Goal: Task Accomplishment & Management: Manage account settings

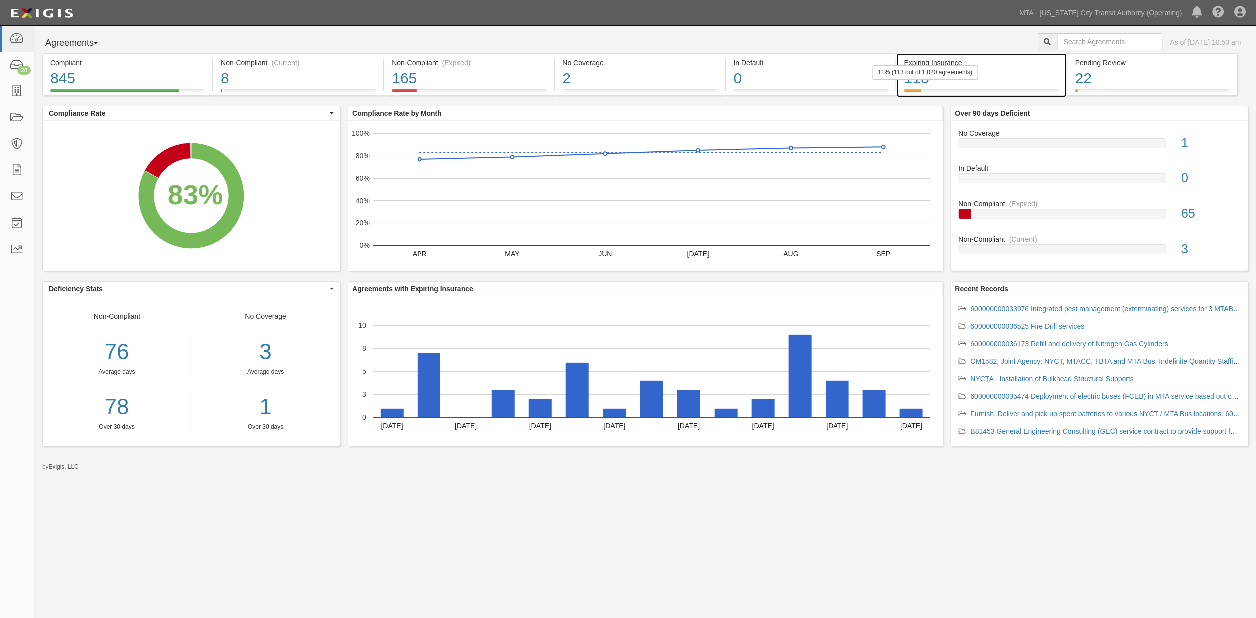
click at [1027, 82] on div "113" at bounding box center [981, 78] width 155 height 21
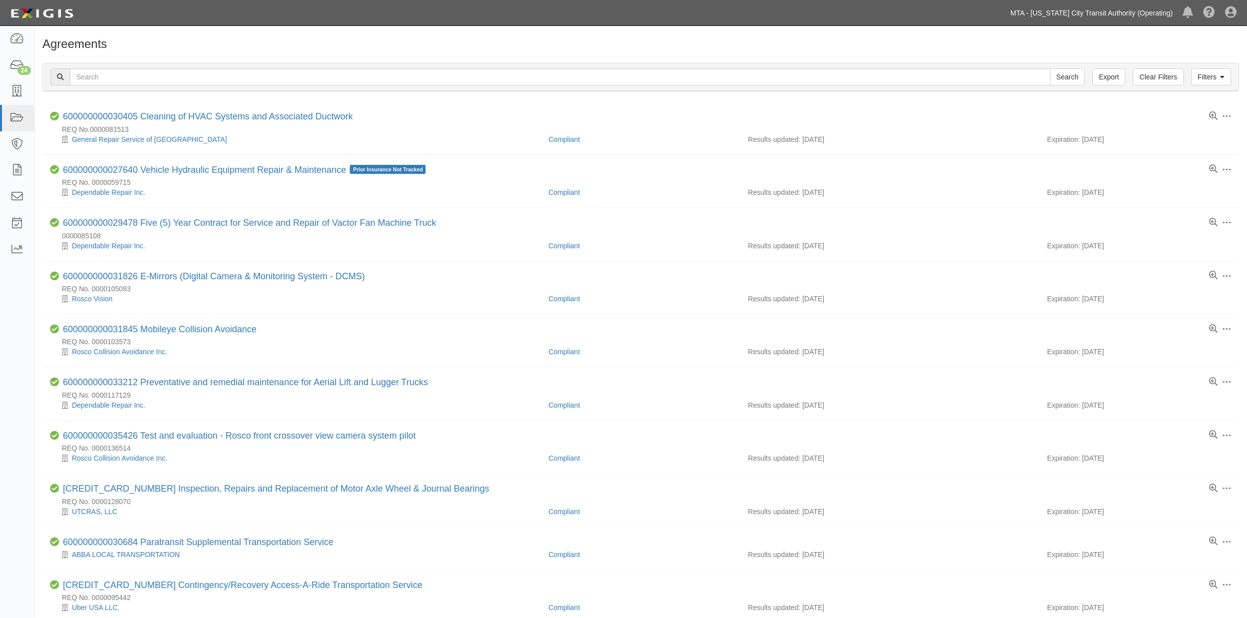
click at [1068, 13] on link "MTA - [US_STATE] City Transit Authority (Operating)" at bounding box center [1092, 13] width 172 height 20
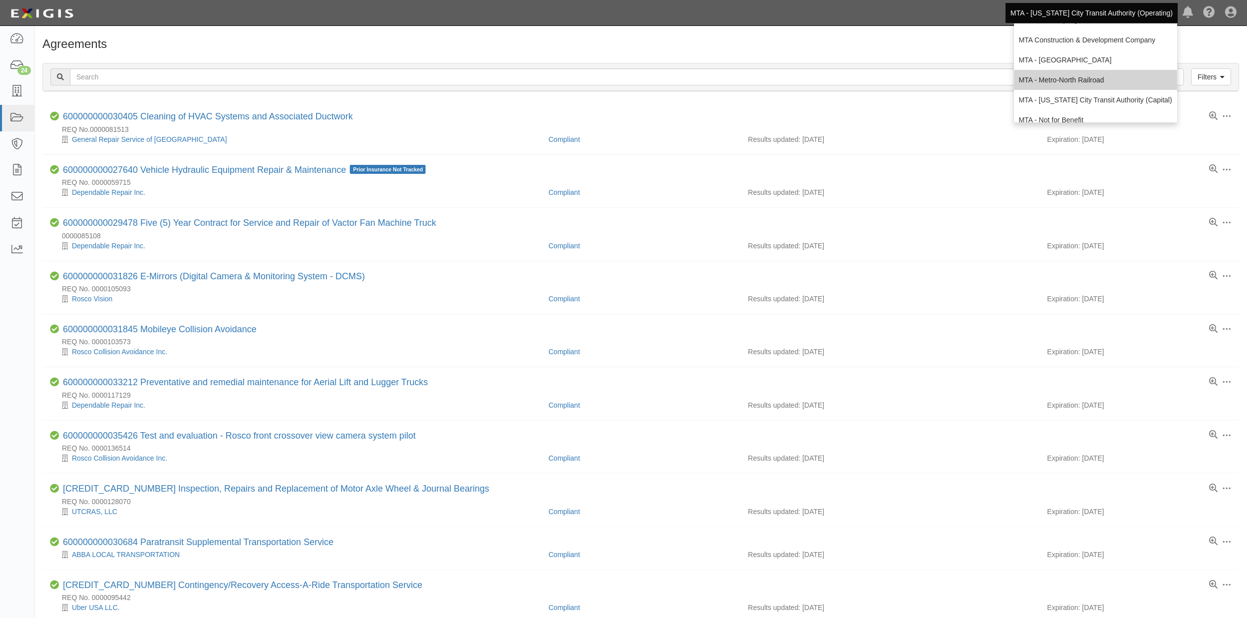
scroll to position [55, 0]
click at [1066, 113] on link "MTA - Triborough Bridge & Tunnel Authority" at bounding box center [1095, 120] width 163 height 20
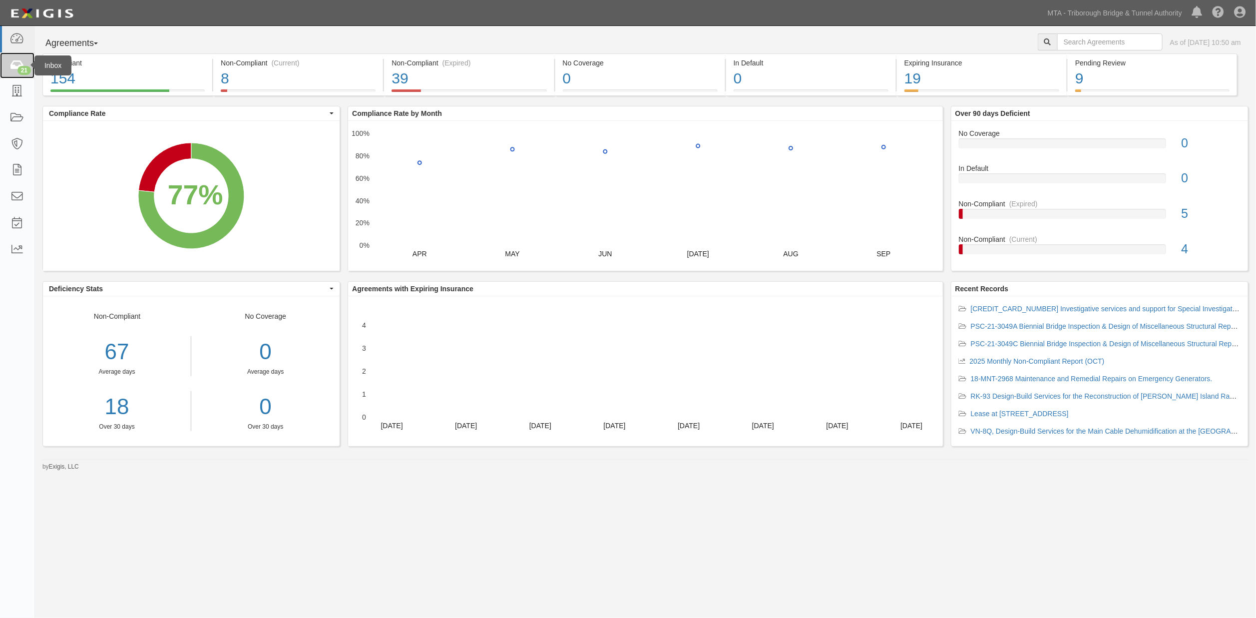
click at [14, 64] on icon at bounding box center [17, 65] width 14 height 11
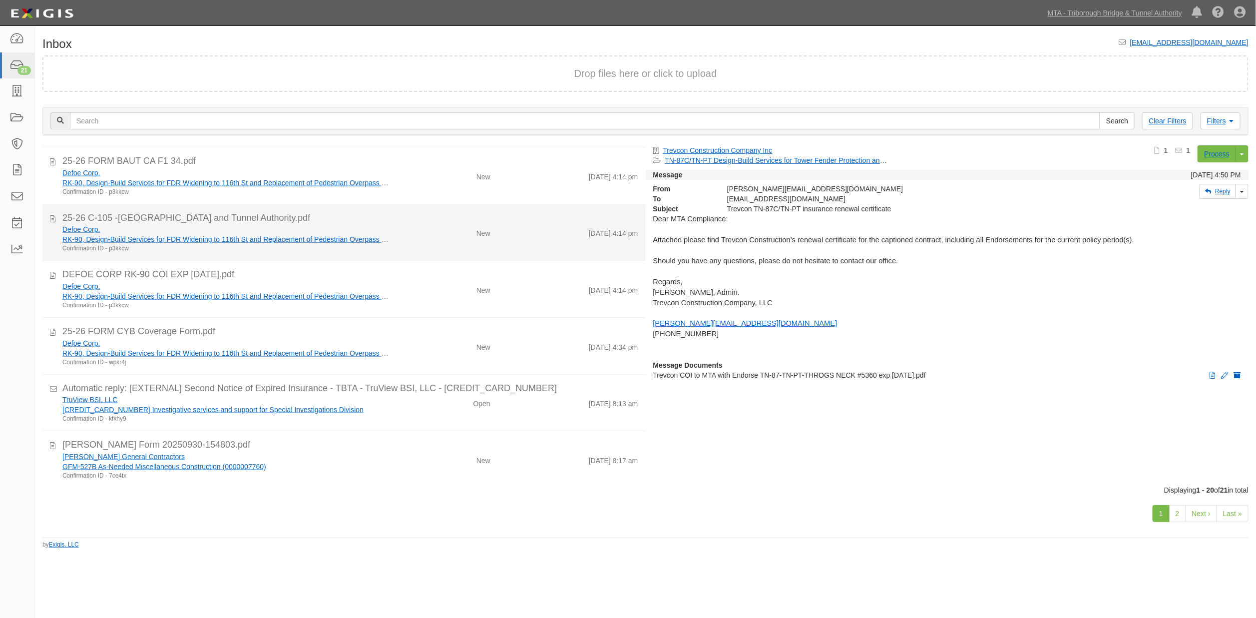
scroll to position [802, 0]
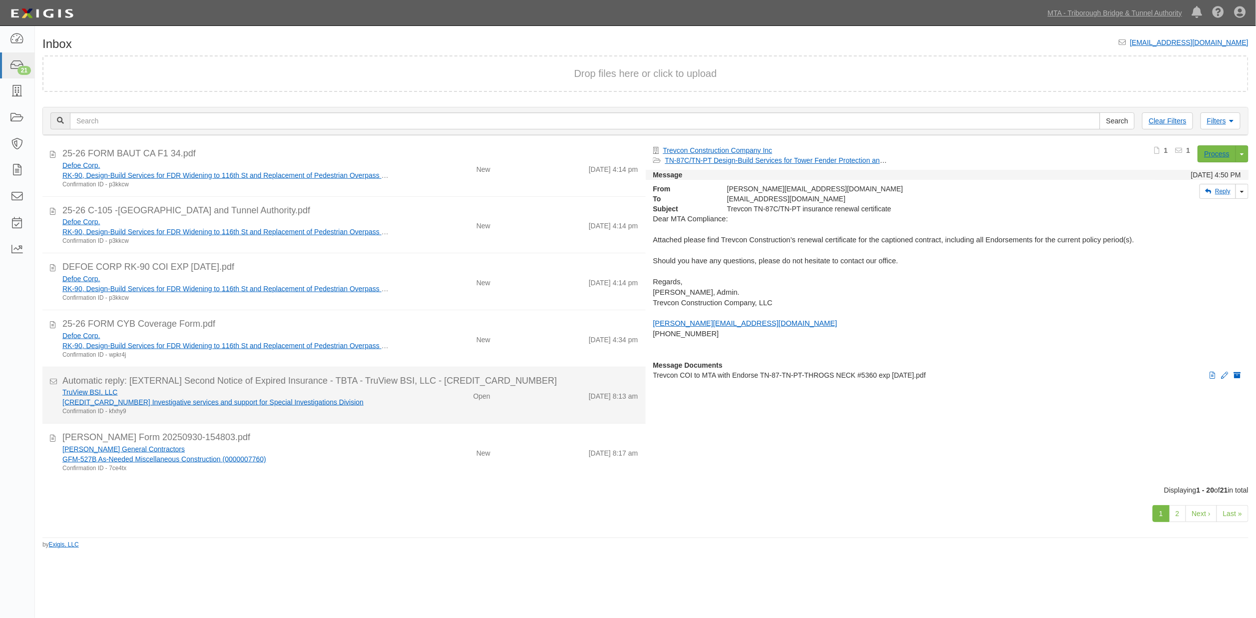
click at [387, 396] on div "TruView BSI, LLC [CREDIT_CARD_NUMBER] Investigative services and support for Sp…" at bounding box center [227, 401] width 344 height 28
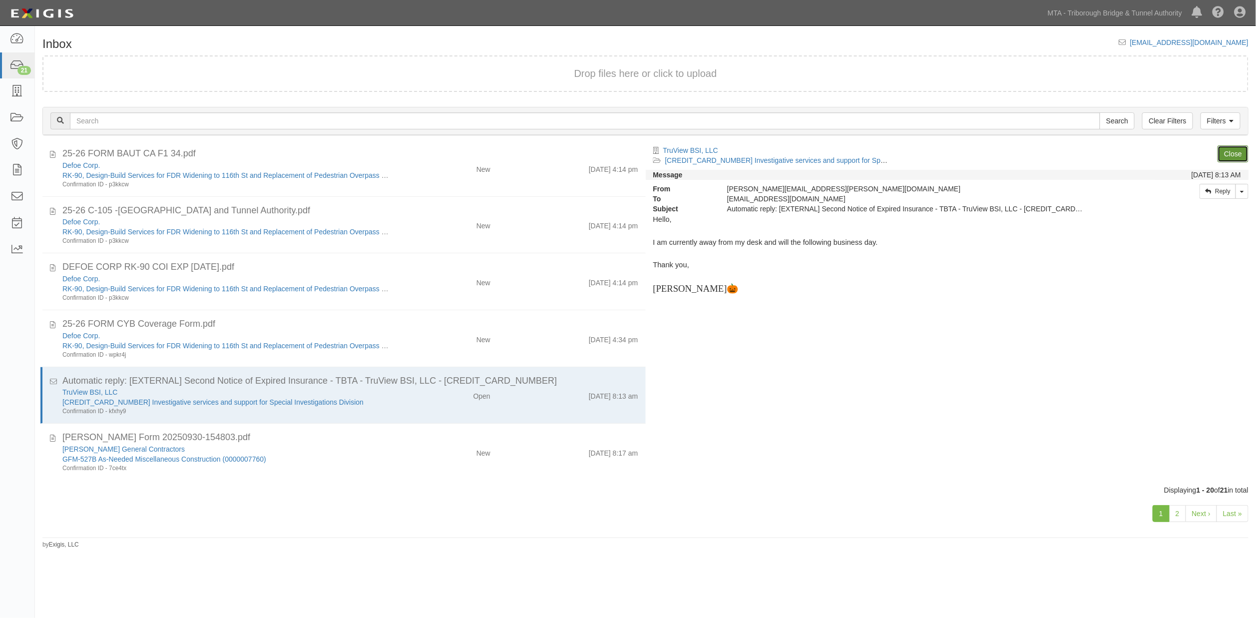
click at [1228, 153] on link "Close" at bounding box center [1232, 153] width 31 height 17
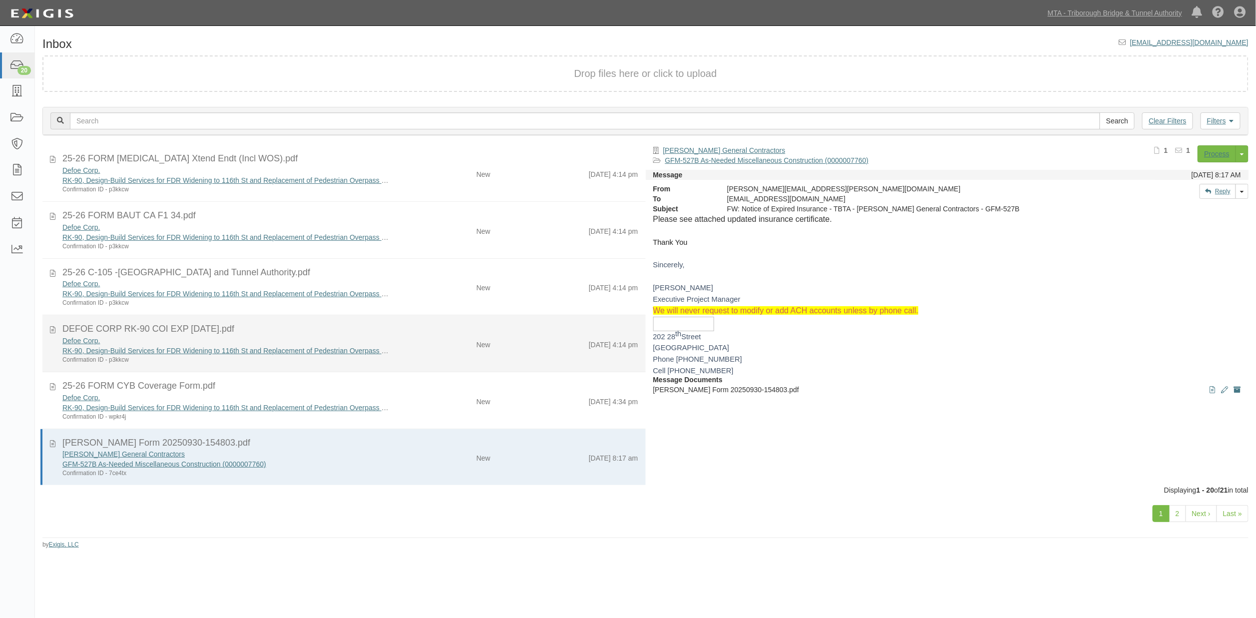
scroll to position [740, 0]
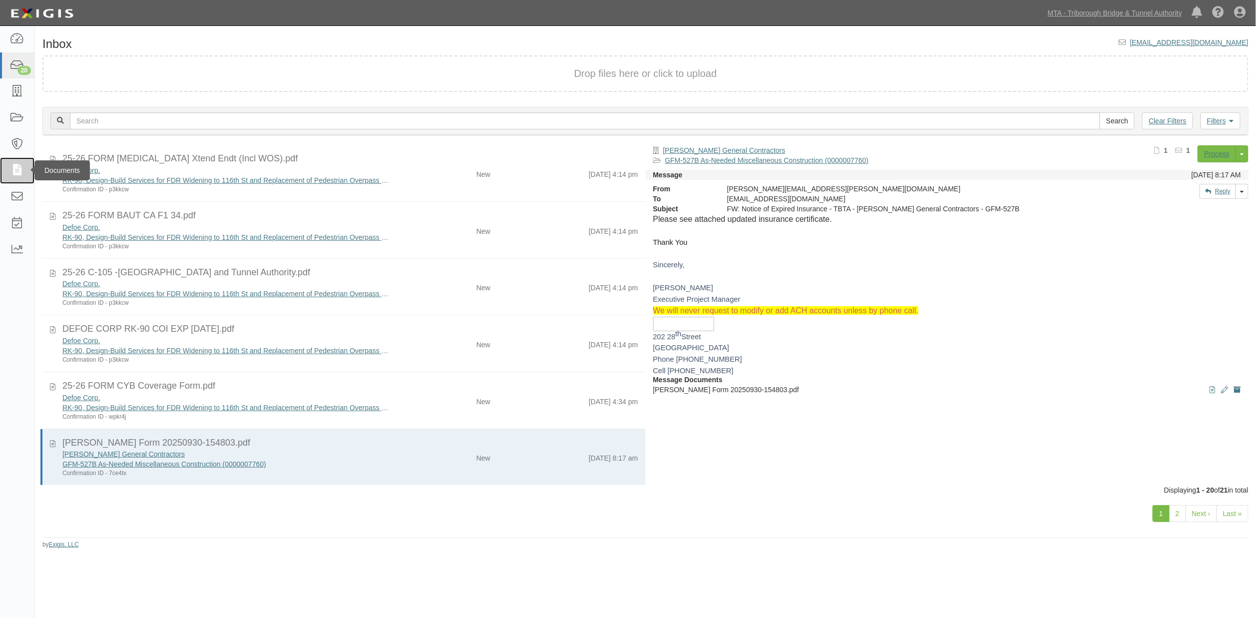
click at [20, 172] on icon at bounding box center [17, 170] width 14 height 11
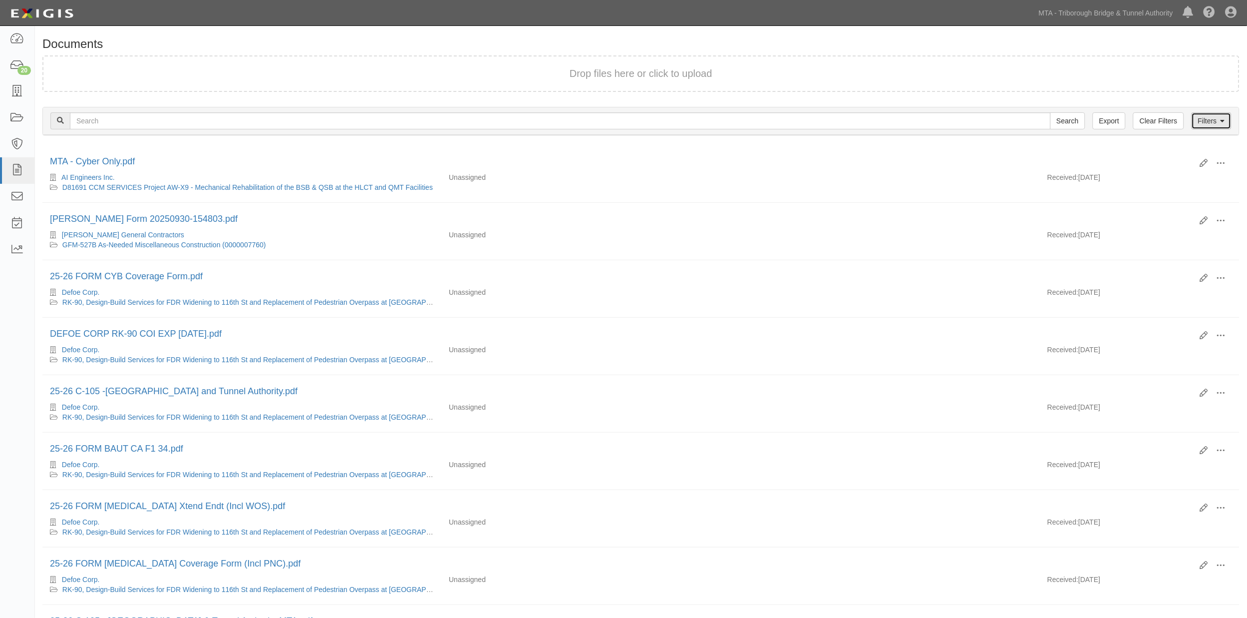
click at [1212, 122] on link "Filters" at bounding box center [1212, 120] width 40 height 17
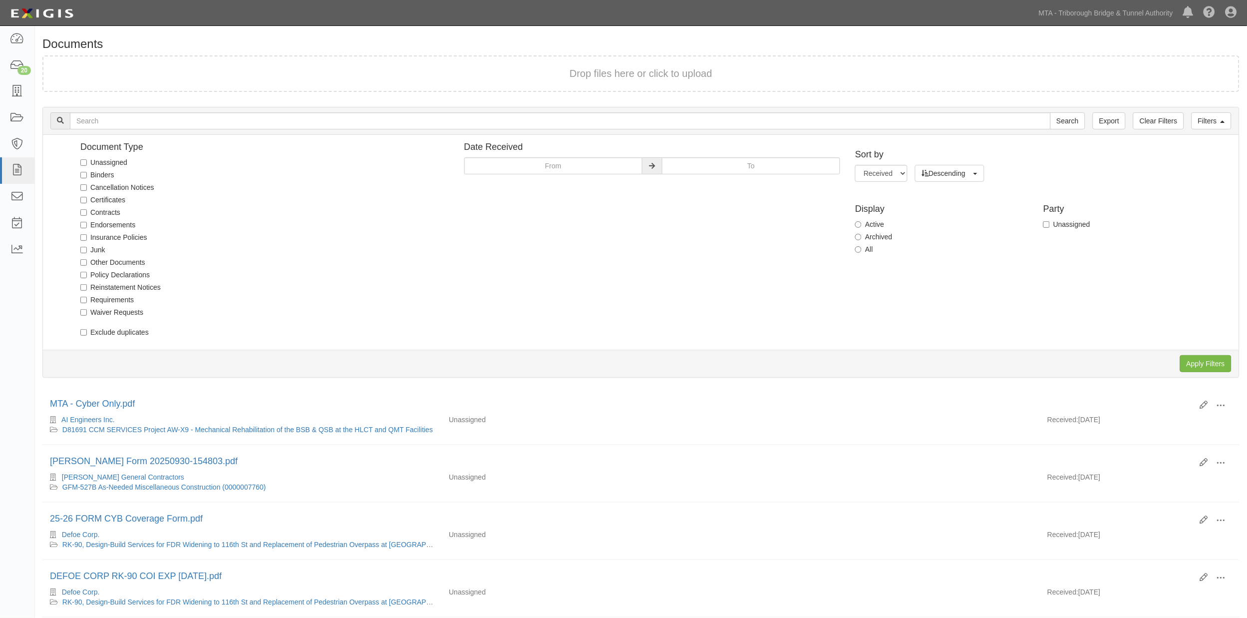
click at [127, 161] on label "Unassigned" at bounding box center [103, 162] width 47 height 10
click at [87, 161] on input "Unassigned" at bounding box center [83, 162] width 6 height 6
checkbox input "true"
click at [1205, 359] on input "Apply Filters" at bounding box center [1205, 363] width 51 height 17
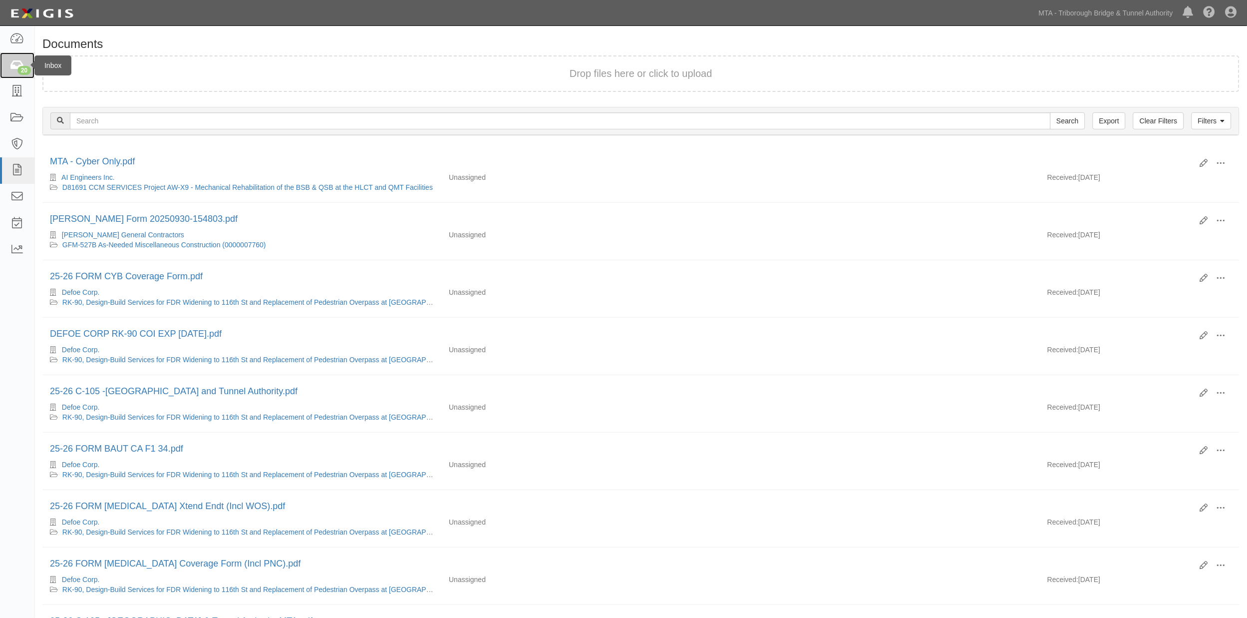
click at [20, 62] on icon at bounding box center [17, 65] width 14 height 11
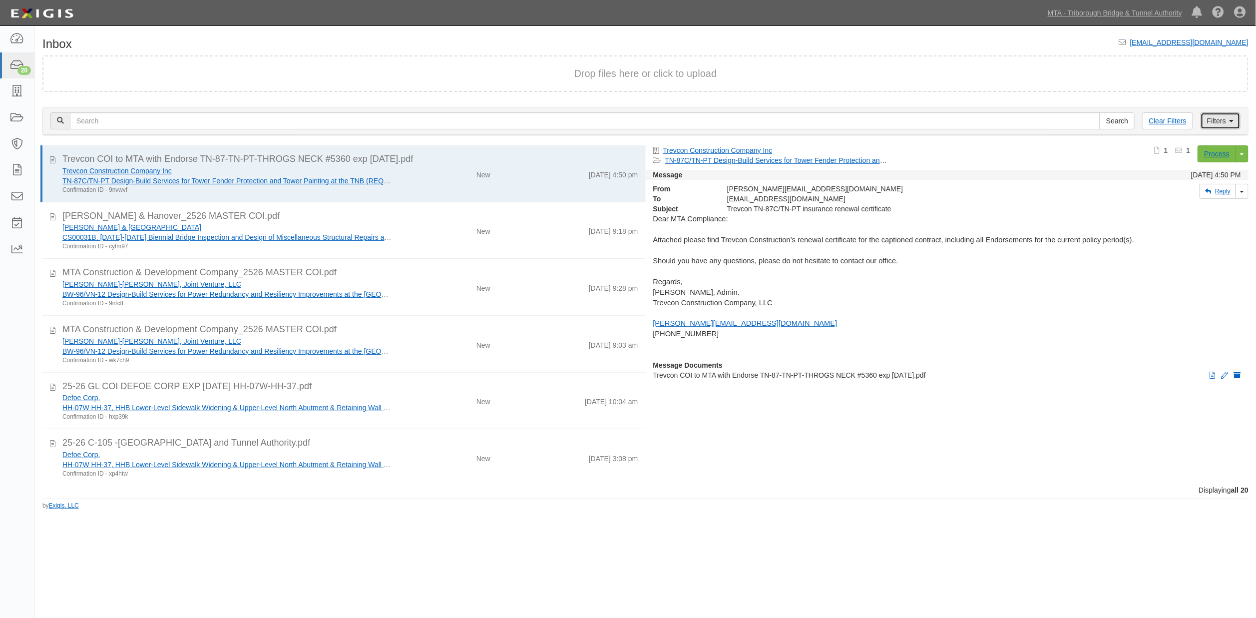
click at [1211, 120] on link "Filters" at bounding box center [1220, 120] width 40 height 17
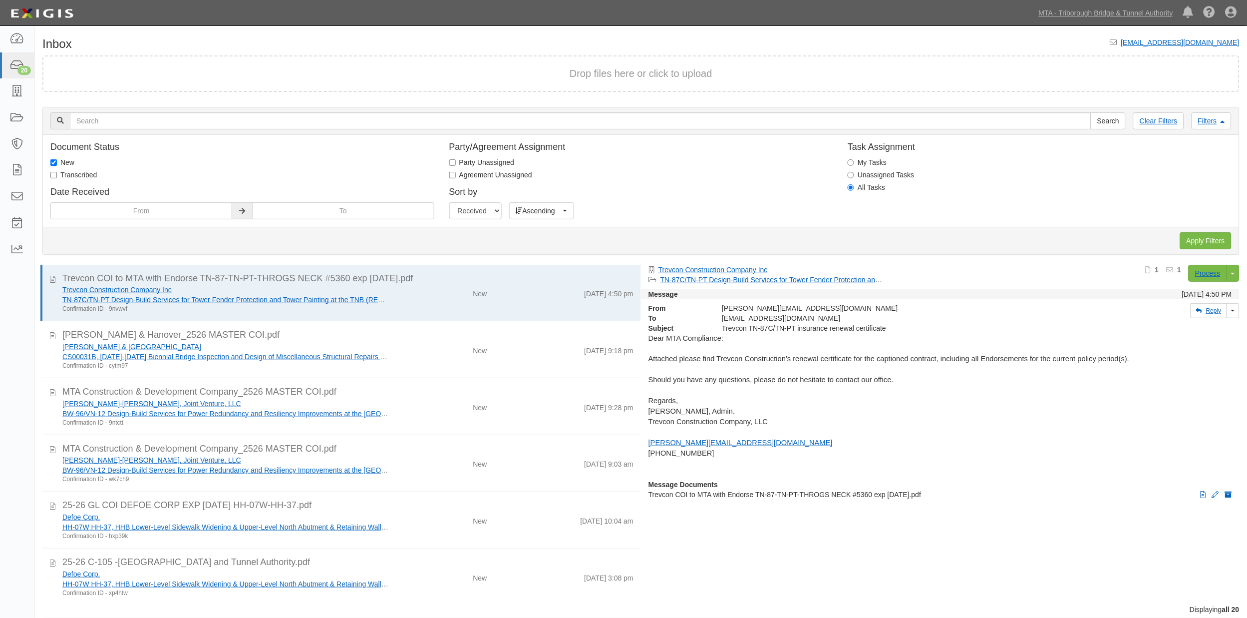
click at [80, 177] on label "Transcribed" at bounding box center [73, 175] width 46 height 10
click at [57, 177] on input "Transcribed" at bounding box center [53, 175] width 6 height 6
checkbox input "true"
click at [65, 163] on label "New" at bounding box center [62, 162] width 24 height 10
click at [57, 163] on input "New" at bounding box center [53, 162] width 6 height 6
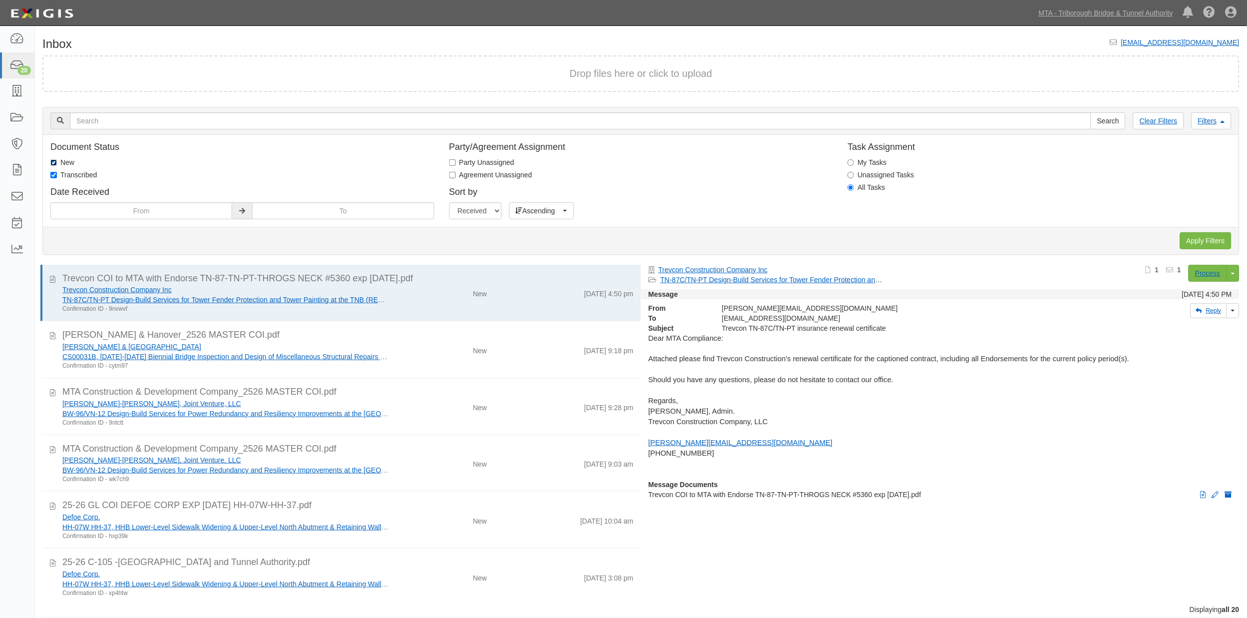
checkbox input "false"
click at [1193, 240] on input "Apply Filters" at bounding box center [1205, 240] width 51 height 17
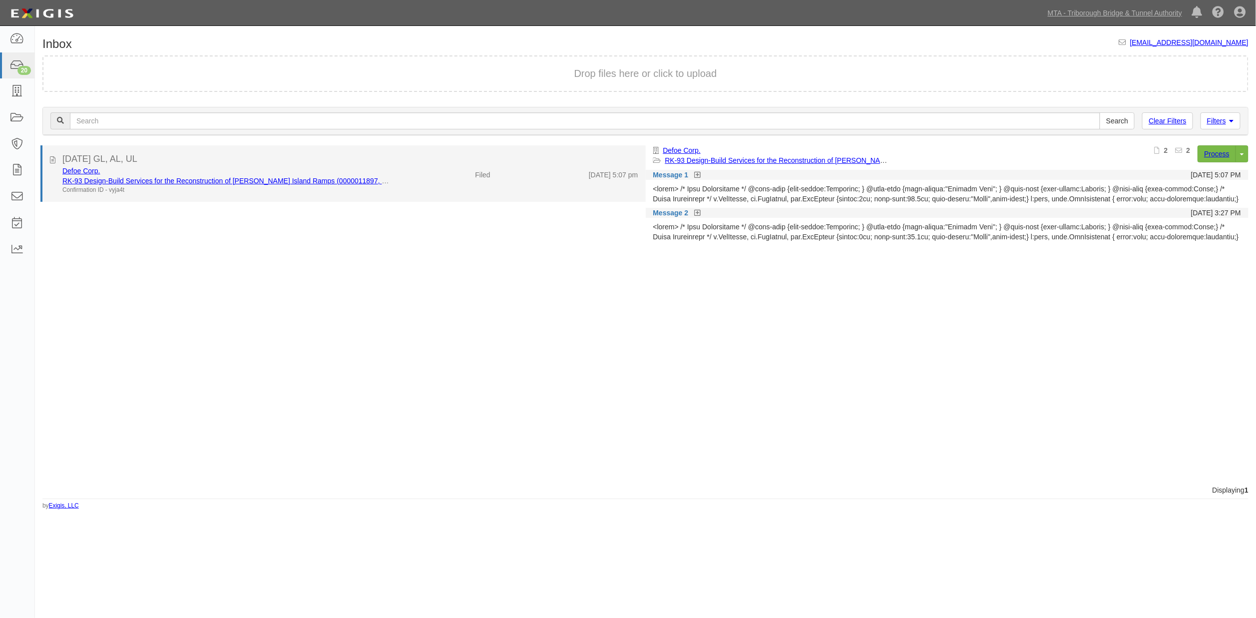
click at [448, 178] on div "Filed" at bounding box center [448, 173] width 98 height 14
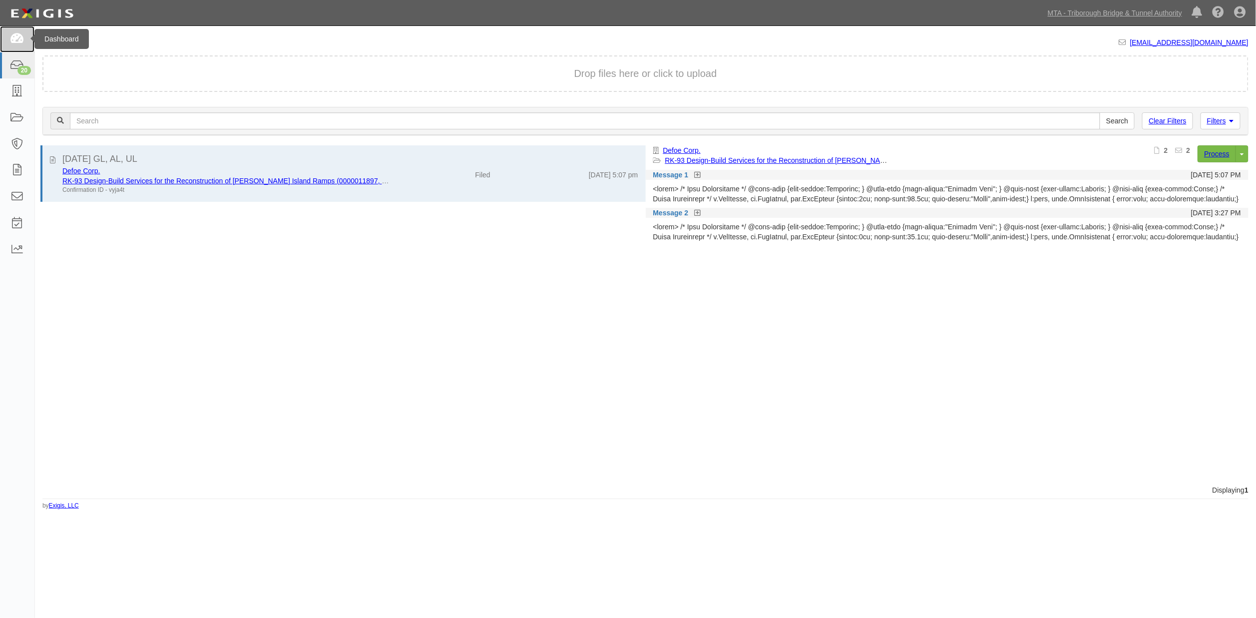
click at [12, 41] on icon at bounding box center [17, 38] width 14 height 11
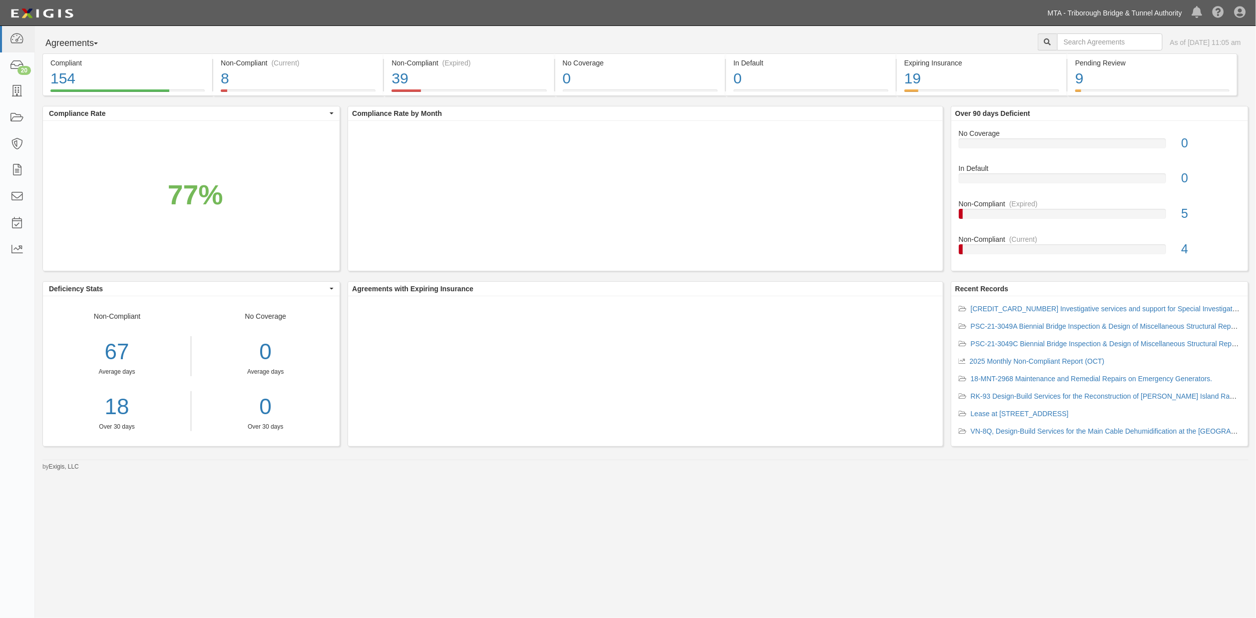
click at [1166, 8] on link "MTA - Triborough Bridge & Tunnel Authority" at bounding box center [1114, 13] width 144 height 20
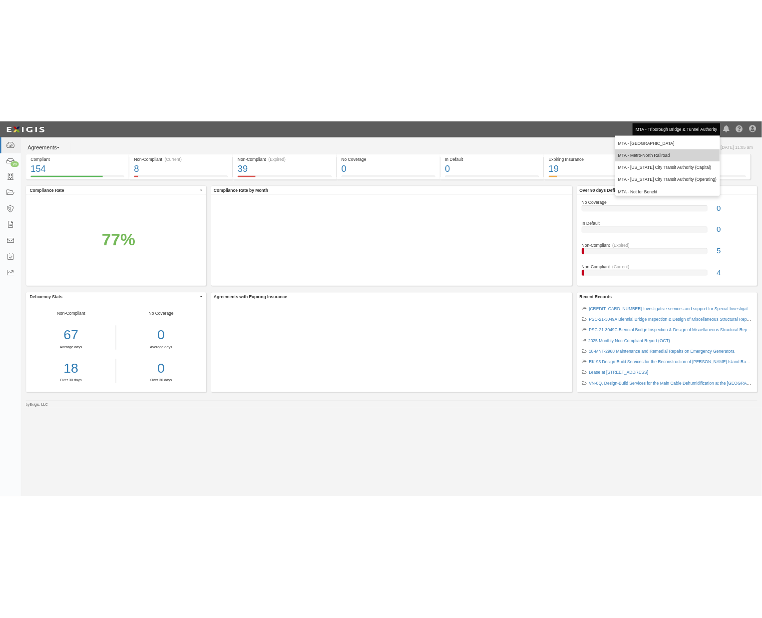
scroll to position [66, 0]
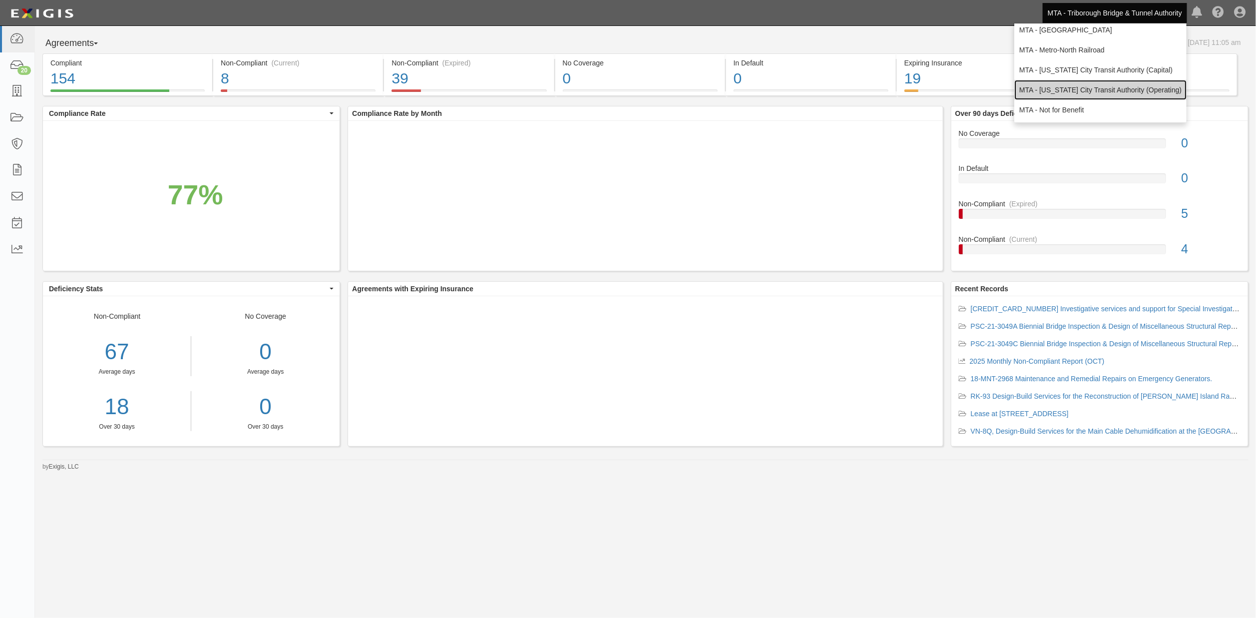
click at [1068, 88] on link "MTA - [US_STATE] City Transit Authority (Operating)" at bounding box center [1100, 90] width 172 height 20
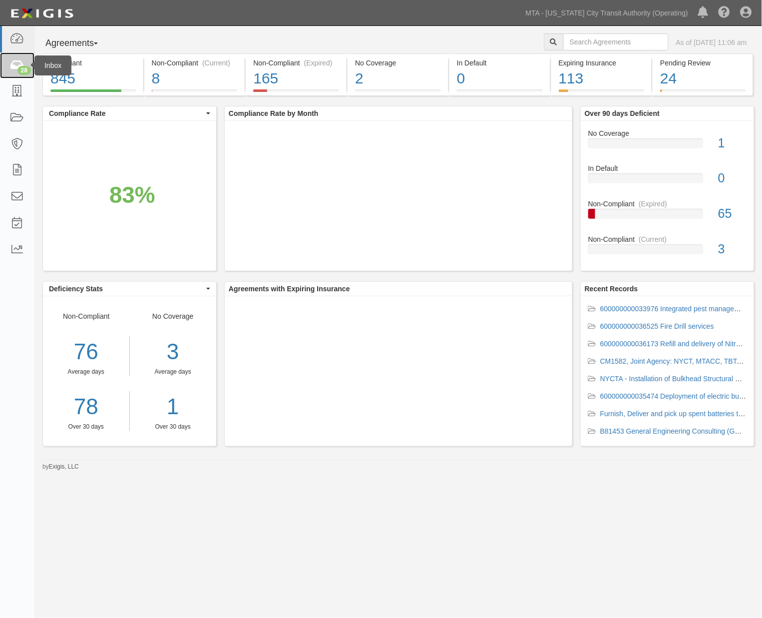
click at [17, 61] on icon at bounding box center [17, 65] width 14 height 11
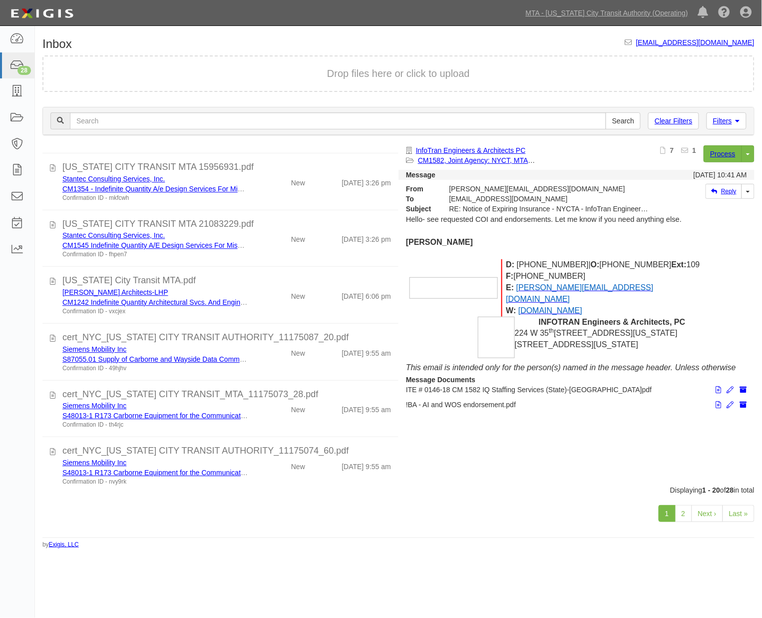
scroll to position [797, 0]
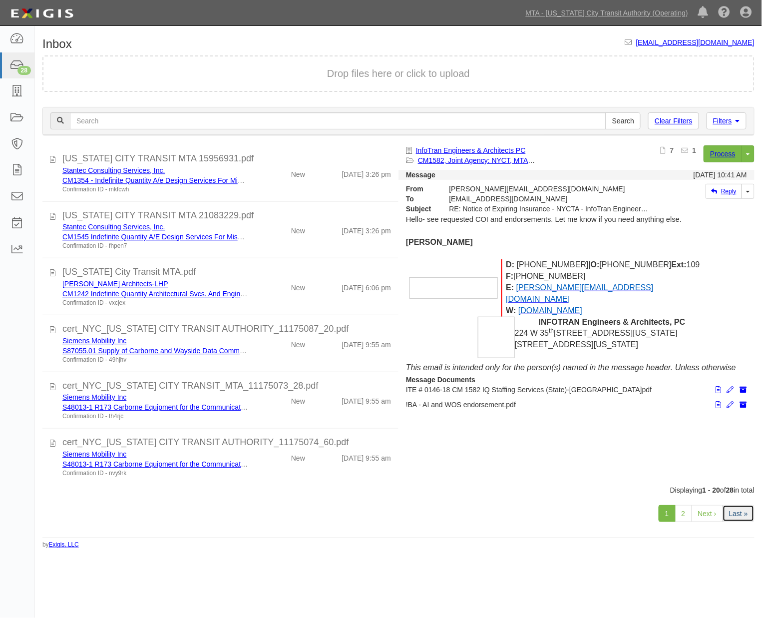
click at [752, 518] on link "Last »" at bounding box center [738, 513] width 32 height 17
click at [744, 513] on link "Last »" at bounding box center [738, 513] width 32 height 17
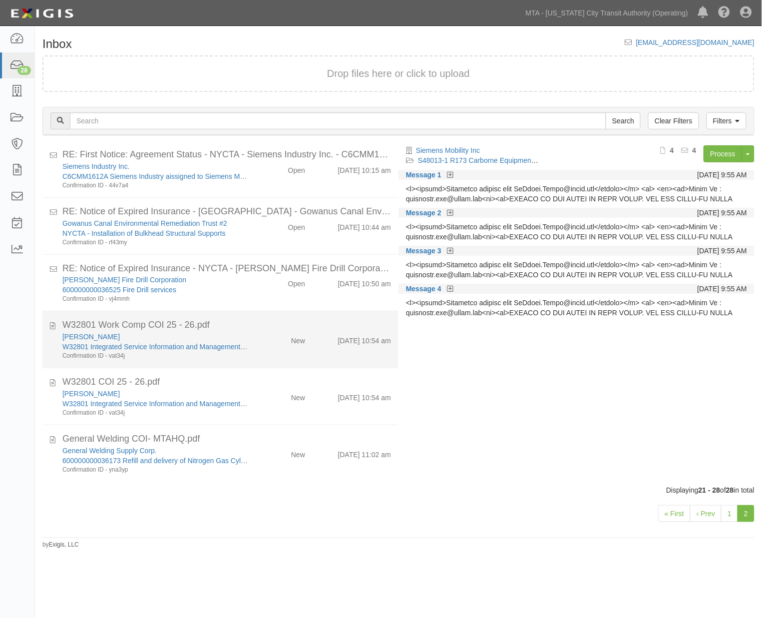
scroll to position [119, 0]
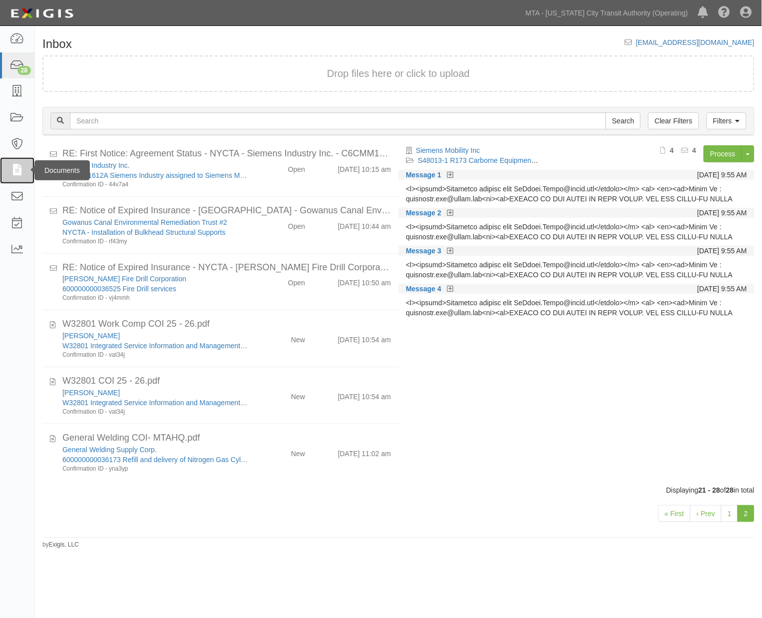
click at [15, 170] on icon at bounding box center [17, 170] width 14 height 11
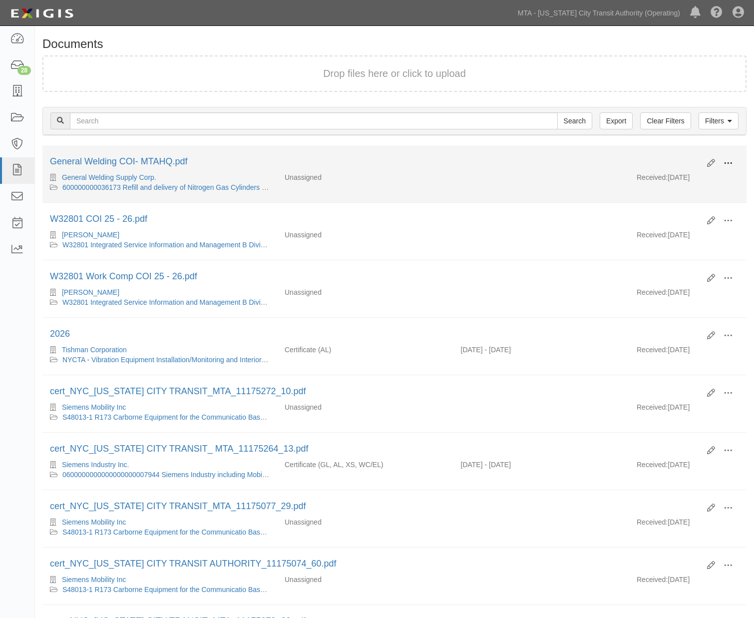
click at [730, 163] on button at bounding box center [728, 163] width 22 height 17
click at [660, 175] on link "View" at bounding box center [679, 178] width 79 height 18
click at [148, 186] on link "600000000036173 Refill and delivery of Nitrogen Gas Cylinders (REQ No. 00001426…" at bounding box center [198, 187] width 273 height 8
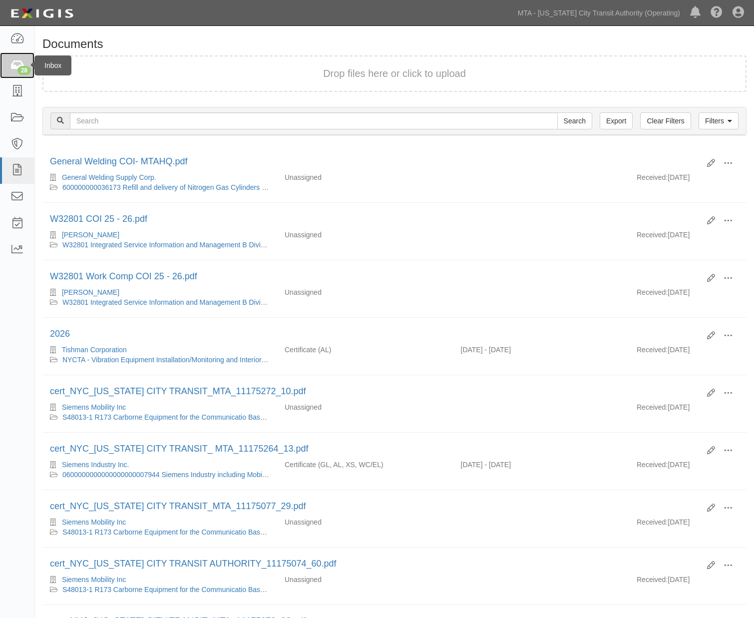
click at [20, 68] on div "28" at bounding box center [23, 70] width 13 height 9
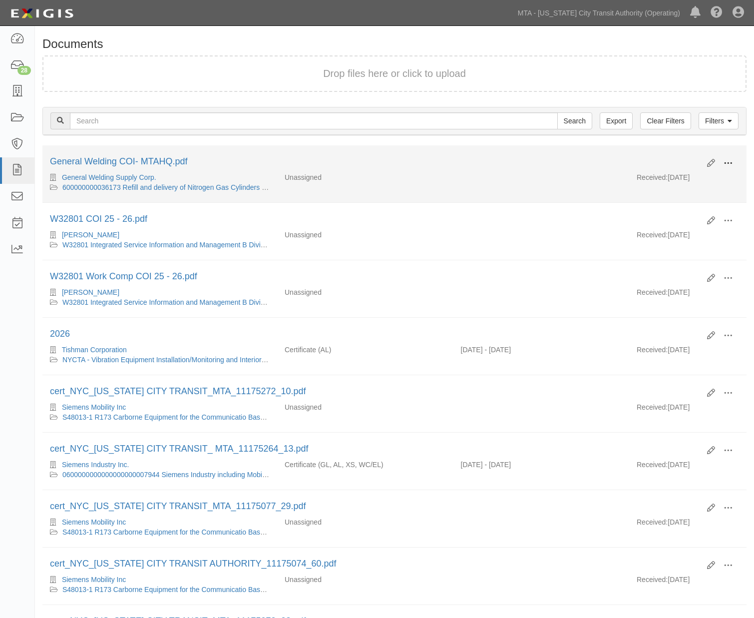
click at [729, 163] on span at bounding box center [727, 163] width 9 height 9
click at [662, 156] on link "Edit" at bounding box center [679, 159] width 79 height 18
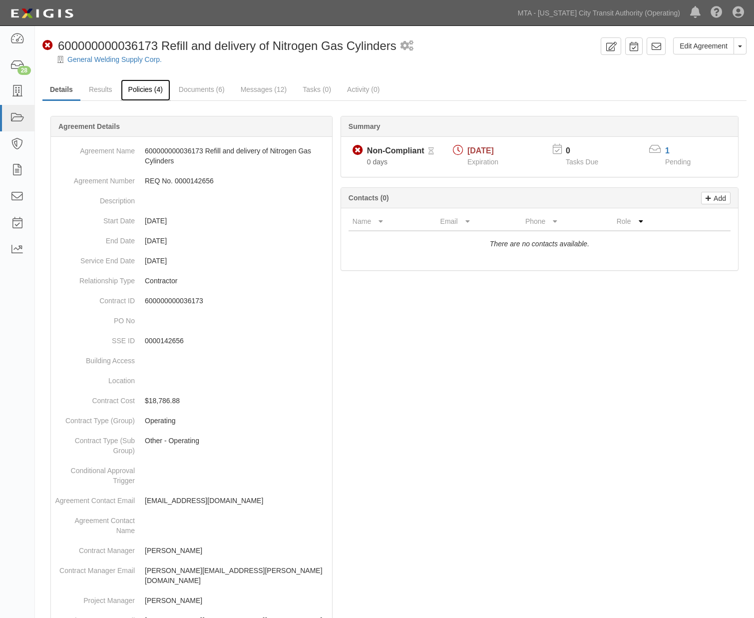
click at [135, 91] on link "Policies (4)" at bounding box center [145, 89] width 49 height 21
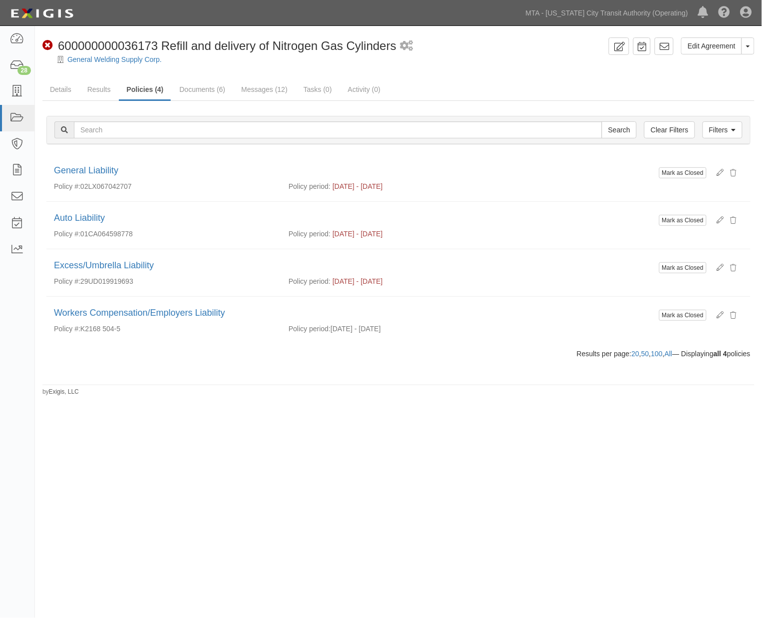
click at [322, 463] on div "Edit Agreement Toggle Agreement Dropdown View Audit Trail Archive Agreement Sen…" at bounding box center [381, 308] width 762 height 556
click at [213, 82] on link "Documents (6)" at bounding box center [202, 89] width 61 height 21
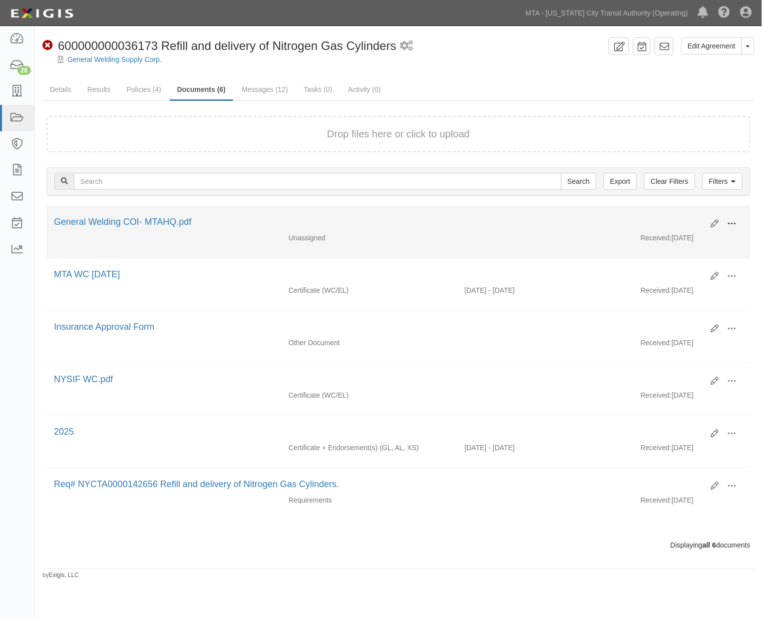
click at [737, 223] on button at bounding box center [732, 224] width 22 height 17
click at [662, 213] on link "Edit" at bounding box center [683, 220] width 79 height 18
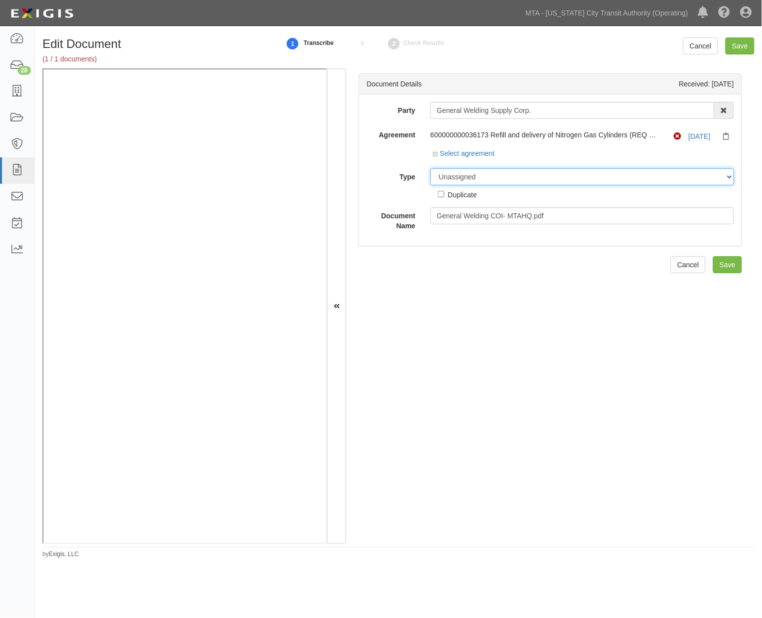
click at [497, 175] on select "Unassigned Binder Cancellation Notice Certificate Contract Endorsement Insuranc…" at bounding box center [582, 176] width 304 height 17
click at [430, 169] on select "Unassigned Binder Cancellation Notice Certificate Contract Endorsement Insuranc…" at bounding box center [582, 176] width 304 height 17
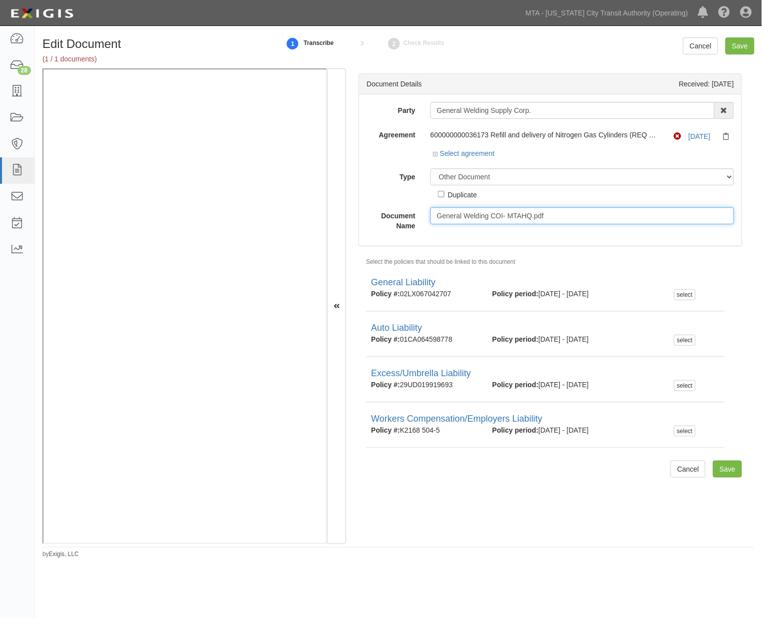
click at [471, 217] on input "General Welding COI- MTAHQ.pdf" at bounding box center [582, 215] width 304 height 17
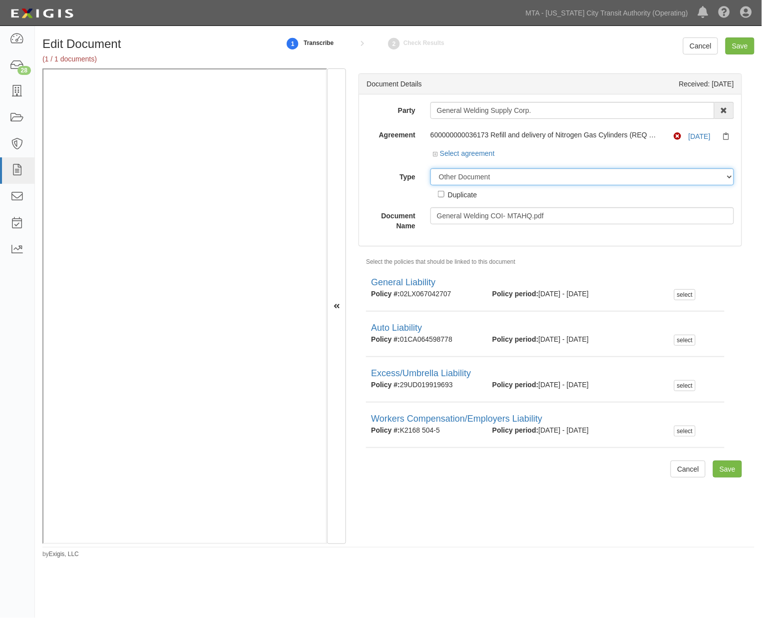
click at [488, 172] on select "Unassigned Binder Cancellation Notice Certificate Contract Endorsement Insuranc…" at bounding box center [582, 176] width 304 height 17
select select "CertificateDetail"
click at [430, 169] on select "Unassigned Binder Cancellation Notice Certificate Contract Endorsement Insuranc…" at bounding box center [582, 176] width 304 height 17
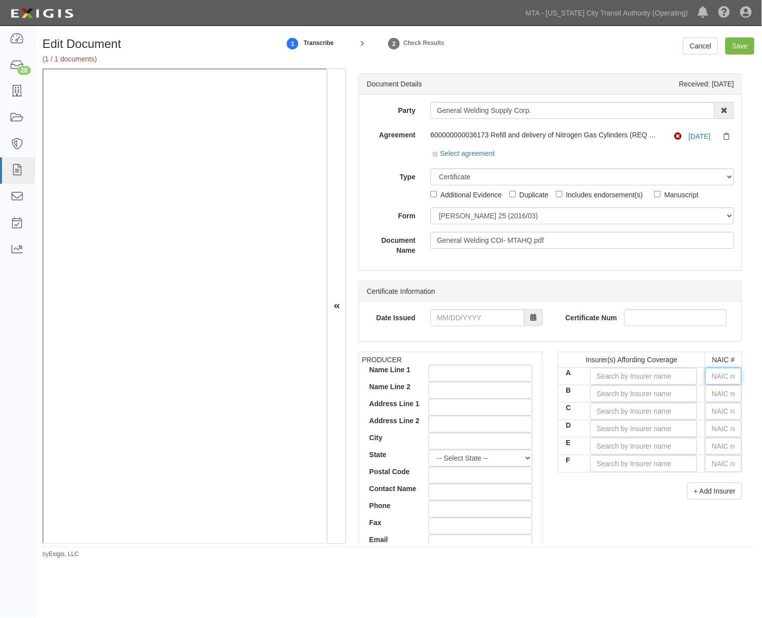
click at [709, 375] on input "text" at bounding box center [723, 375] width 36 height 17
type input "16862"
type input "1"
type input "17459"
type input "17"
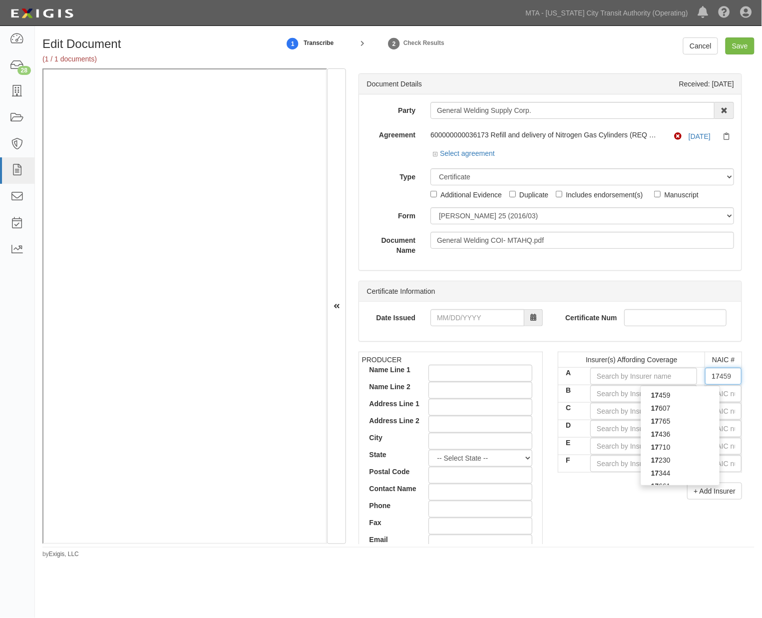
type input "17344"
type input "173"
type input "17370"
type input "1737"
type input "17370"
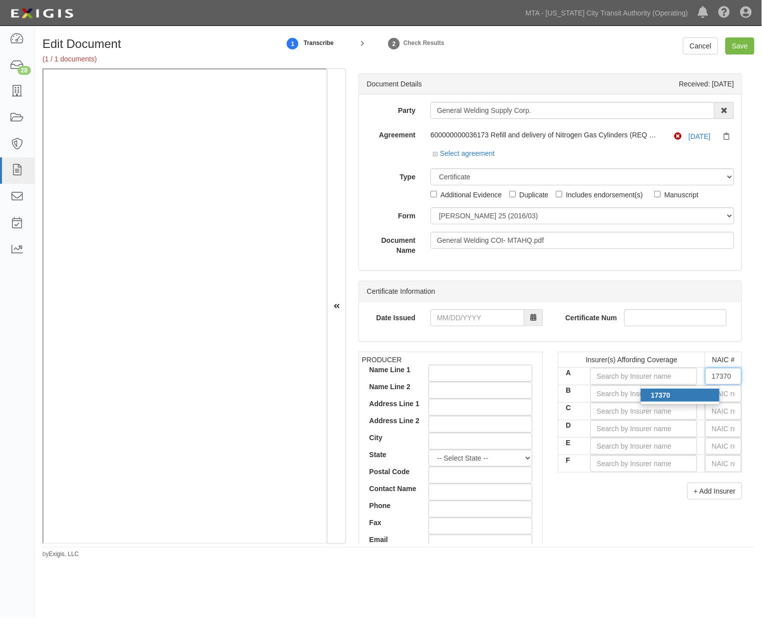
click at [692, 394] on div "17370" at bounding box center [680, 394] width 79 height 13
type input "Nautilus Insurance Company (A+ XV Rating)"
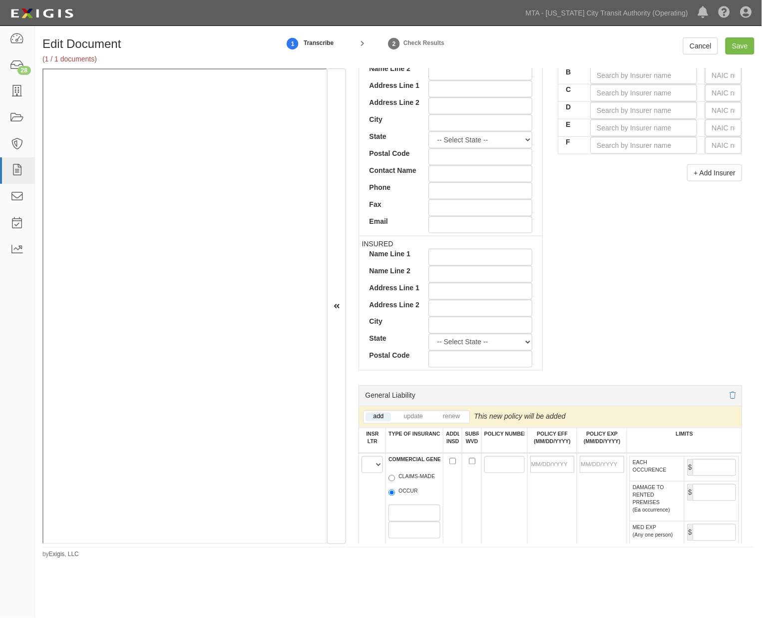
scroll to position [388, 0]
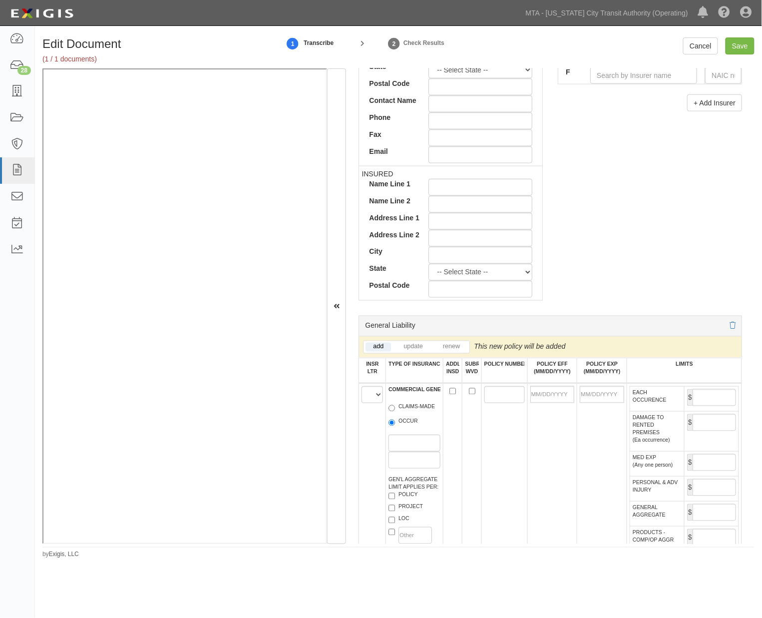
type input "17370"
click at [371, 395] on select "A B C D E F" at bounding box center [371, 394] width 21 height 17
select select "A"
click at [362, 388] on select "A B C D E F" at bounding box center [371, 394] width 21 height 17
click at [390, 425] on input "OCCUR" at bounding box center [391, 422] width 6 height 6
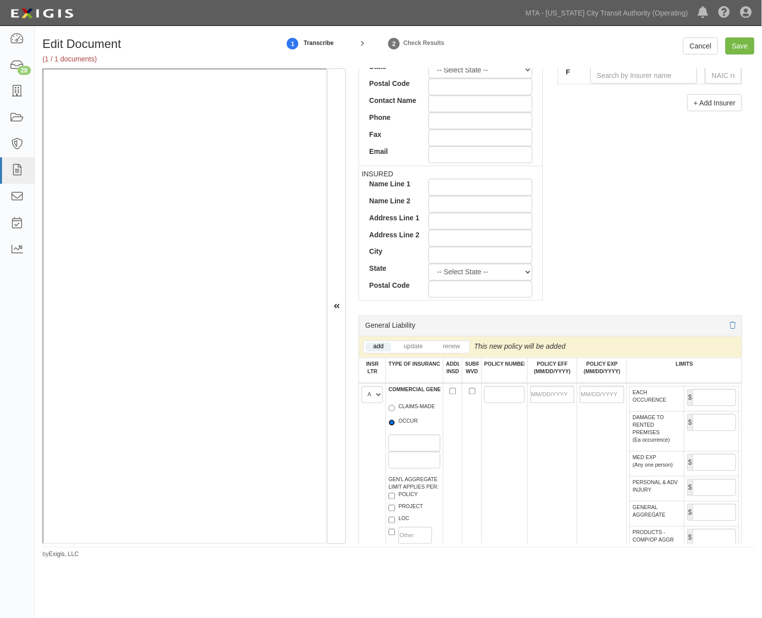
radio input "true"
paste input "GSP2048211"
type input "GSP2048211"
click at [555, 396] on input "POLICY EFF (MM/DD/YYYY)" at bounding box center [552, 394] width 44 height 17
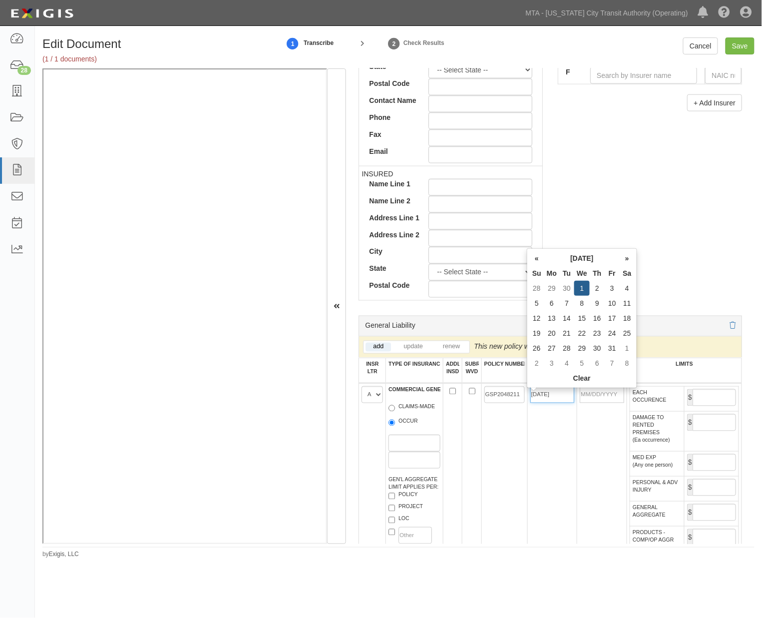
type input "10/01/2025"
type input "10/01/2026"
click at [555, 472] on td "10/01/2025" at bounding box center [552, 485] width 50 height 204
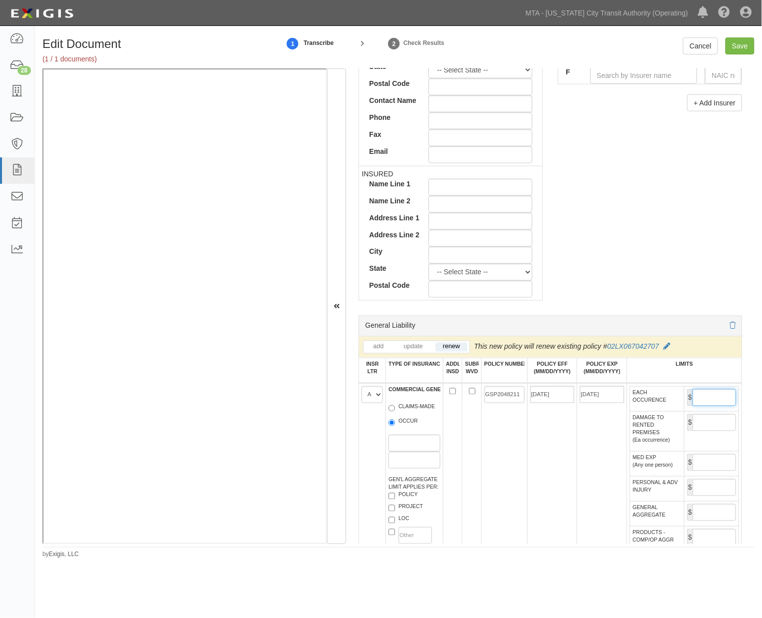
click at [699, 399] on input "EACH OCCURENCE" at bounding box center [713, 397] width 43 height 17
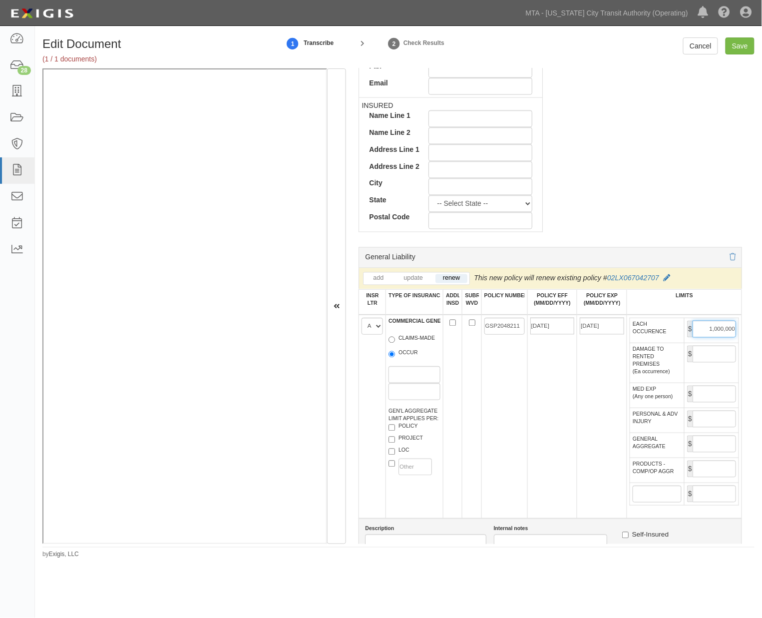
scroll to position [610, 0]
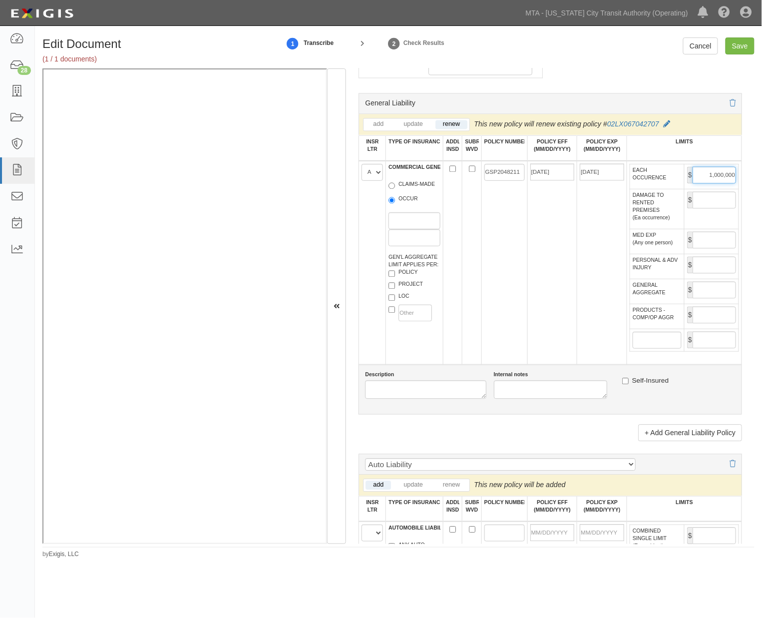
type input "1,000,000"
click at [697, 299] on input "GENERAL AGGREGATE" at bounding box center [713, 290] width 43 height 17
type input "2,000,000"
click at [697, 323] on input "PRODUCTS - COMP/OP AGGR" at bounding box center [713, 315] width 43 height 17
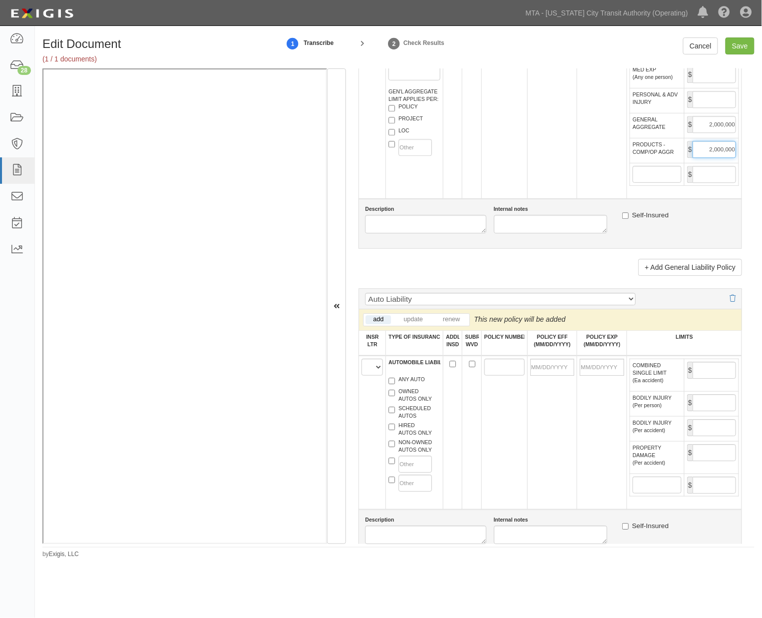
scroll to position [776, 0]
type input "2,000,000"
click at [368, 375] on select "A B C D E F" at bounding box center [371, 366] width 21 height 17
select select "A"
click at [362, 375] on select "A B C D E F" at bounding box center [371, 366] width 21 height 17
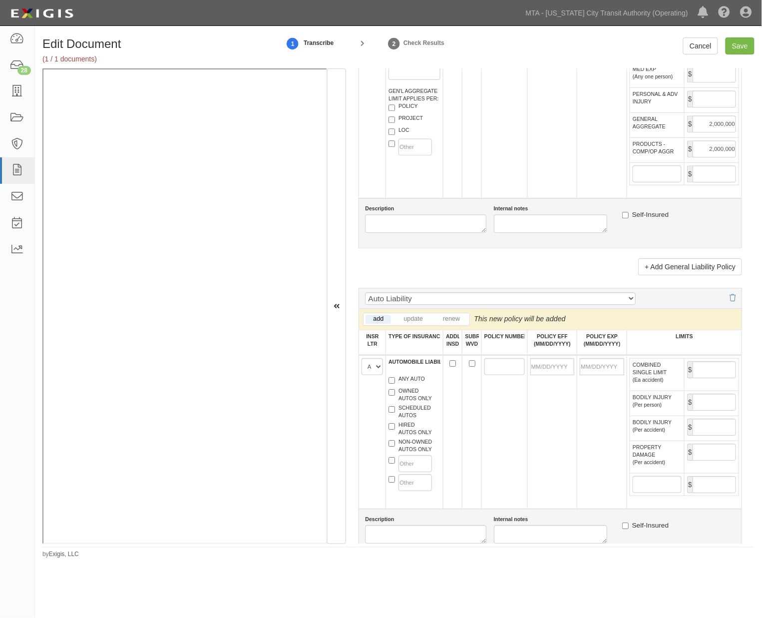
click at [398, 385] on label "ANY AUTO" at bounding box center [406, 380] width 36 height 10
click at [395, 383] on input "ANY AUTO" at bounding box center [391, 380] width 6 height 6
checkbox input "true"
paste input "BAP2048216"
type input "BAP2048216"
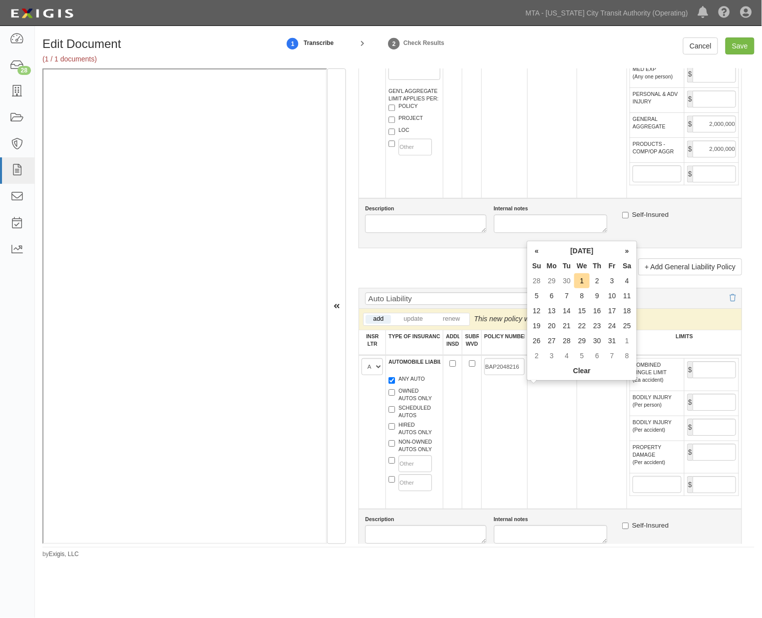
click at [556, 375] on input "POLICY EFF (MM/DD/YYYY)" at bounding box center [552, 366] width 44 height 17
type input "10/01/2025"
type input "10/01/2026"
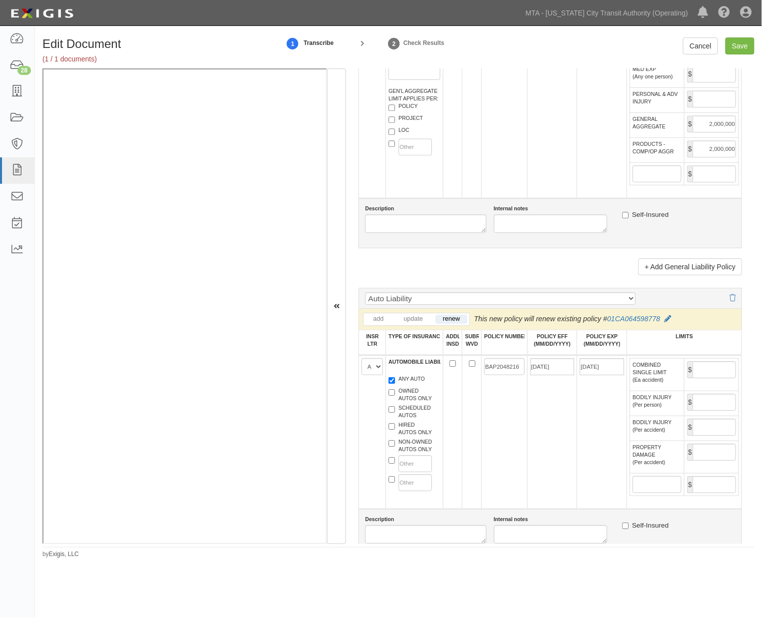
click at [561, 438] on td "10/01/2025" at bounding box center [552, 432] width 50 height 154
click at [721, 378] on input "COMBINED SINGLE LIMIT (Ea accident)" at bounding box center [713, 369] width 43 height 17
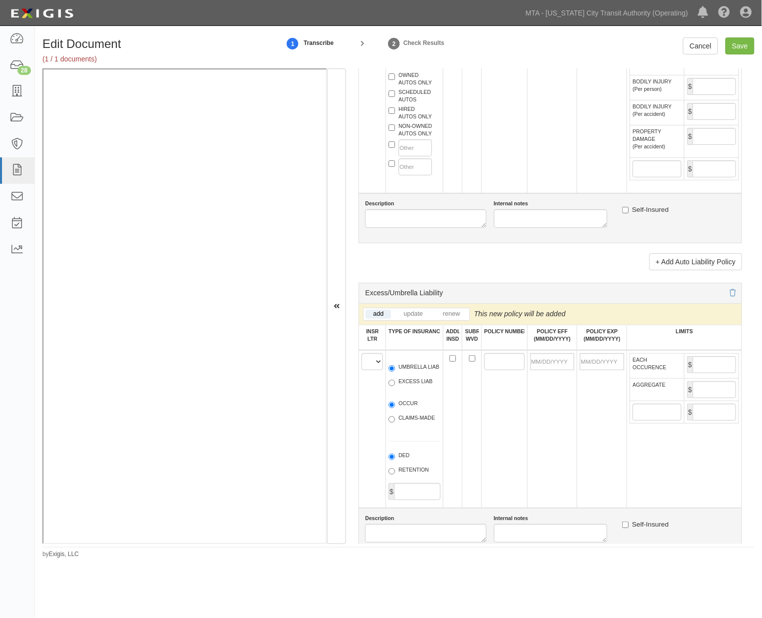
scroll to position [1109, 0]
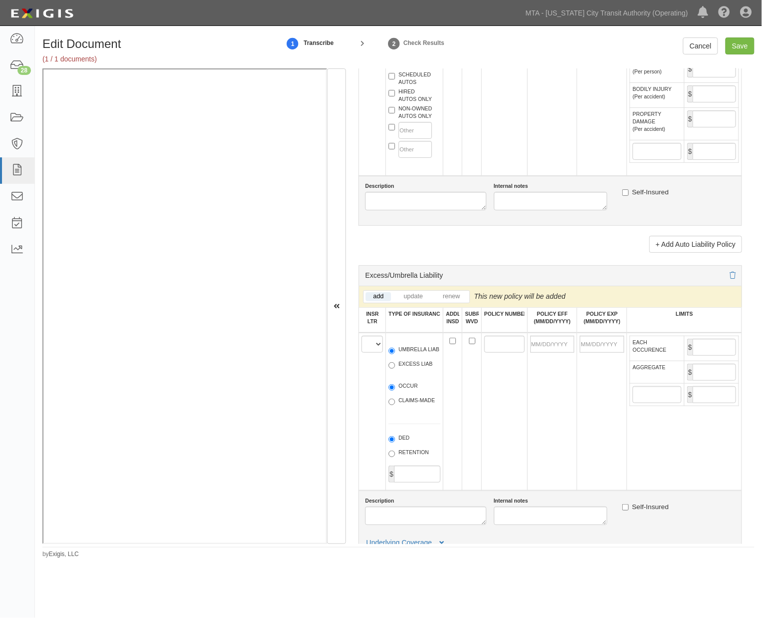
type input "1,000,000"
click at [370, 352] on select "A B C D E F" at bounding box center [371, 343] width 21 height 17
select select "A"
click at [362, 352] on select "A B C D E F" at bounding box center [371, 343] width 21 height 17
click at [403, 355] on label "UMBRELLA LIAB" at bounding box center [413, 350] width 51 height 10
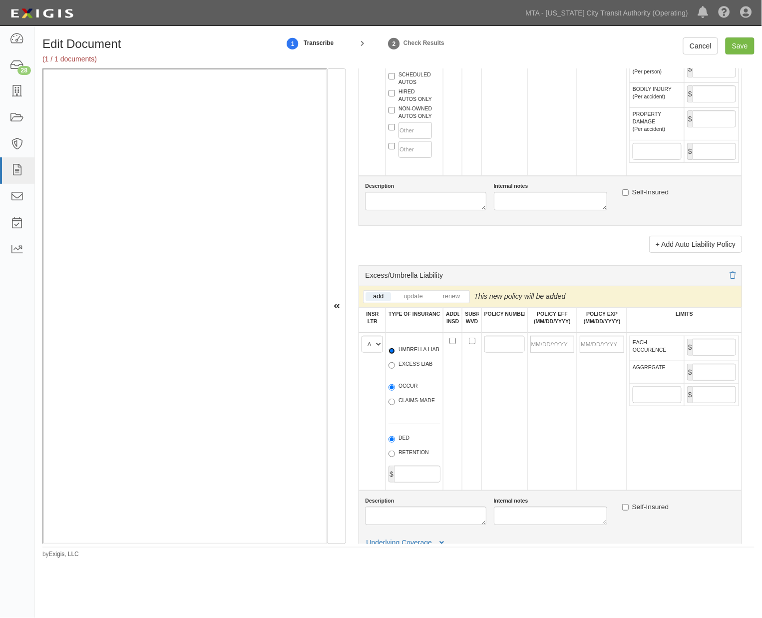
click at [395, 354] on input "UMBRELLA LIAB" at bounding box center [391, 350] width 6 height 6
radio input "true"
click at [401, 392] on label "OCCUR" at bounding box center [402, 387] width 29 height 10
click at [395, 390] on input "OCCUR" at bounding box center [391, 387] width 6 height 6
radio input "true"
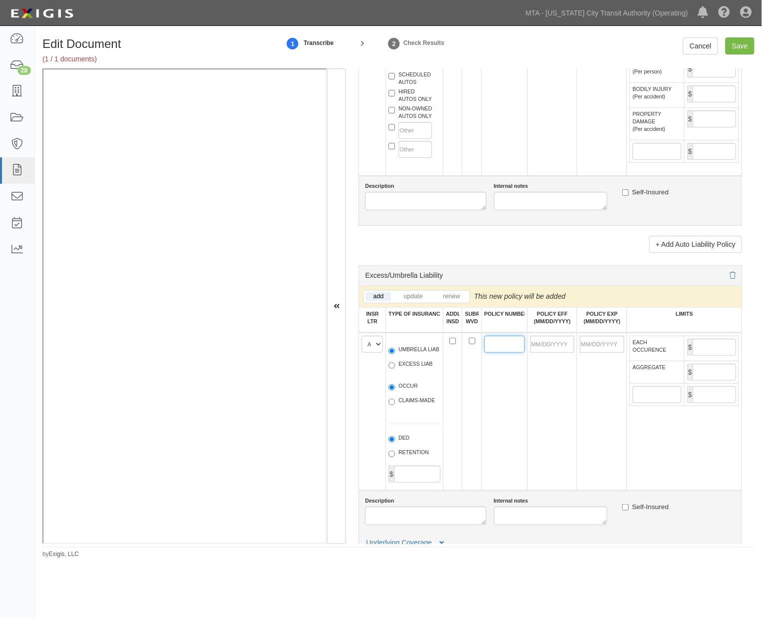
paste input "FFX2048217"
type input "FFX2048217"
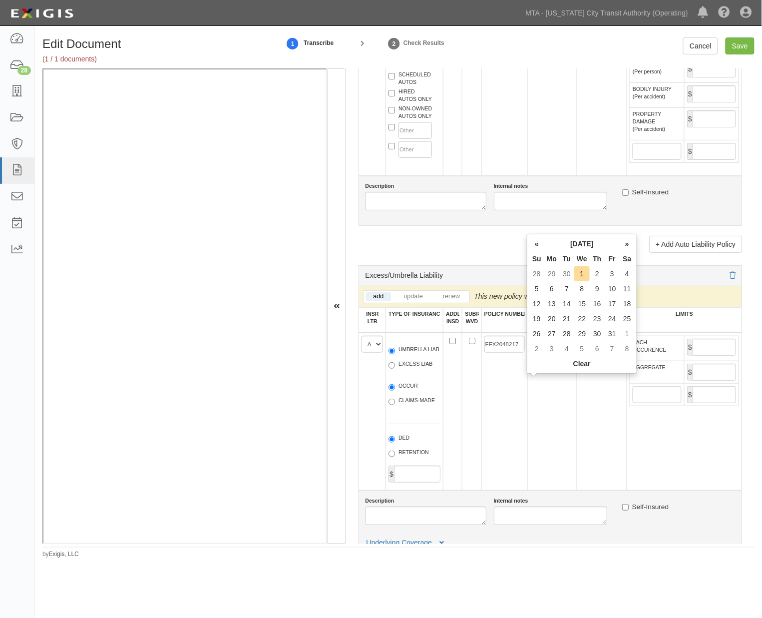
click at [550, 352] on input "POLICY EFF (MM/DD/YYYY)" at bounding box center [552, 343] width 44 height 17
type input "[DATE]"
type input "10/01/2026"
click at [556, 407] on td "[DATE]" at bounding box center [552, 411] width 50 height 158
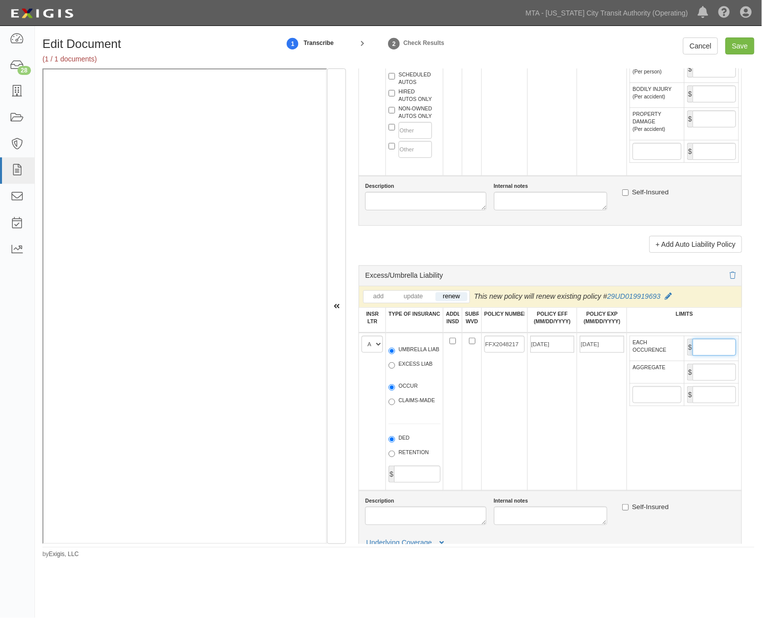
click at [706, 355] on input "EACH OCCURENCE" at bounding box center [713, 346] width 43 height 17
type input "9,000,000"
click at [712, 380] on input "AGGREGATE" at bounding box center [713, 371] width 43 height 17
type input "9,000,000"
click at [739, 43] on input "Save" at bounding box center [739, 45] width 29 height 17
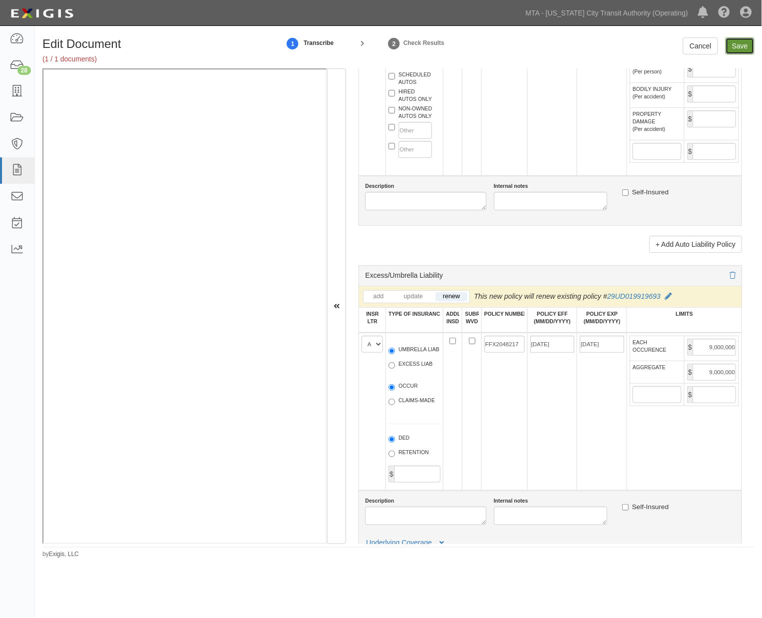
type input "1000000"
type input "2000000"
type input "1000000"
type input "9000000"
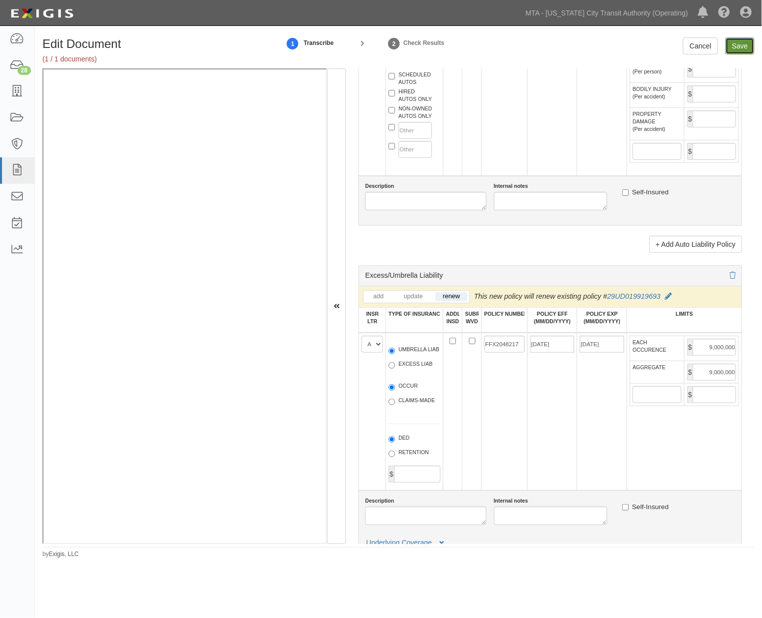
type input "9000000"
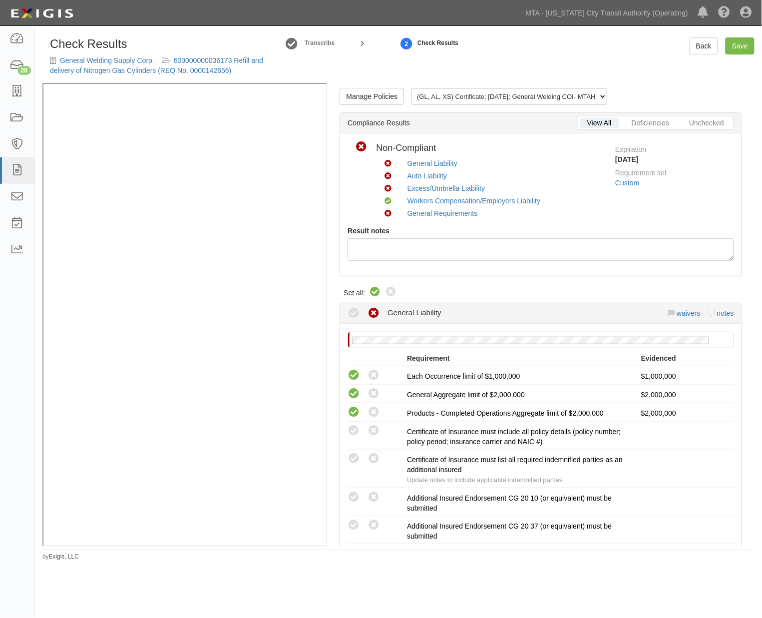
click at [377, 291] on icon at bounding box center [375, 292] width 12 height 12
radio input "true"
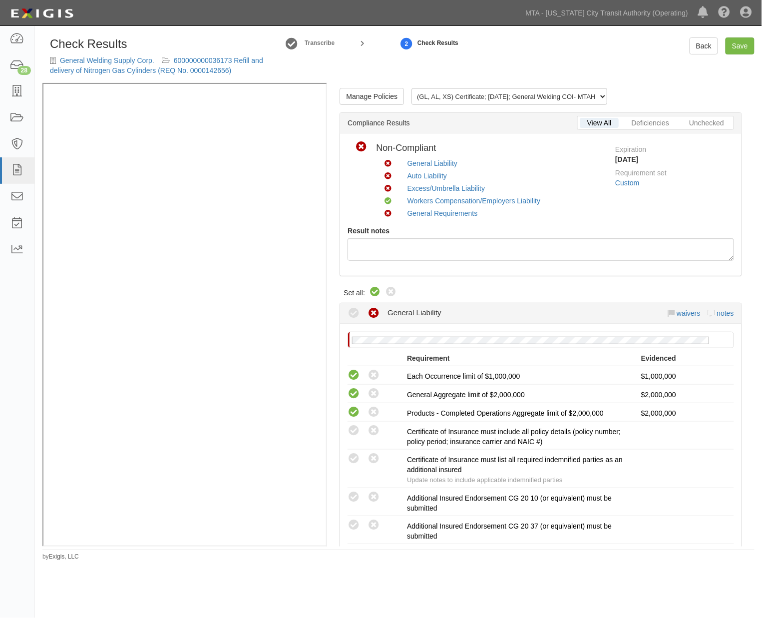
radio input "true"
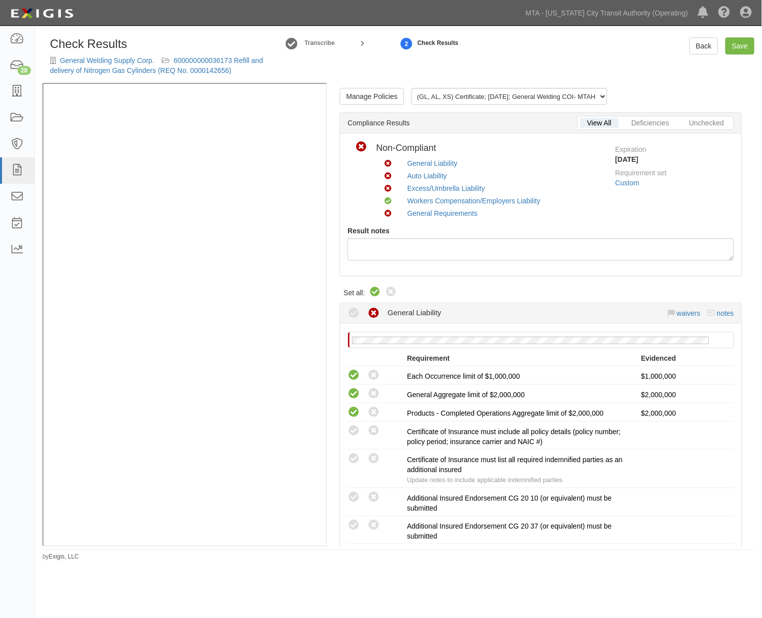
radio input "true"
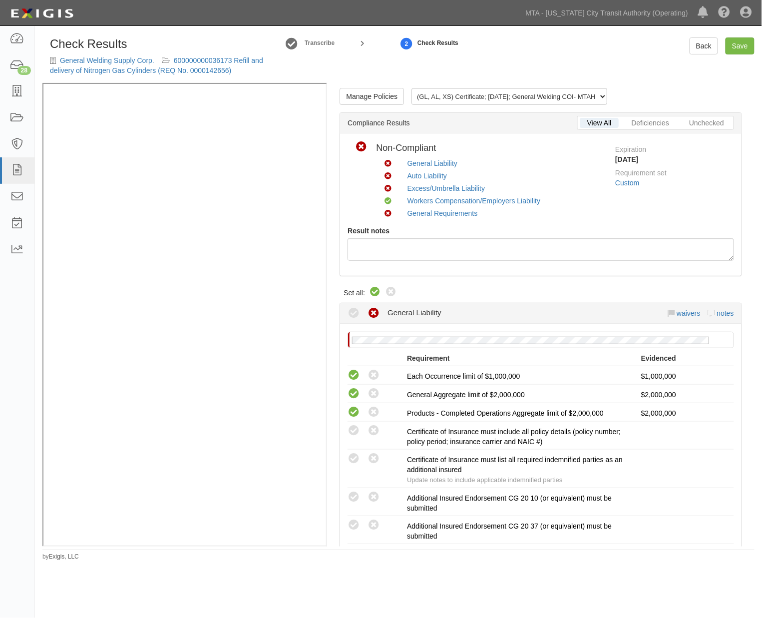
radio input "true"
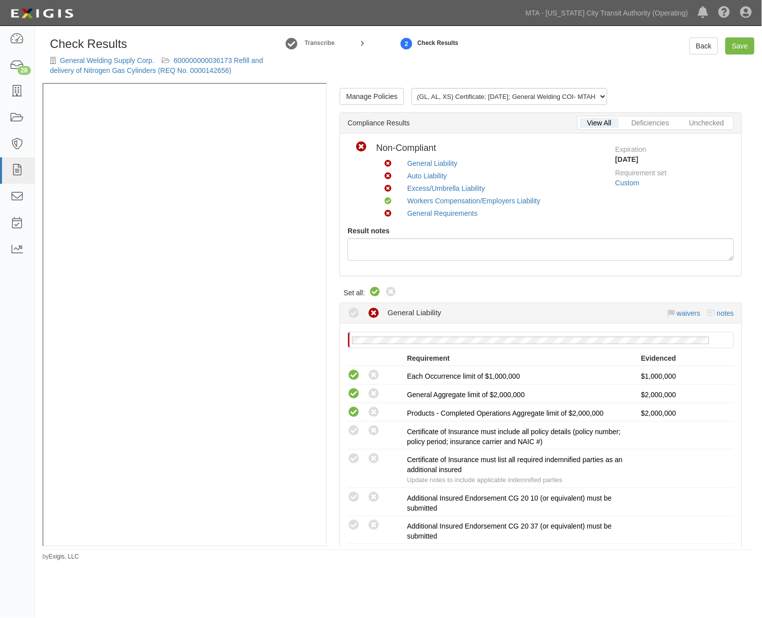
radio input "true"
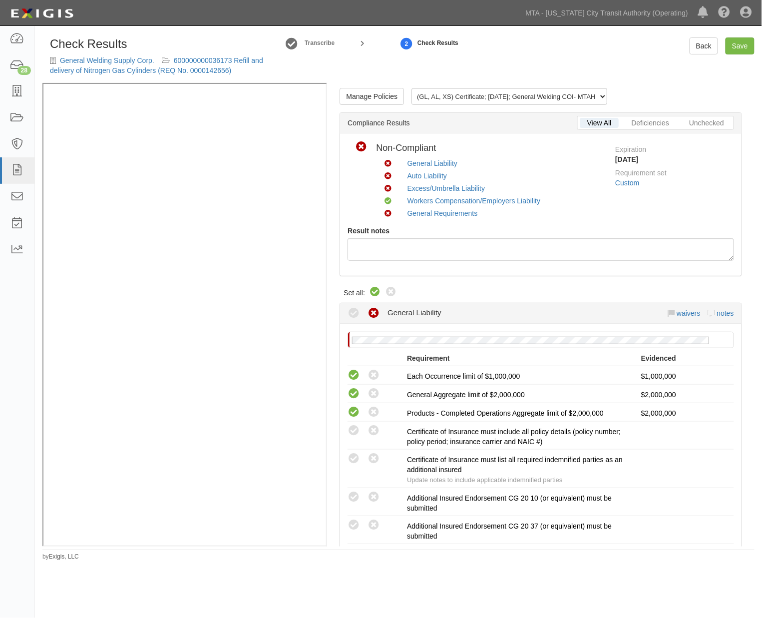
radio input "true"
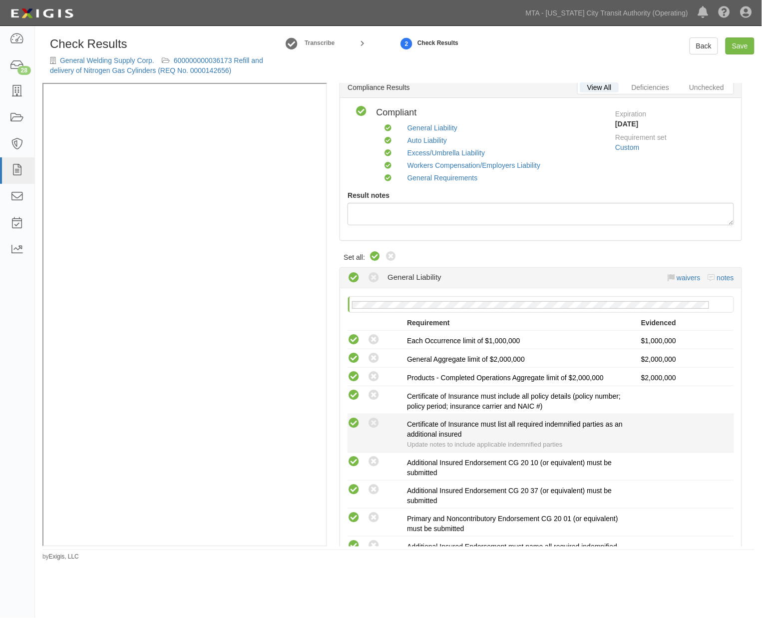
scroll to position [55, 0]
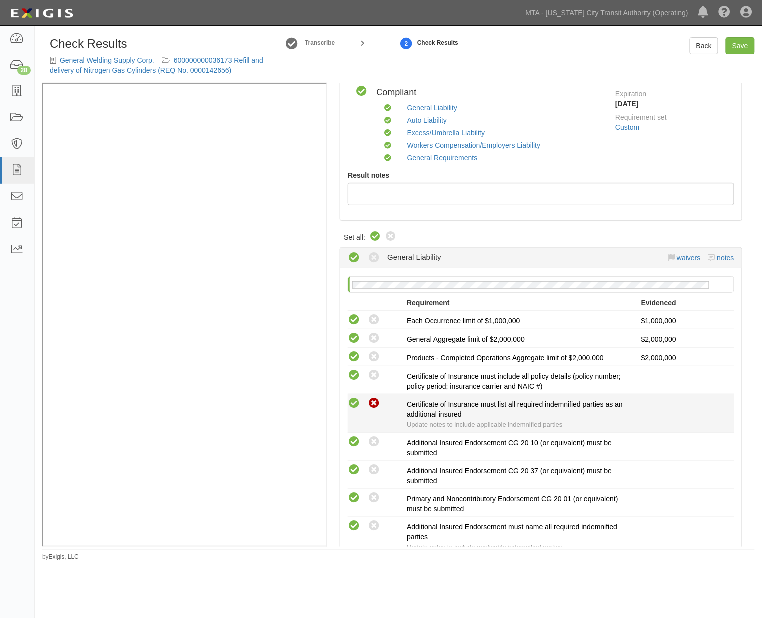
click at [376, 401] on icon at bounding box center [373, 403] width 12 height 12
radio input "true"
radio input "false"
click at [374, 403] on icon at bounding box center [373, 403] width 12 height 12
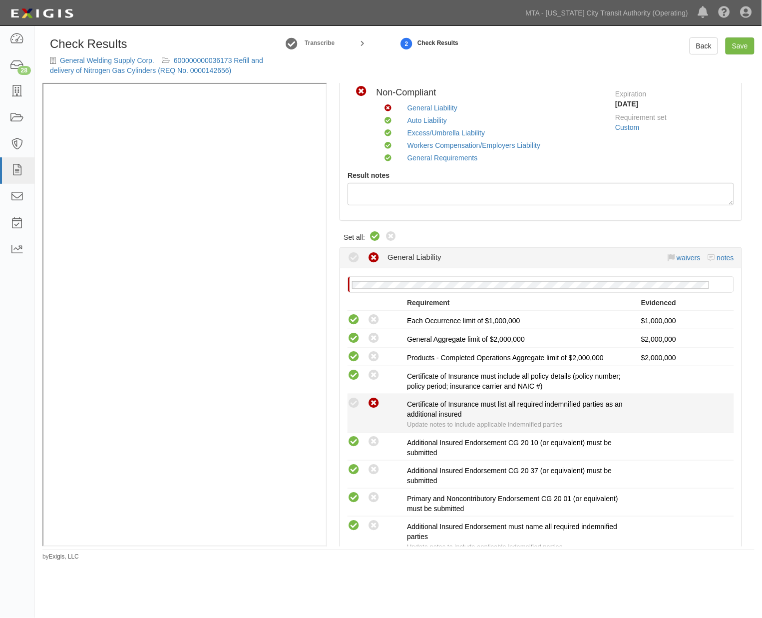
radio input "false"
click at [356, 402] on icon at bounding box center [353, 403] width 12 height 12
radio input "true"
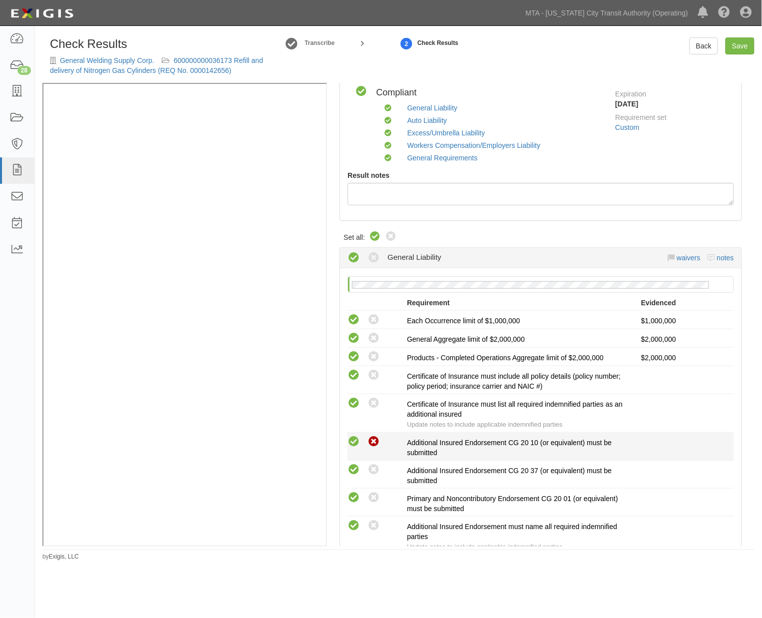
click at [376, 445] on icon at bounding box center [373, 441] width 12 height 12
radio input "true"
radio input "false"
radio input "true"
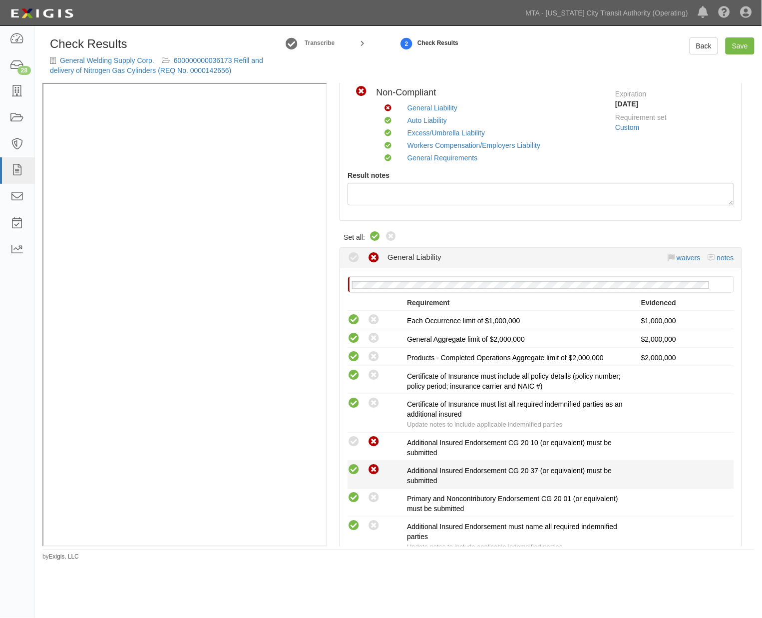
click at [368, 470] on icon at bounding box center [373, 469] width 12 height 12
radio input "false"
radio input "true"
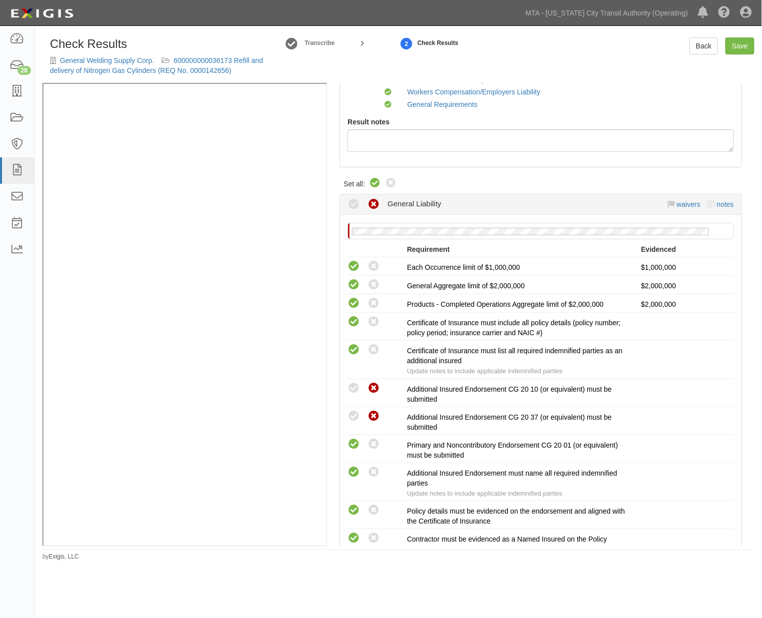
scroll to position [222, 0]
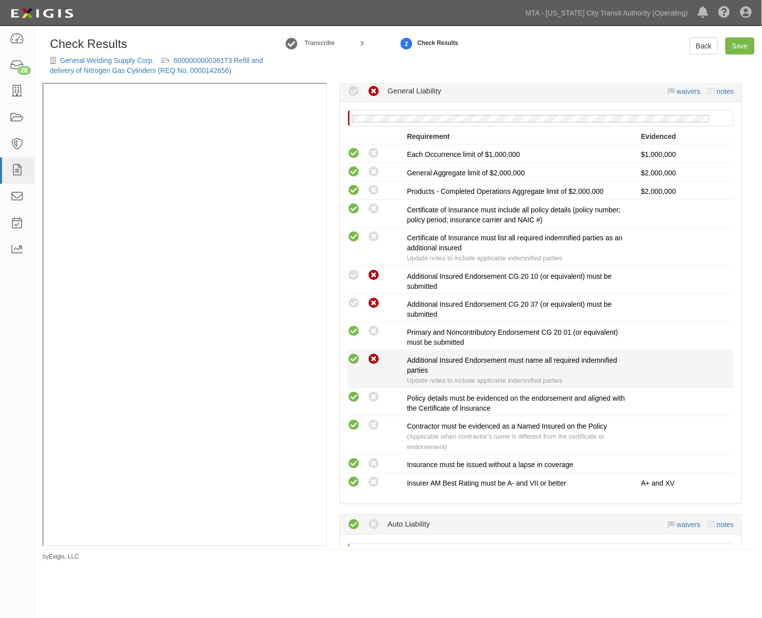
click at [371, 363] on icon at bounding box center [373, 359] width 12 height 12
radio input "false"
radio input "true"
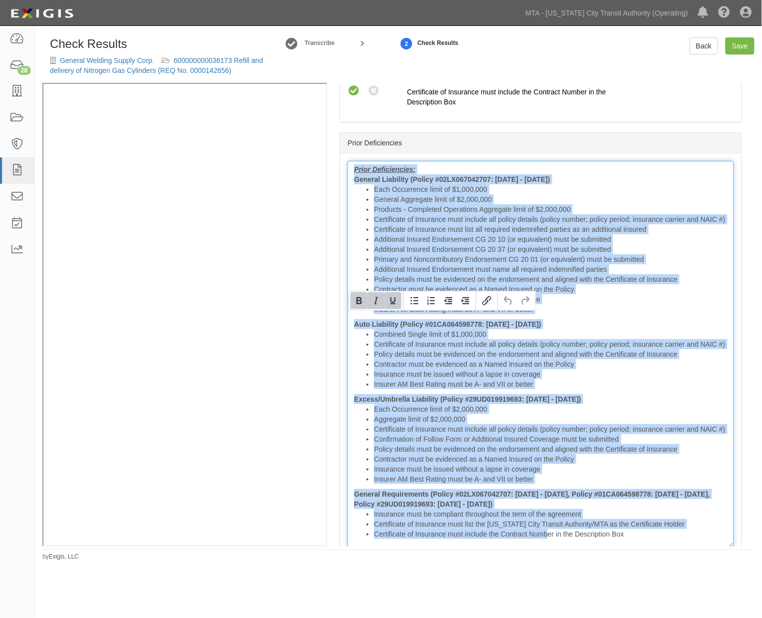
scroll to position [1838, 0]
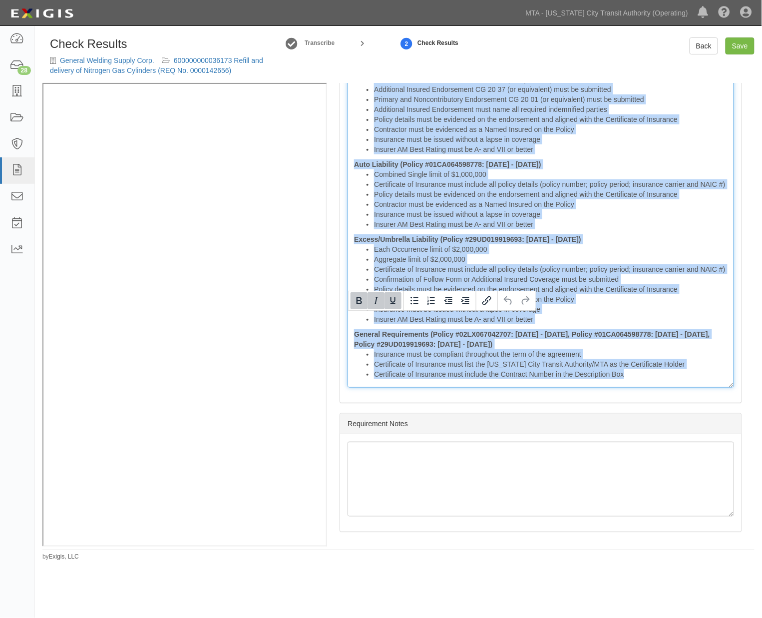
drag, startPoint x: 348, startPoint y: 318, endPoint x: 911, endPoint y: 553, distance: 609.8
click at [761, 553] on html "Toggle navigation Dashboard 28 Inbox Parties Agreements Coverages Documents Mes…" at bounding box center [381, 293] width 762 height 586
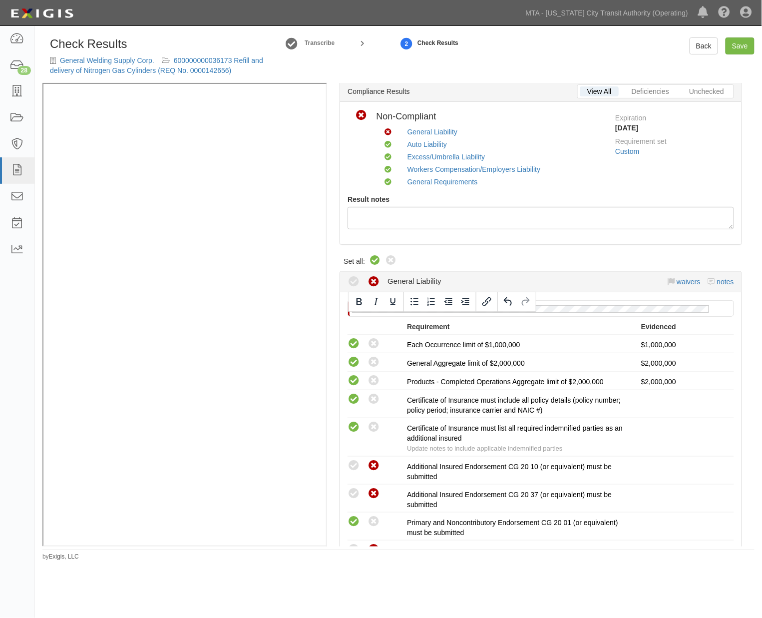
scroll to position [0, 0]
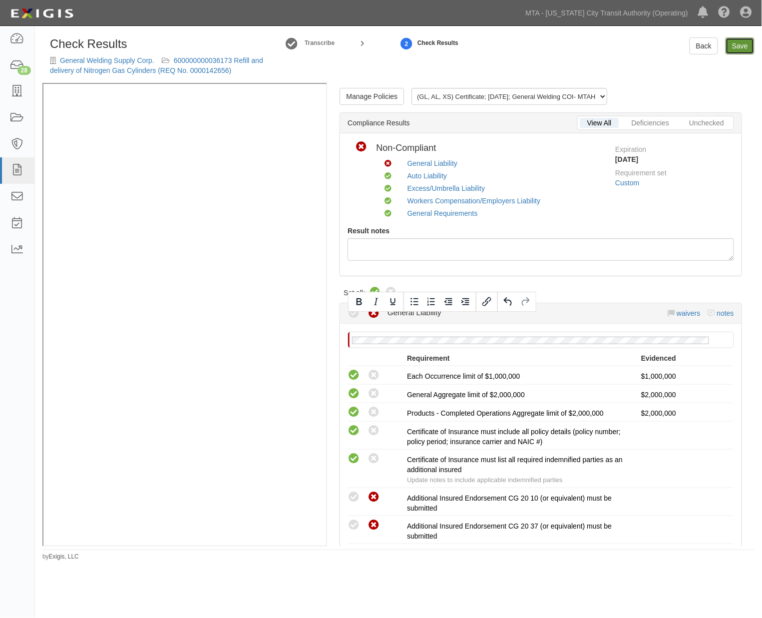
click at [740, 50] on link "Save" at bounding box center [739, 45] width 29 height 17
radio input "true"
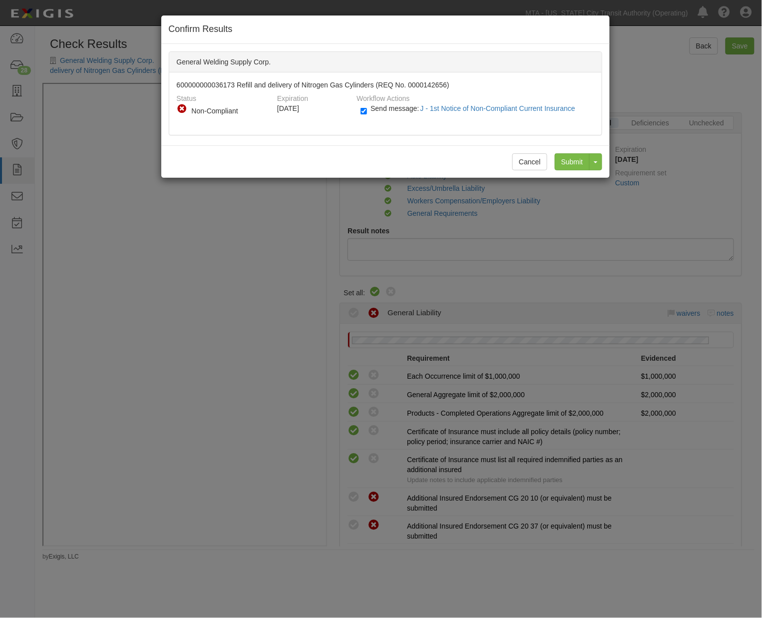
click at [372, 108] on span "Send message: J - 1st Notice of Non-Compliant Current Insurance" at bounding box center [474, 108] width 209 height 8
click at [371, 108] on span "Send message: J - 1st Notice of Non-Compliant Current Insurance" at bounding box center [474, 108] width 209 height 8
click at [367, 108] on input "Send message: J - 1st Notice of Non-Compliant Current Insurance" at bounding box center [363, 110] width 6 height 11
checkbox input "false"
click at [568, 157] on input "Submit" at bounding box center [572, 161] width 35 height 17
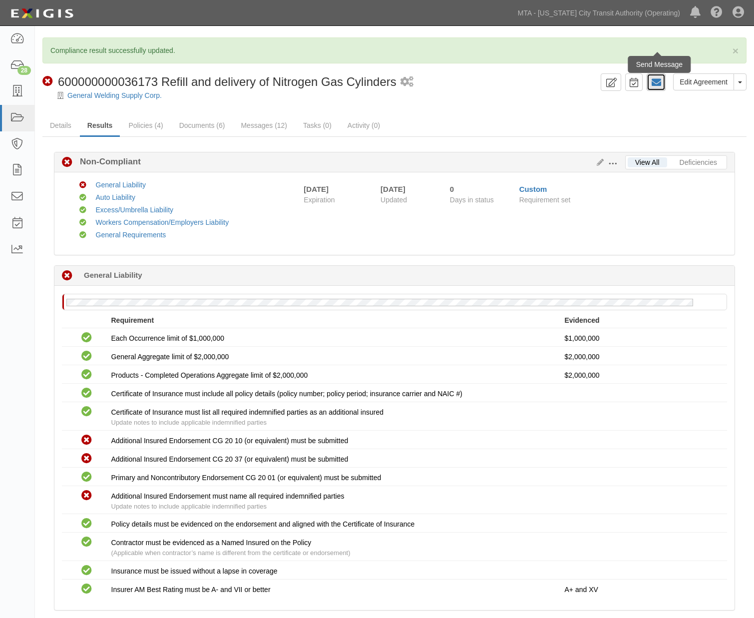
click at [655, 81] on icon at bounding box center [656, 82] width 10 height 10
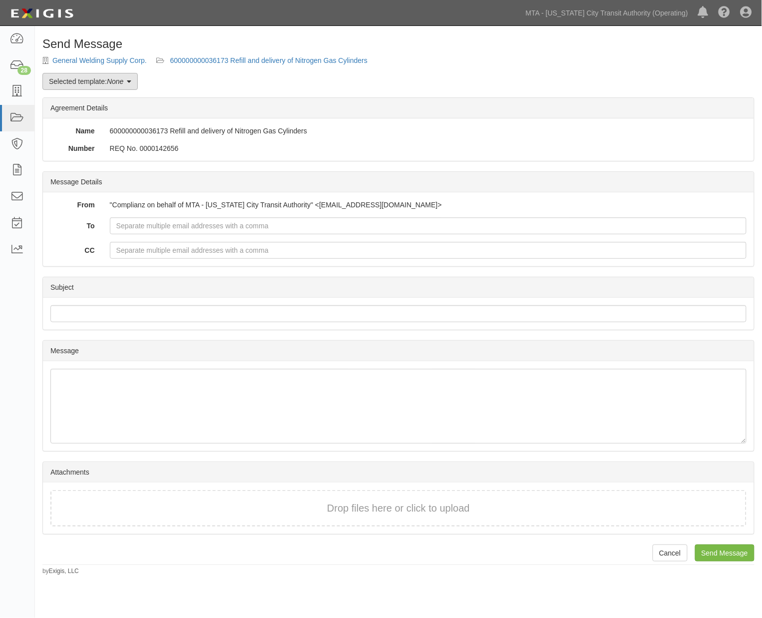
click at [93, 78] on link "Selected template: None" at bounding box center [89, 81] width 95 height 17
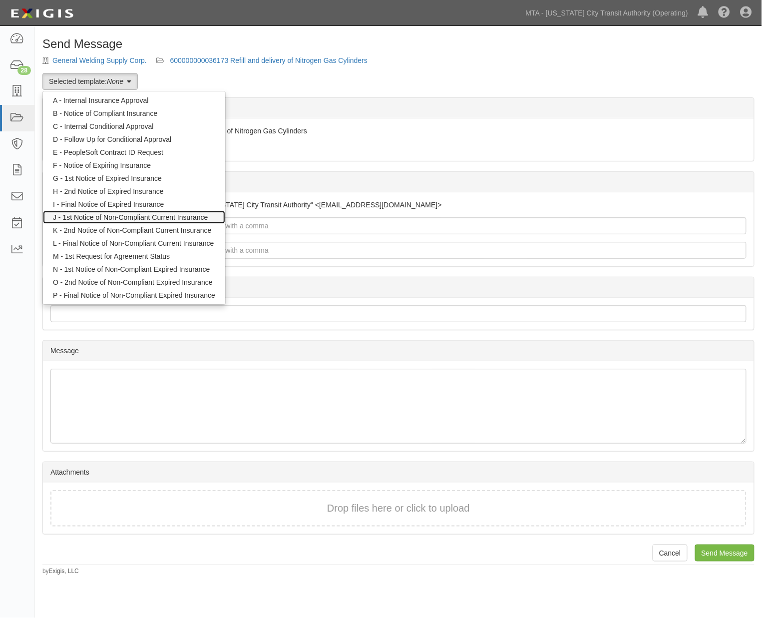
click at [110, 218] on link "J - 1st Notice of Non-Compliant Current Insurance" at bounding box center [134, 217] width 182 height 13
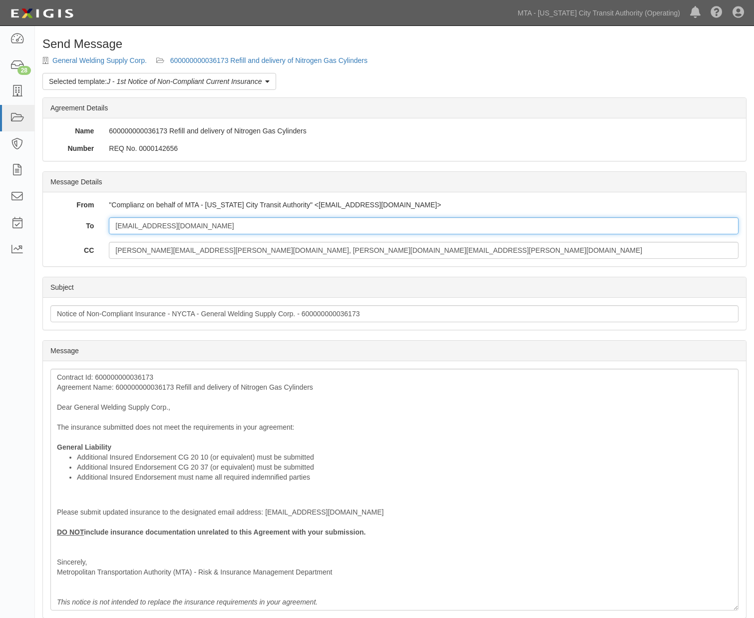
click at [208, 223] on input "[EMAIL_ADDRESS][DOMAIN_NAME]" at bounding box center [424, 225] width 630 height 17
paste input "[EMAIL_ADDRESS][PERSON_NAME][DOMAIN_NAME]"
type input "[EMAIL_ADDRESS][DOMAIN_NAME]; [EMAIL_ADDRESS][PERSON_NAME][DOMAIN_NAME]"
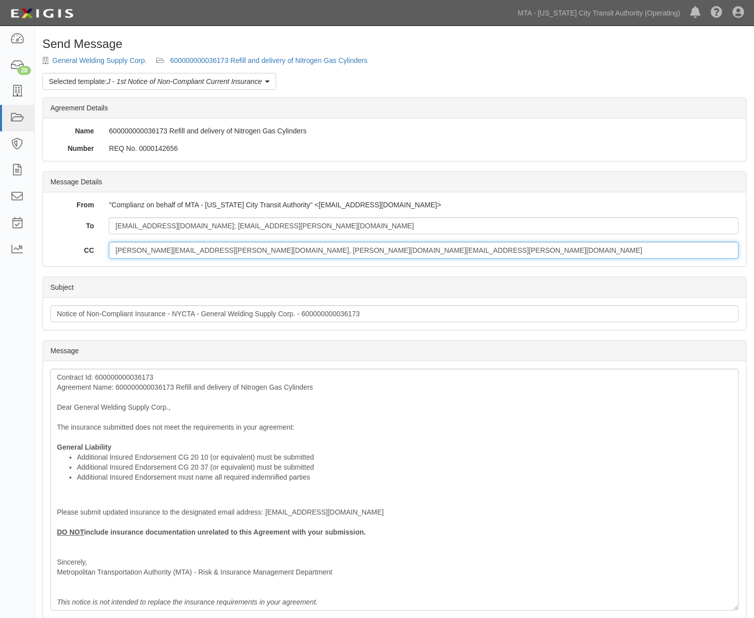
drag, startPoint x: 282, startPoint y: 251, endPoint x: 180, endPoint y: 256, distance: 102.0
click at [180, 256] on input "[PERSON_NAME][EMAIL_ADDRESS][PERSON_NAME][DOMAIN_NAME], [PERSON_NAME][DOMAIN_NA…" at bounding box center [424, 250] width 630 height 17
type input "[PERSON_NAME][EMAIL_ADDRESS][PERSON_NAME][DOMAIN_NAME]"
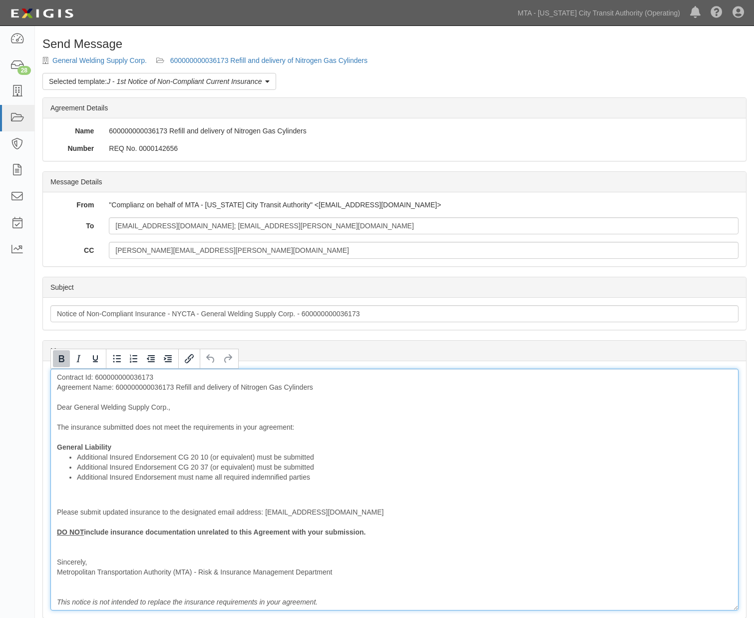
click at [116, 445] on div "Contract Id: 600000000036173 Agreement Name: 600000000036173 Refill and deliver…" at bounding box center [394, 489] width 688 height 242
click at [158, 386] on div "Contract Id: 600000000036173 Agreement Name: 600000000036173 Refill and deliver…" at bounding box center [394, 489] width 688 height 242
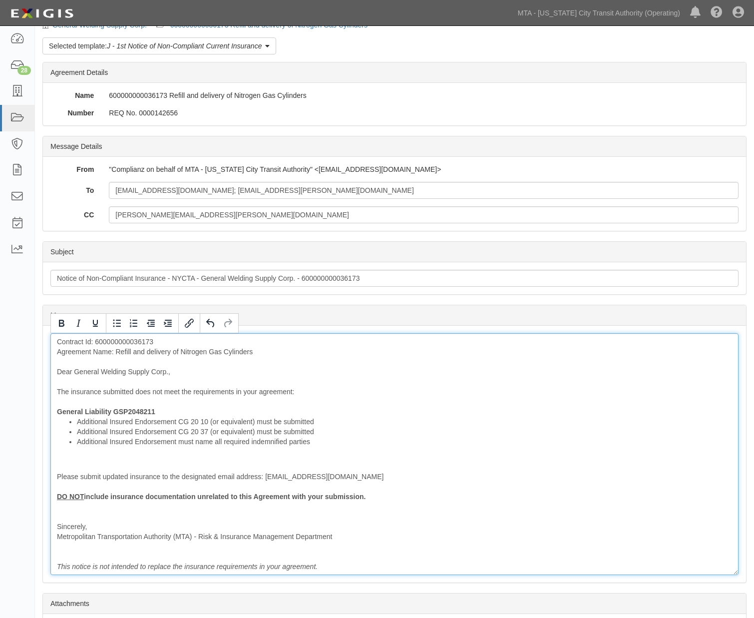
scroll to position [55, 0]
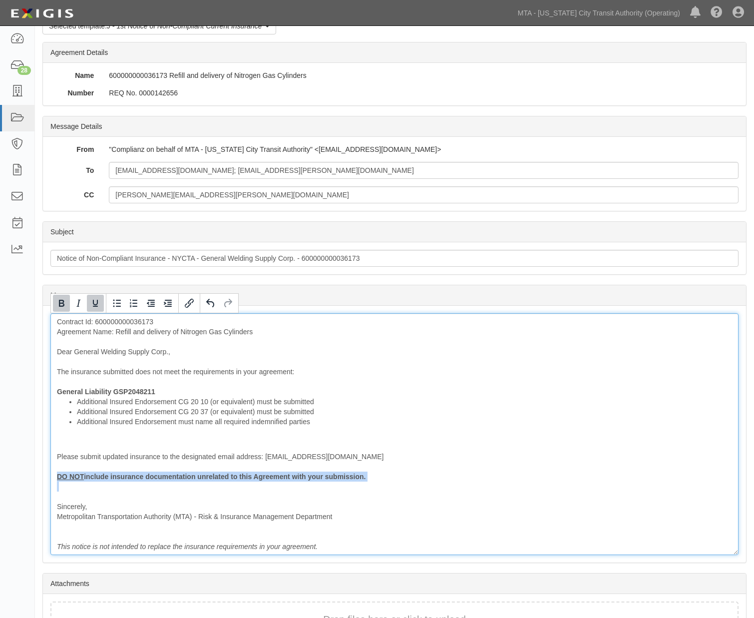
drag, startPoint x: 87, startPoint y: 492, endPoint x: 48, endPoint y: 462, distance: 49.1
click at [52, 474] on div "Contract Id: 600000000036173 Agreement Name: Refill and delivery of Nitrogen Ga…" at bounding box center [394, 434] width 688 height 242
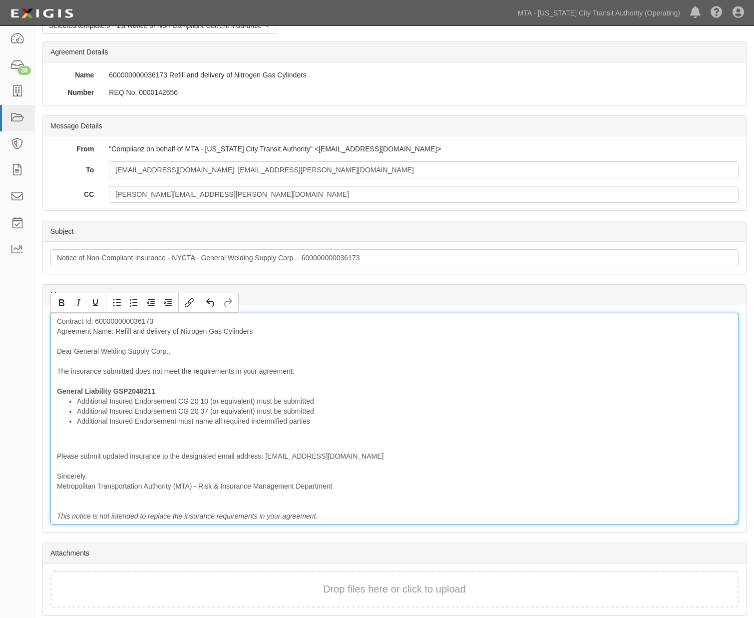
scroll to position [94, 0]
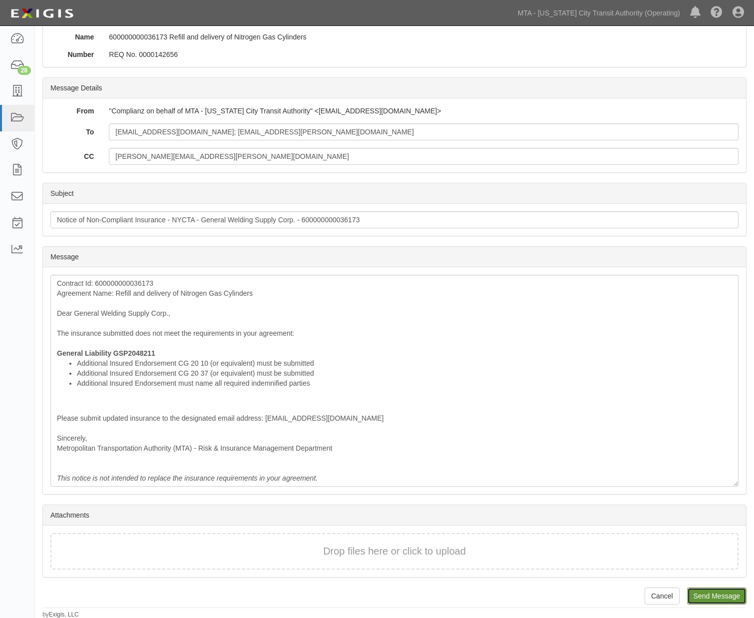
click at [696, 587] on input "Send Message" at bounding box center [716, 595] width 59 height 17
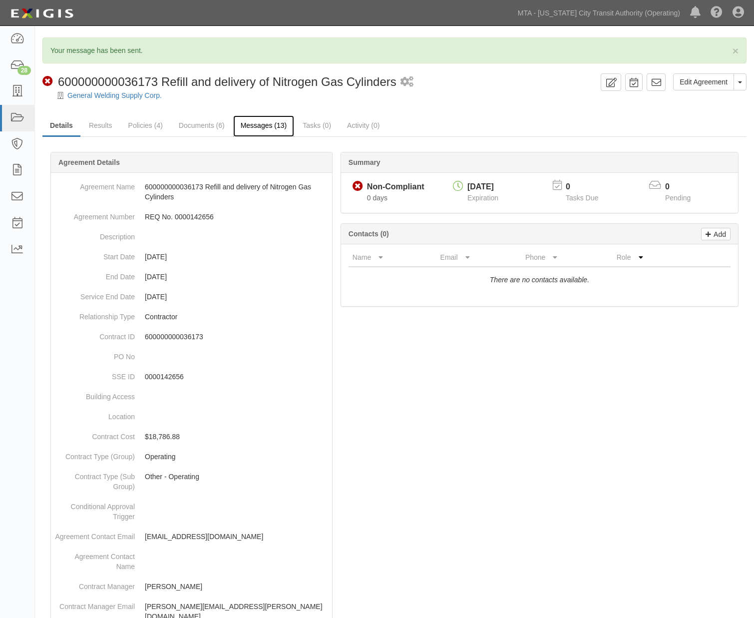
click at [253, 123] on link "Messages (13)" at bounding box center [263, 125] width 61 height 21
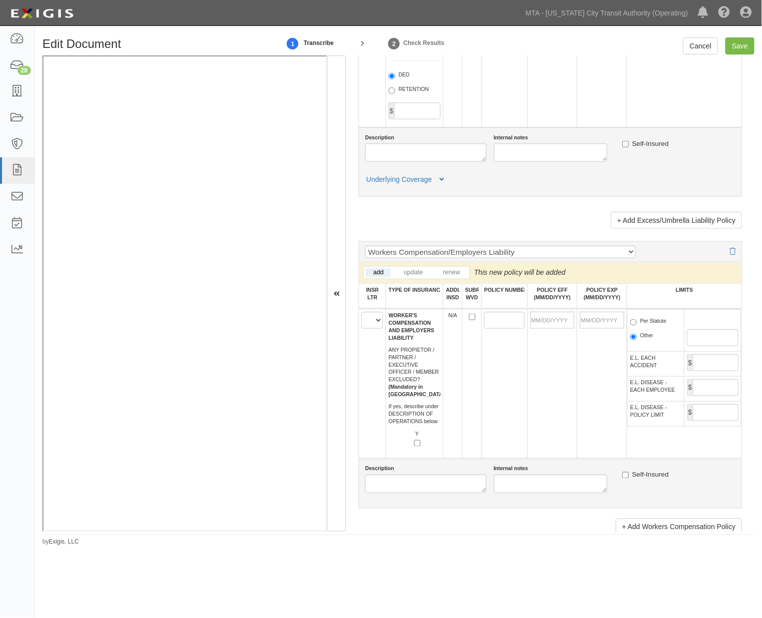
scroll to position [1442, 0]
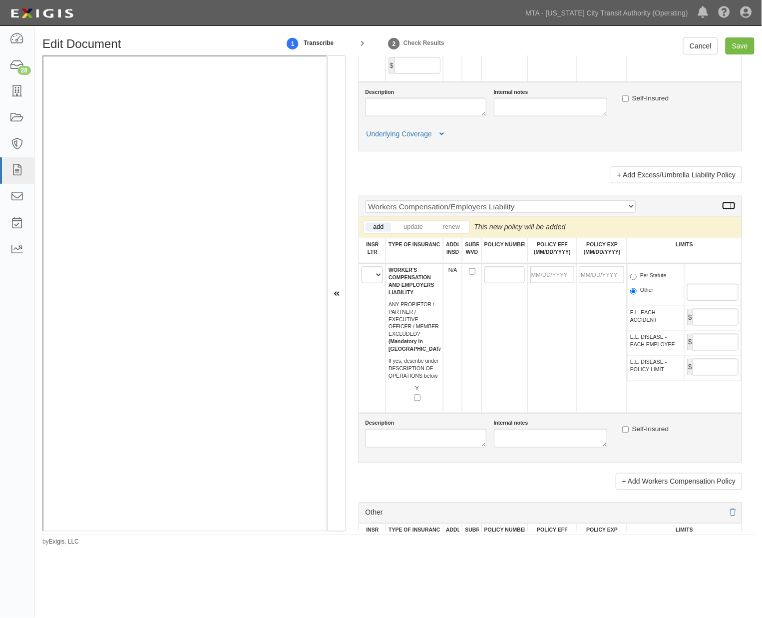
click at [729, 210] on icon at bounding box center [732, 206] width 6 height 7
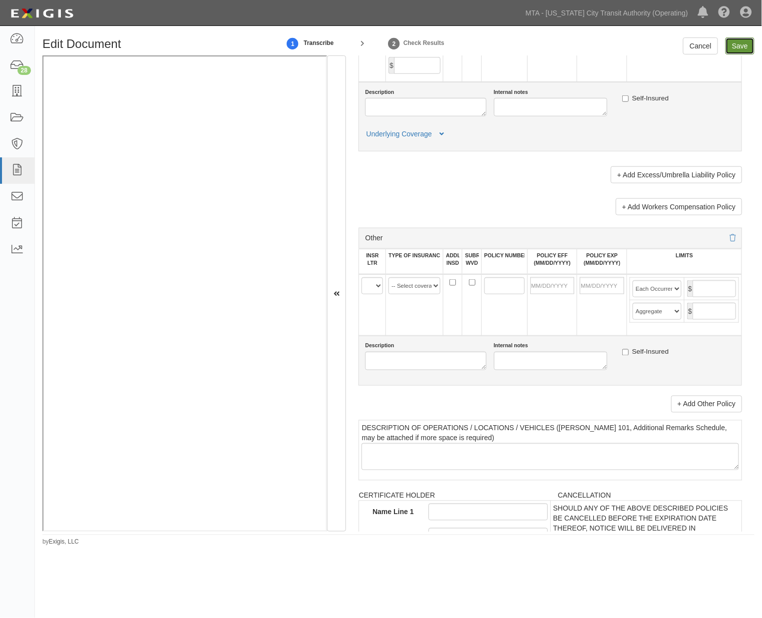
click at [740, 43] on input "Save" at bounding box center [739, 45] width 29 height 17
type input "1000000"
type input "2000000"
type input "1000000"
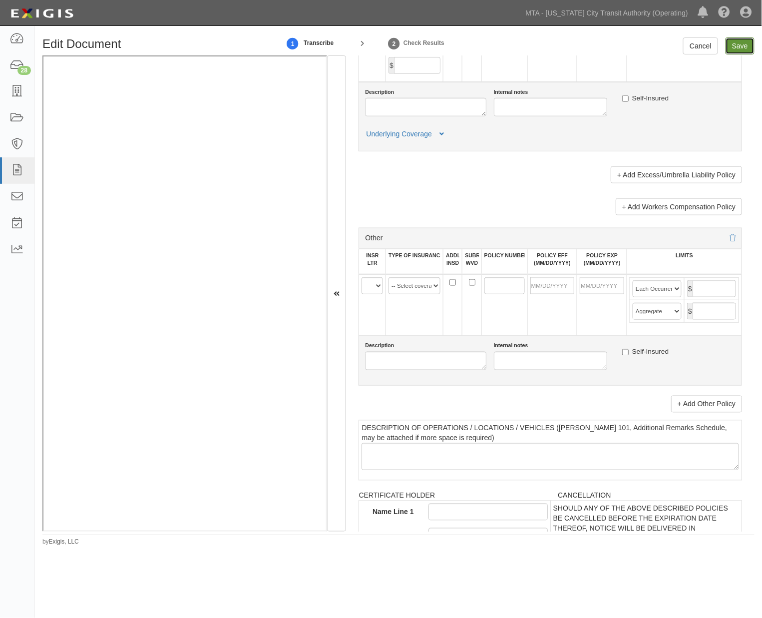
type input "9000000"
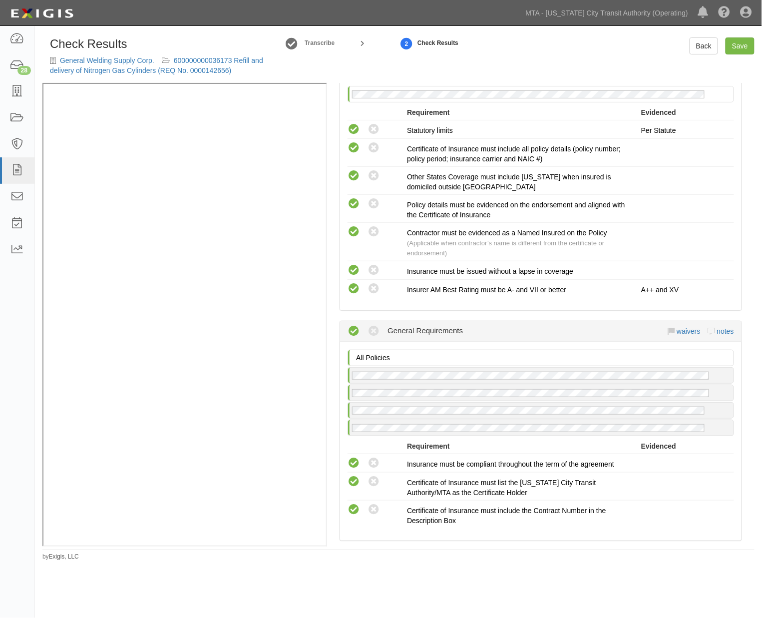
scroll to position [1386, 0]
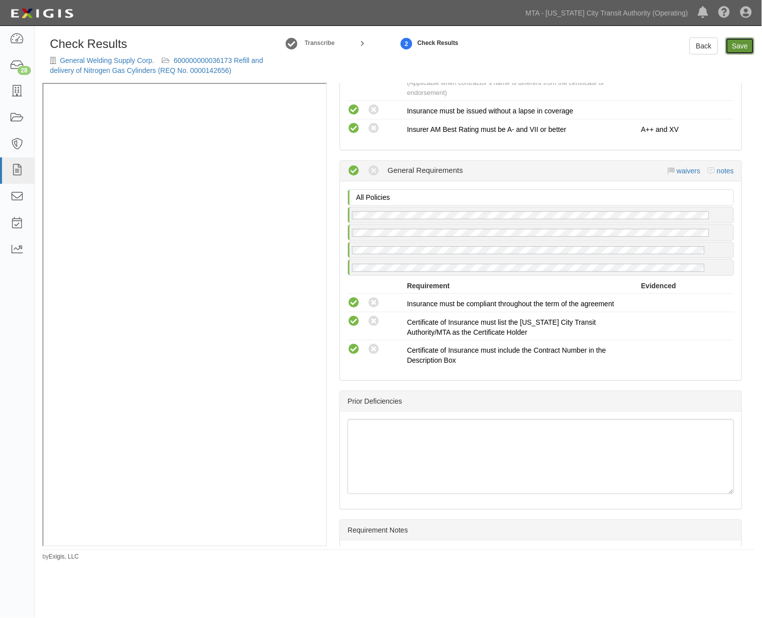
click at [740, 45] on link "Save" at bounding box center [739, 45] width 29 height 17
radio input "true"
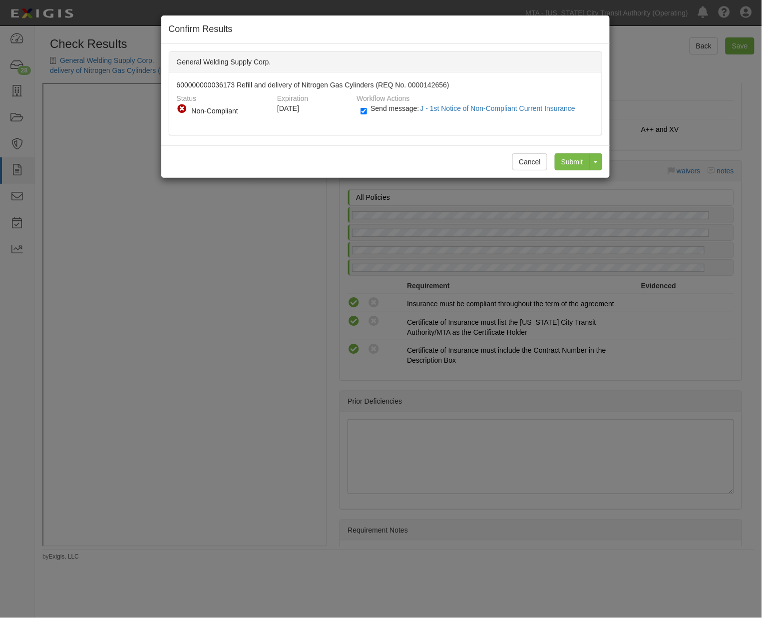
click at [390, 114] on label "Send message: J - 1st Notice of Non-Compliant Current Insurance" at bounding box center [469, 113] width 219 height 13
click at [367, 114] on input "Send message: J - 1st Notice of Non-Compliant Current Insurance" at bounding box center [363, 110] width 6 height 11
checkbox input "false"
click at [570, 161] on input "Submit" at bounding box center [572, 161] width 35 height 17
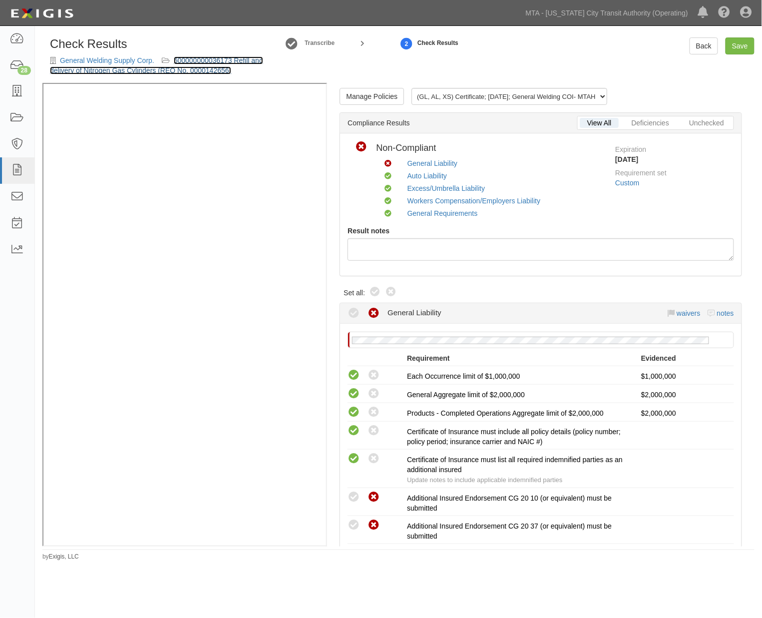
click at [197, 62] on link "600000000036173 Refill and delivery of Nitrogen Gas Cylinders (REQ No. 00001426…" at bounding box center [156, 65] width 213 height 18
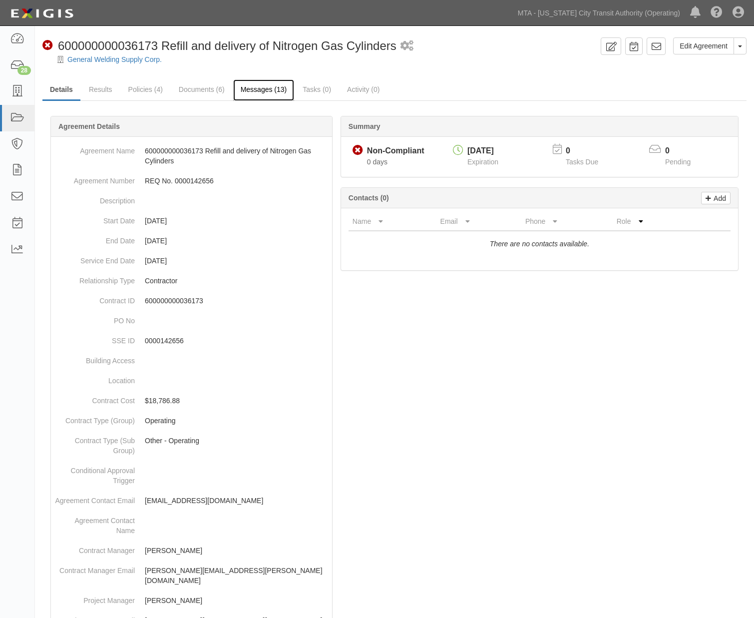
click at [265, 86] on link "Messages (13)" at bounding box center [263, 89] width 61 height 21
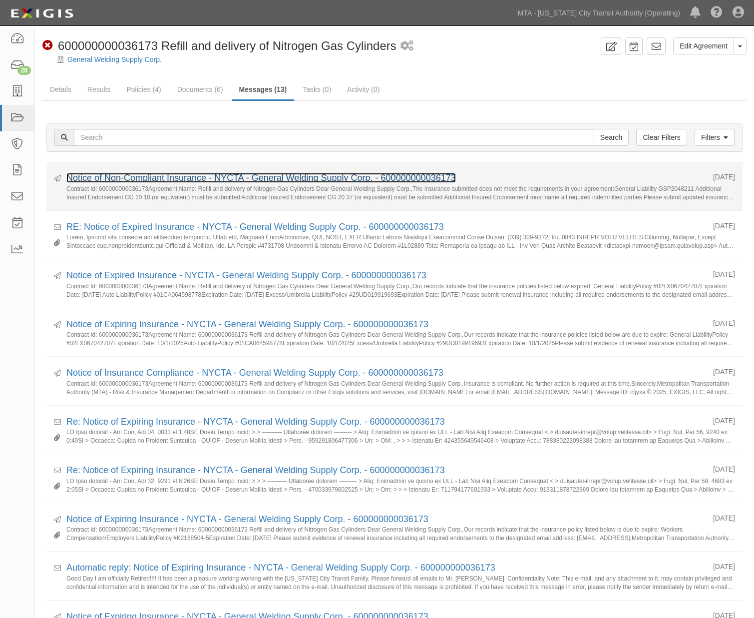
click at [172, 174] on link "Notice of Non-Compliant Insurance - NYCTA - General Welding Supply Corp. - 6000…" at bounding box center [260, 178] width 389 height 10
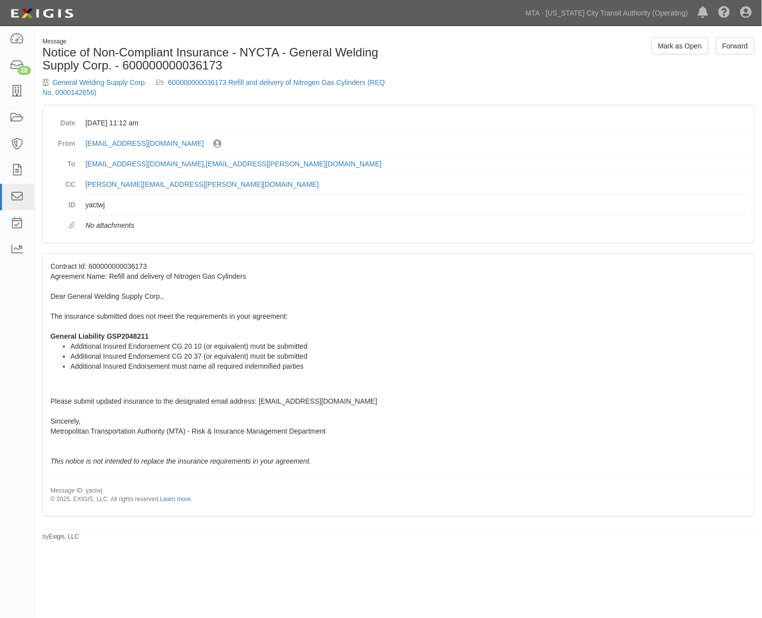
click at [206, 74] on div "Message Notice of Non-Compliant Insurance - NYCTA - General Welding Supply Corp…" at bounding box center [216, 70] width 363 height 67
click at [195, 79] on link "600000000036173 Refill and delivery of Nitrogen Gas Cylinders (REQ No. 00001426…" at bounding box center [213, 87] width 342 height 18
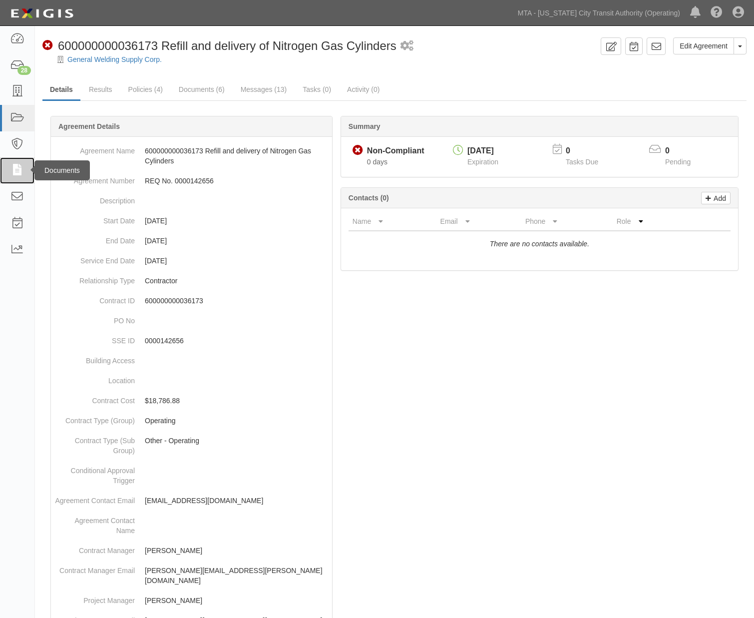
click at [17, 168] on icon at bounding box center [17, 170] width 14 height 11
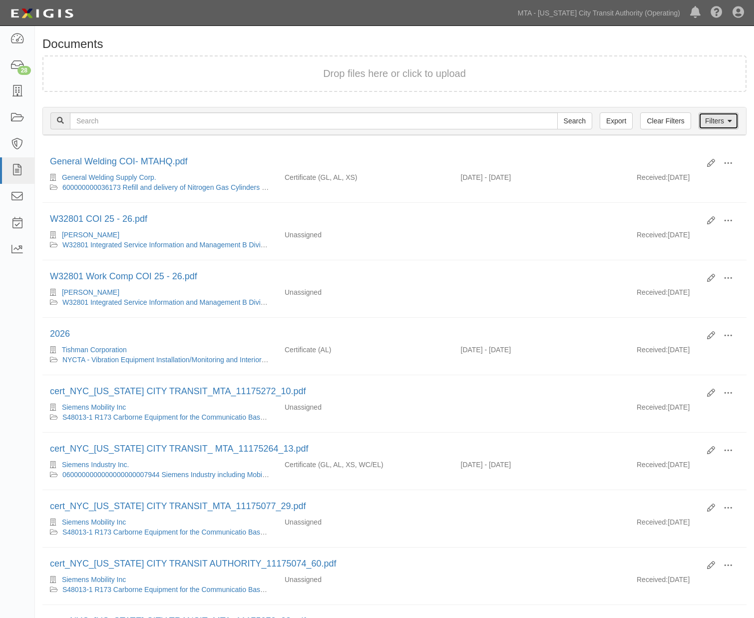
click at [715, 114] on link "Filters" at bounding box center [718, 120] width 40 height 17
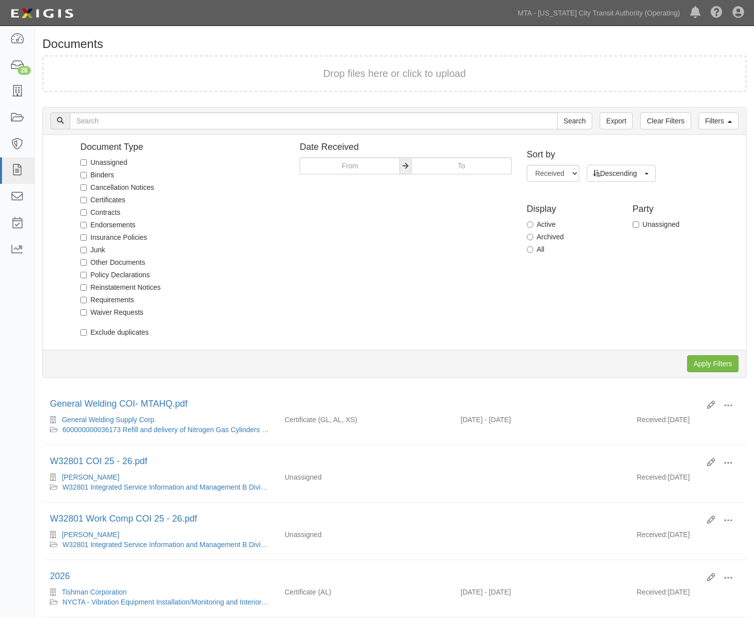
click at [118, 160] on label "Unassigned" at bounding box center [103, 162] width 47 height 10
click at [87, 160] on input "Unassigned" at bounding box center [83, 162] width 6 height 6
checkbox input "true"
click at [715, 363] on input "Apply Filters" at bounding box center [712, 363] width 51 height 17
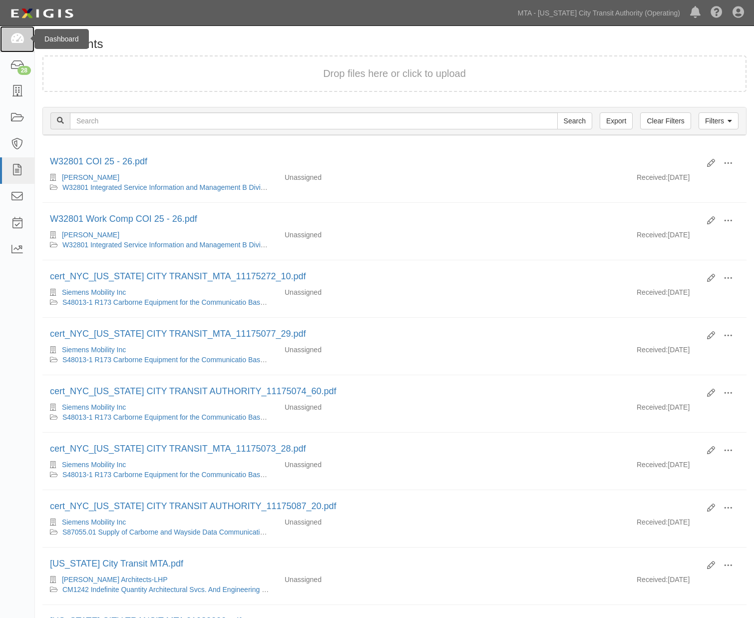
click at [16, 38] on icon at bounding box center [17, 38] width 14 height 11
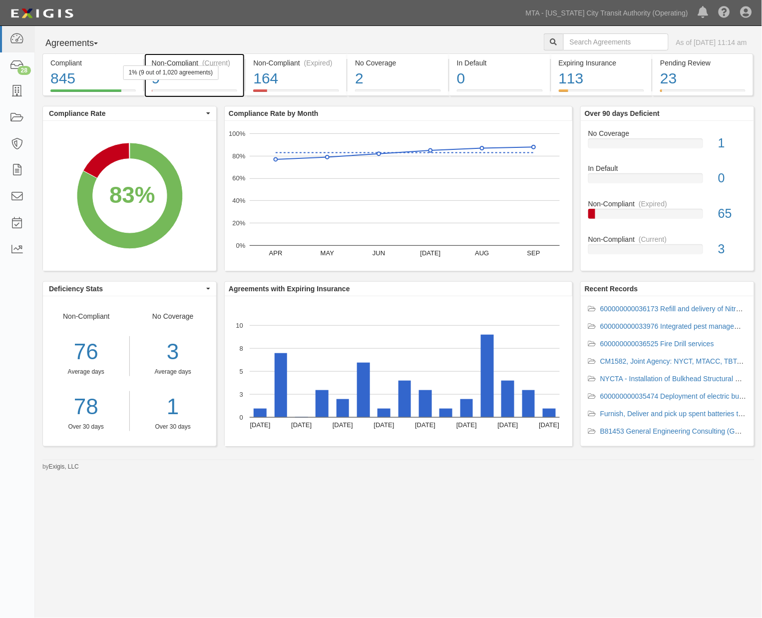
click at [227, 78] on div "9" at bounding box center [195, 78] width 86 height 21
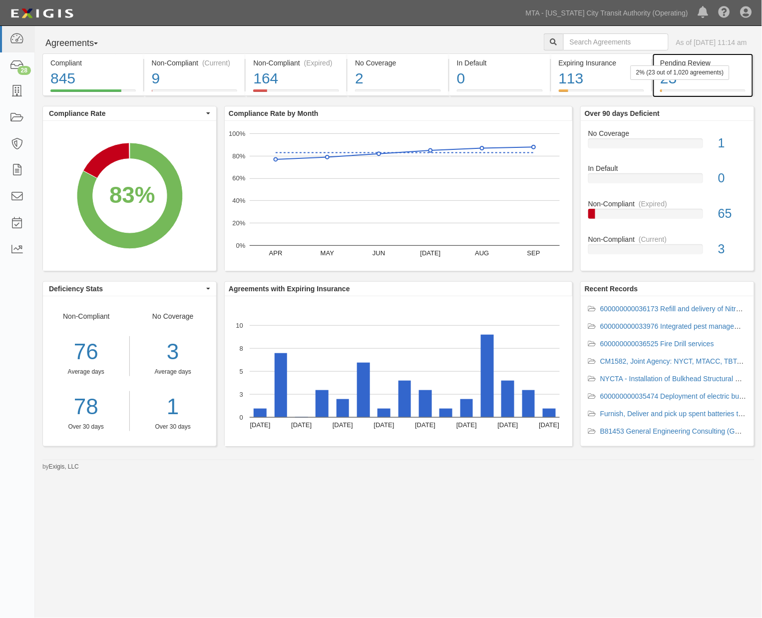
click at [690, 81] on div "23" at bounding box center [702, 78] width 85 height 21
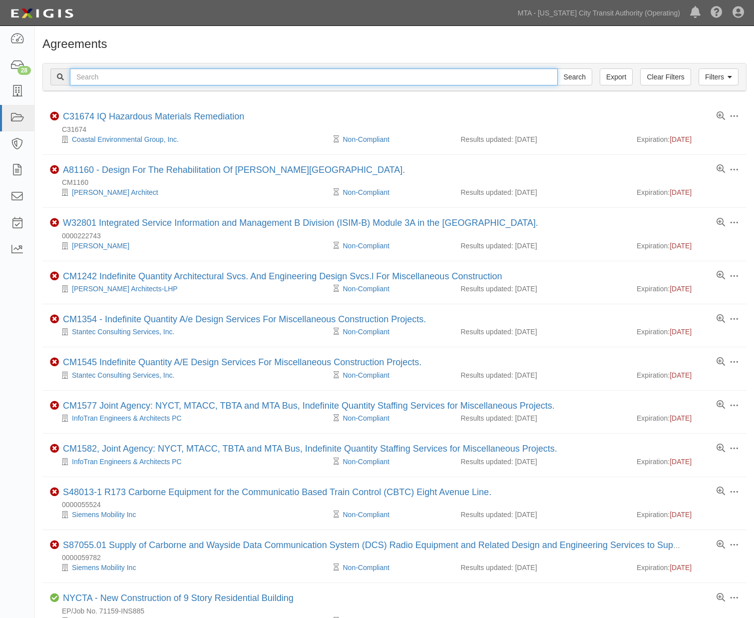
paste input "71439-INS1183"
type input "71439-INS1183"
click at [572, 81] on input "Search" at bounding box center [574, 76] width 35 height 17
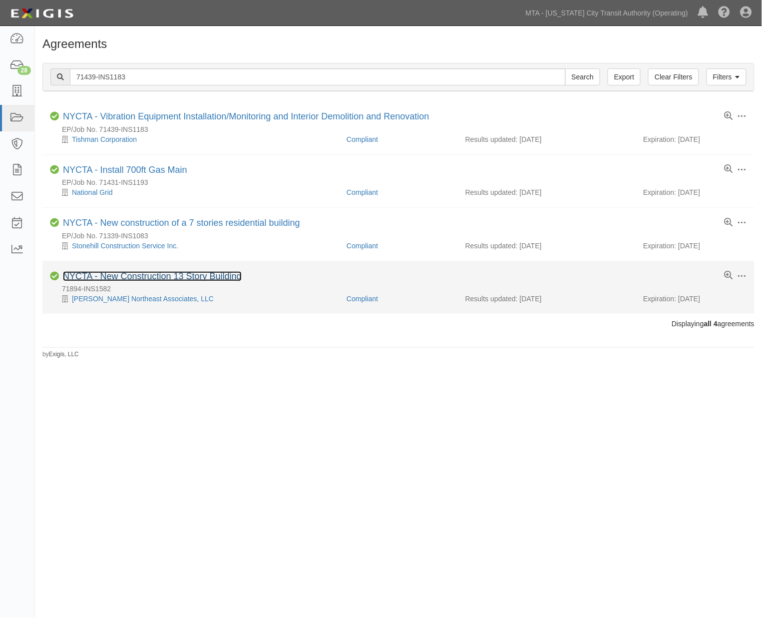
click at [215, 275] on link "NYCTA - New Construction 13 Story Building" at bounding box center [152, 276] width 179 height 10
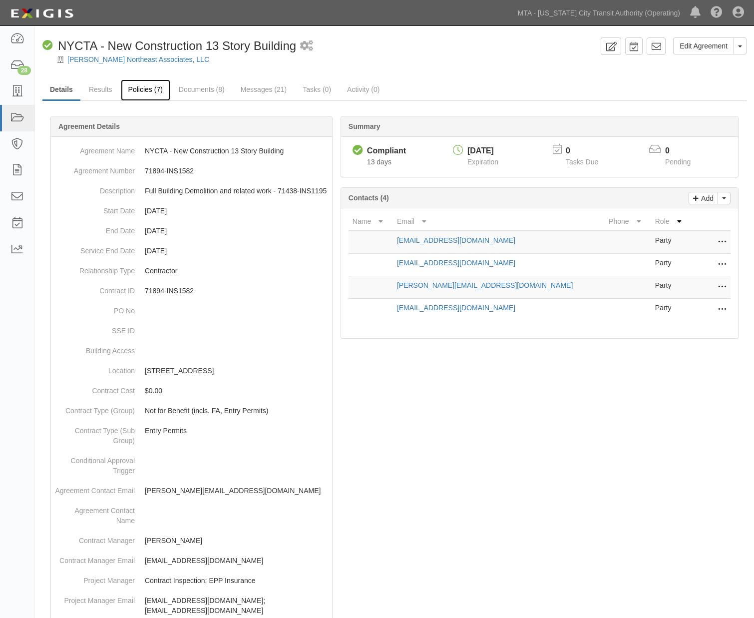
click at [137, 88] on link "Policies (7)" at bounding box center [145, 89] width 49 height 21
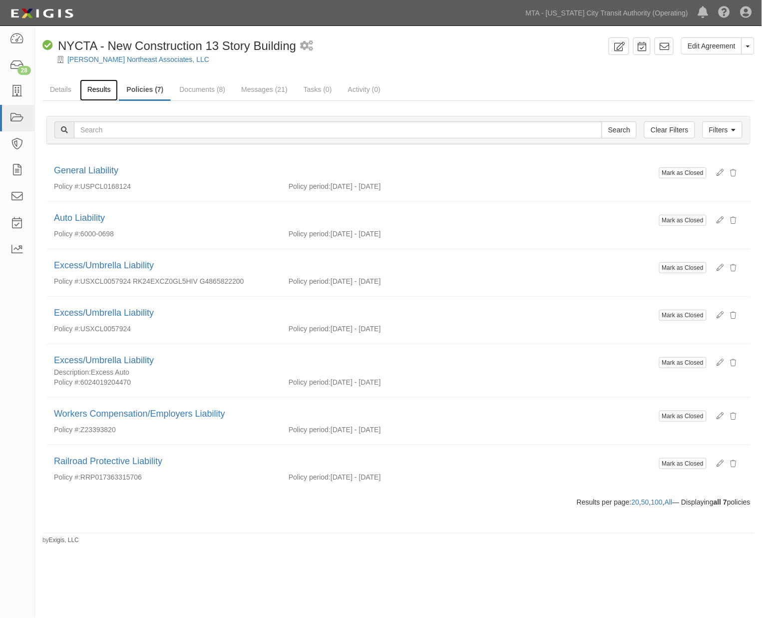
click at [102, 90] on link "Results" at bounding box center [99, 89] width 38 height 21
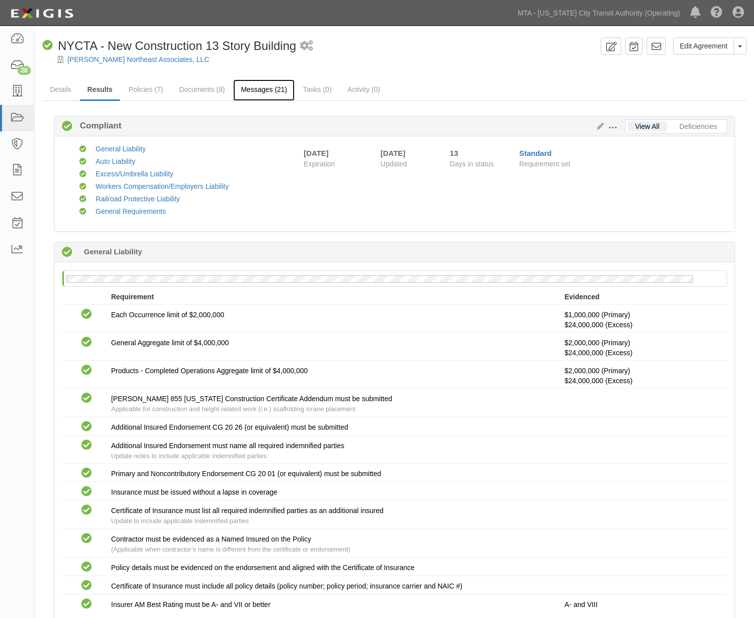
click at [250, 84] on link "Messages (21)" at bounding box center [263, 89] width 61 height 21
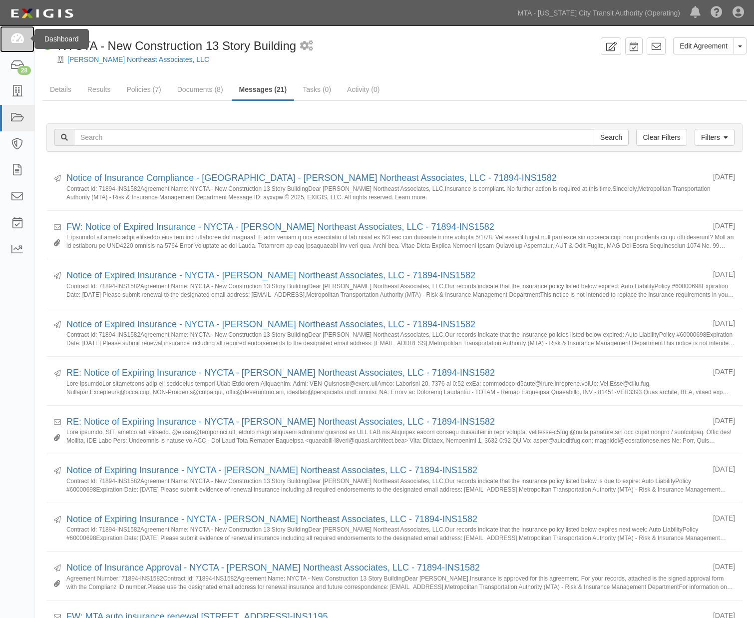
click at [15, 36] on icon at bounding box center [17, 38] width 14 height 11
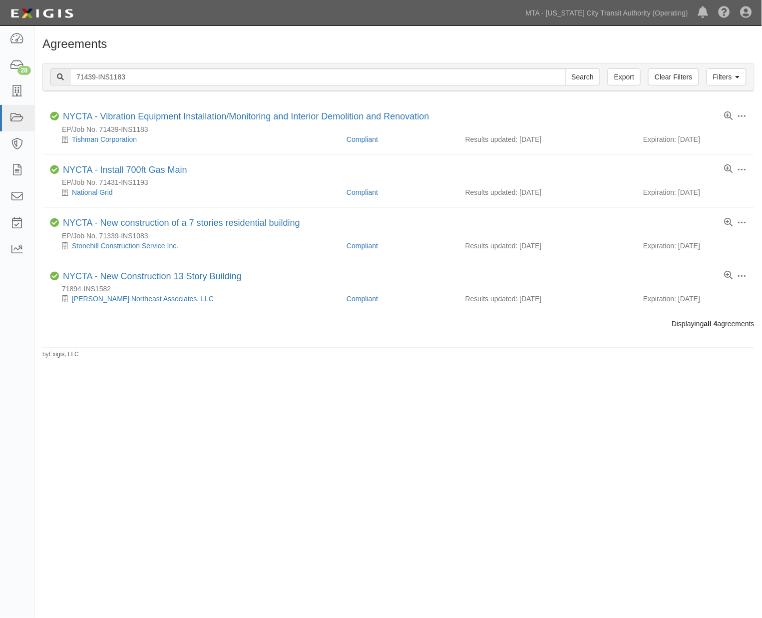
click at [407, 446] on div "Agreements Filters Clear Filters Export 71439-INS1183 Search Filters Compliance…" at bounding box center [381, 308] width 762 height 556
click at [21, 38] on icon at bounding box center [17, 38] width 14 height 11
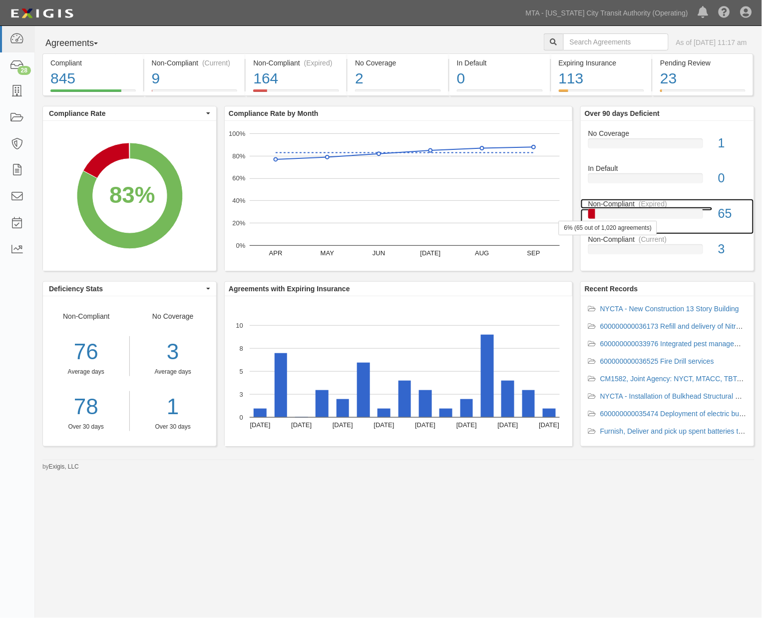
click at [634, 213] on div at bounding box center [645, 214] width 115 height 10
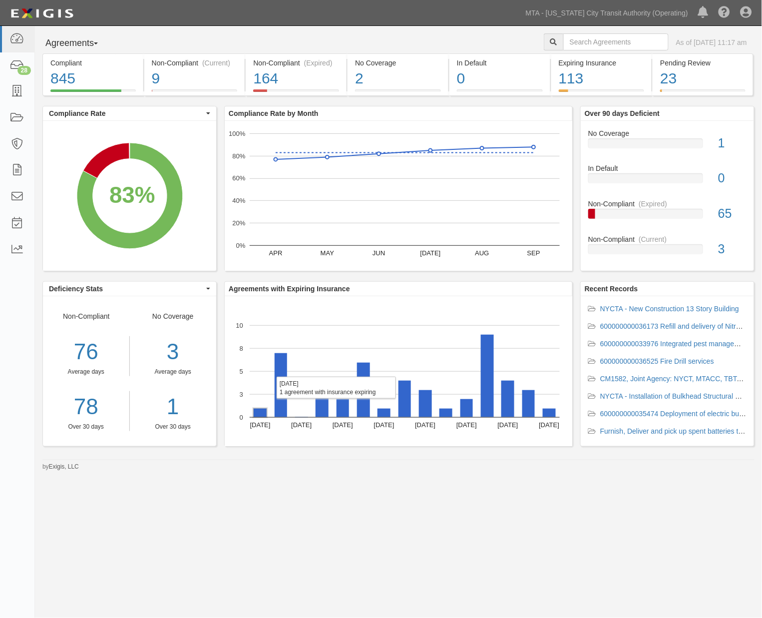
click at [260, 415] on rect "A chart." at bounding box center [260, 412] width 13 height 8
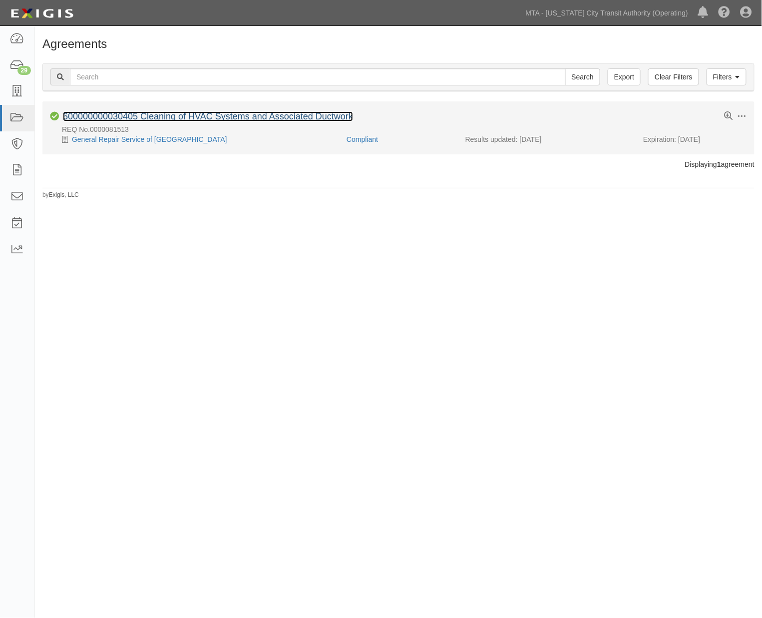
click at [223, 112] on link "600000000030405 Cleaning of HVAC Systems and Associated Ductwork" at bounding box center [208, 116] width 290 height 10
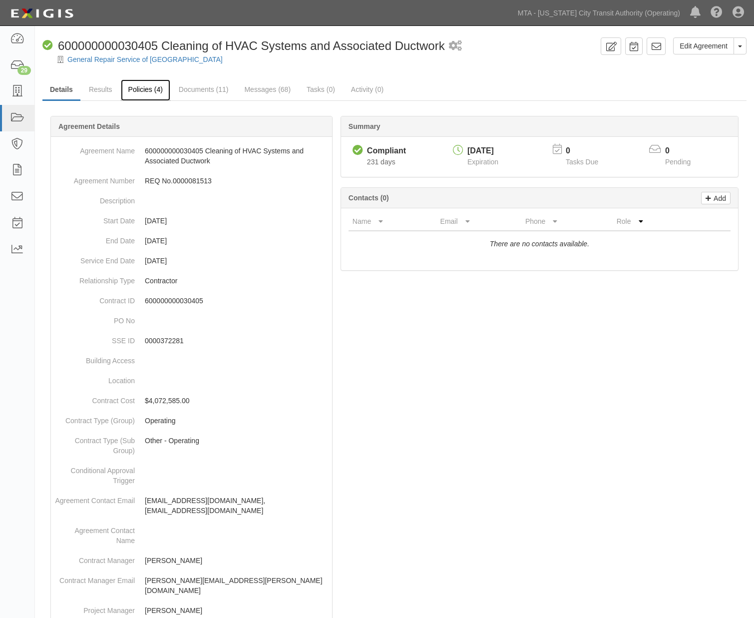
click at [143, 88] on link "Policies (4)" at bounding box center [145, 89] width 49 height 21
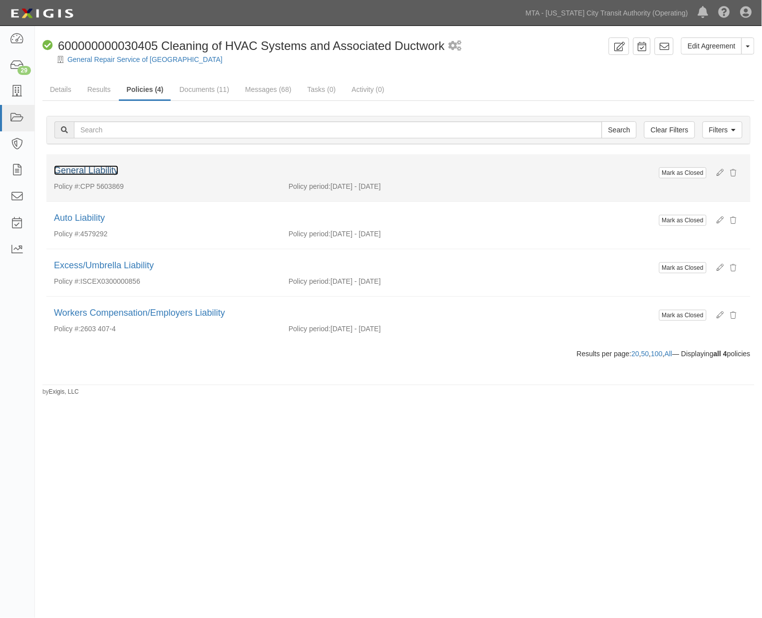
click at [112, 170] on link "General Liability" at bounding box center [86, 170] width 64 height 10
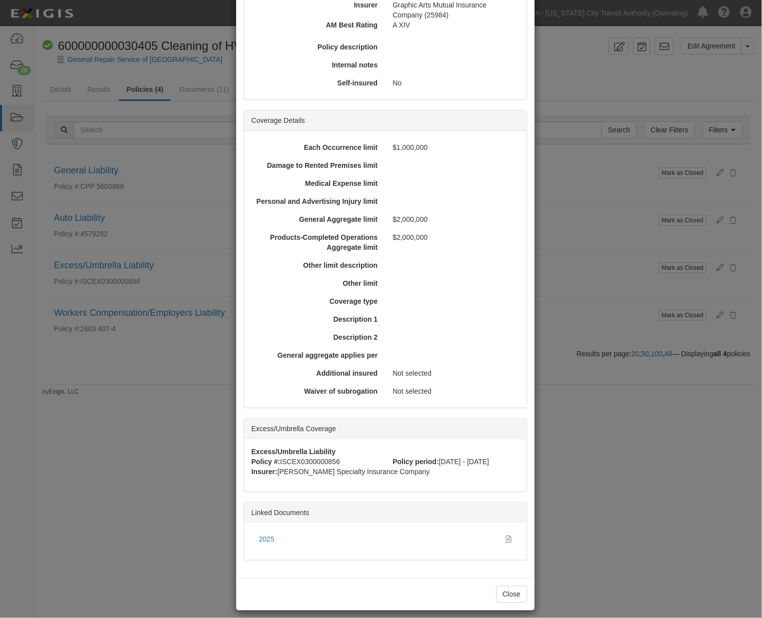
scroll to position [190, 0]
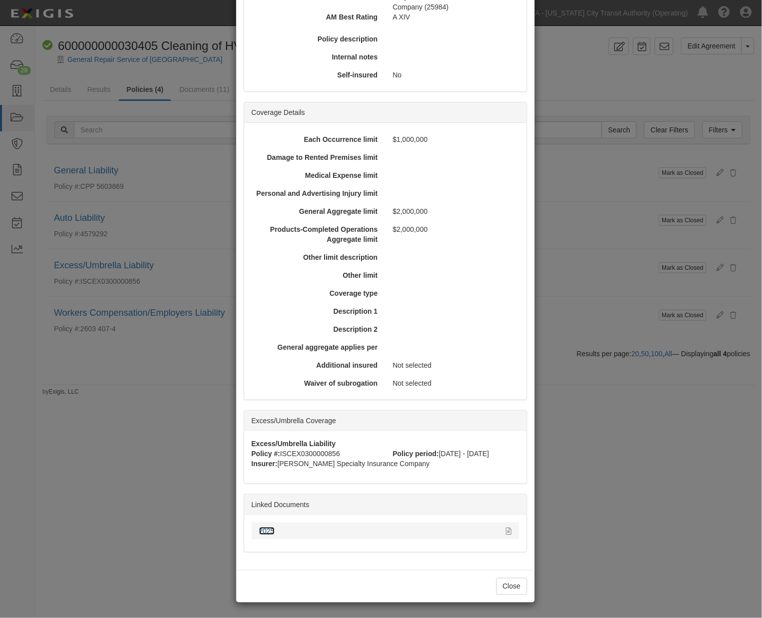
click at [263, 533] on link "2025" at bounding box center [266, 531] width 15 height 8
drag, startPoint x: 504, startPoint y: 587, endPoint x: 425, endPoint y: 426, distance: 179.3
click at [504, 586] on button "Close" at bounding box center [511, 586] width 31 height 17
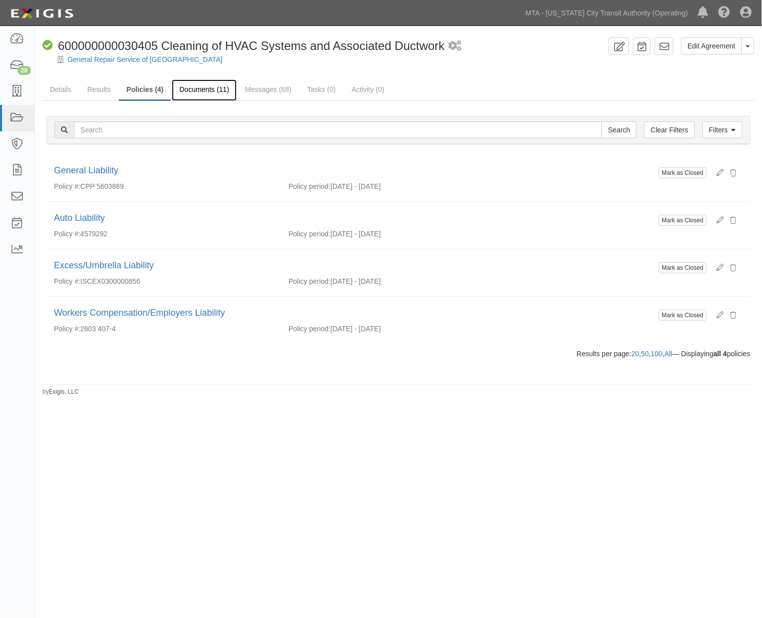
click at [193, 87] on link "Documents (11)" at bounding box center [204, 89] width 65 height 21
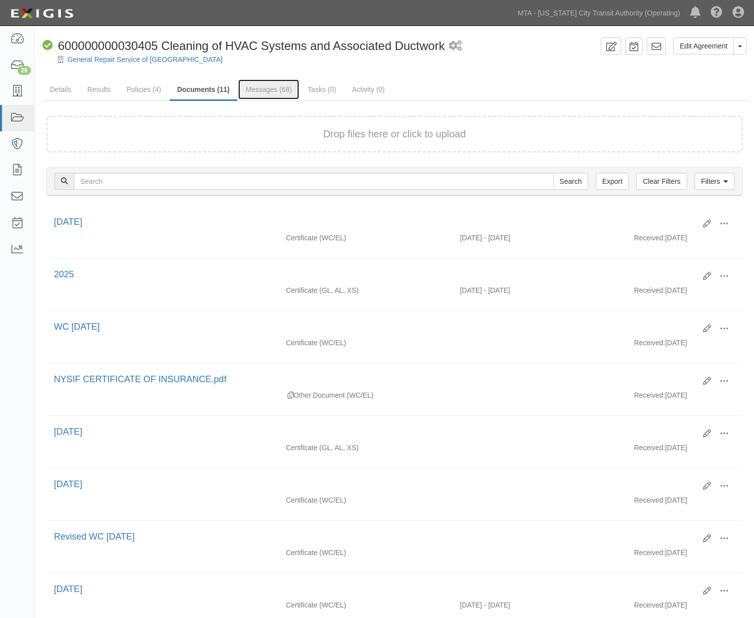
click at [263, 87] on link "Messages (68)" at bounding box center [268, 89] width 61 height 20
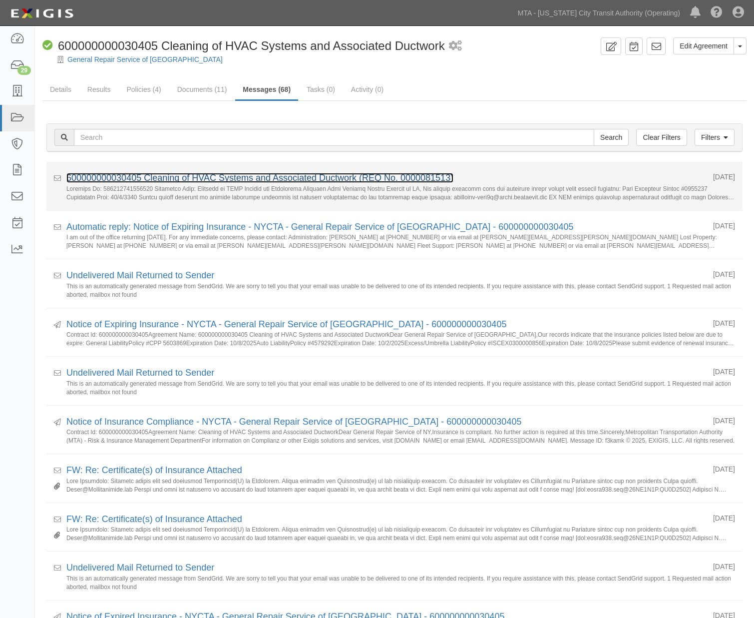
click at [248, 178] on link "600000000030405 Cleaning of HVAC Systems and Associated Ductwork (REQ No. 00000…" at bounding box center [259, 178] width 387 height 10
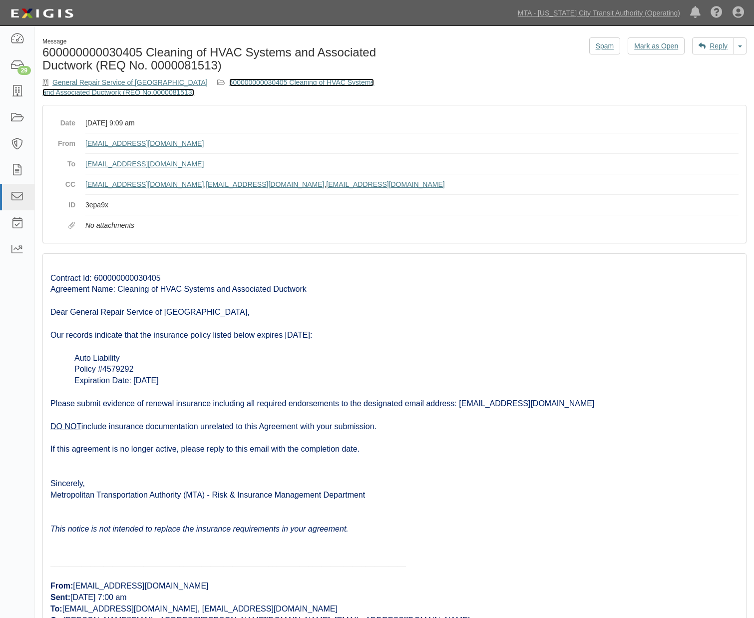
click at [283, 81] on link "600000000030405 Cleaning of HVAC Systems and Associated Ductwork (REQ No.000008…" at bounding box center [207, 87] width 331 height 18
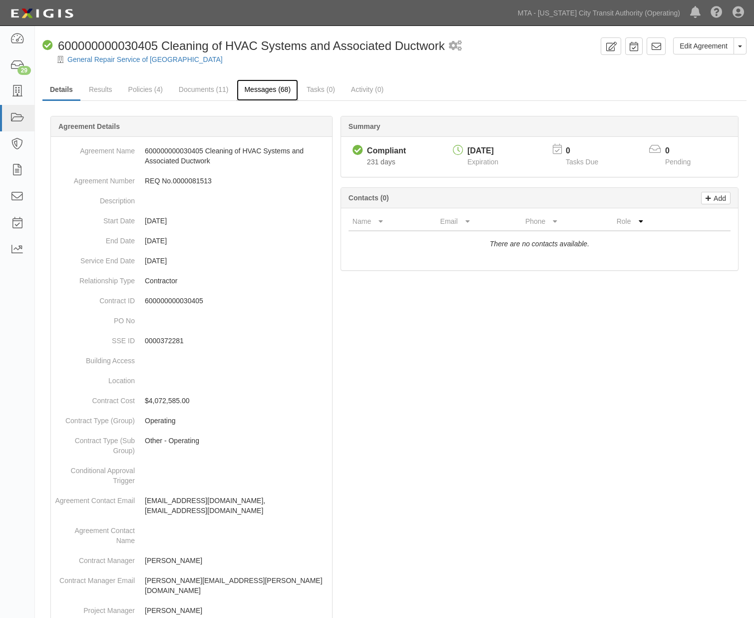
click at [250, 86] on link "Messages (68)" at bounding box center [267, 89] width 61 height 21
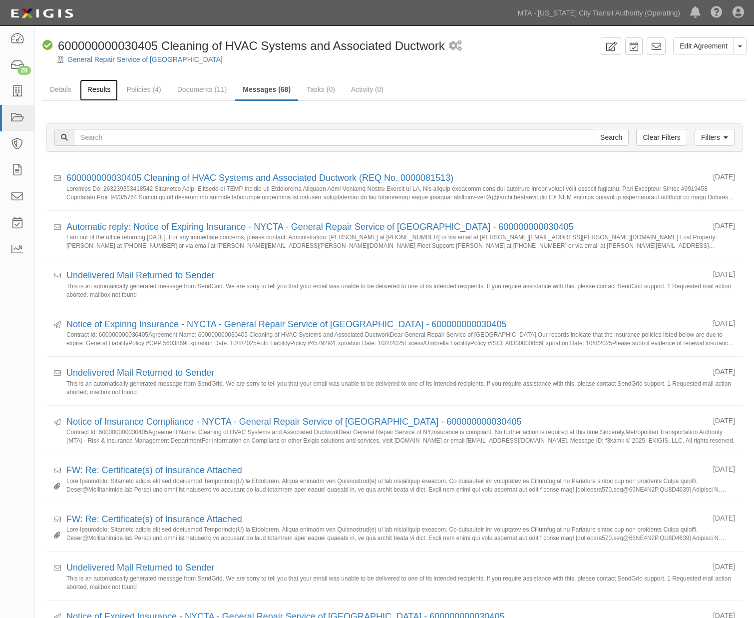
click at [98, 89] on link "Results" at bounding box center [99, 89] width 38 height 21
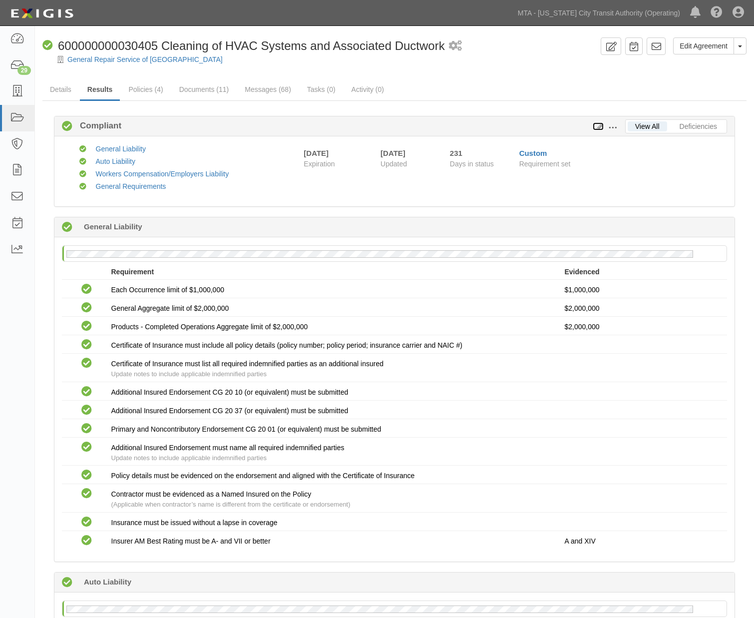
click at [597, 125] on icon at bounding box center [598, 126] width 11 height 7
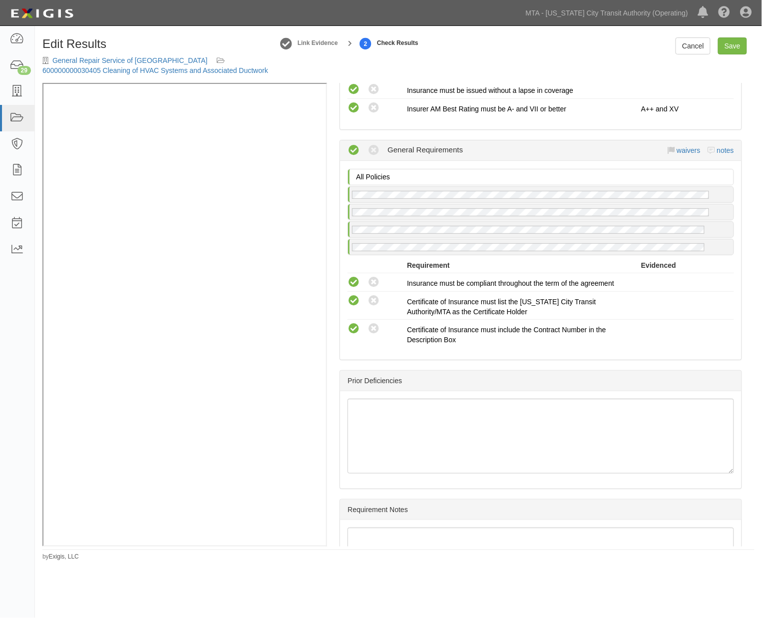
scroll to position [1109, 0]
click at [722, 148] on link "notes" at bounding box center [725, 150] width 17 height 8
radio input "true"
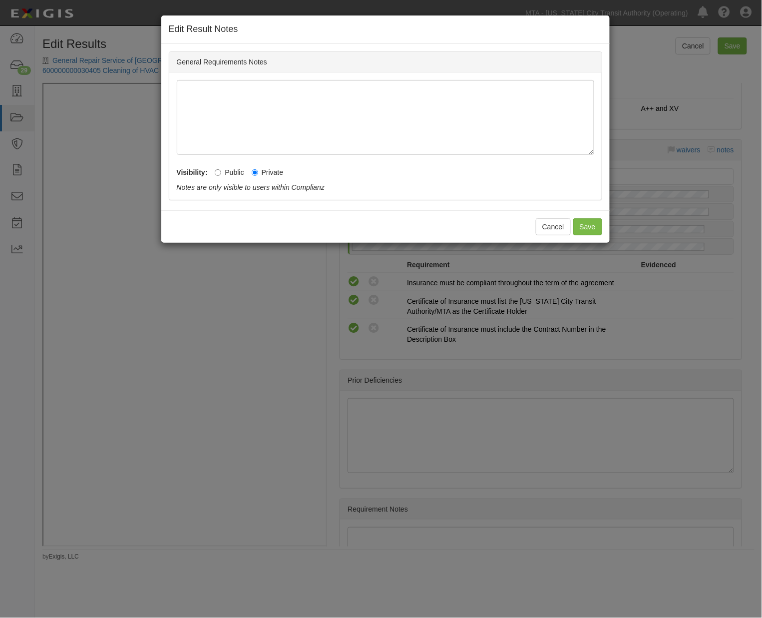
click at [225, 171] on label "Public" at bounding box center [229, 172] width 29 height 10
click at [221, 171] on input "Public" at bounding box center [218, 172] width 6 height 6
radio input "true"
click at [581, 228] on button "Save" at bounding box center [587, 226] width 29 height 17
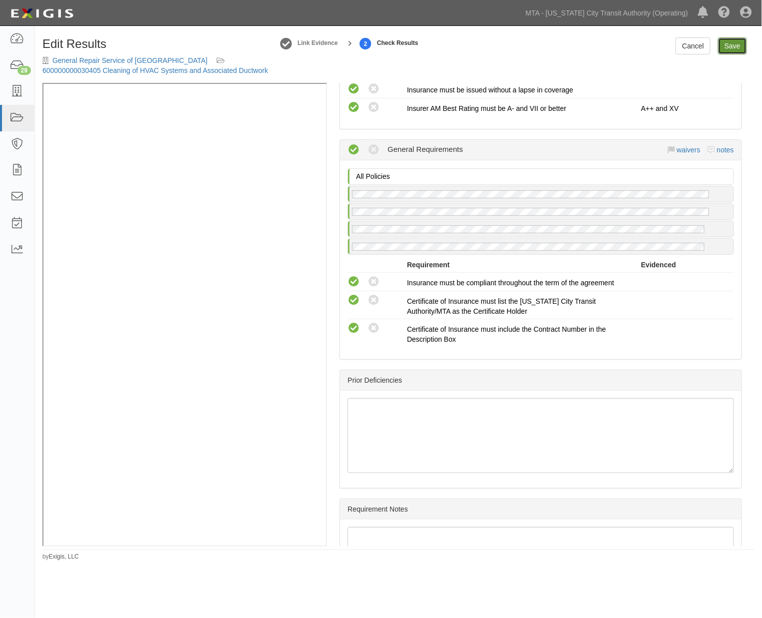
click at [733, 49] on link "Save" at bounding box center [732, 45] width 29 height 17
radio input "true"
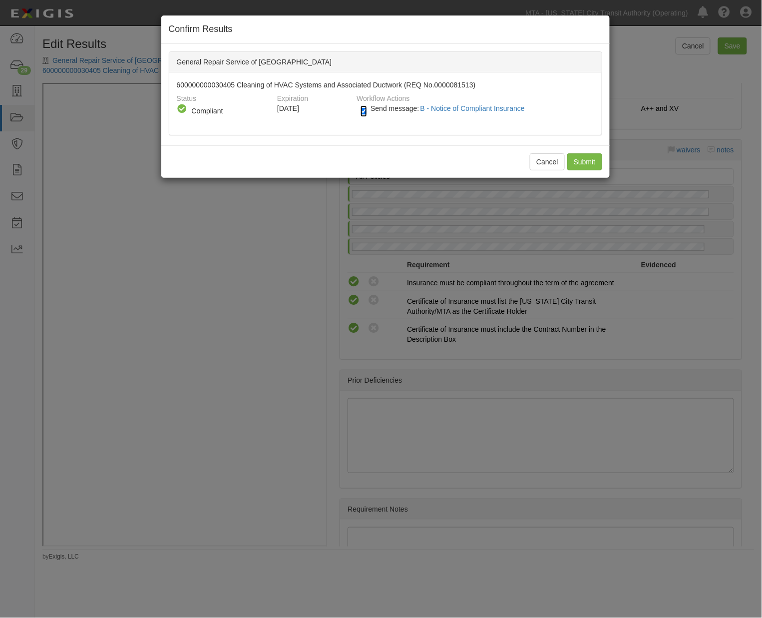
click at [363, 109] on input "Send message: B - Notice of Compliant Insurance" at bounding box center [363, 110] width 6 height 11
checkbox input "false"
click at [579, 163] on input "Submit" at bounding box center [584, 161] width 35 height 17
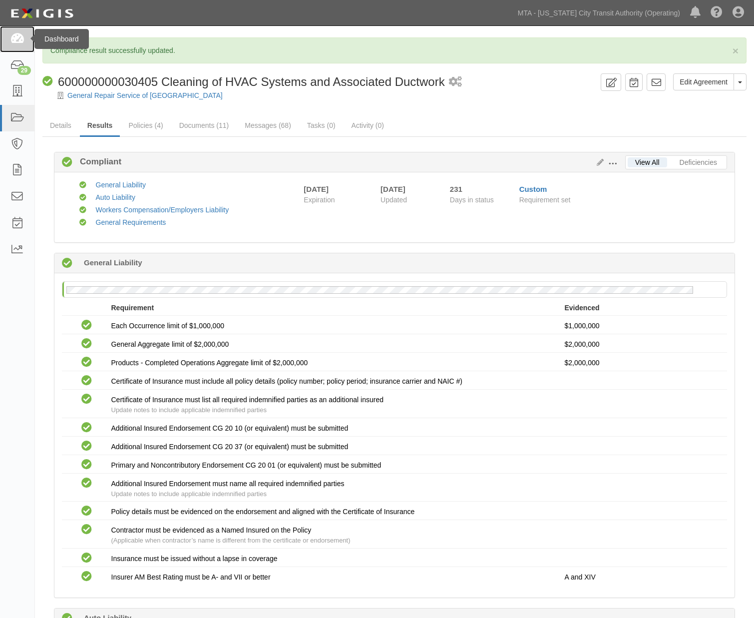
click at [16, 33] on icon at bounding box center [17, 38] width 14 height 11
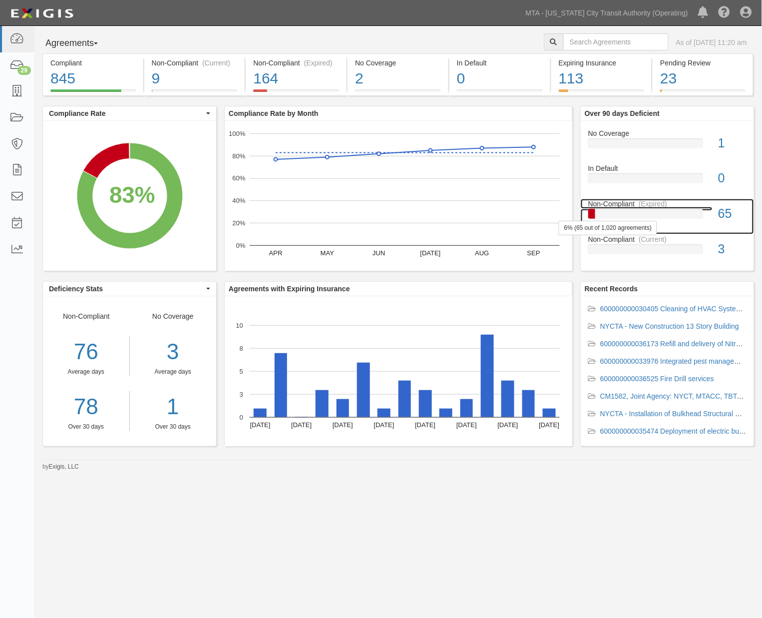
click at [669, 215] on div at bounding box center [645, 214] width 115 height 10
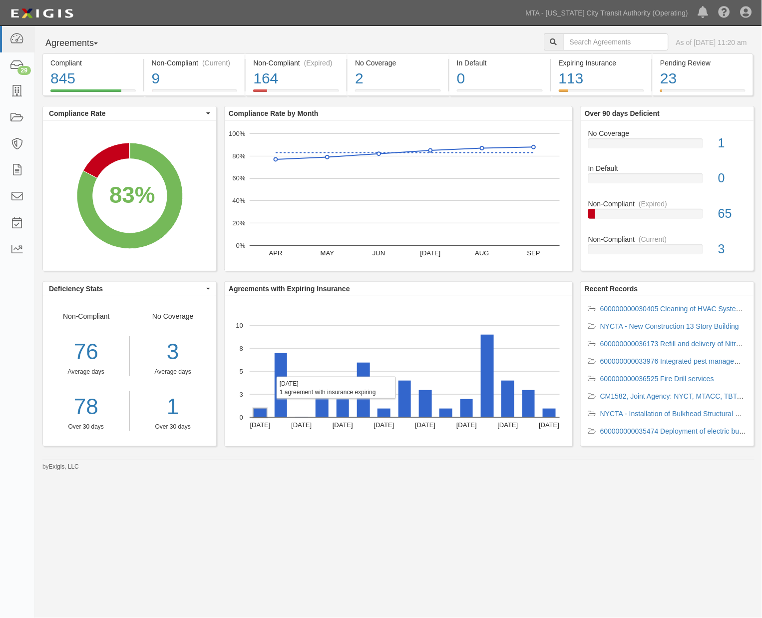
click at [261, 415] on rect "A chart." at bounding box center [260, 412] width 13 height 8
click at [285, 397] on rect "A chart." at bounding box center [281, 385] width 12 height 64
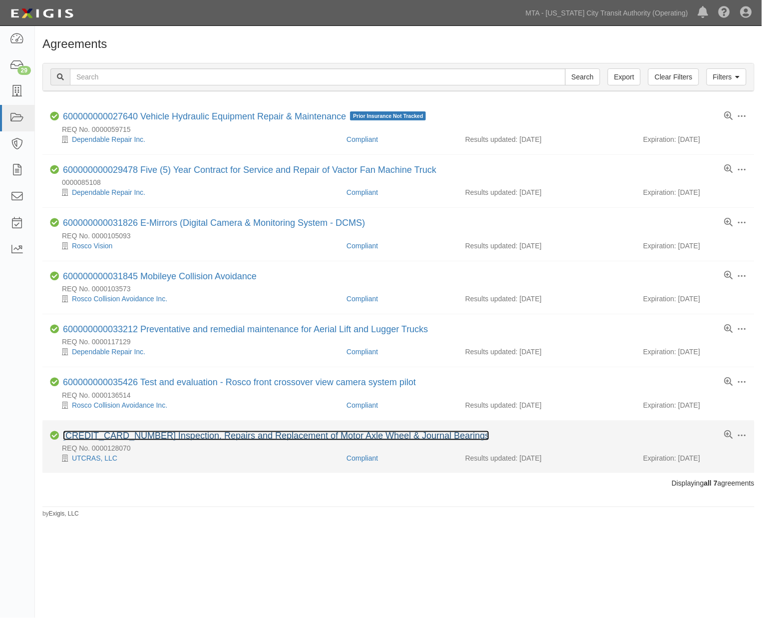
click at [195, 437] on link "[CREDIT_CARD_NUMBER] Inspection, Repairs and Replacement of Motor Axle Wheel & …" at bounding box center [276, 435] width 426 height 10
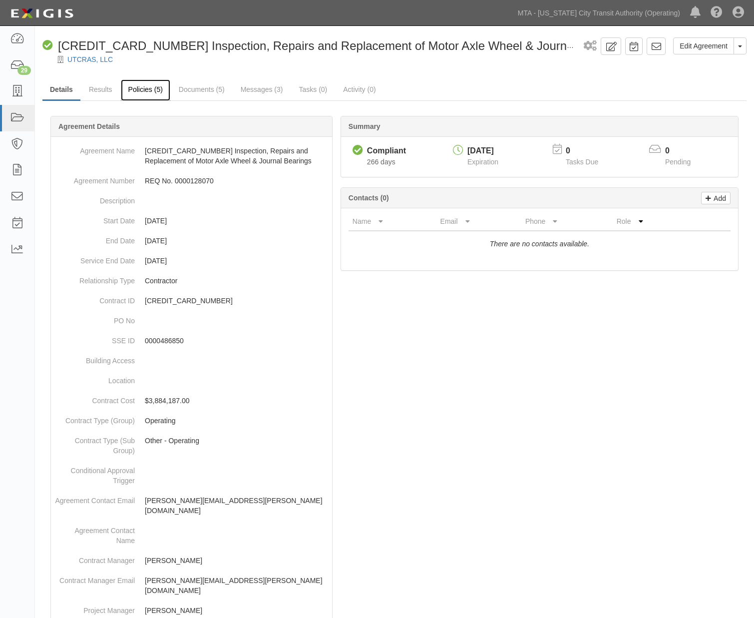
click at [146, 88] on link "Policies (5)" at bounding box center [145, 89] width 49 height 21
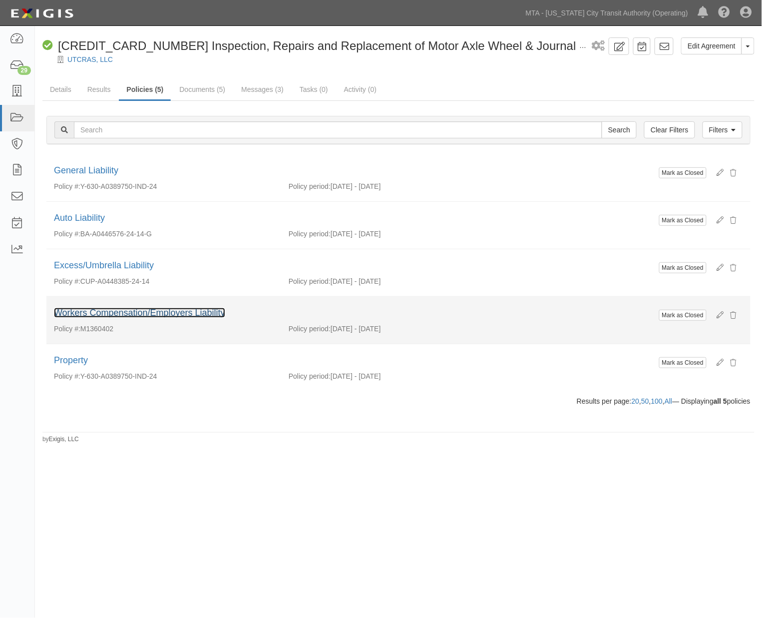
click at [107, 311] on link "Workers Compensation/Employers Liability" at bounding box center [139, 313] width 171 height 10
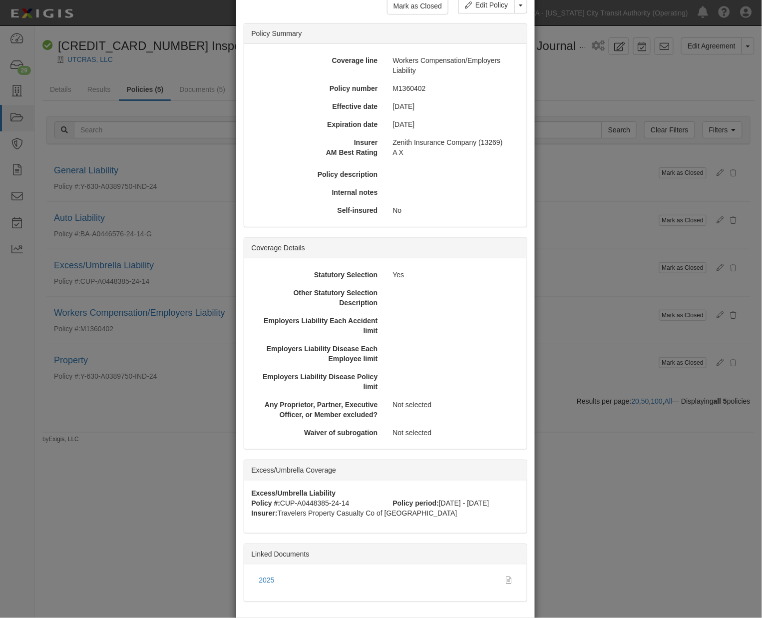
scroll to position [104, 0]
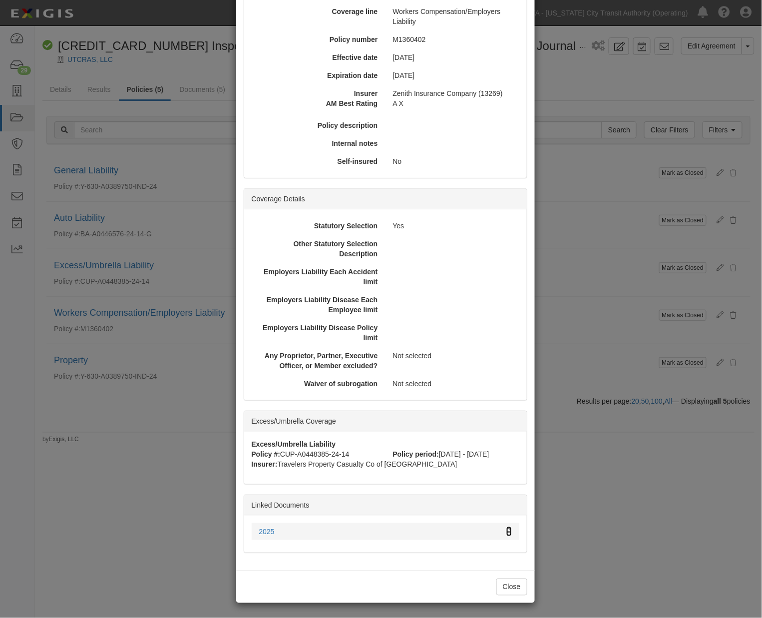
click at [506, 530] on icon at bounding box center [508, 531] width 5 height 7
drag, startPoint x: 591, startPoint y: 532, endPoint x: 575, endPoint y: 497, distance: 38.4
click at [591, 524] on div "× View Policy Mark as Closed Edit Policy Toggle Dropdown Delete Policy Policy S…" at bounding box center [381, 309] width 762 height 618
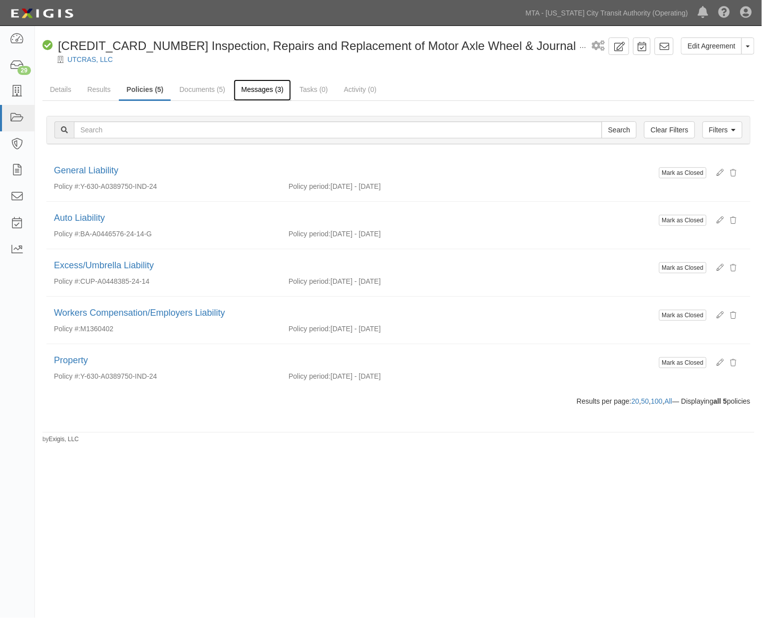
click at [257, 87] on link "Messages (3)" at bounding box center [262, 89] width 57 height 21
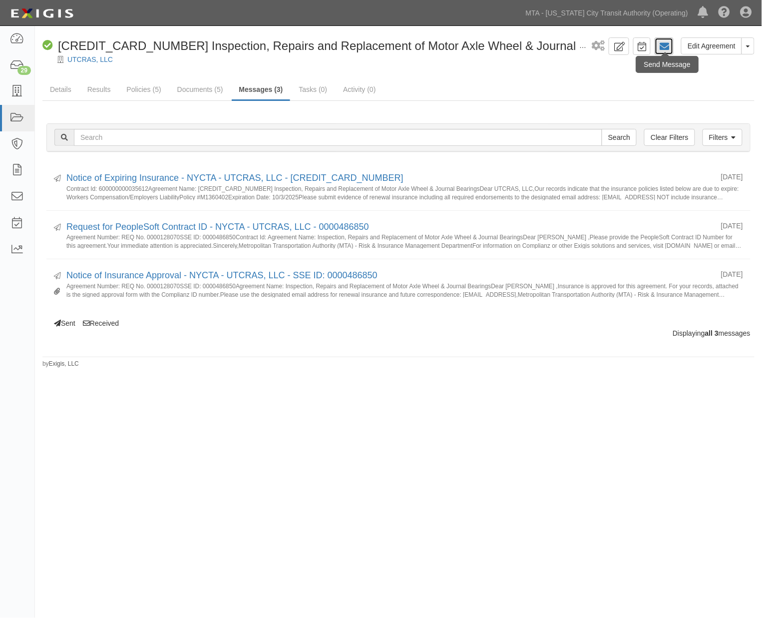
click at [659, 46] on link at bounding box center [663, 45] width 19 height 17
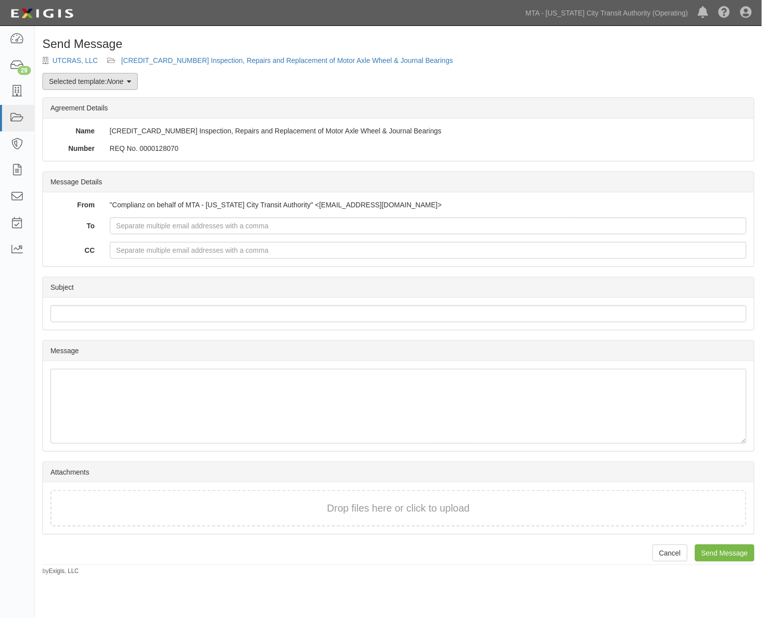
click at [120, 80] on em "None" at bounding box center [115, 81] width 16 height 8
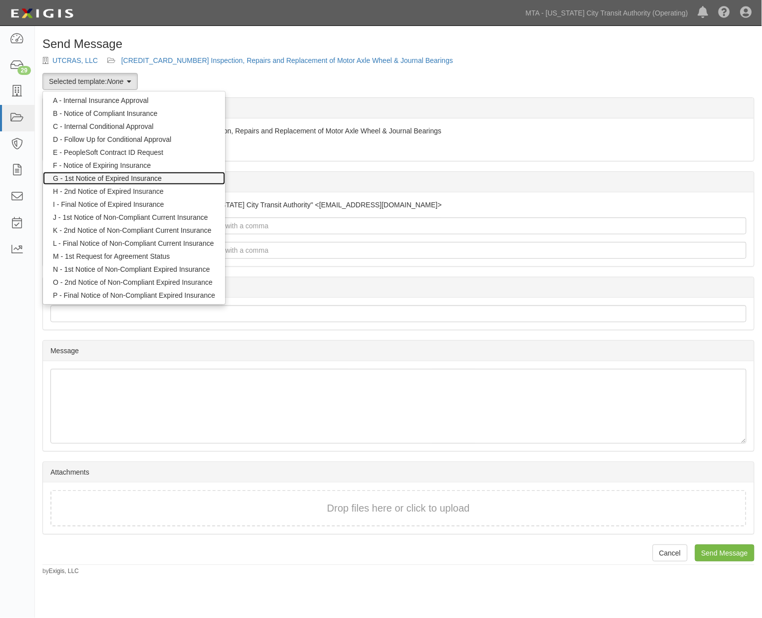
click at [117, 175] on link "G - 1st Notice of Expired Insurance" at bounding box center [134, 178] width 182 height 13
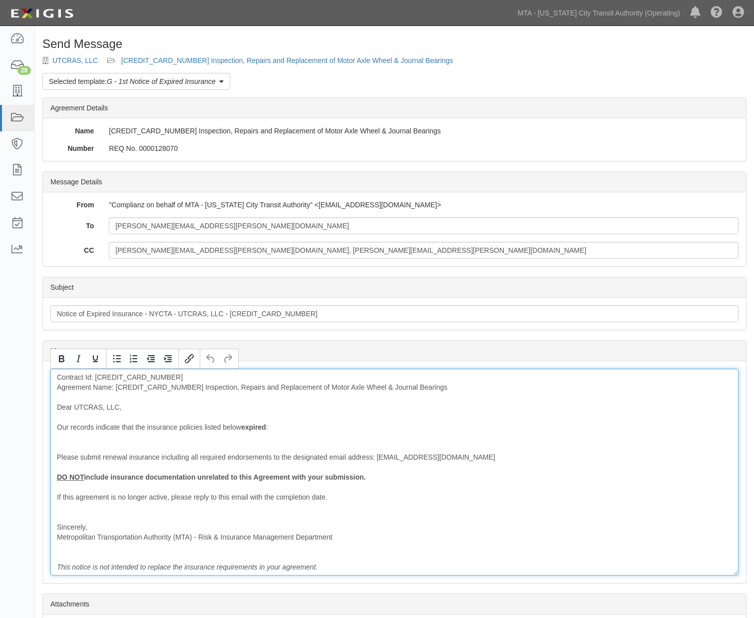
click at [127, 388] on div "Contract Id: 600000000035612 Agreement Name: 600000000035612 Inspection, Repair…" at bounding box center [394, 471] width 688 height 207
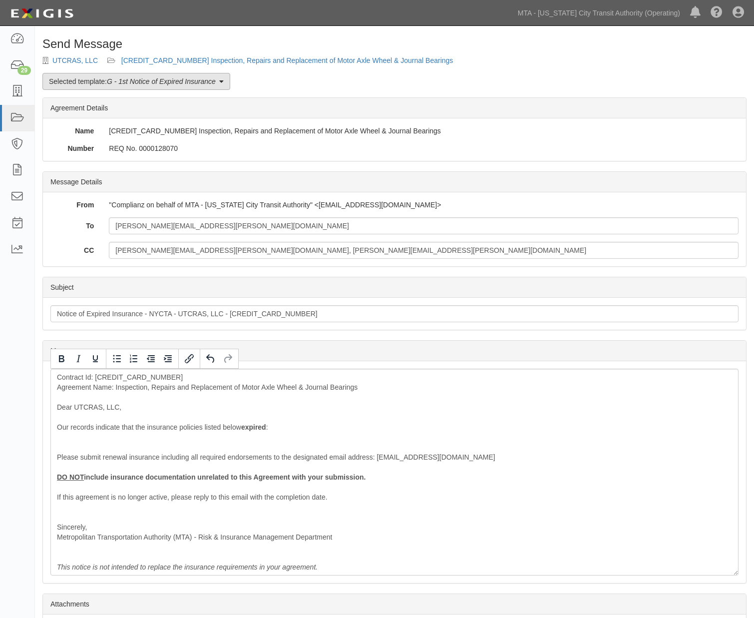
click at [112, 73] on link "Selected template: G - 1st Notice of Expired Insurance" at bounding box center [136, 81] width 188 height 17
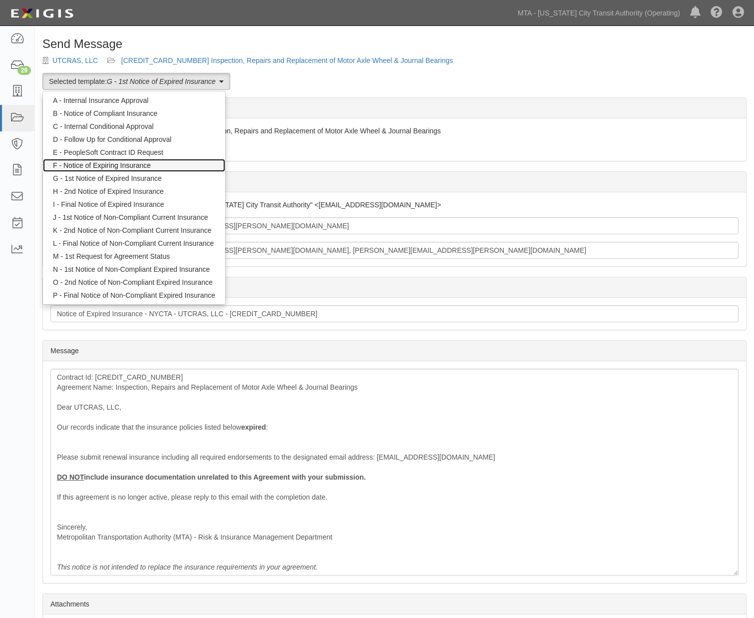
click at [101, 166] on link "F - Notice of Expiring Insurance" at bounding box center [134, 165] width 182 height 13
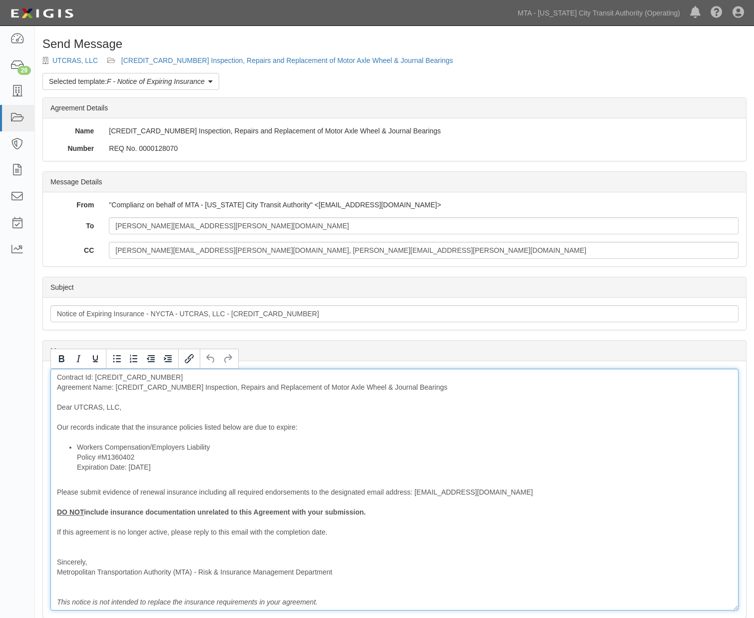
click at [140, 386] on div "Contract Id: 600000000035612 Agreement Name: 600000000035612 Inspection, Repair…" at bounding box center [394, 489] width 688 height 242
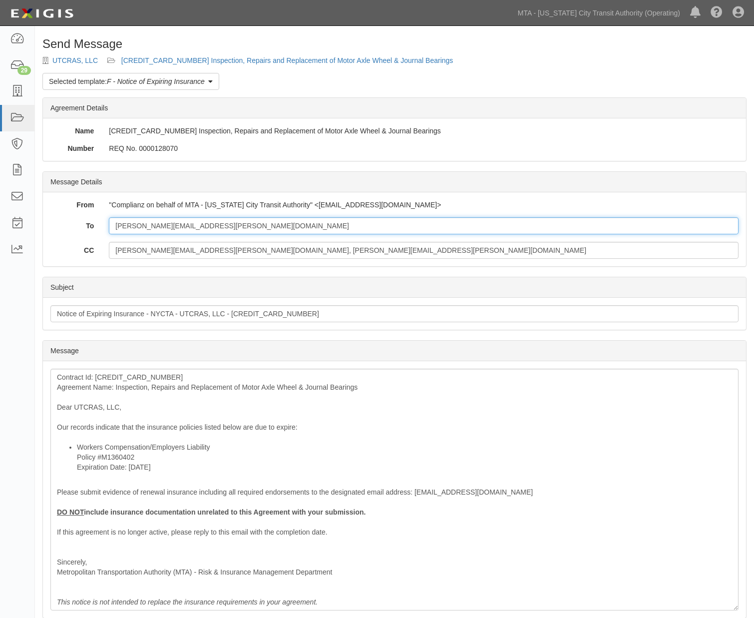
click at [276, 228] on input "[PERSON_NAME][EMAIL_ADDRESS][PERSON_NAME][DOMAIN_NAME]" at bounding box center [424, 225] width 630 height 17
paste input "erin.cavanaugh@bbrown.com"
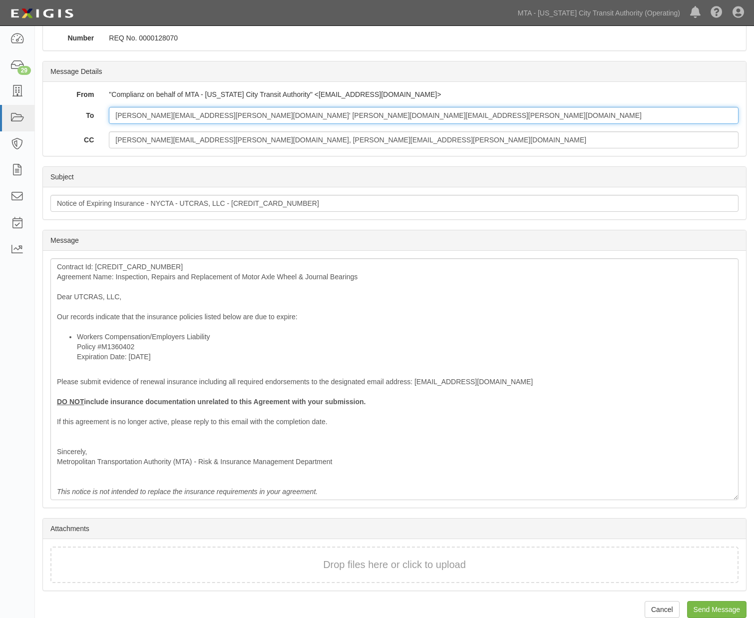
scroll to position [124, 0]
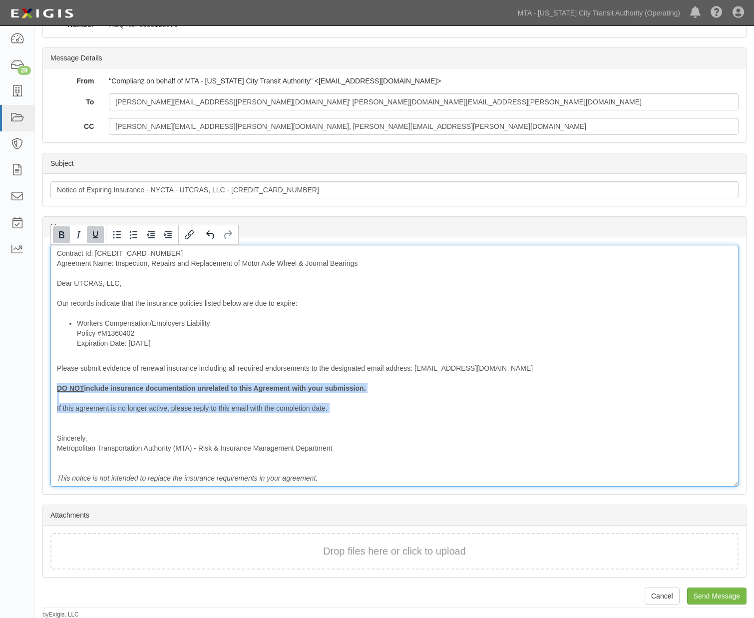
drag, startPoint x: 107, startPoint y: 421, endPoint x: 40, endPoint y: 386, distance: 75.7
click at [40, 386] on div "Send Message UTCRAS, LLC 600000000035612 Inspection, Repairs and Replacement of…" at bounding box center [394, 266] width 719 height 705
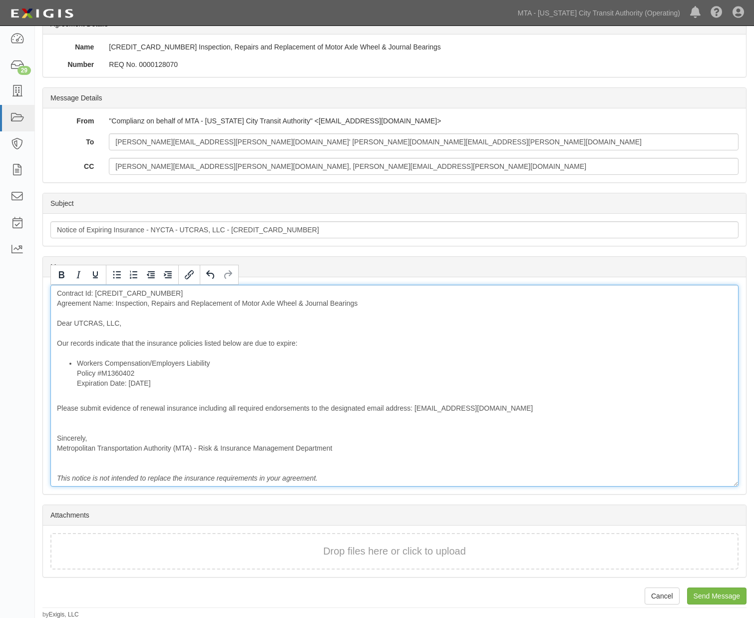
scroll to position [74, 0]
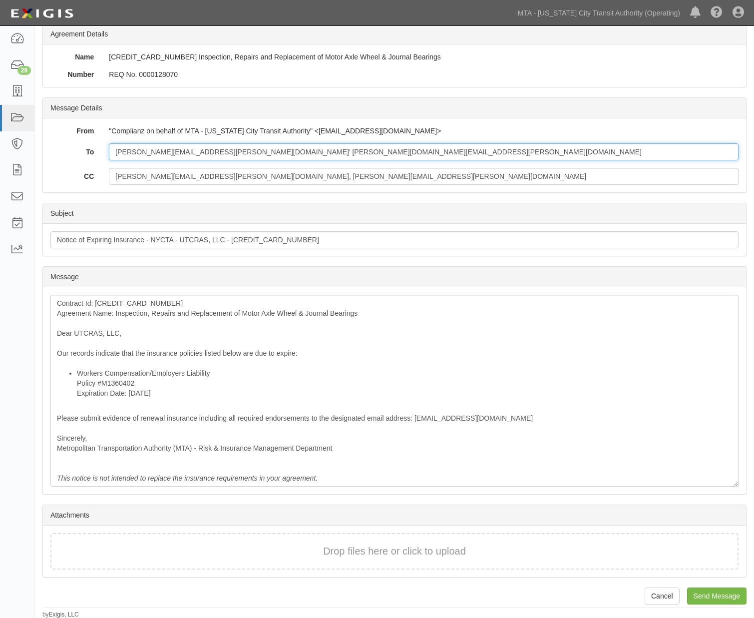
drag, startPoint x: 205, startPoint y: 152, endPoint x: 229, endPoint y: 155, distance: 24.1
click at [206, 152] on input "anthony.ursone@utcras.com' erin.cavanaugh@bbrown.com" at bounding box center [424, 151] width 630 height 17
type input "anthony.ursone@utcras.com; erin.cavanaugh@bbrown.com"
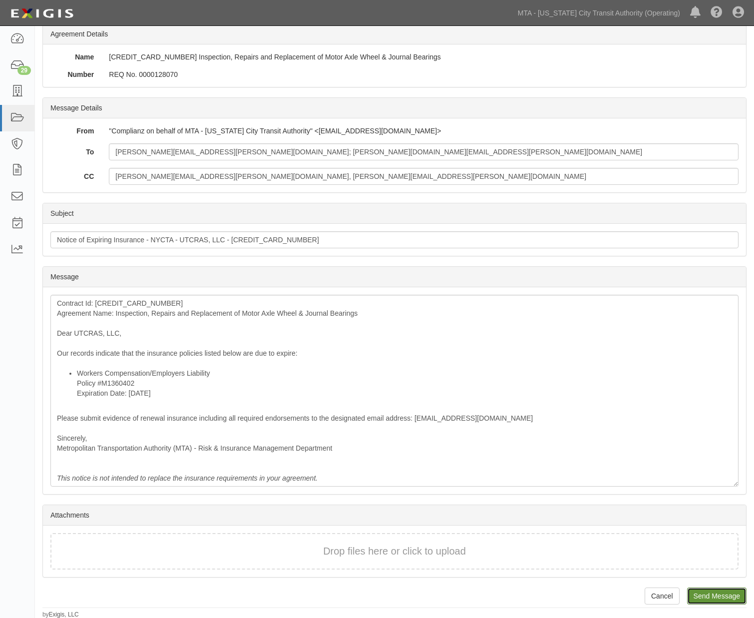
click at [719, 596] on input "Send Message" at bounding box center [716, 595] width 59 height 17
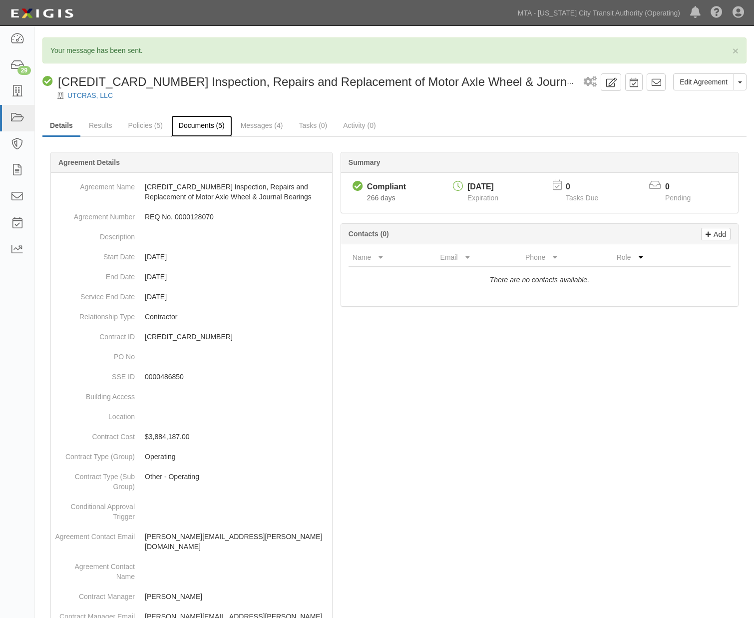
click at [216, 120] on link "Documents (5)" at bounding box center [201, 125] width 61 height 21
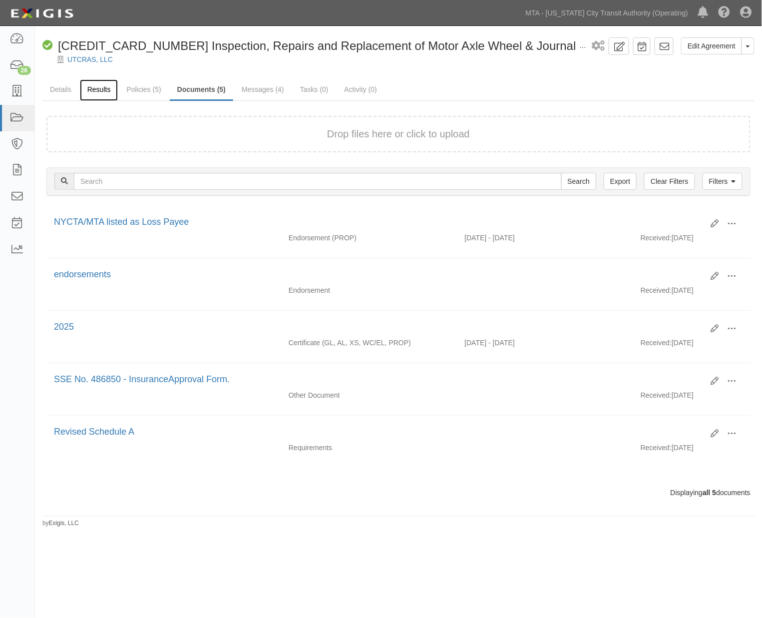
click at [93, 91] on link "Results" at bounding box center [99, 89] width 38 height 21
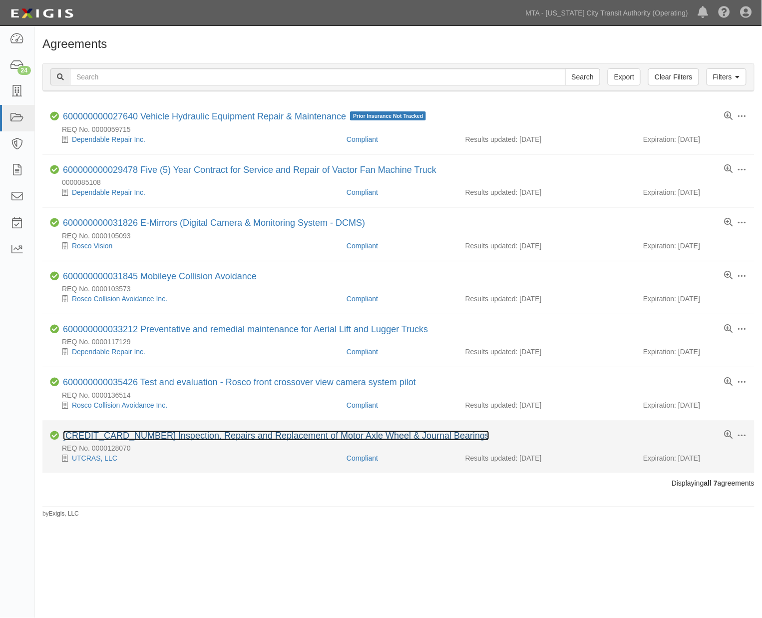
click at [209, 437] on link "[CREDIT_CARD_NUMBER] Inspection, Repairs and Replacement of Motor Axle Wheel & …" at bounding box center [276, 435] width 426 height 10
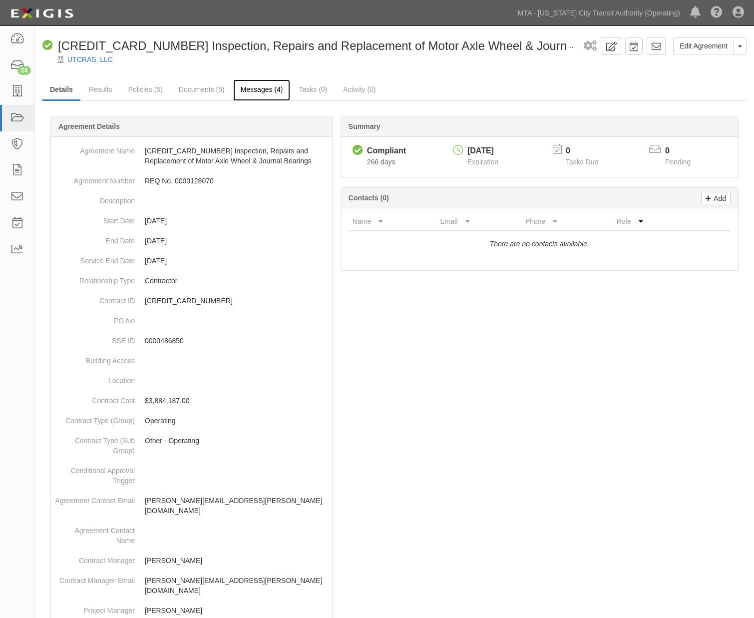
click at [268, 83] on link "Messages (4)" at bounding box center [261, 89] width 57 height 21
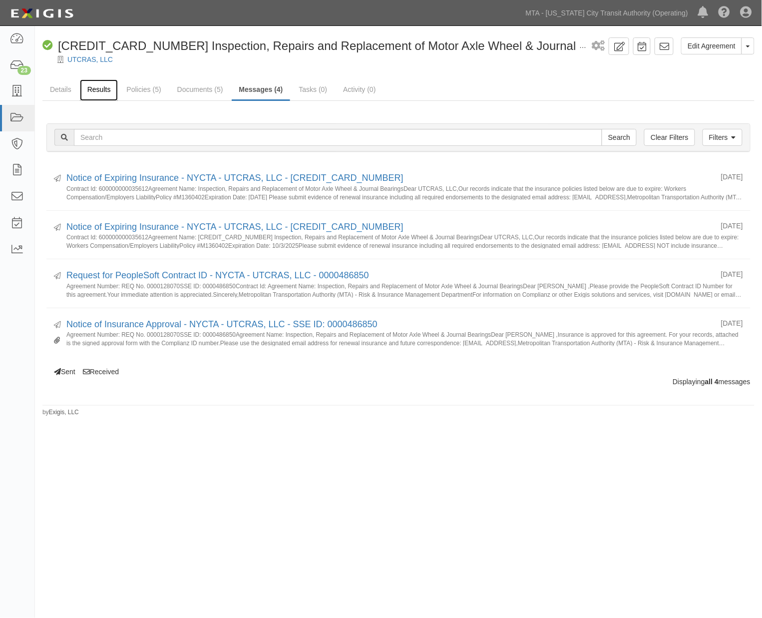
click at [95, 91] on link "Results" at bounding box center [99, 89] width 38 height 21
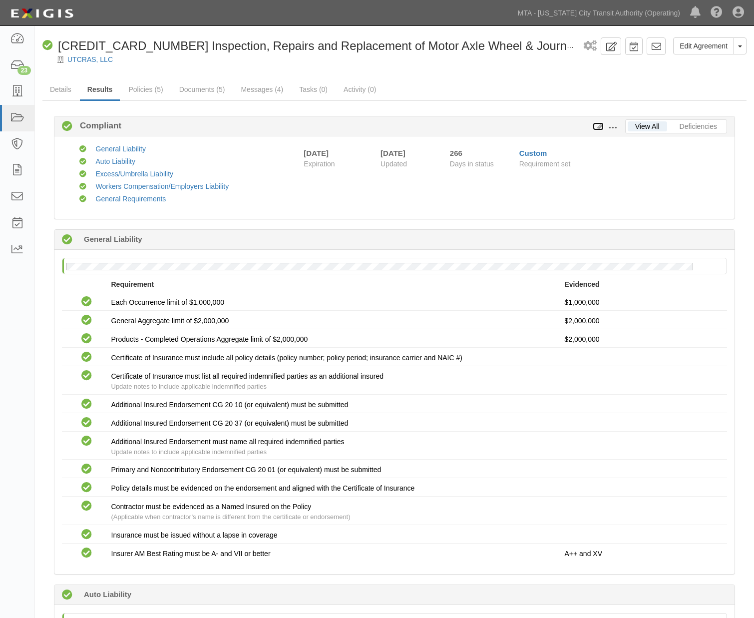
click at [597, 125] on icon at bounding box center [598, 126] width 11 height 7
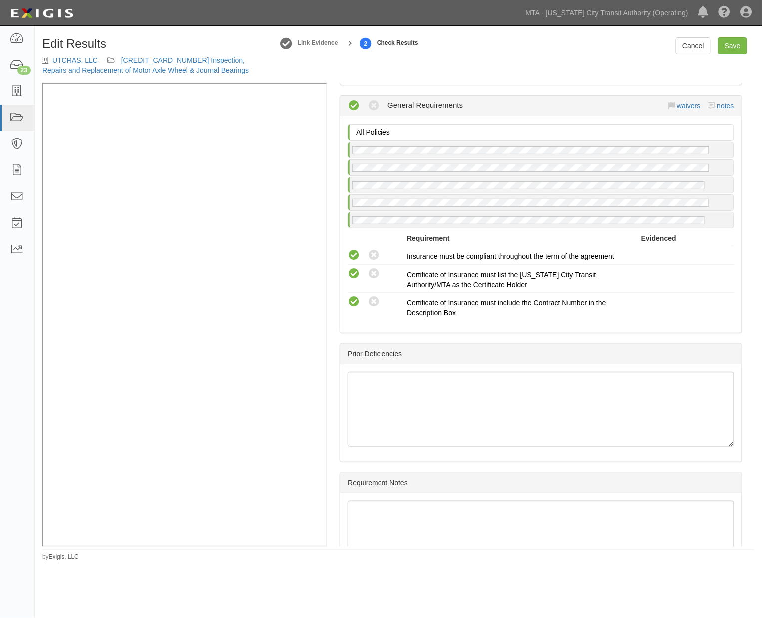
scroll to position [1399, 0]
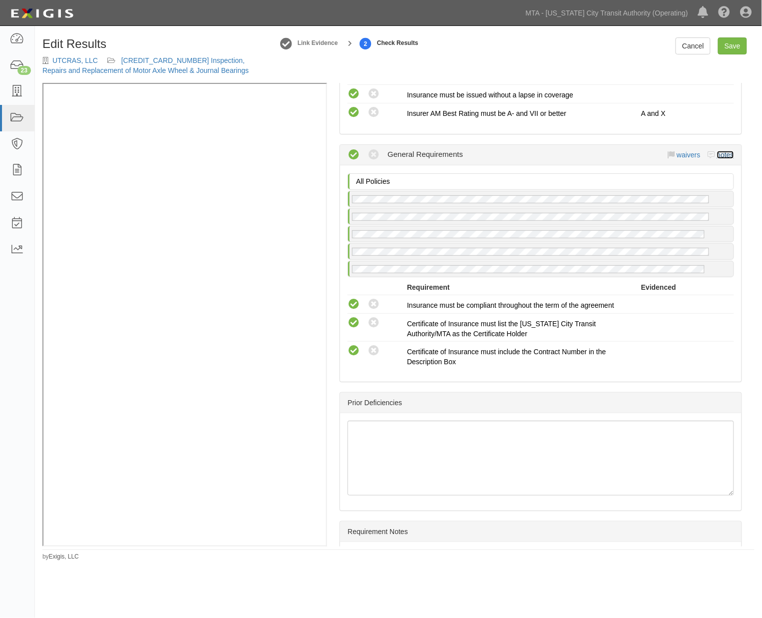
click at [719, 155] on link "notes" at bounding box center [725, 155] width 17 height 8
radio input "true"
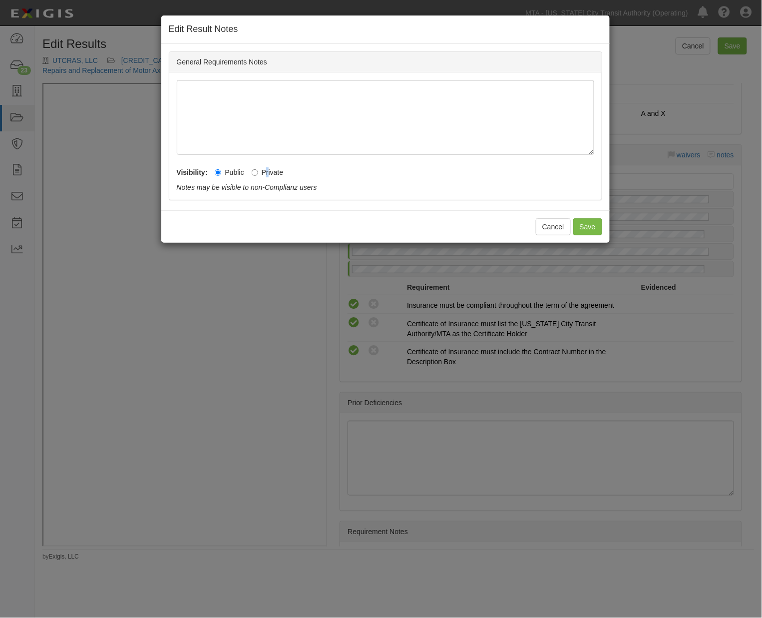
click at [267, 170] on label "Private" at bounding box center [268, 172] width 32 height 10
click at [257, 172] on input "Private" at bounding box center [255, 172] width 6 height 6
radio input "true"
click at [583, 226] on button "Save" at bounding box center [587, 226] width 29 height 17
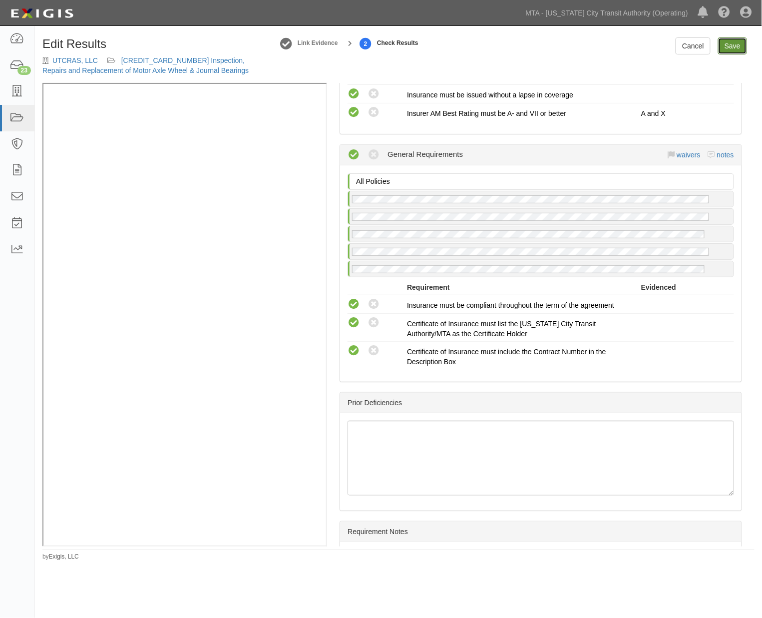
click at [730, 46] on link "Save" at bounding box center [732, 45] width 29 height 17
radio input "true"
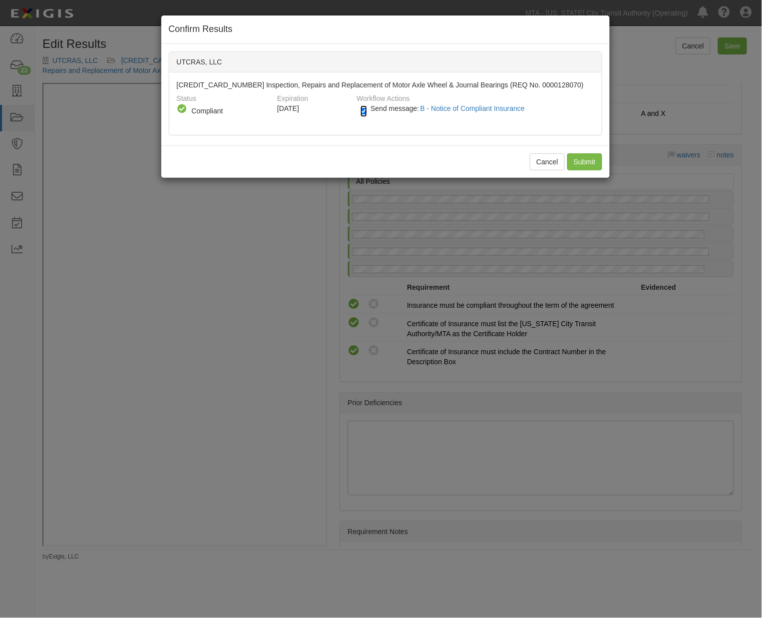
click at [367, 108] on input "Send message: B - Notice of Compliant Insurance" at bounding box center [363, 110] width 6 height 11
checkbox input "false"
click at [591, 163] on input "Submit" at bounding box center [584, 161] width 35 height 17
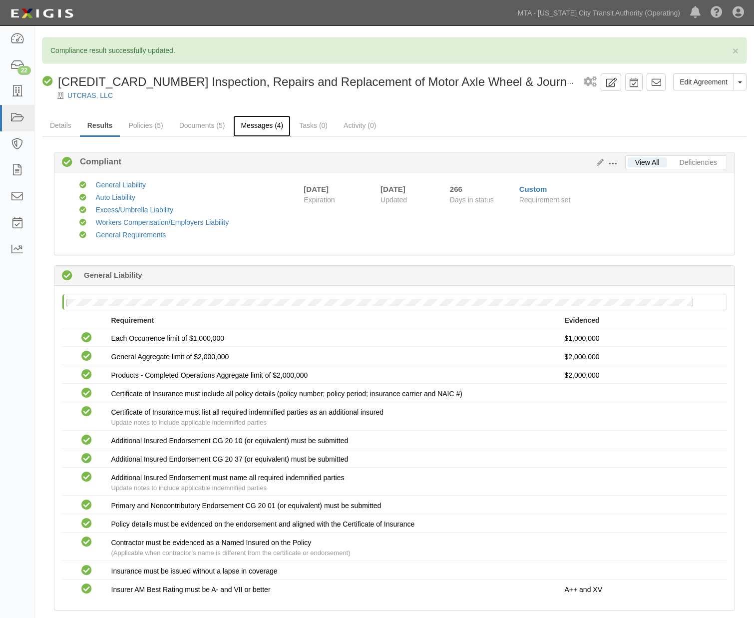
click at [257, 123] on link "Messages (4)" at bounding box center [261, 125] width 57 height 21
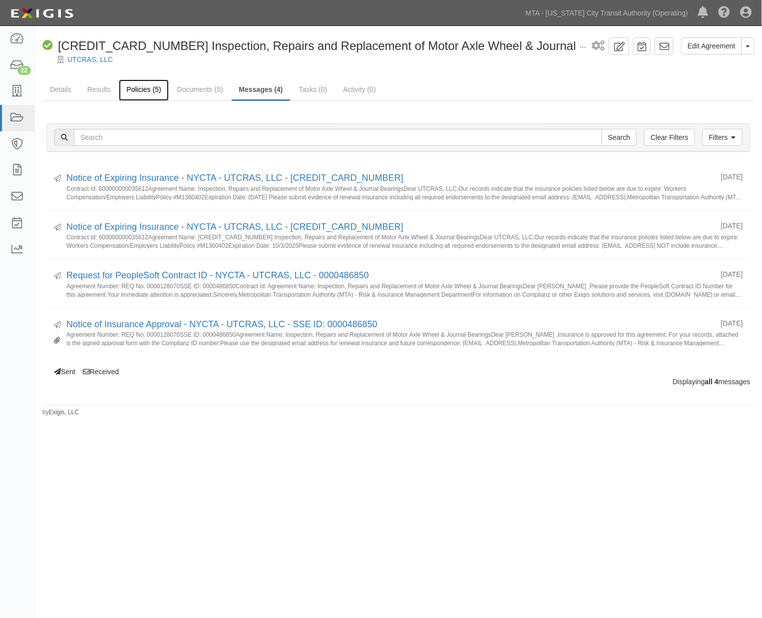
click at [140, 90] on link "Policies (5)" at bounding box center [143, 89] width 49 height 21
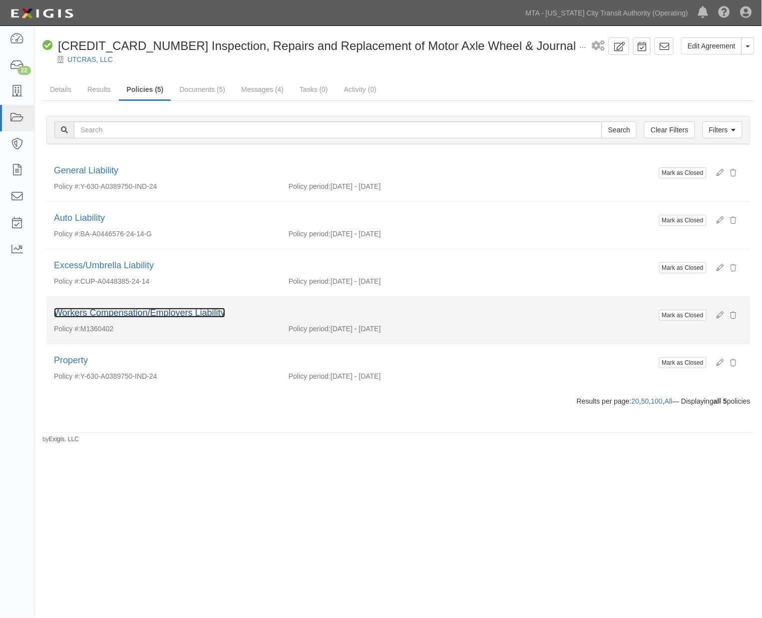
click at [154, 312] on link "Workers Compensation/Employers Liability" at bounding box center [139, 313] width 171 height 10
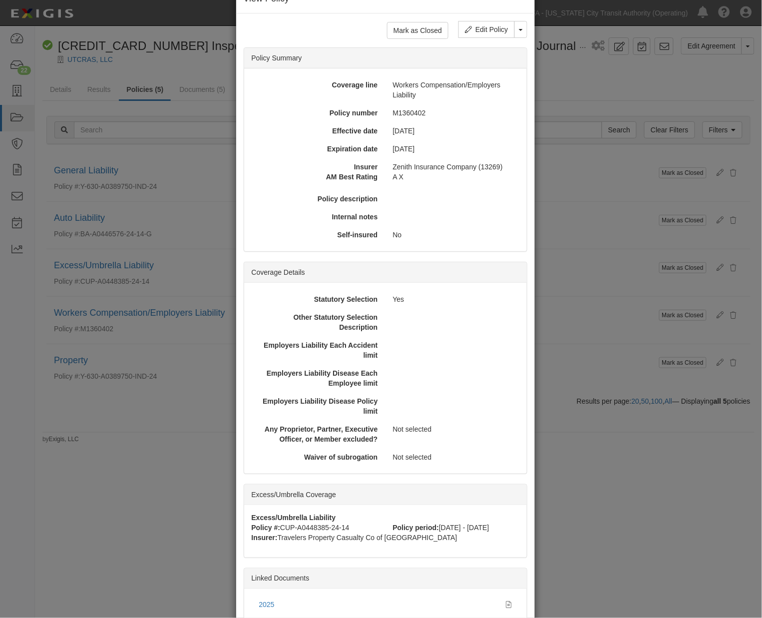
scroll to position [104, 0]
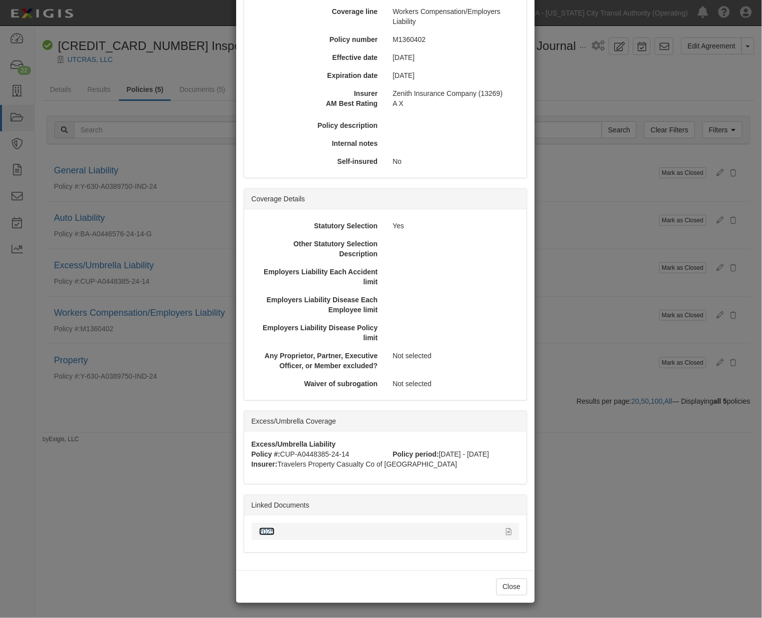
click at [266, 531] on link "2025" at bounding box center [266, 531] width 15 height 8
click at [637, 544] on div "× View Policy Mark as Closed Edit Policy Toggle Dropdown Delete Policy Policy S…" at bounding box center [381, 309] width 762 height 618
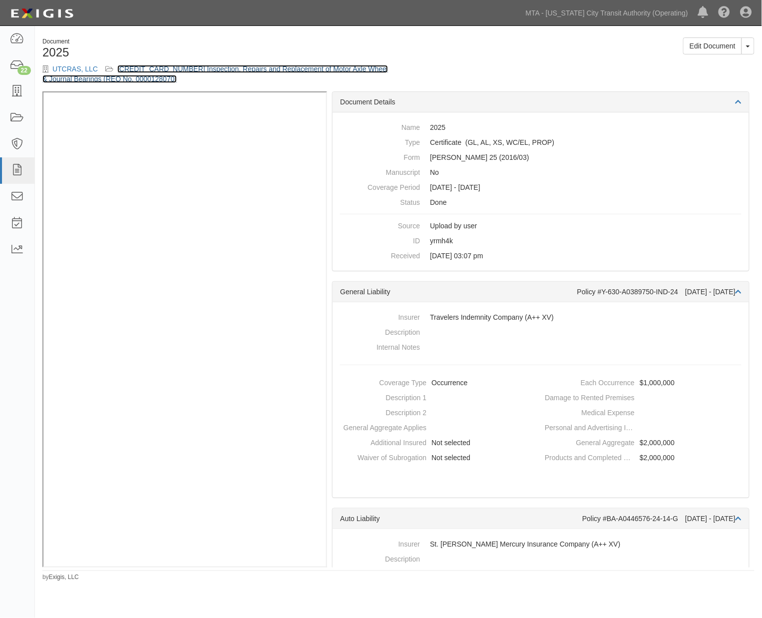
click at [238, 67] on link "600000000035612 Inspection, Repairs and Replacement of Motor Axle Wheel & Journ…" at bounding box center [214, 74] width 345 height 18
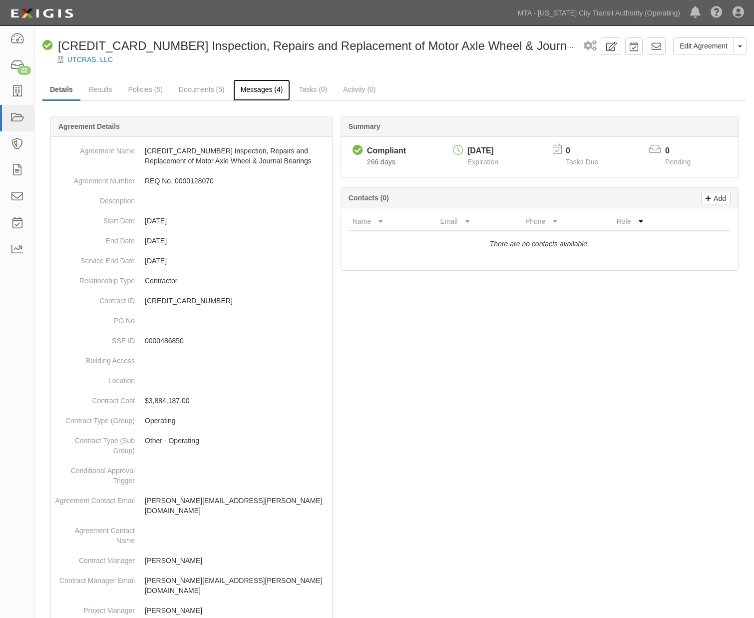
click at [244, 87] on link "Messages (4)" at bounding box center [261, 89] width 57 height 21
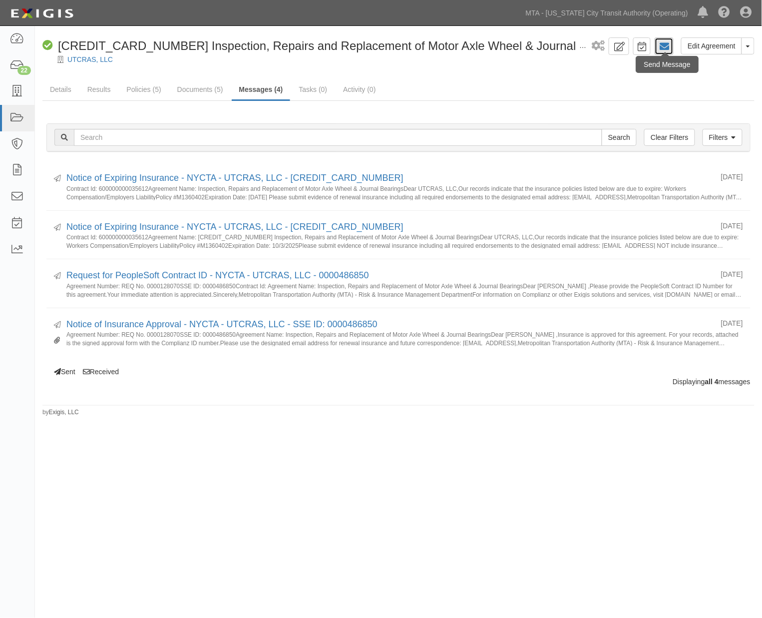
click at [664, 47] on icon at bounding box center [664, 46] width 10 height 10
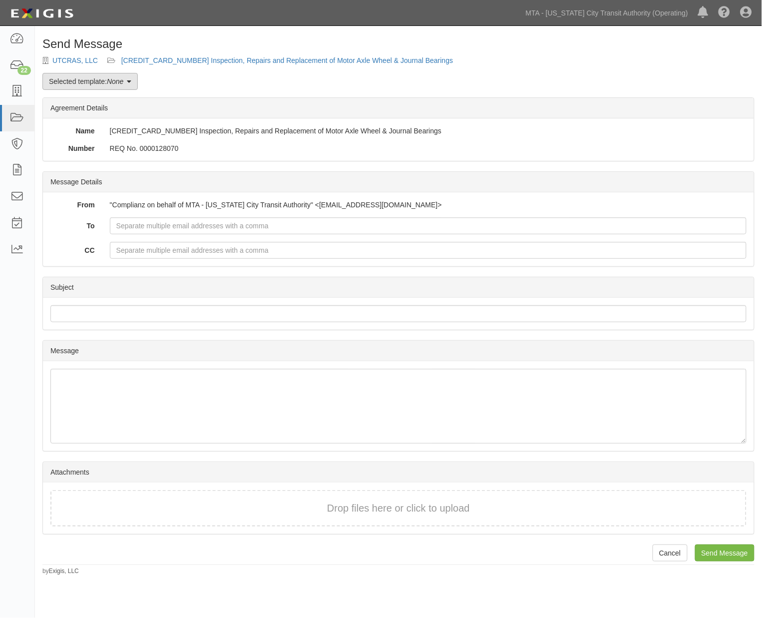
click at [96, 82] on link "Selected template: None" at bounding box center [89, 81] width 95 height 17
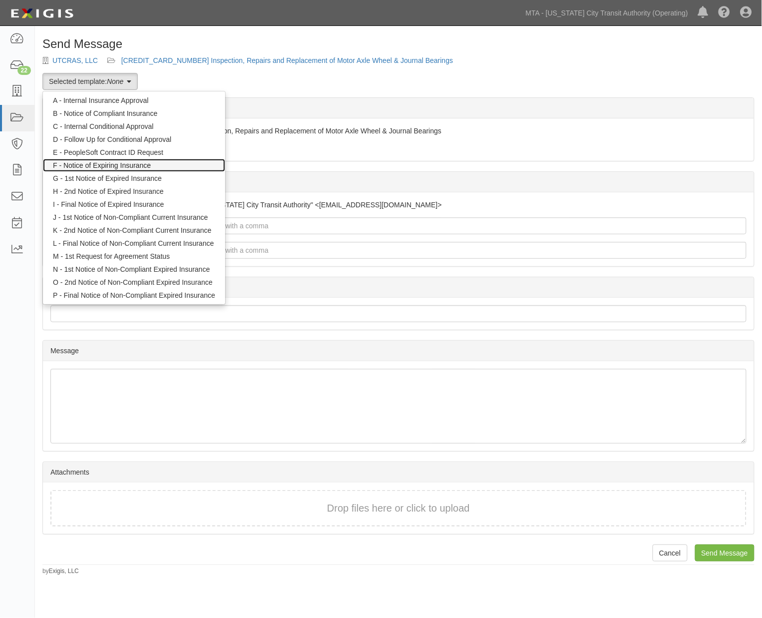
click at [112, 163] on link "F - Notice of Expiring Insurance" at bounding box center [134, 165] width 182 height 13
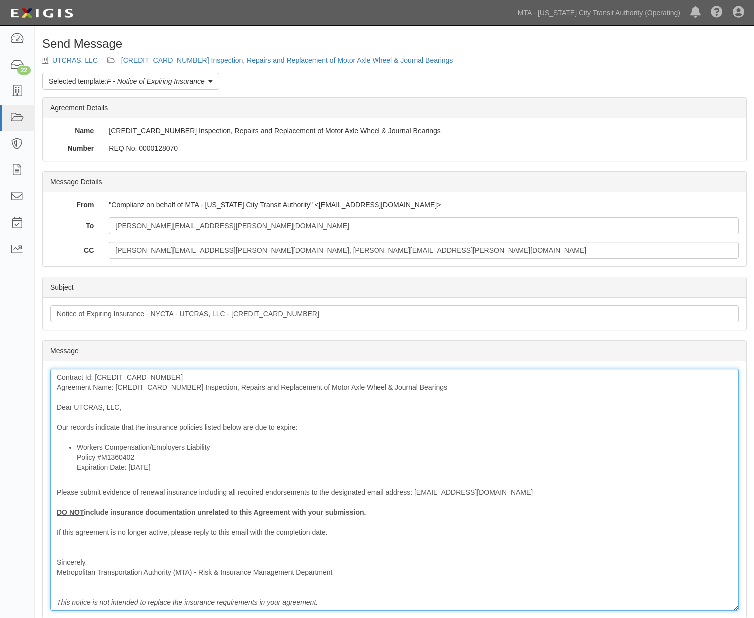
click at [128, 381] on div "Contract Id: [CREDIT_CARD_NUMBER] Agreement Name: [CREDIT_CARD_NUMBER] Inspecti…" at bounding box center [394, 489] width 688 height 242
click at [127, 387] on div "Contract Id: [CREDIT_CARD_NUMBER] Agreement Name: [CREDIT_CARD_NUMBER] Inspecti…" at bounding box center [394, 489] width 688 height 242
click at [127, 387] on div "Contract Id: 600000000035612 Agreement Name: 600000000035612 Inspection, Repair…" at bounding box center [394, 489] width 688 height 242
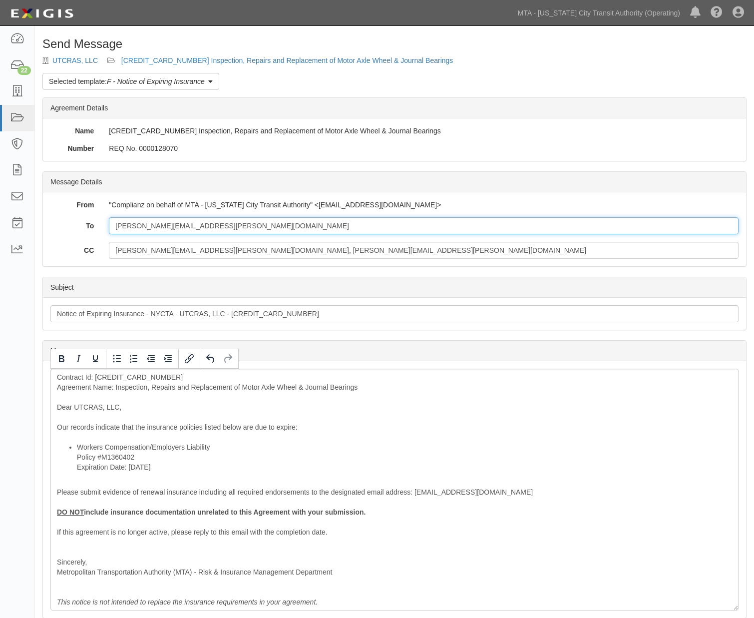
click at [236, 226] on input "anthony.ursone@utcras.com" at bounding box center [424, 225] width 630 height 17
paste input "erin.cavanaugh@bbrown.com"
type input "anthony.ursone@utcras.com; erin.cavanaugh@bbrown.com"
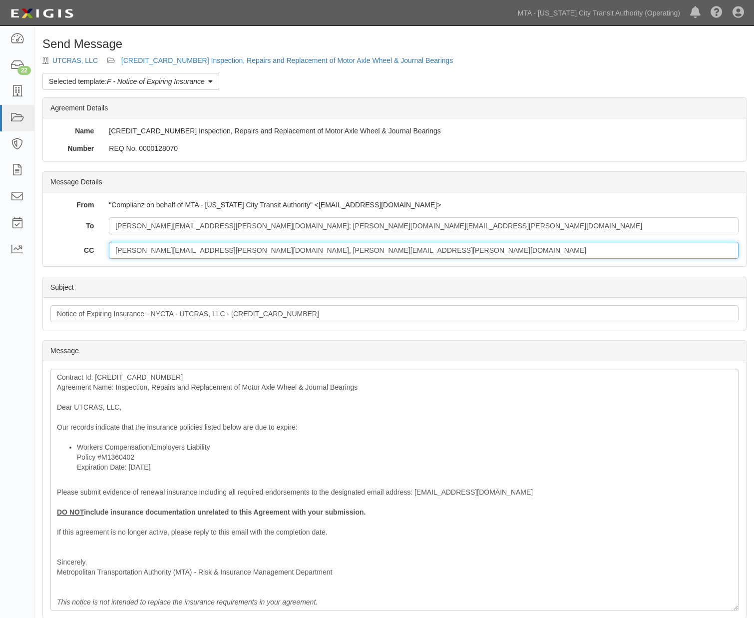
drag, startPoint x: 311, startPoint y: 247, endPoint x: 86, endPoint y: 255, distance: 225.3
click at [86, 255] on div "CC Lawrence.Hall@nyct.com, Patrick.Trinchese@nyct.com" at bounding box center [394, 250] width 703 height 17
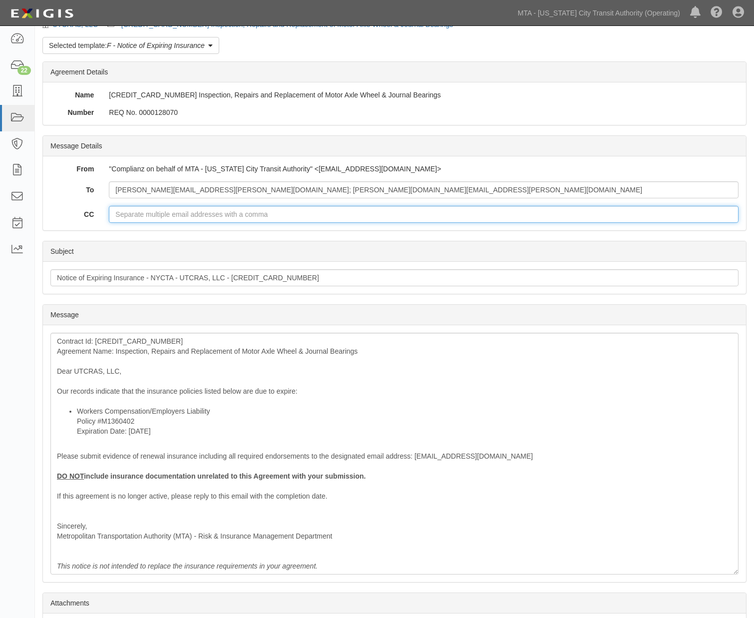
scroll to position [55, 0]
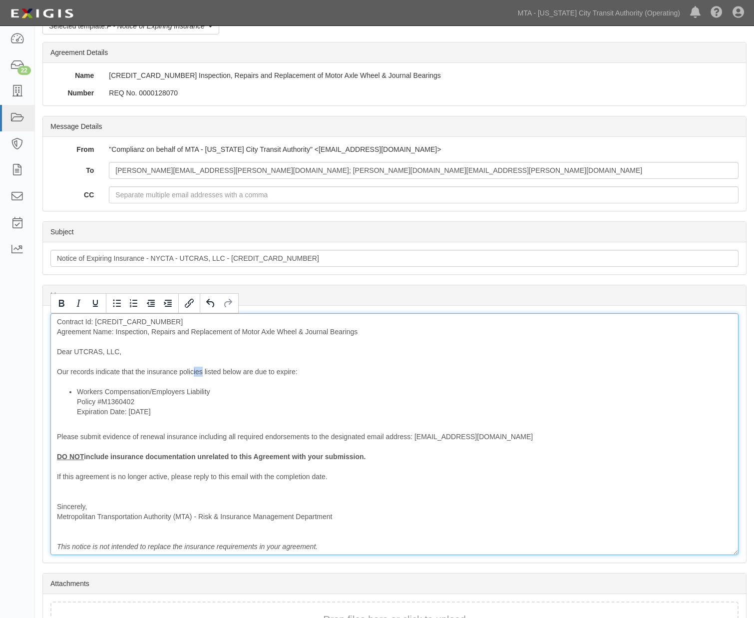
drag, startPoint x: 201, startPoint y: 375, endPoint x: 192, endPoint y: 376, distance: 9.0
click at [192, 376] on div "Contract Id: 600000000035612 Agreement Name: Inspection, Repairs and Replacemen…" at bounding box center [394, 434] width 688 height 242
drag, startPoint x: 248, startPoint y: 372, endPoint x: 238, endPoint y: 374, distance: 9.7
click at [238, 374] on div "Contract Id: 600000000035612 Agreement Name: Inspection, Repairs and Replacemen…" at bounding box center [394, 434] width 688 height 242
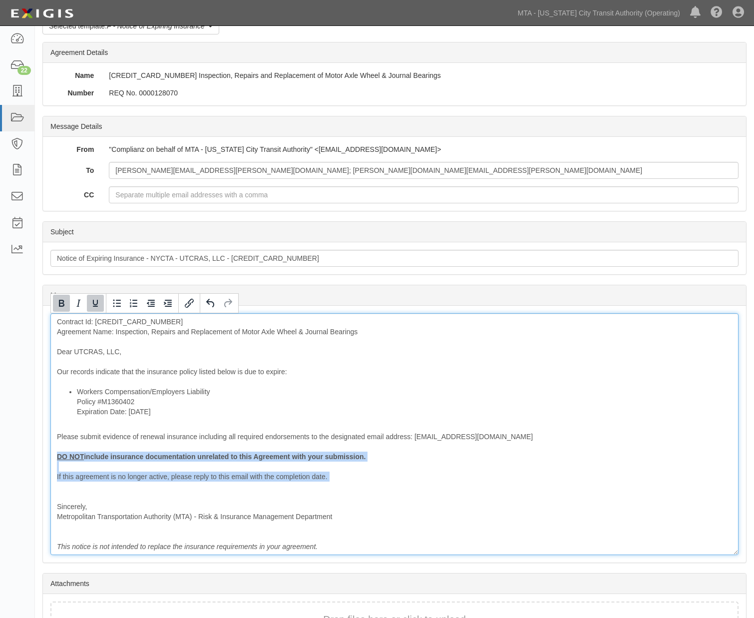
drag, startPoint x: 107, startPoint y: 487, endPoint x: 36, endPoint y: 429, distance: 91.5
click at [39, 453] on div "Send Message UTCRAS, LLC 600000000035612 Inspection, Repairs and Replacement of…" at bounding box center [394, 334] width 719 height 705
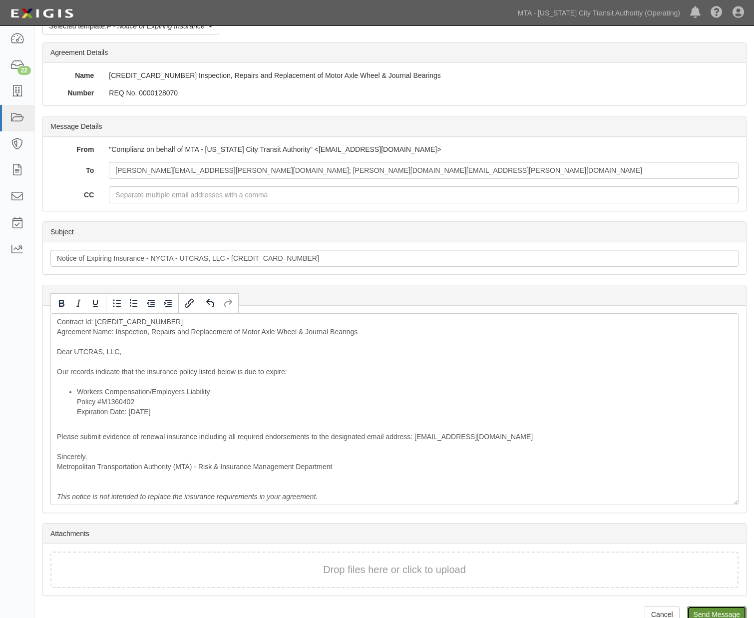
click at [722, 614] on input "Send Message" at bounding box center [716, 614] width 59 height 17
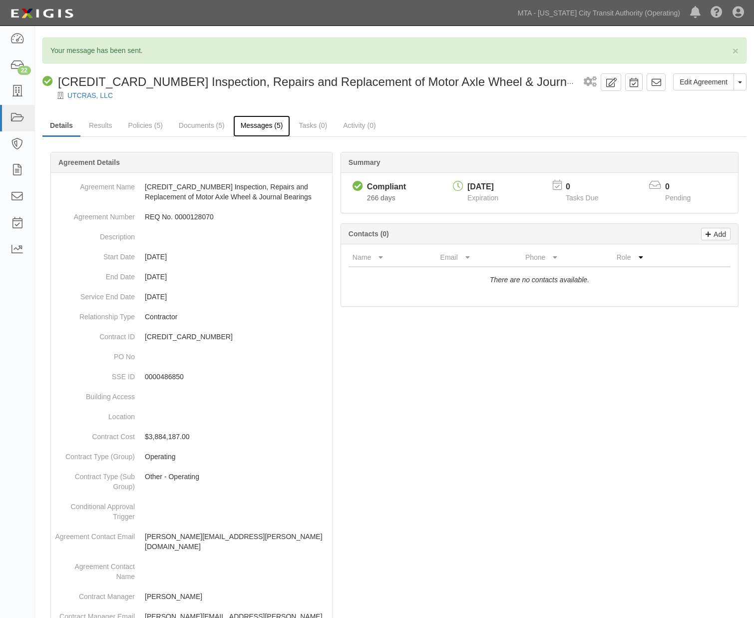
click at [259, 130] on link "Messages (5)" at bounding box center [261, 125] width 57 height 21
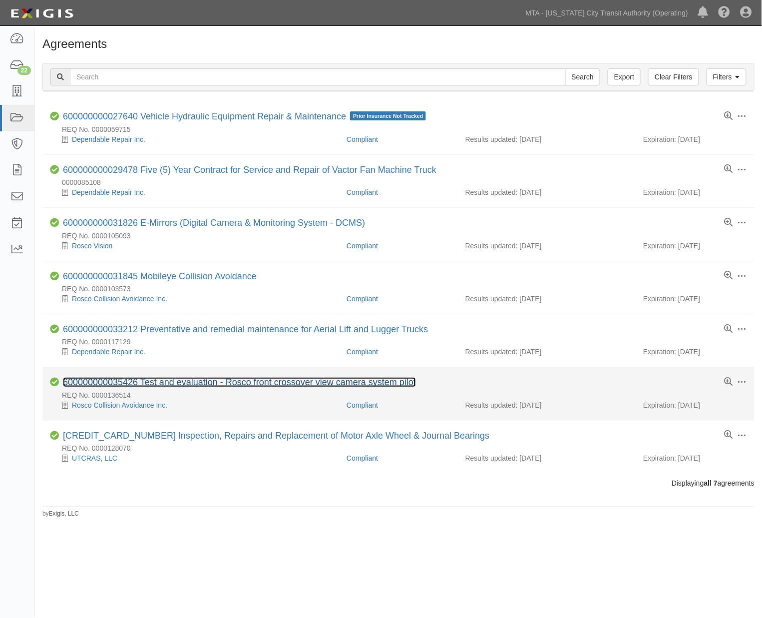
click at [194, 384] on link "600000000035426 Test and evaluation - Rosco front crossover view camera system …" at bounding box center [239, 382] width 353 height 10
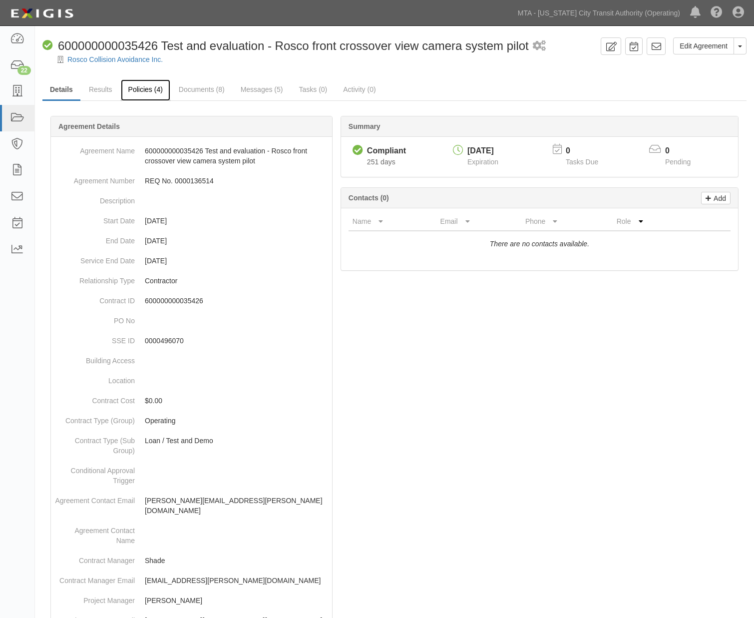
click at [155, 92] on link "Policies (4)" at bounding box center [145, 89] width 49 height 21
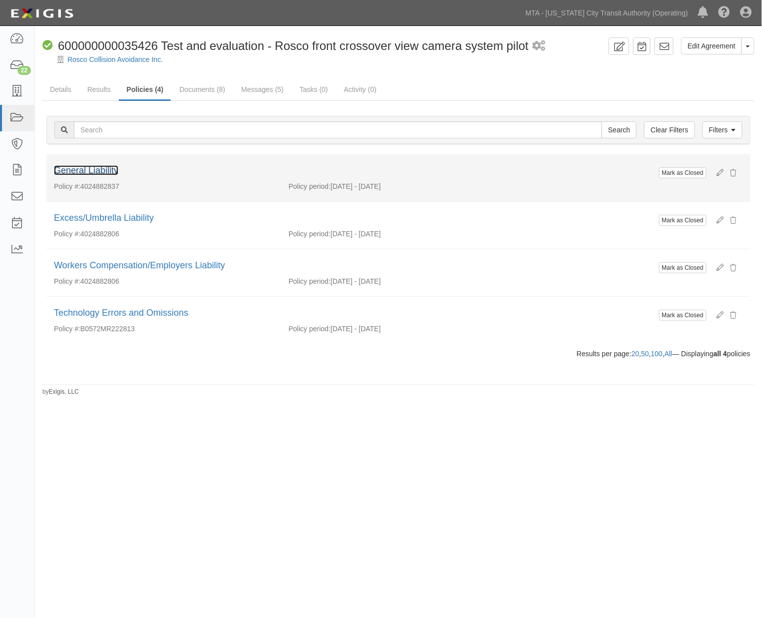
click at [106, 172] on link "General Liability" at bounding box center [86, 170] width 64 height 10
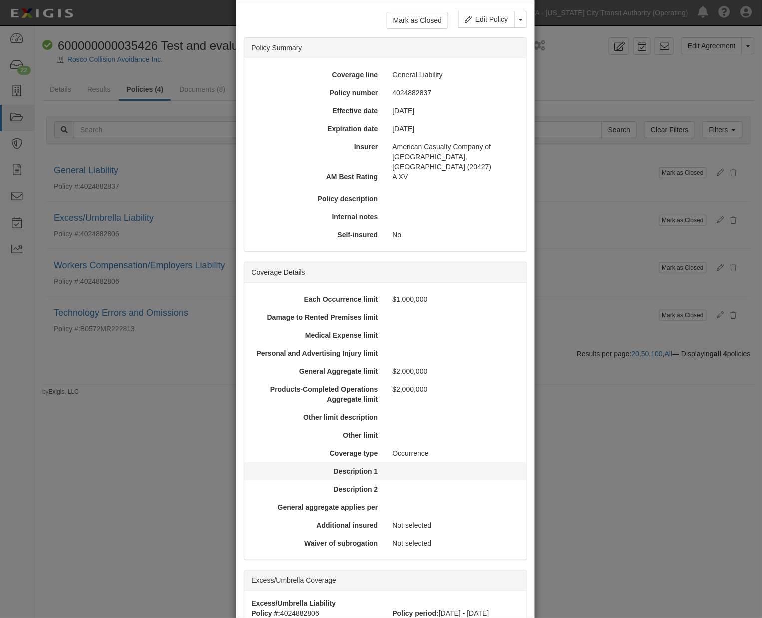
scroll to position [243, 0]
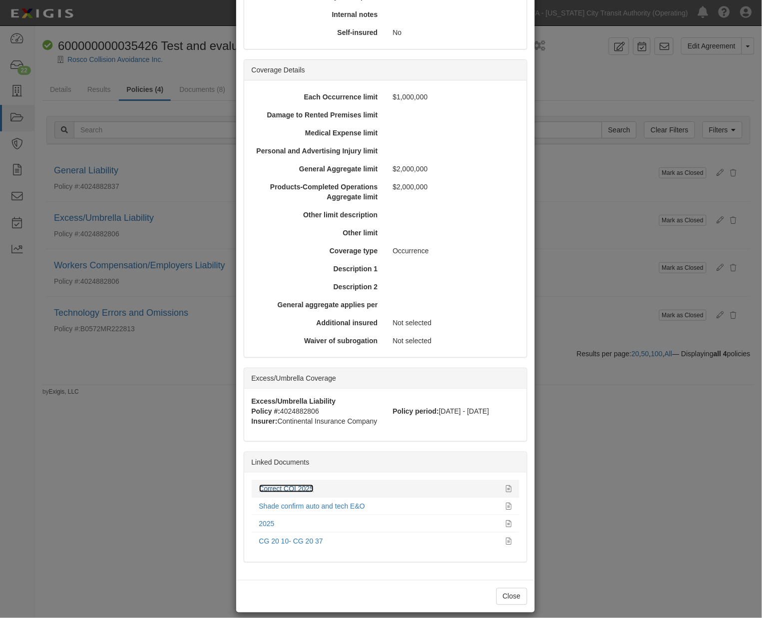
click at [295, 484] on link "Correct COI 2025" at bounding box center [286, 488] width 55 height 8
click at [150, 459] on div "× View Policy Mark as Closed Edit Policy Toggle Dropdown Delete Policy Policy S…" at bounding box center [381, 309] width 762 height 618
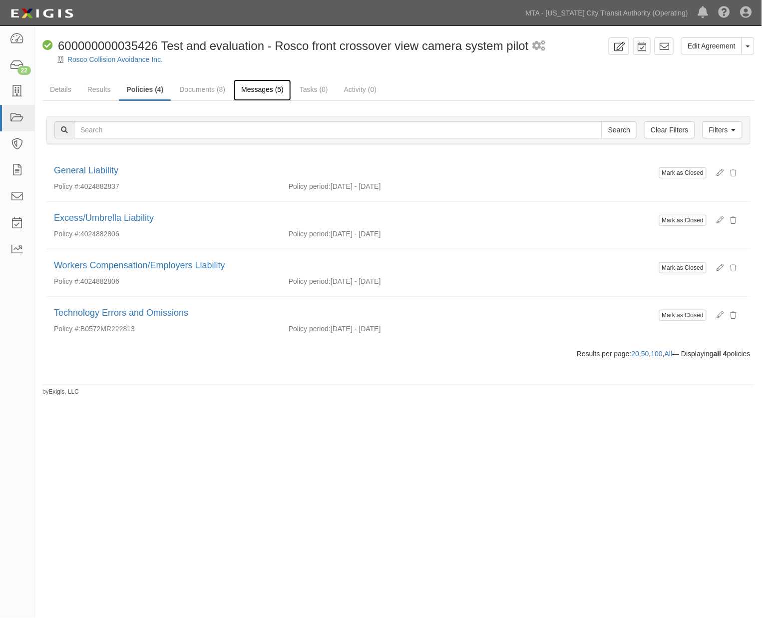
click at [261, 83] on link "Messages (5)" at bounding box center [262, 89] width 57 height 21
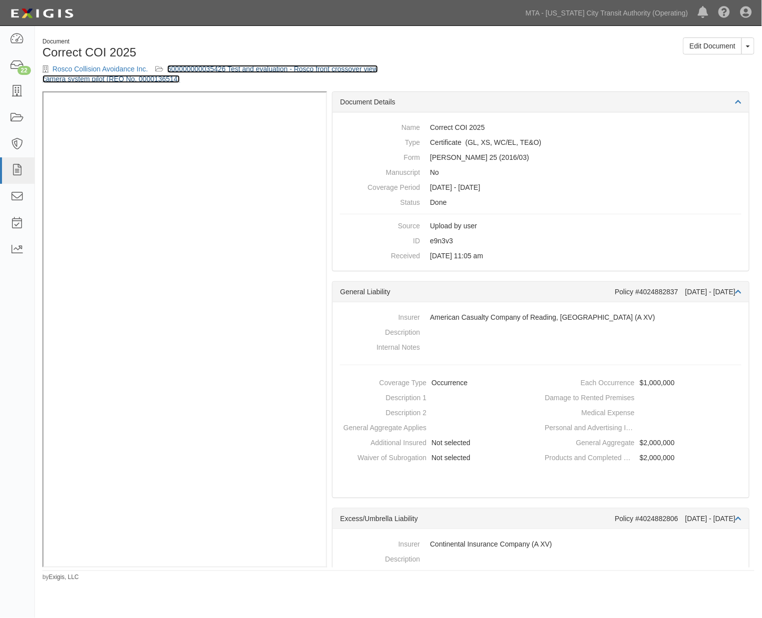
click at [259, 69] on link "600000000035426 Test and evaluation - Rosco front crossover view camera system …" at bounding box center [209, 74] width 335 height 18
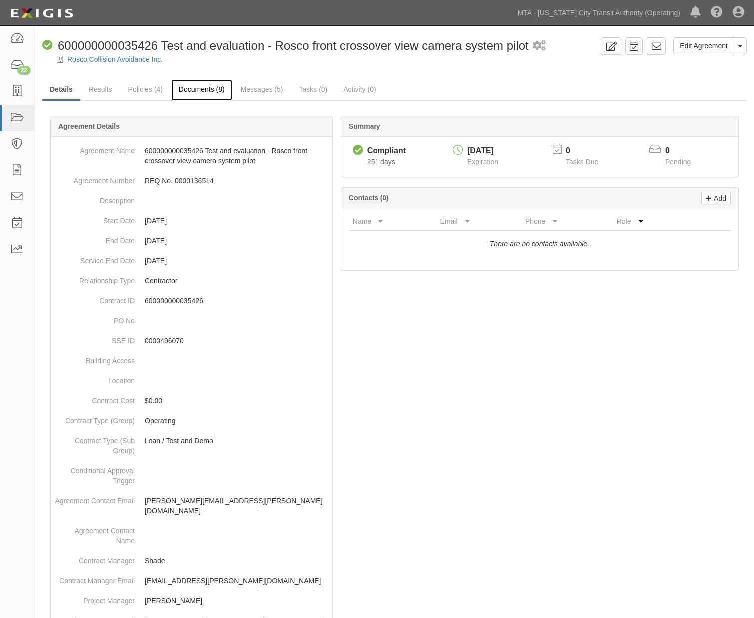
click at [210, 87] on link "Documents (8)" at bounding box center [201, 89] width 61 height 21
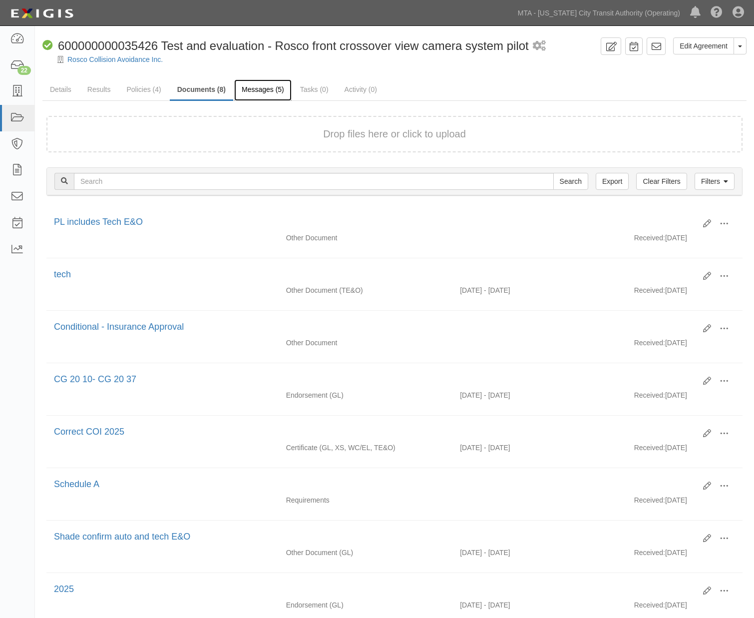
click at [264, 90] on link "Messages (5)" at bounding box center [262, 89] width 57 height 21
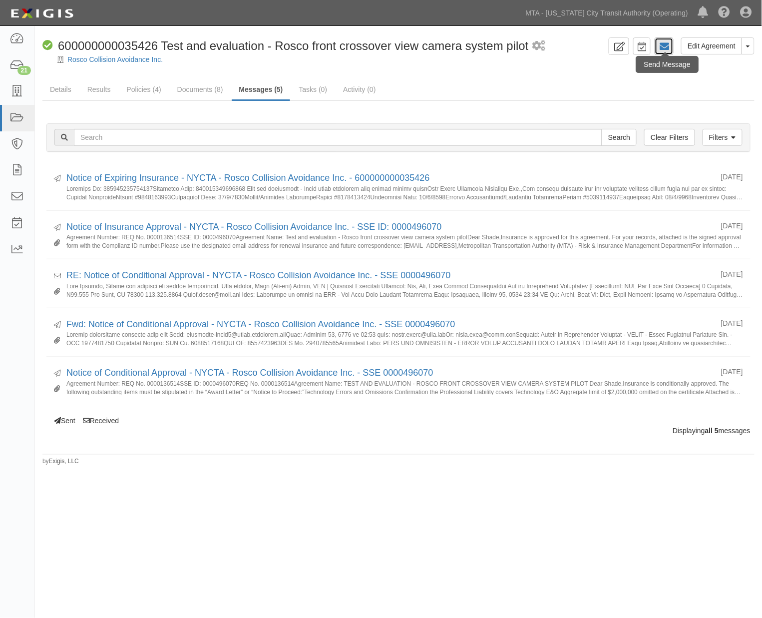
click at [666, 43] on icon at bounding box center [664, 46] width 10 height 10
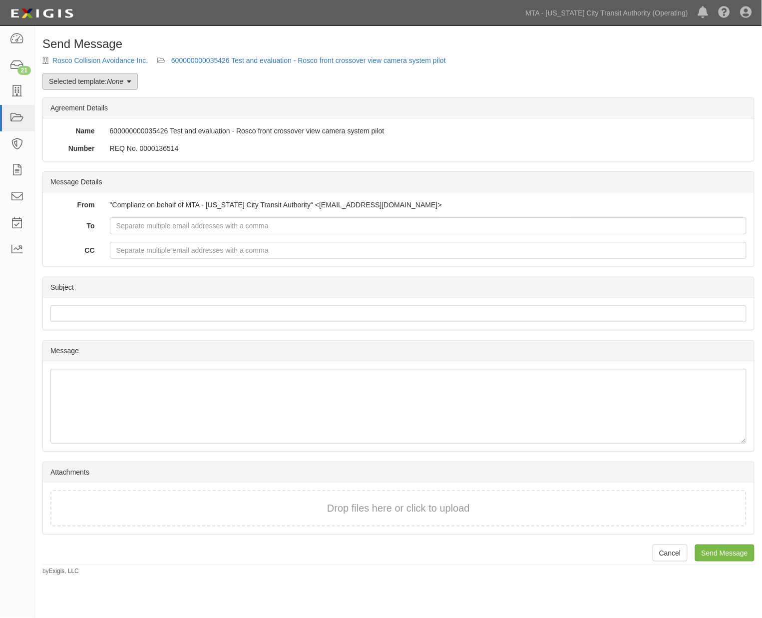
click at [81, 86] on link "Selected template: None" at bounding box center [89, 81] width 95 height 17
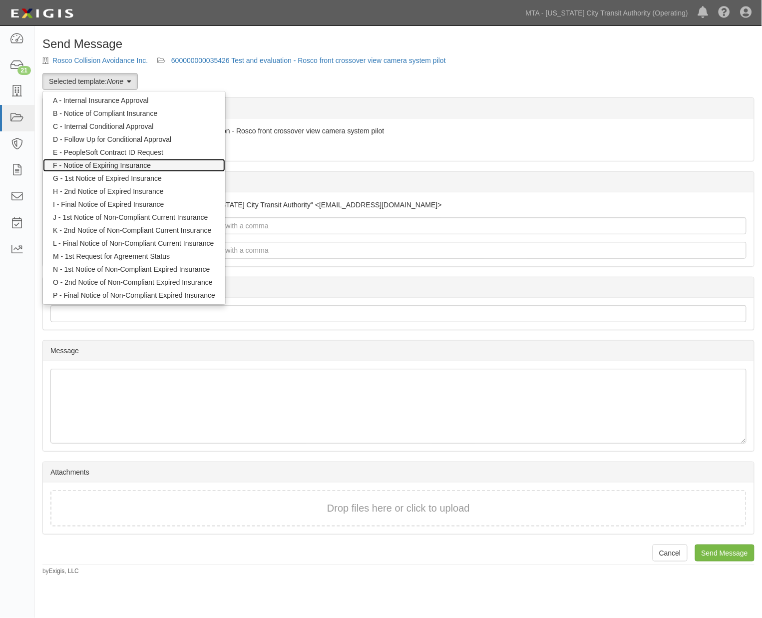
click at [110, 165] on link "F - Notice of Expiring Insurance" at bounding box center [134, 165] width 182 height 13
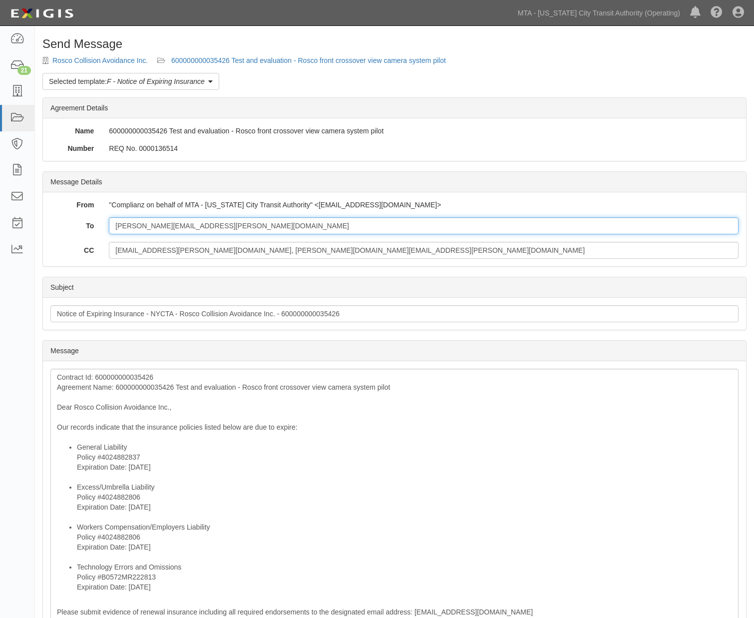
click at [246, 230] on input "[PERSON_NAME][EMAIL_ADDRESS][PERSON_NAME][DOMAIN_NAME]" at bounding box center [424, 225] width 630 height 17
paste input "[EMAIL_ADDRESS][DOMAIN_NAME]"
type input "michael.polan@roscovision.com; frizvi@dachsinsurance.com"
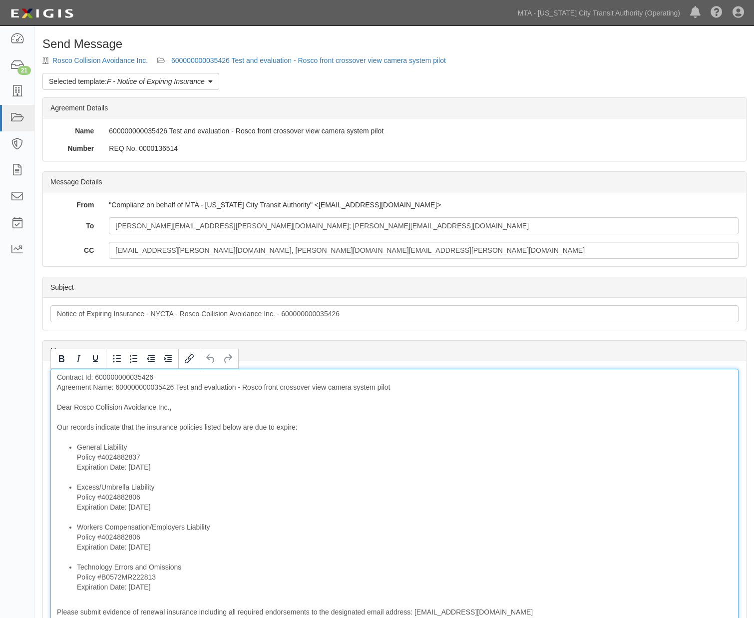
click at [158, 387] on div "Contract Id: 600000000035426 Agreement Name: 600000000035426 Test and evaluatio…" at bounding box center [394, 548] width 688 height 361
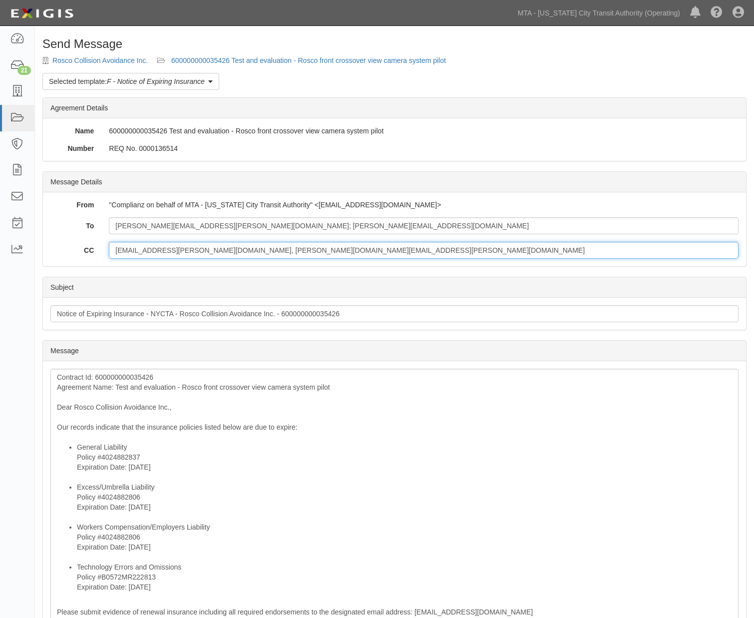
drag, startPoint x: 258, startPoint y: 248, endPoint x: 73, endPoint y: 246, distance: 184.7
click at [73, 246] on div "CC shade.james@nyct.com, robin.siby@nyct.com" at bounding box center [394, 250] width 703 height 17
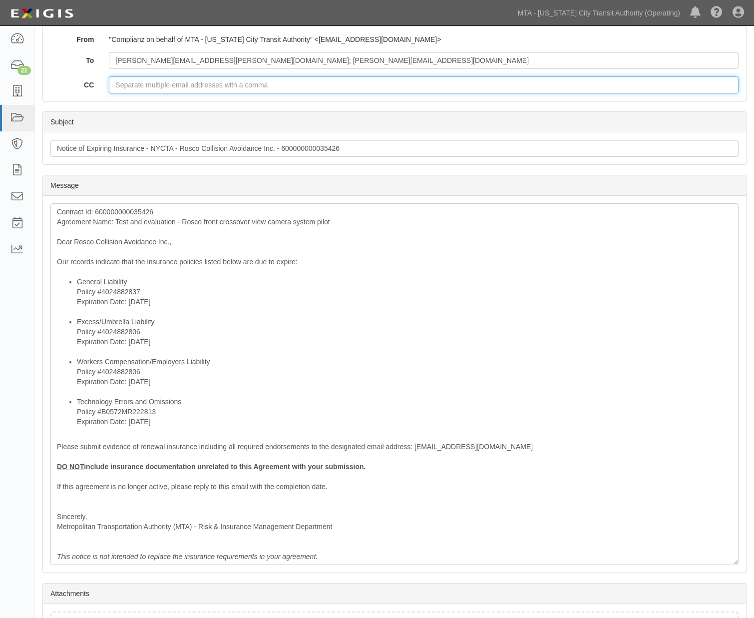
scroll to position [166, 0]
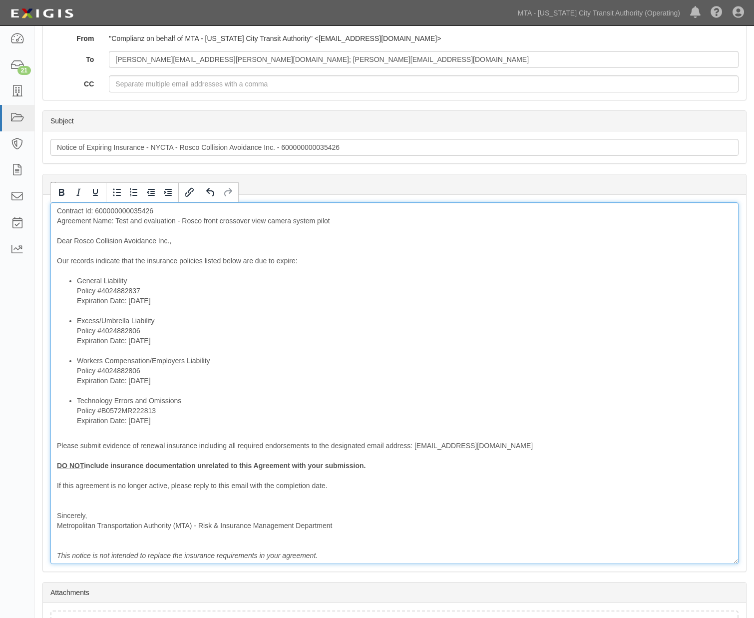
click at [342, 485] on div "Contract Id: 600000000035426 Agreement Name: Test and evaluation - Rosco front …" at bounding box center [394, 382] width 688 height 361
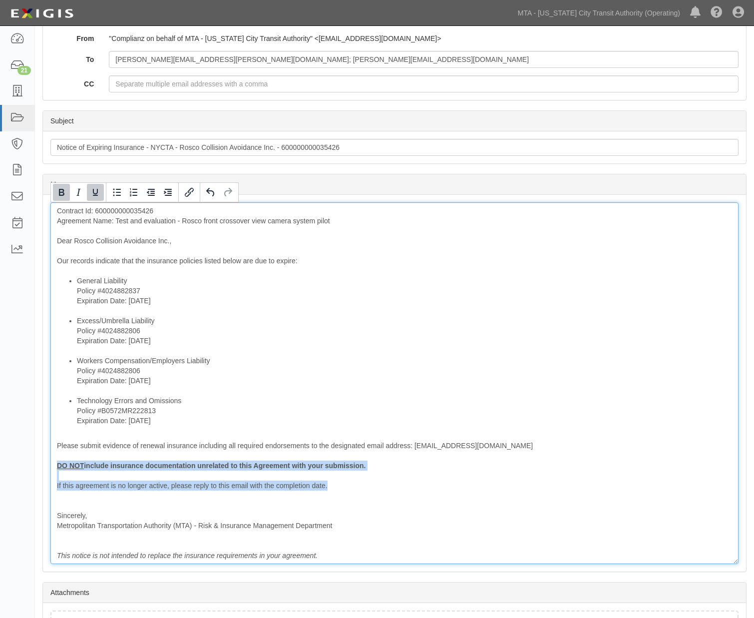
drag, startPoint x: 222, startPoint y: 490, endPoint x: 50, endPoint y: 462, distance: 174.0
click at [50, 462] on div "Message Contract Id: 600000000035426 Agreement Name: Test and evaluation - Rosc…" at bounding box center [394, 383] width 703 height 376
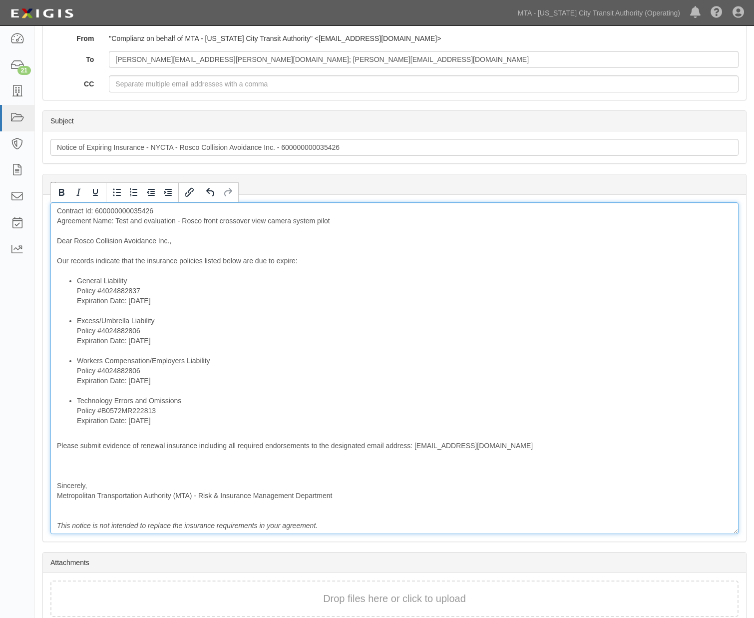
click at [62, 467] on div "Contract Id: 600000000035426 Agreement Name: Test and evaluation - Rosco front …" at bounding box center [394, 367] width 688 height 331
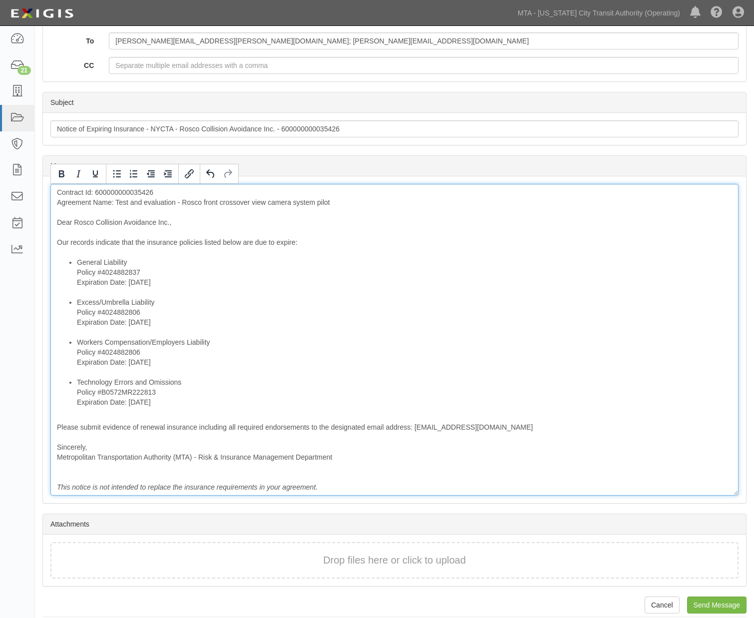
scroll to position [194, 0]
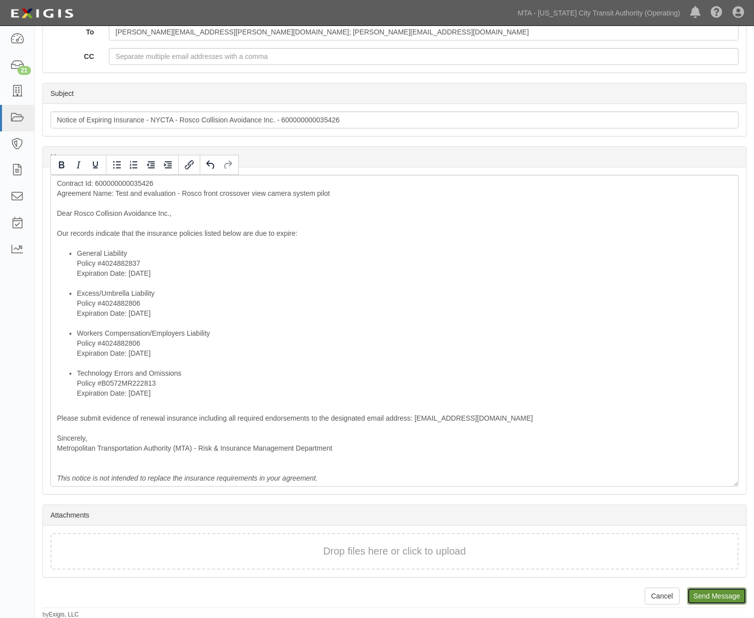
click at [707, 591] on input "Send Message" at bounding box center [716, 595] width 59 height 17
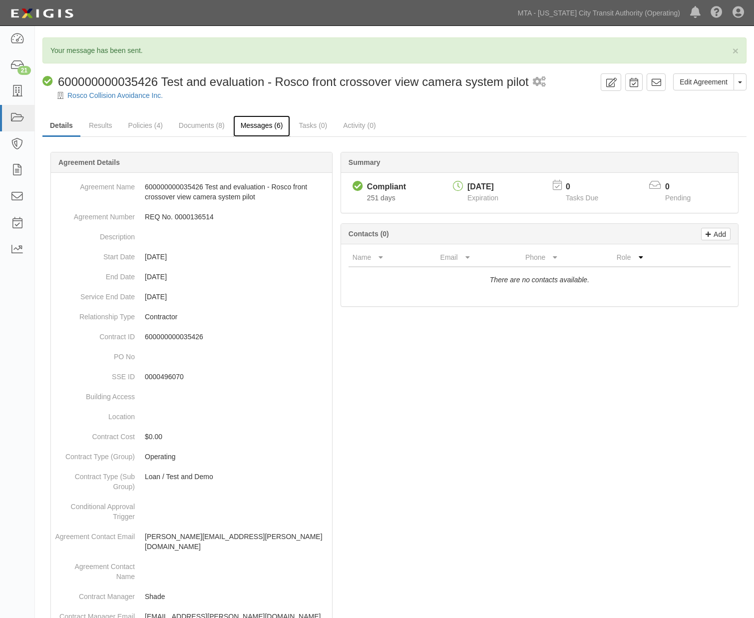
click at [267, 125] on link "Messages (6)" at bounding box center [261, 125] width 57 height 21
click at [286, 117] on link "Messages (6)" at bounding box center [261, 125] width 57 height 21
click at [265, 121] on link "Messages (6)" at bounding box center [261, 125] width 57 height 21
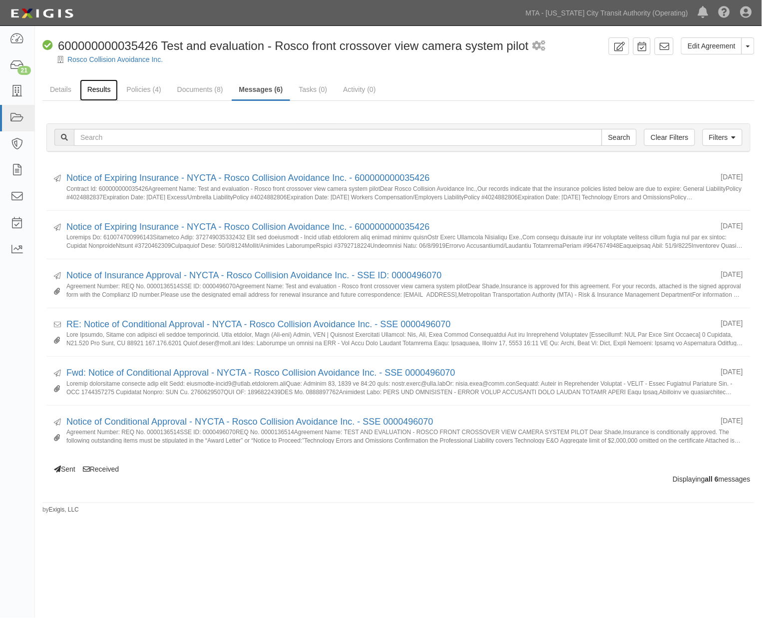
click at [103, 88] on link "Results" at bounding box center [99, 89] width 38 height 21
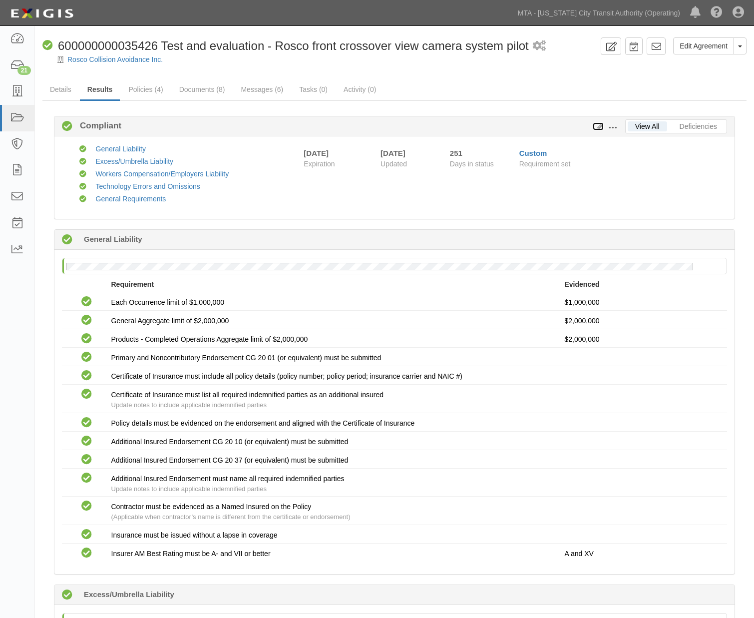
click at [597, 127] on icon at bounding box center [598, 126] width 11 height 7
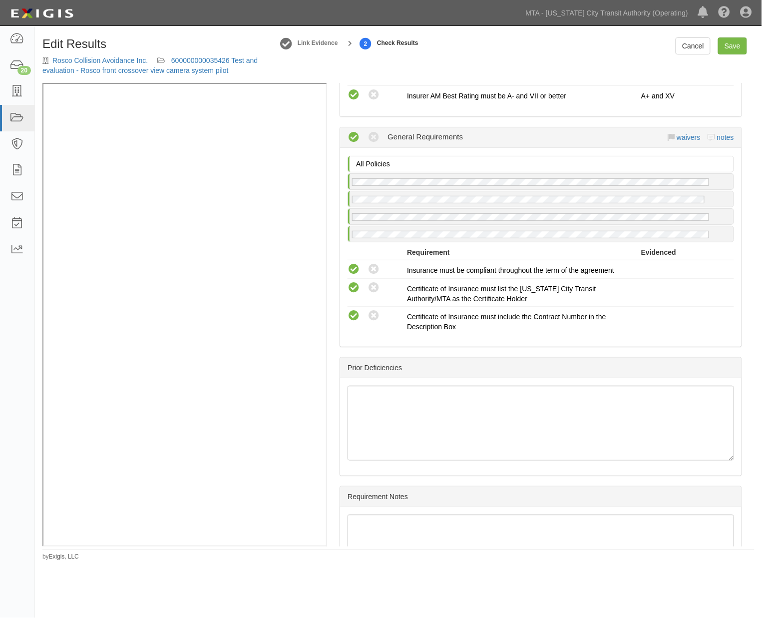
scroll to position [1468, 0]
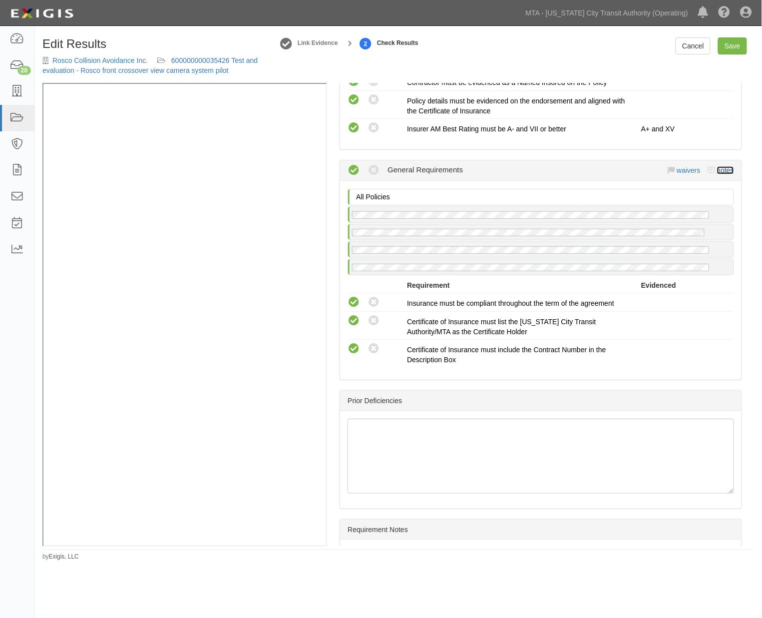
click at [722, 173] on link "notes" at bounding box center [725, 170] width 17 height 8
radio input "true"
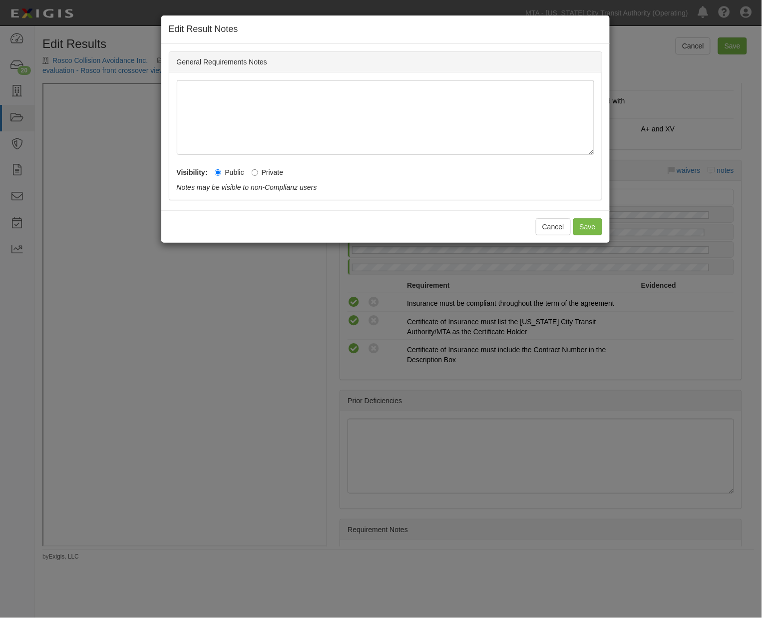
click at [270, 173] on label "Private" at bounding box center [268, 172] width 32 height 10
click at [258, 173] on input "Private" at bounding box center [255, 172] width 6 height 6
radio input "true"
click at [583, 225] on button "Save" at bounding box center [587, 226] width 29 height 17
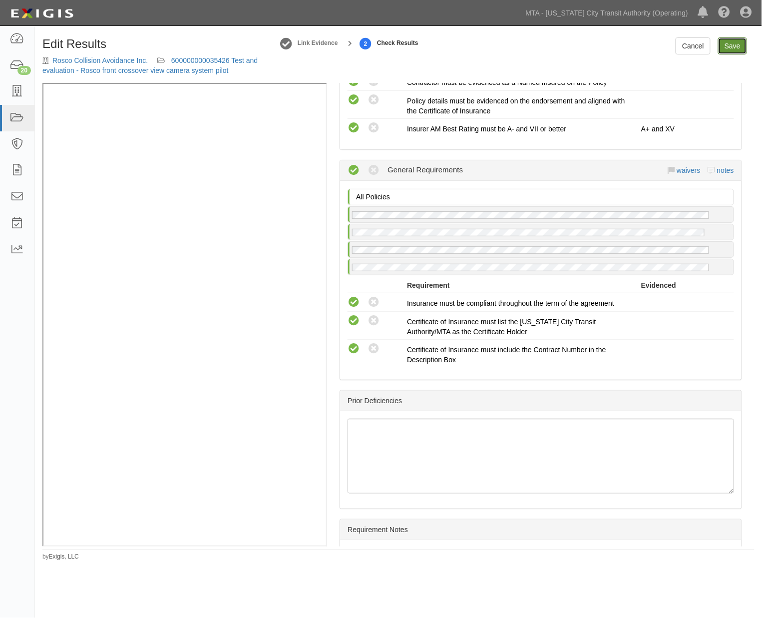
click at [733, 47] on link "Save" at bounding box center [732, 45] width 29 height 17
radio input "true"
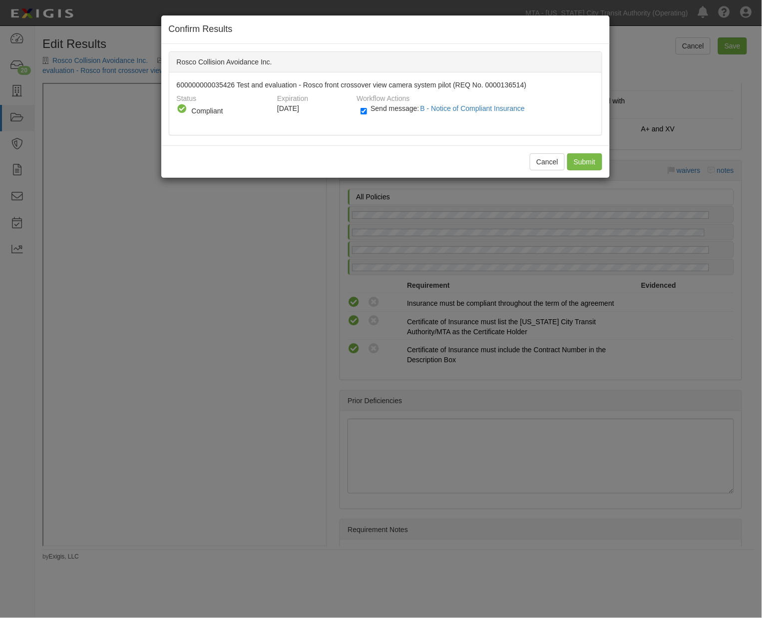
click at [370, 112] on label "Send message: B - Notice of Compliant Insurance" at bounding box center [444, 113] width 168 height 13
click at [367, 112] on input "Send message: B - Notice of Compliant Insurance" at bounding box center [363, 110] width 6 height 11
checkbox input "false"
click at [583, 159] on input "Submit" at bounding box center [584, 161] width 35 height 17
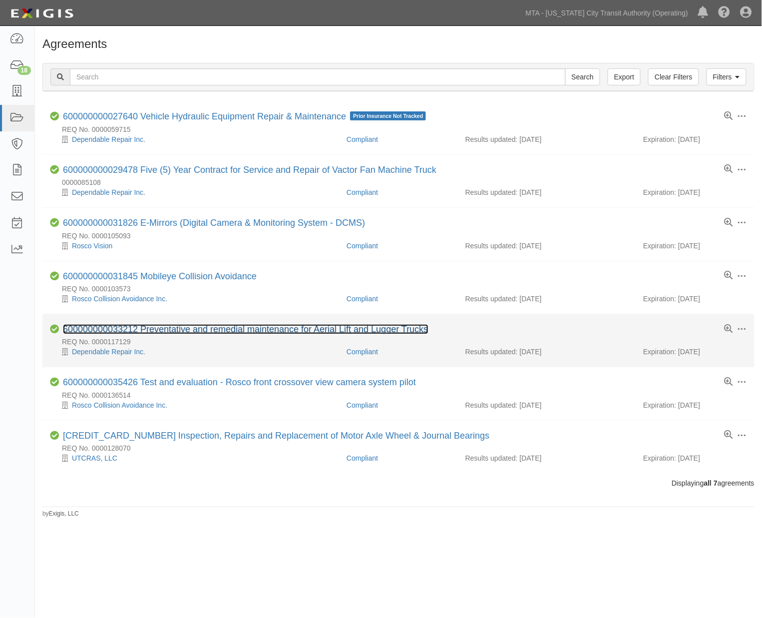
click at [214, 327] on link "600000000033212 Preventative and remedial maintenance for Aerial Lift and Lugge…" at bounding box center [245, 329] width 365 height 10
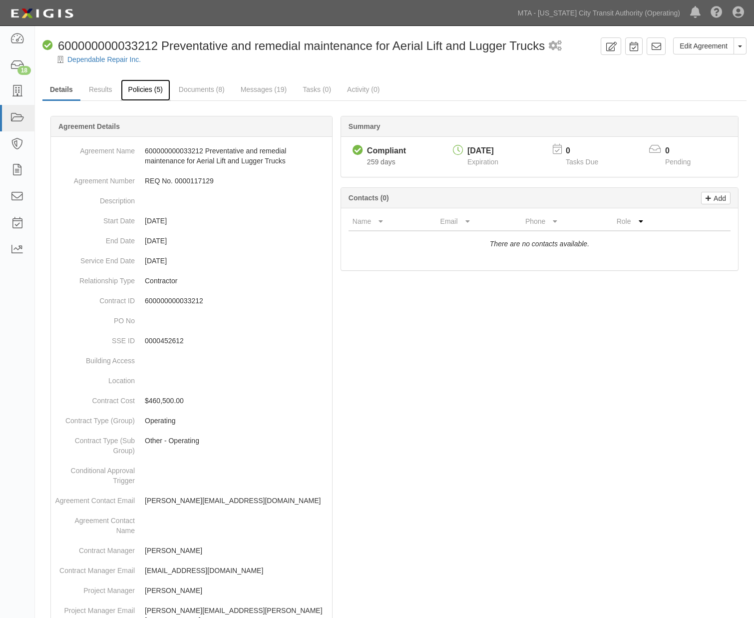
click at [141, 91] on link "Policies (5)" at bounding box center [145, 89] width 49 height 21
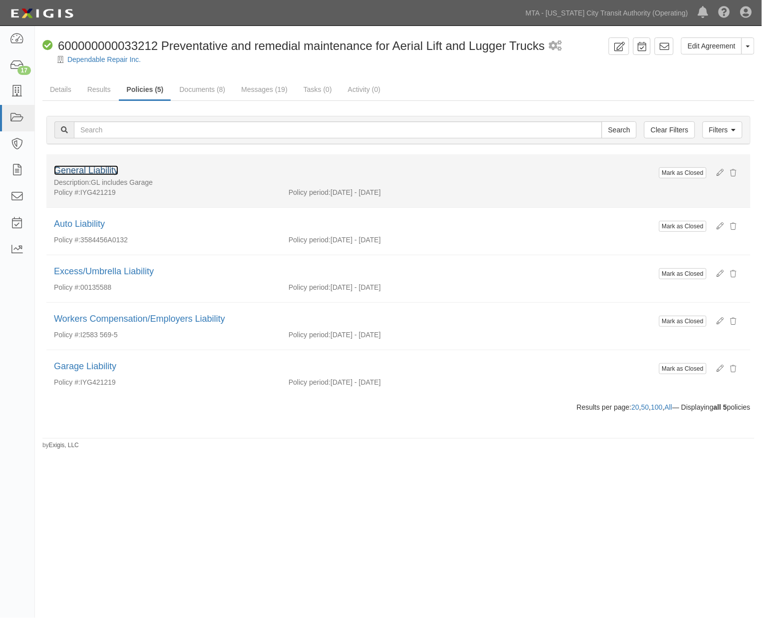
click at [103, 168] on link "General Liability" at bounding box center [86, 170] width 64 height 10
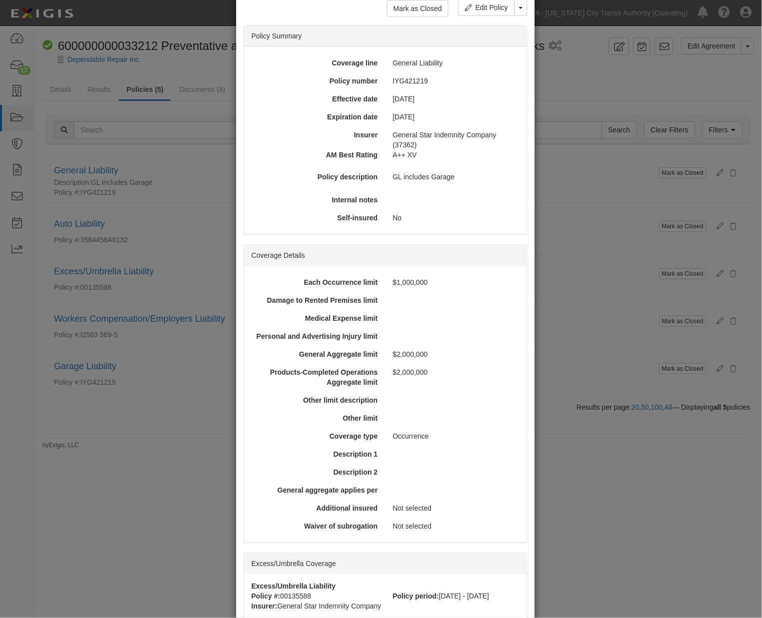
scroll to position [166, 0]
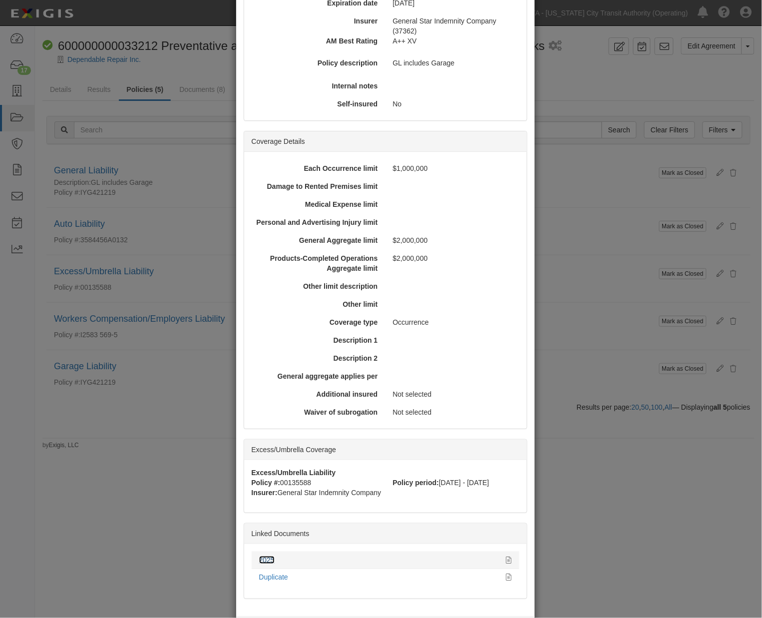
click at [266, 560] on link "2025" at bounding box center [266, 560] width 15 height 8
click at [587, 265] on div "× View Policy Mark as Closed Edit Policy Toggle Dropdown Delete Policy Policy S…" at bounding box center [381, 309] width 762 height 618
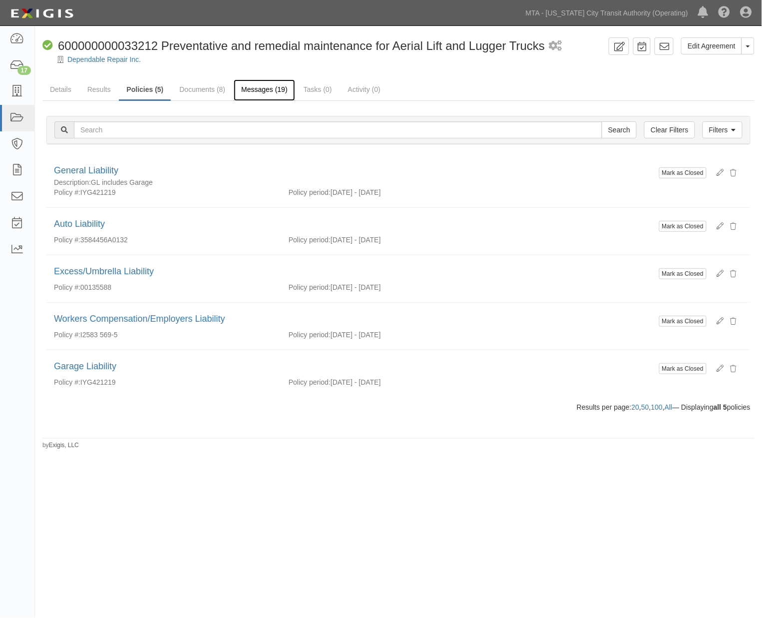
click at [252, 85] on link "Messages (19)" at bounding box center [264, 89] width 61 height 21
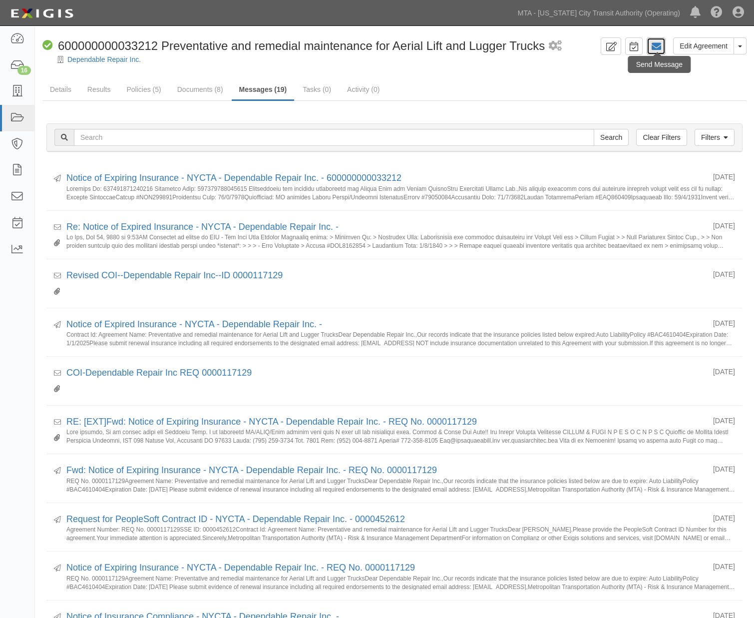
click at [658, 45] on icon at bounding box center [656, 46] width 10 height 10
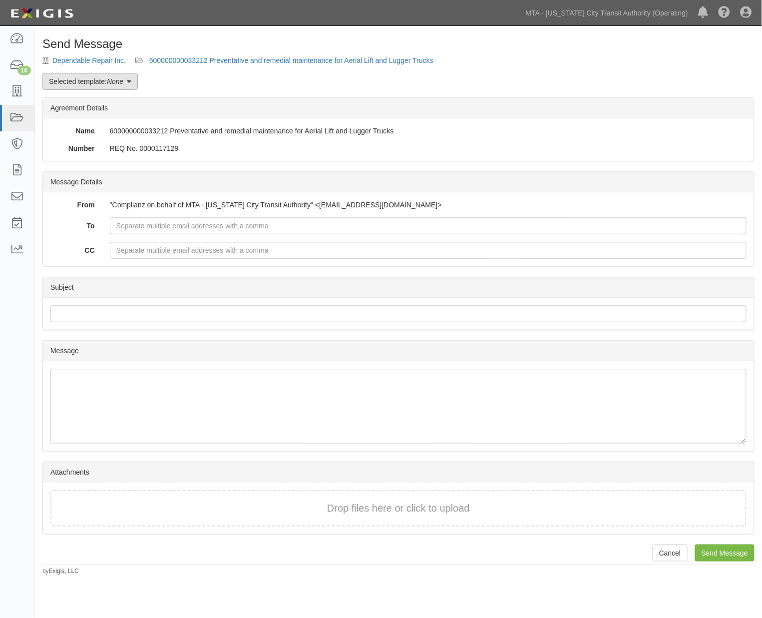
click at [86, 84] on link "Selected template: None" at bounding box center [89, 81] width 95 height 17
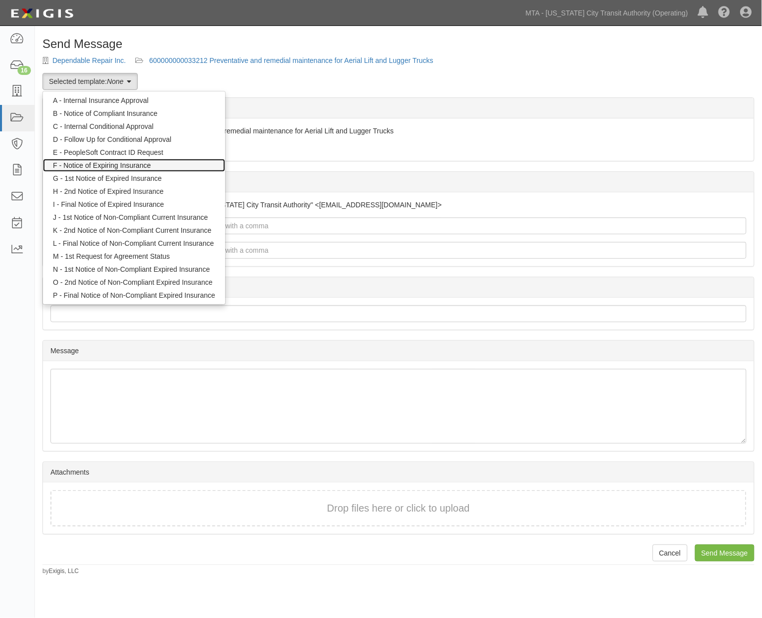
click at [98, 163] on link "F - Notice of Expiring Insurance" at bounding box center [134, 165] width 182 height 13
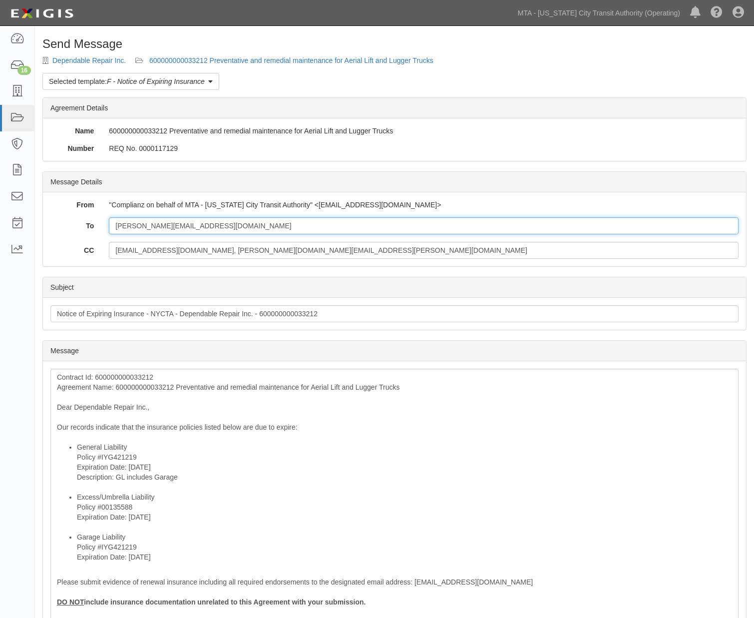
click at [255, 226] on input "[PERSON_NAME][EMAIL_ADDRESS][DOMAIN_NAME]" at bounding box center [424, 225] width 630 height 17
paste input "pam@luptonandluce.com"
type input "chris@dependablehydraulics.com; pam@luptonandluce.com"
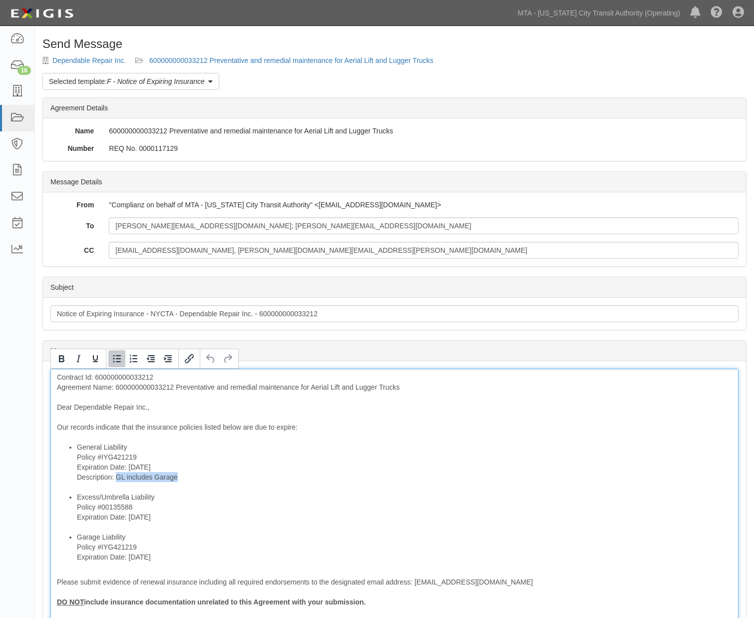
drag, startPoint x: 185, startPoint y: 480, endPoint x: 116, endPoint y: 474, distance: 69.2
click at [116, 474] on li "General Liability Policy #IYG421219 Expiration Date: 10/3/2025 Description: GL …" at bounding box center [404, 467] width 655 height 50
click at [143, 446] on li "General Liability Policy #IYG421219 Expiration Date: 10/3/2025 Description: GL …" at bounding box center [404, 467] width 655 height 50
drag, startPoint x: 209, startPoint y: 483, endPoint x: 45, endPoint y: 477, distance: 163.4
click at [45, 477] on div "Message Contract Id: 600000000033212 Agreement Name: 600000000033212 Preventati…" at bounding box center [394, 534] width 703 height 346
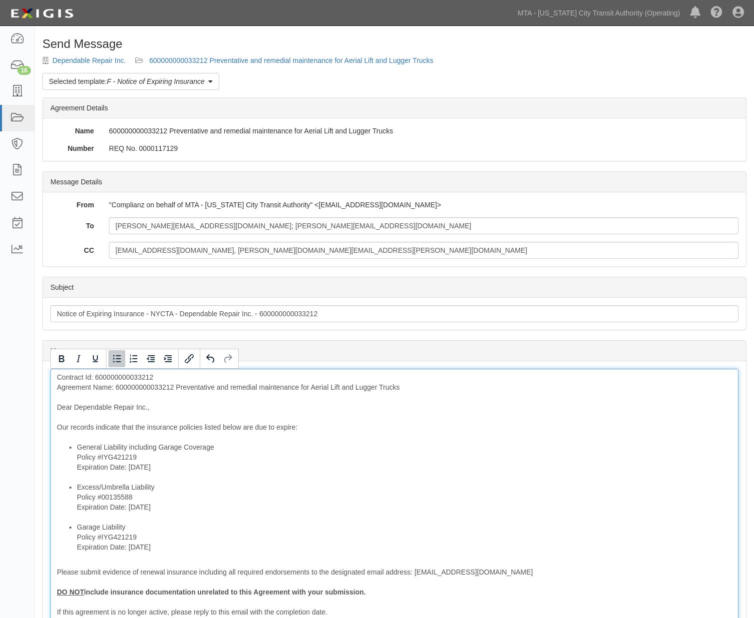
click at [151, 390] on div "Contract Id: 600000000033212 Agreement Name: 600000000033212 Preventative and r…" at bounding box center [394, 528] width 688 height 321
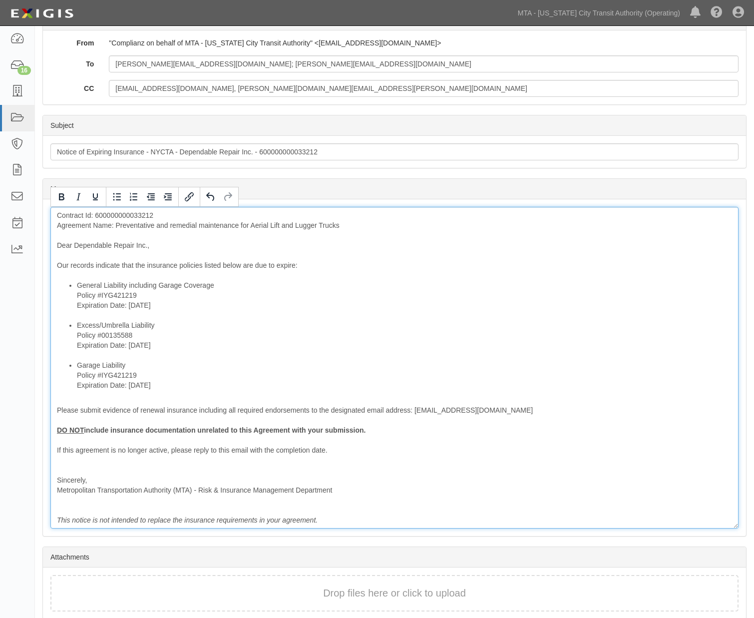
scroll to position [166, 0]
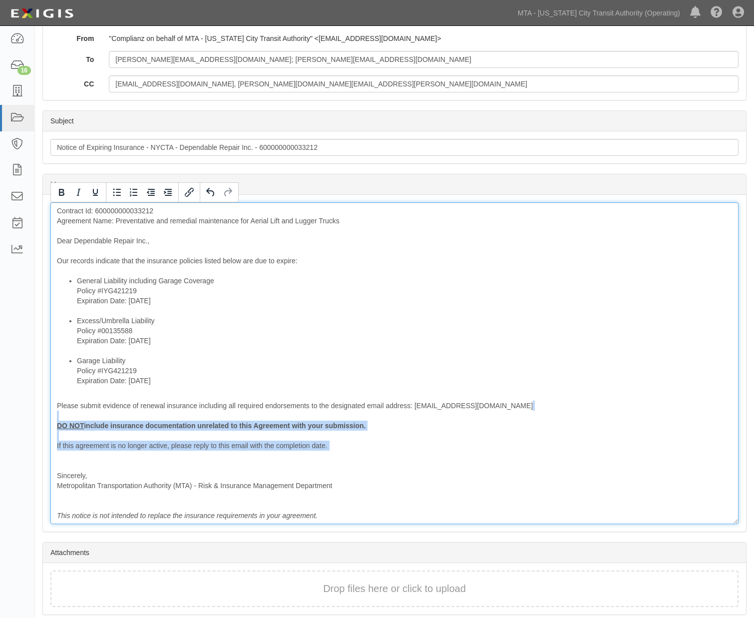
drag, startPoint x: 134, startPoint y: 441, endPoint x: 56, endPoint y: 415, distance: 81.9
click at [56, 415] on div "Contract Id: 600000000033212 Agreement Name: Preventative and remedial maintena…" at bounding box center [394, 362] width 688 height 321
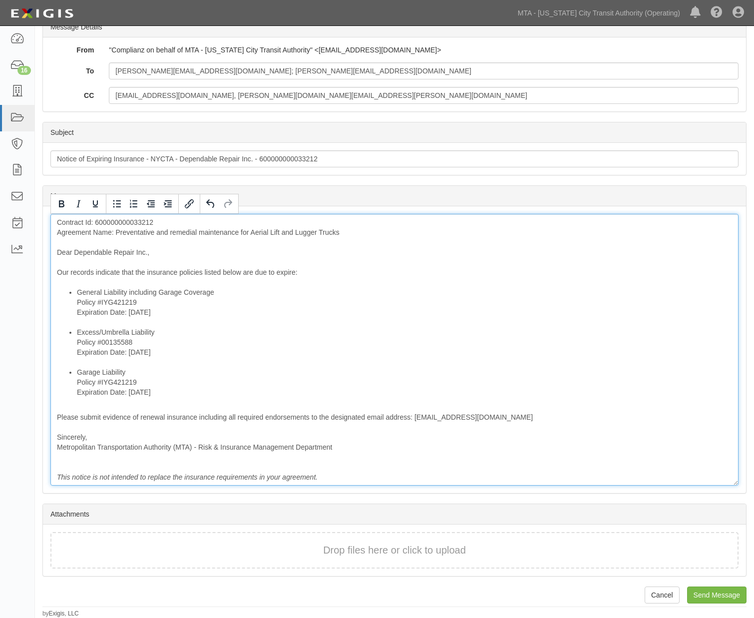
scroll to position [154, 0]
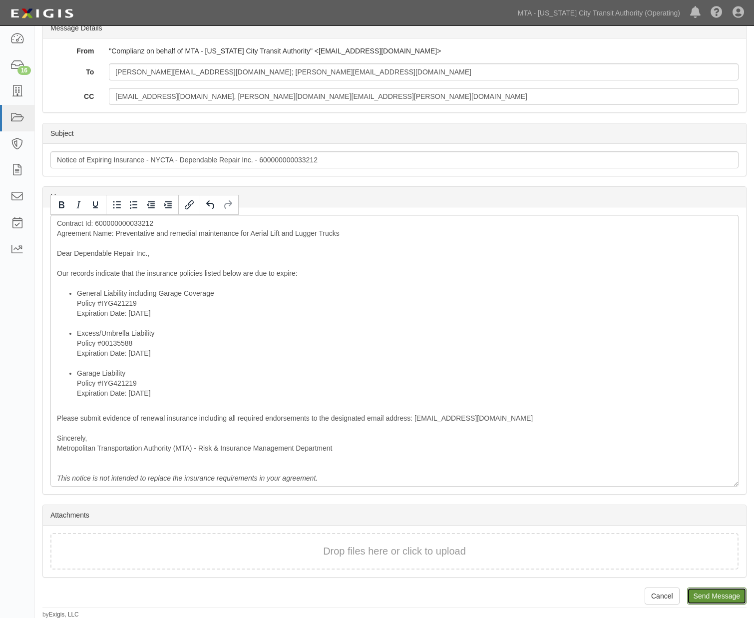
click at [708, 591] on input "Send Message" at bounding box center [716, 595] width 59 height 17
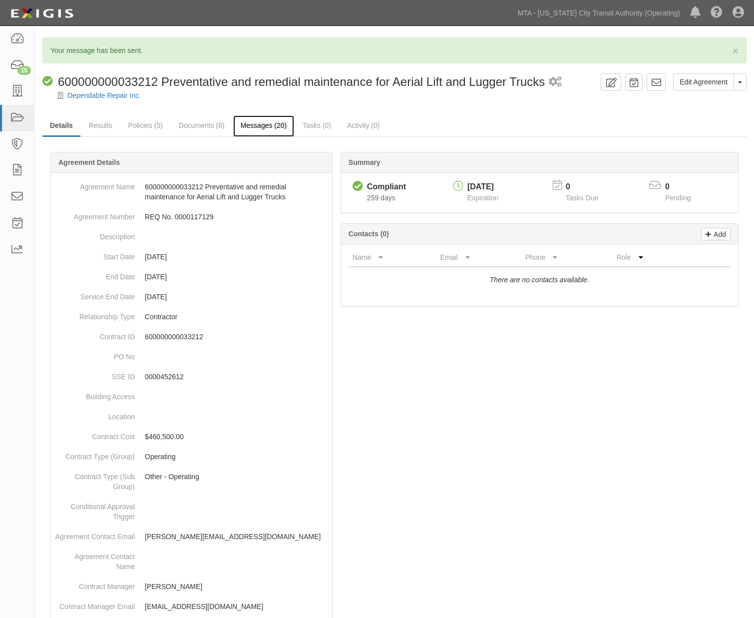
click at [257, 123] on link "Messages (20)" at bounding box center [263, 125] width 61 height 21
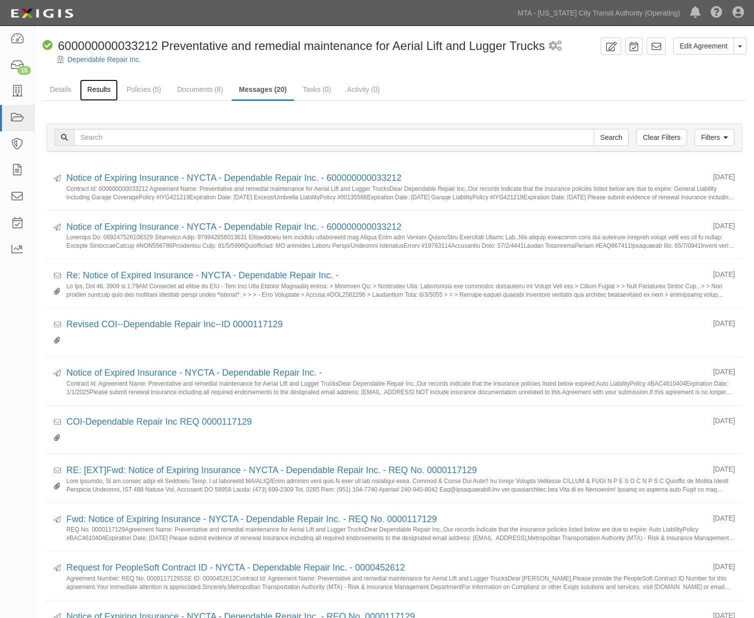
click at [90, 93] on link "Results" at bounding box center [99, 89] width 38 height 21
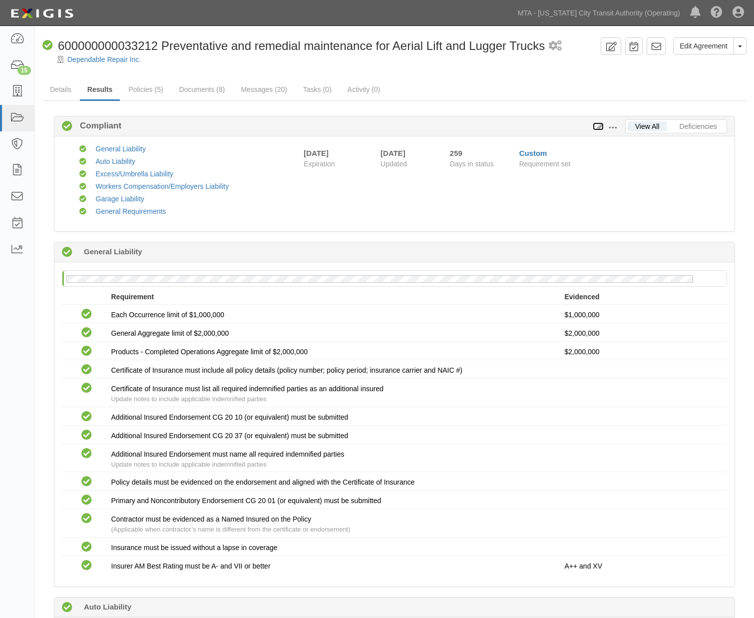
click at [598, 127] on icon at bounding box center [598, 126] width 11 height 7
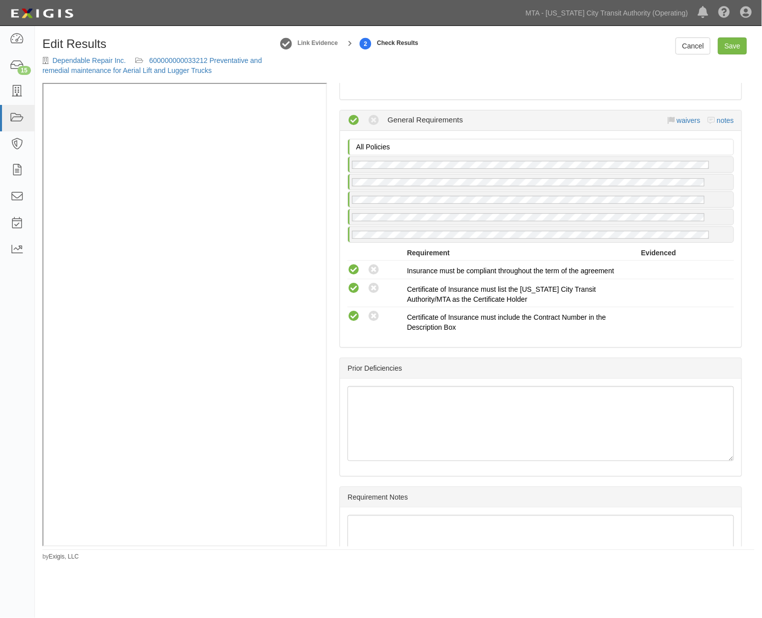
scroll to position [1886, 0]
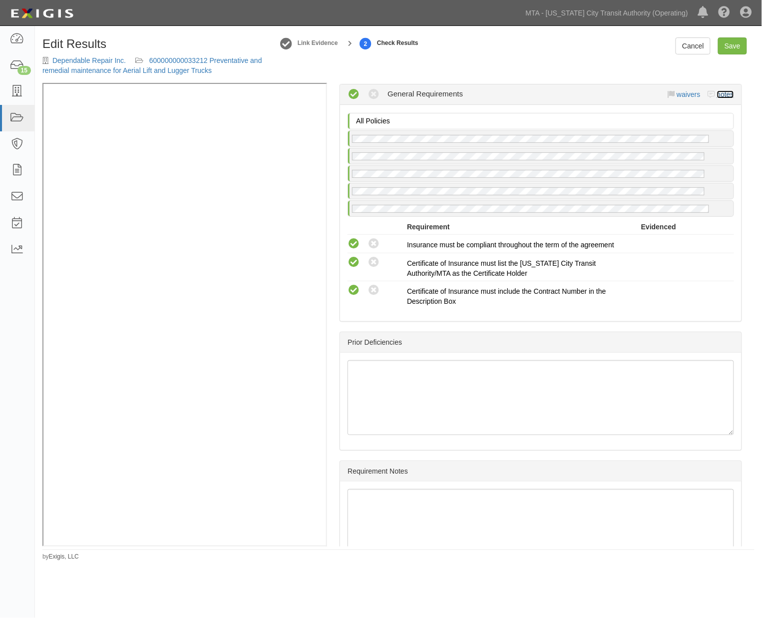
click at [718, 98] on link "notes" at bounding box center [725, 94] width 17 height 8
radio input "true"
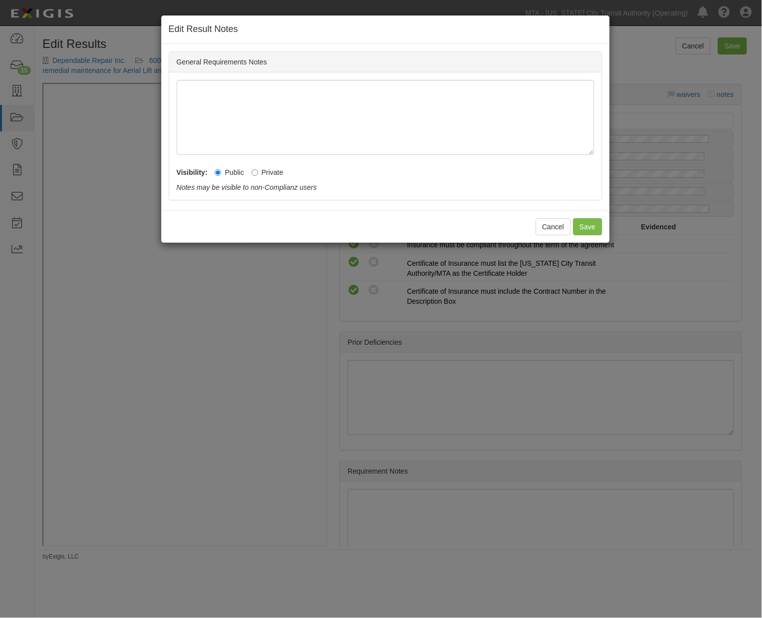
click at [270, 172] on label "Private" at bounding box center [268, 172] width 32 height 10
click at [258, 172] on input "Private" at bounding box center [255, 172] width 6 height 6
radio input "true"
click at [593, 226] on button "Save" at bounding box center [587, 226] width 29 height 17
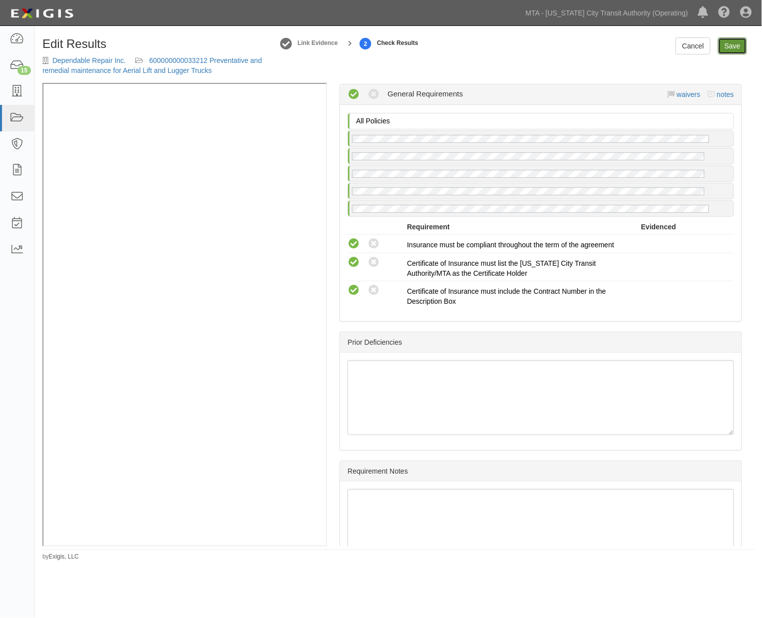
click at [727, 39] on link "Save" at bounding box center [732, 45] width 29 height 17
radio input "true"
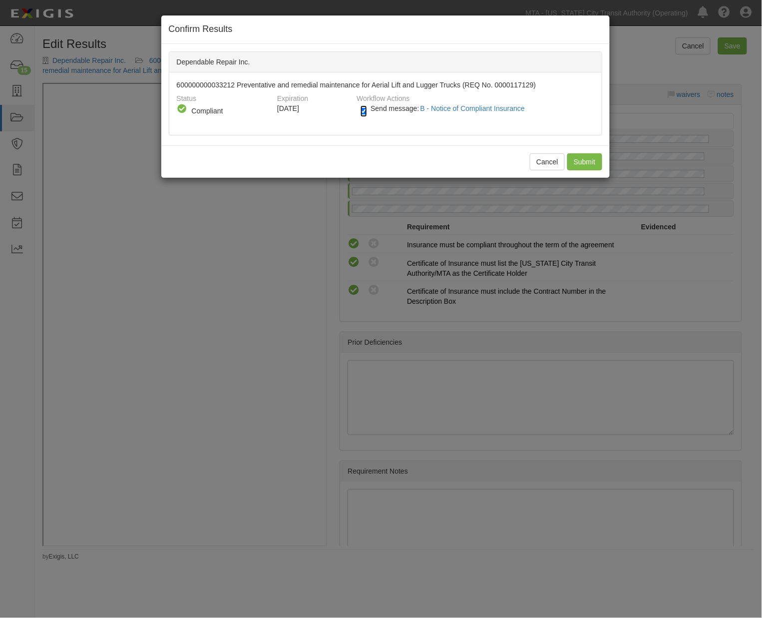
click at [362, 109] on input "Send message: B - Notice of Compliant Insurance" at bounding box center [363, 110] width 6 height 11
checkbox input "false"
click at [578, 158] on input "Submit" at bounding box center [584, 161] width 35 height 17
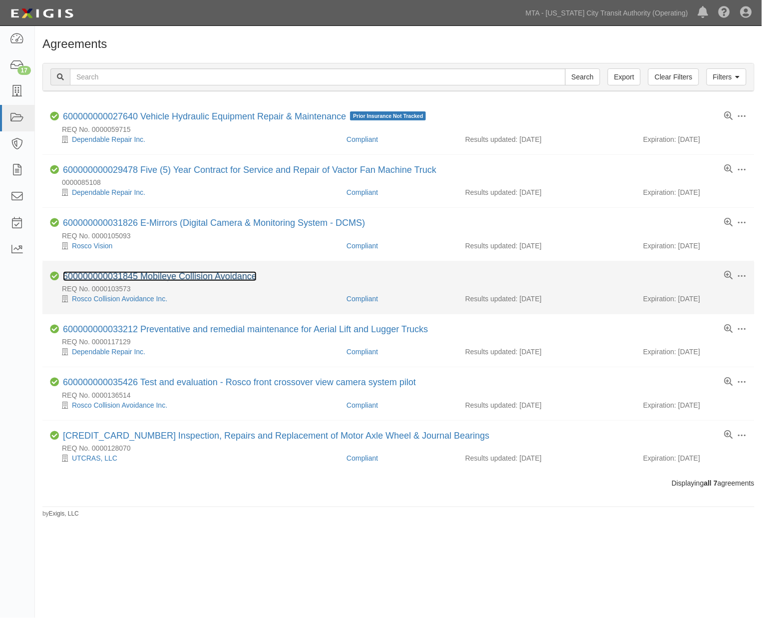
click at [195, 276] on link "600000000031845 Mobileye Collision Avoidance" at bounding box center [160, 276] width 194 height 10
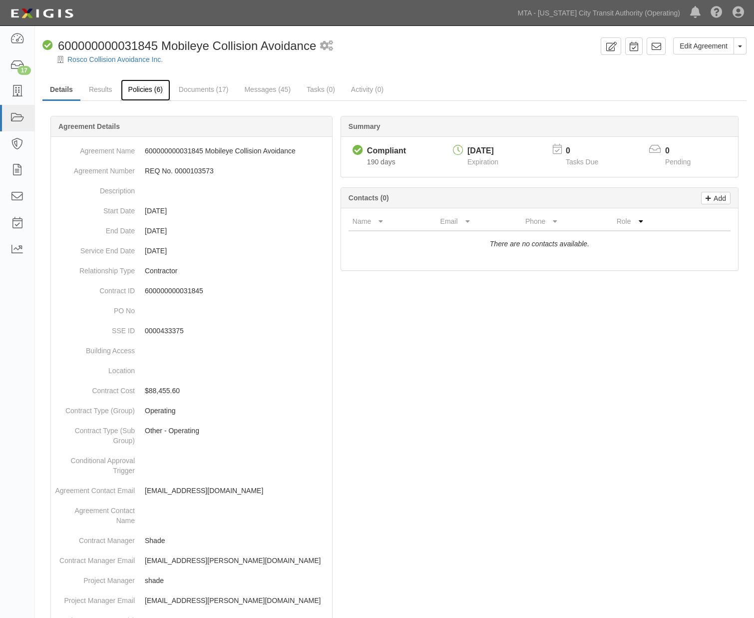
click at [152, 89] on link "Policies (6)" at bounding box center [145, 89] width 49 height 21
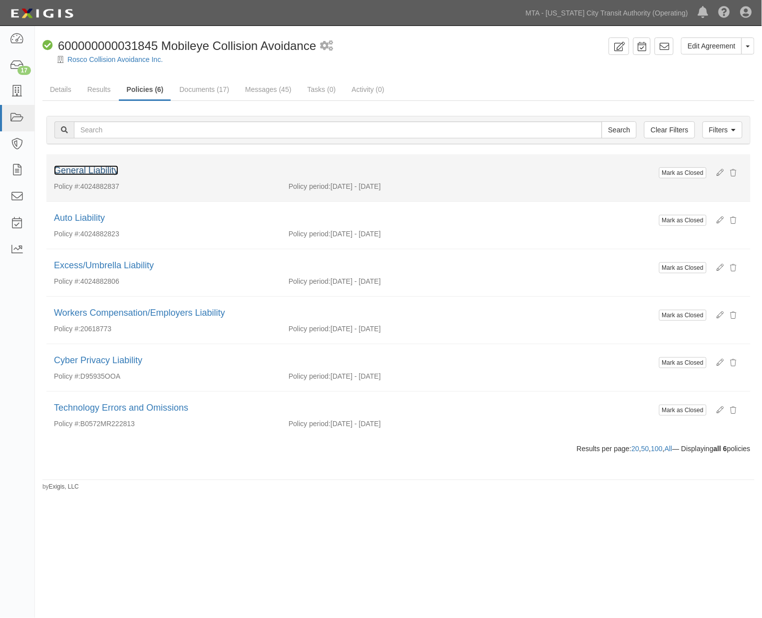
click at [109, 171] on link "General Liability" at bounding box center [86, 170] width 64 height 10
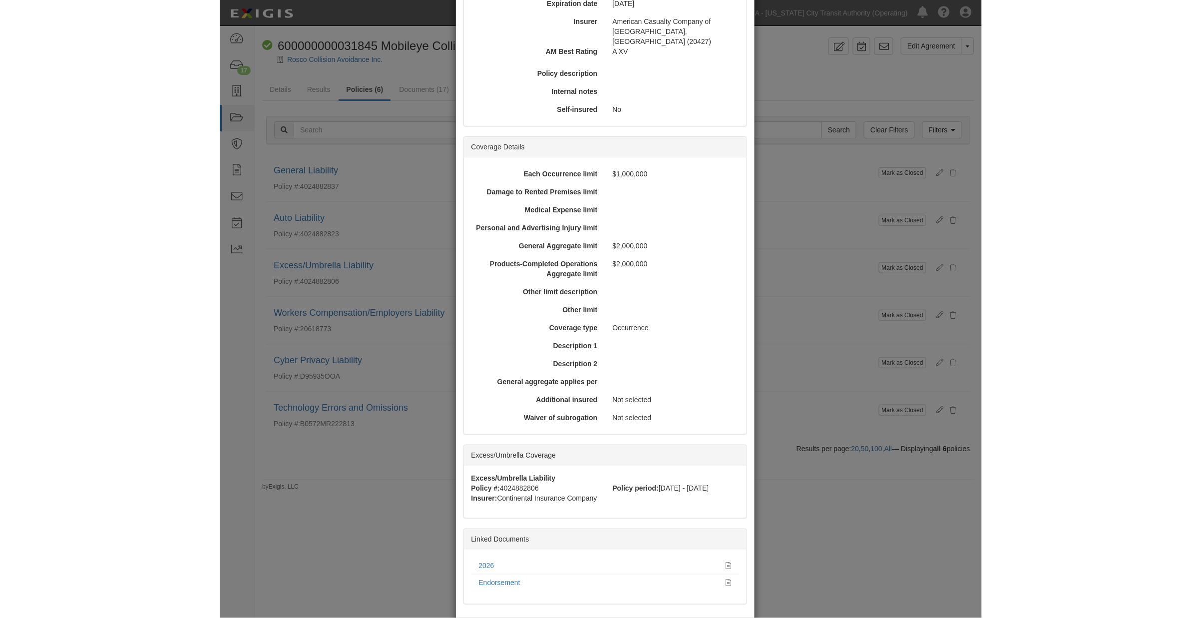
scroll to position [166, 0]
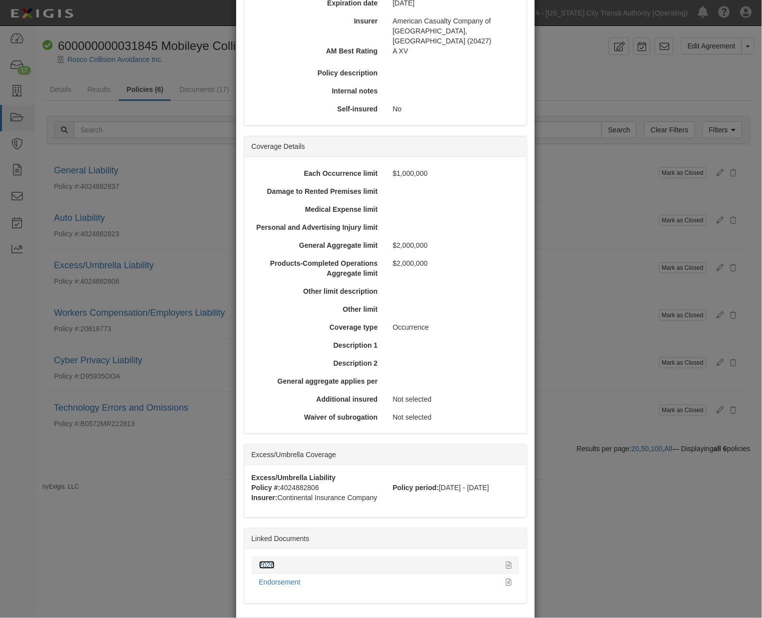
click at [263, 561] on link "2026" at bounding box center [266, 565] width 15 height 8
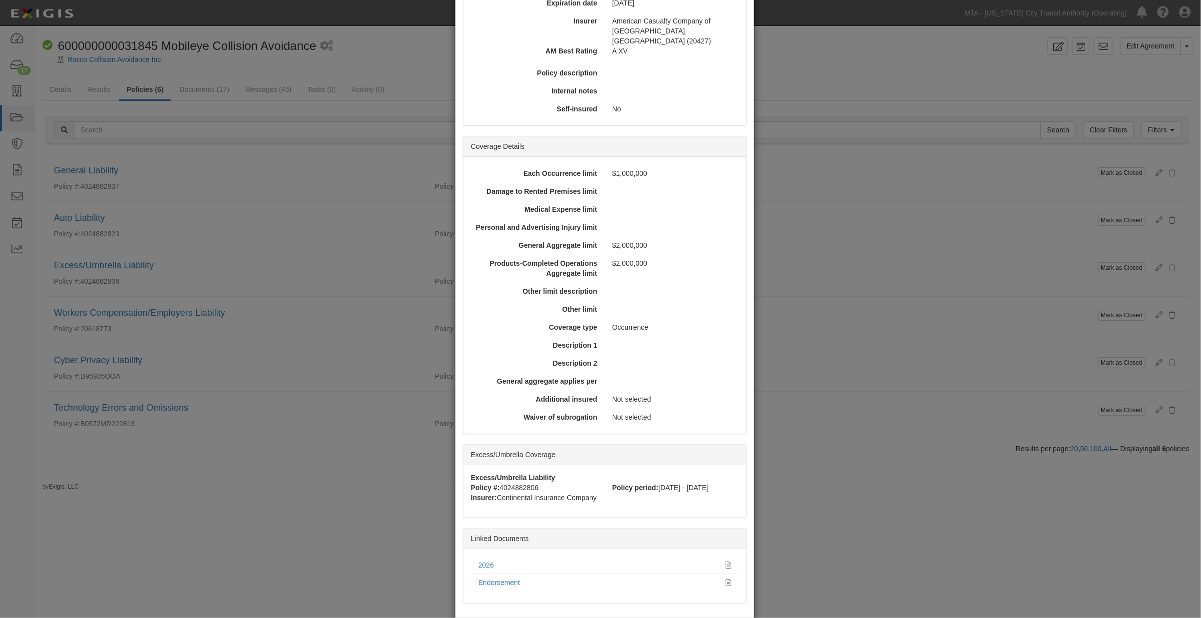
click at [761, 556] on div "× View Policy Mark as Closed Edit Policy Toggle Dropdown Delete Policy Policy S…" at bounding box center [600, 309] width 1201 height 618
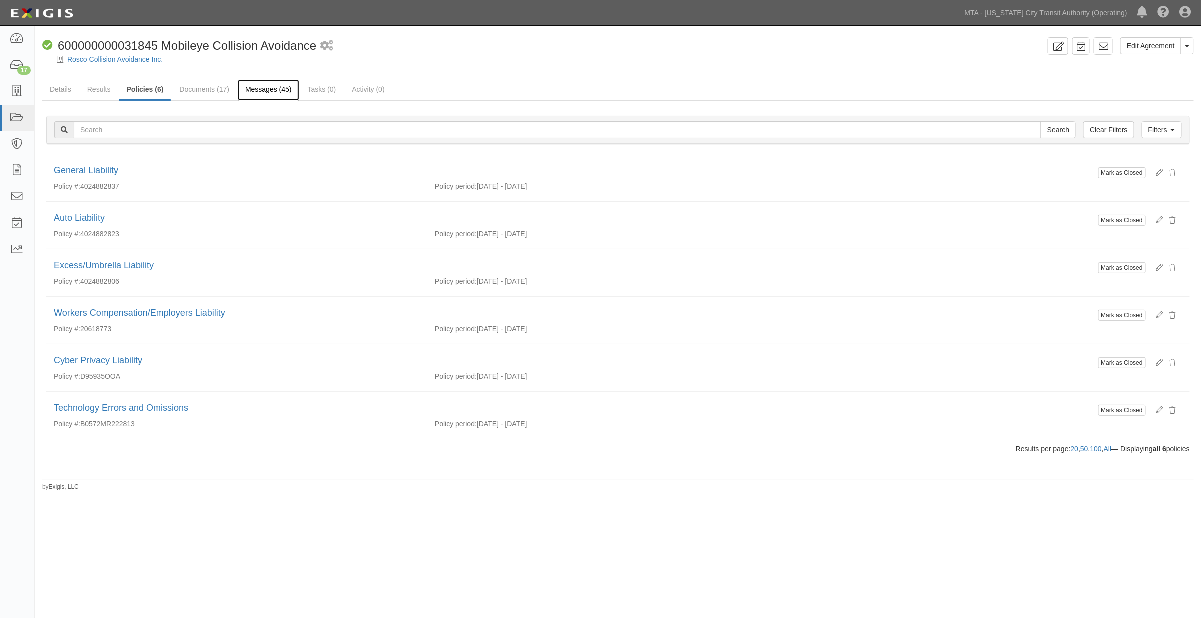
click at [279, 90] on link "Messages (45)" at bounding box center [268, 89] width 61 height 21
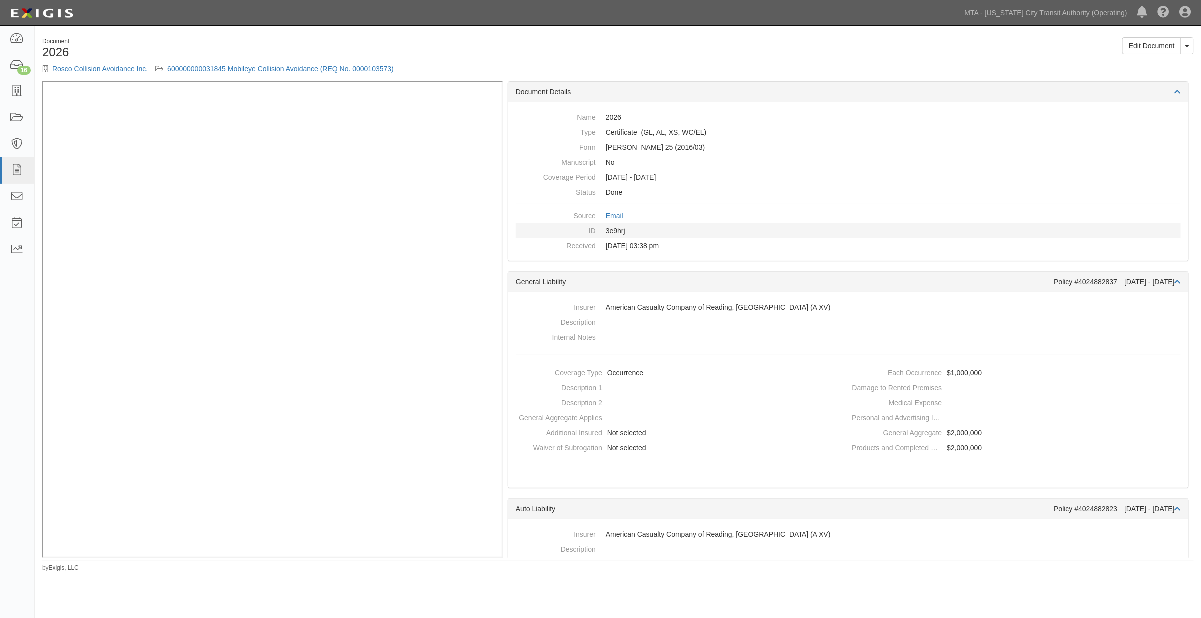
click at [752, 236] on dd "3e9hrj" at bounding box center [848, 230] width 664 height 15
click at [287, 72] on div "Rosco Collision Avoidance Inc. 600000000031845 Mobileye Collision Avoidance (RE…" at bounding box center [326, 69] width 568 height 10
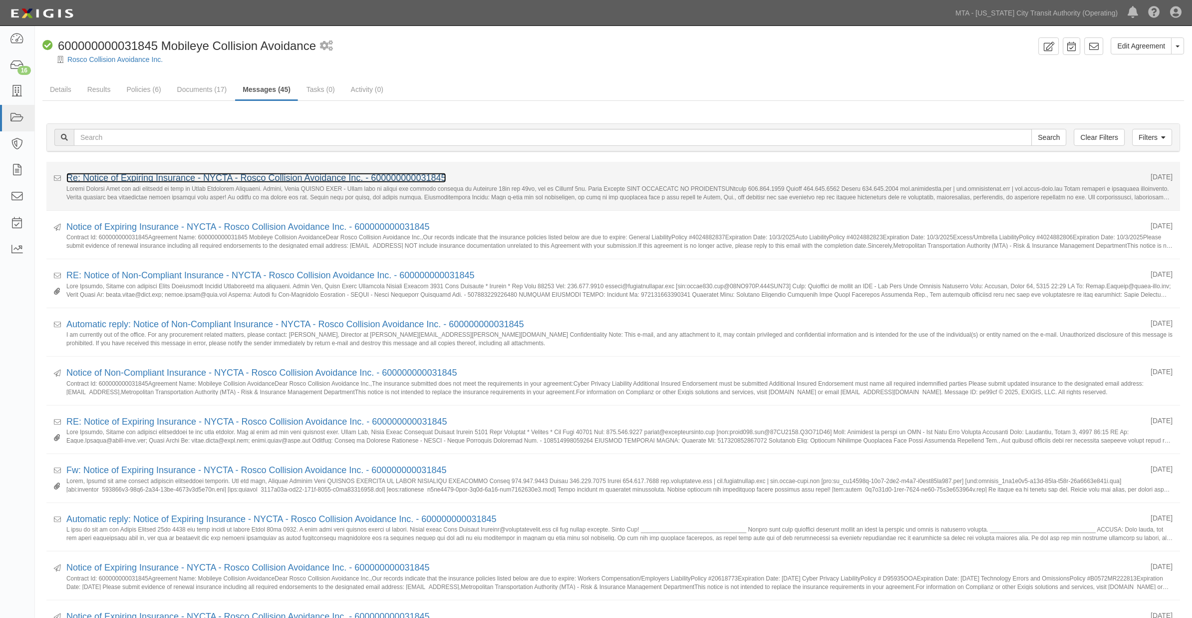
click at [275, 176] on link "Re: Notice of Expiring Insurance - NYCTA - Rosco Collision Avoidance Inc. - 600…" at bounding box center [256, 178] width 380 height 10
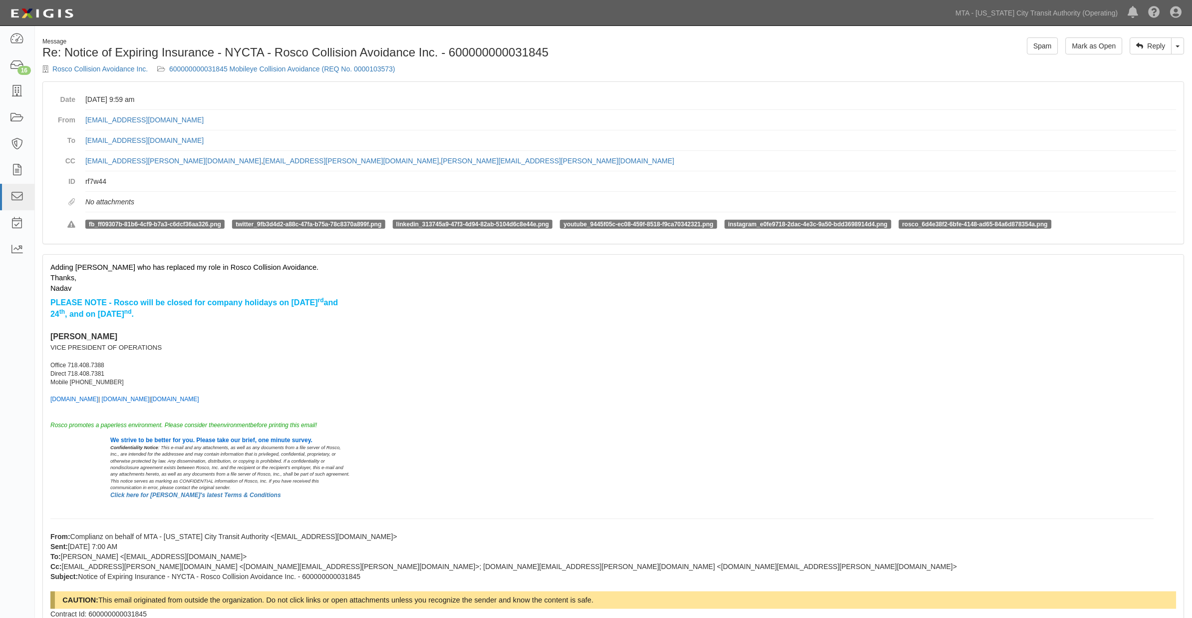
click at [764, 503] on div "Adding [PERSON_NAME] who has replaced my role in Rosco Collision Avoidance. Tha…" at bounding box center [613, 616] width 1141 height 723
drag, startPoint x: 384, startPoint y: 162, endPoint x: 244, endPoint y: 155, distance: 140.9
click at [244, 155] on dd "[EMAIL_ADDRESS][PERSON_NAME][DOMAIN_NAME] , [DOMAIN_NAME][EMAIL_ADDRESS][PERSON…" at bounding box center [630, 161] width 1091 height 20
copy link "[PERSON_NAME][EMAIL_ADDRESS][PERSON_NAME][DOMAIN_NAME]"
click at [265, 68] on link "600000000031845 Mobileye Collision Avoidance (REQ No. 0000103573)" at bounding box center [282, 69] width 226 height 8
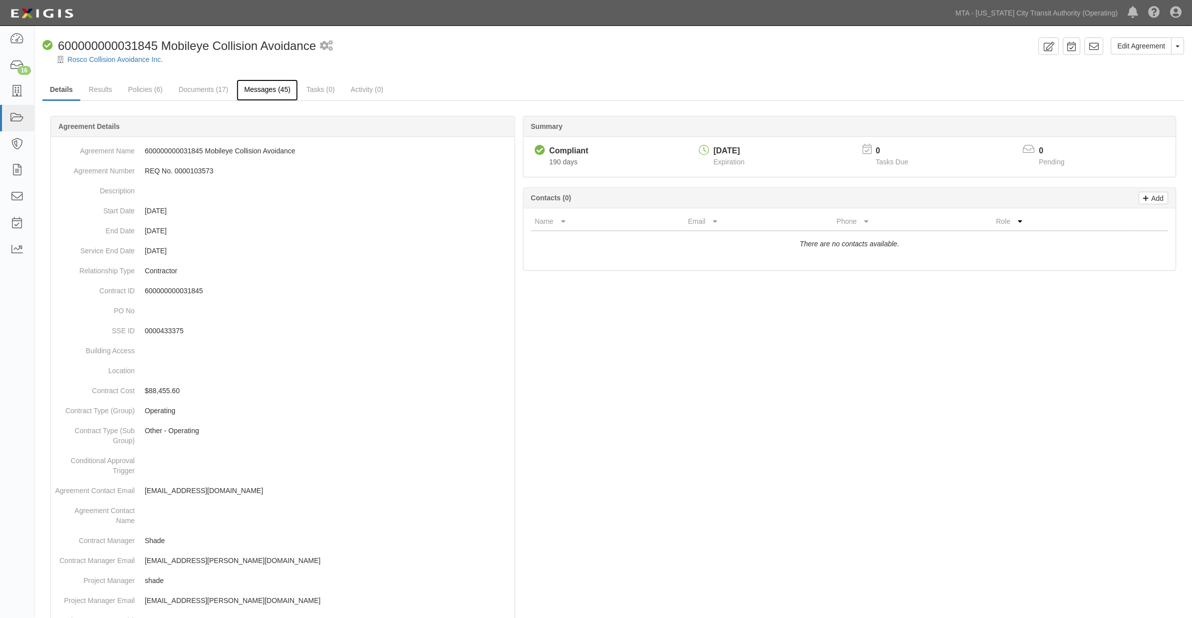
click at [256, 89] on link "Messages (45)" at bounding box center [267, 89] width 61 height 21
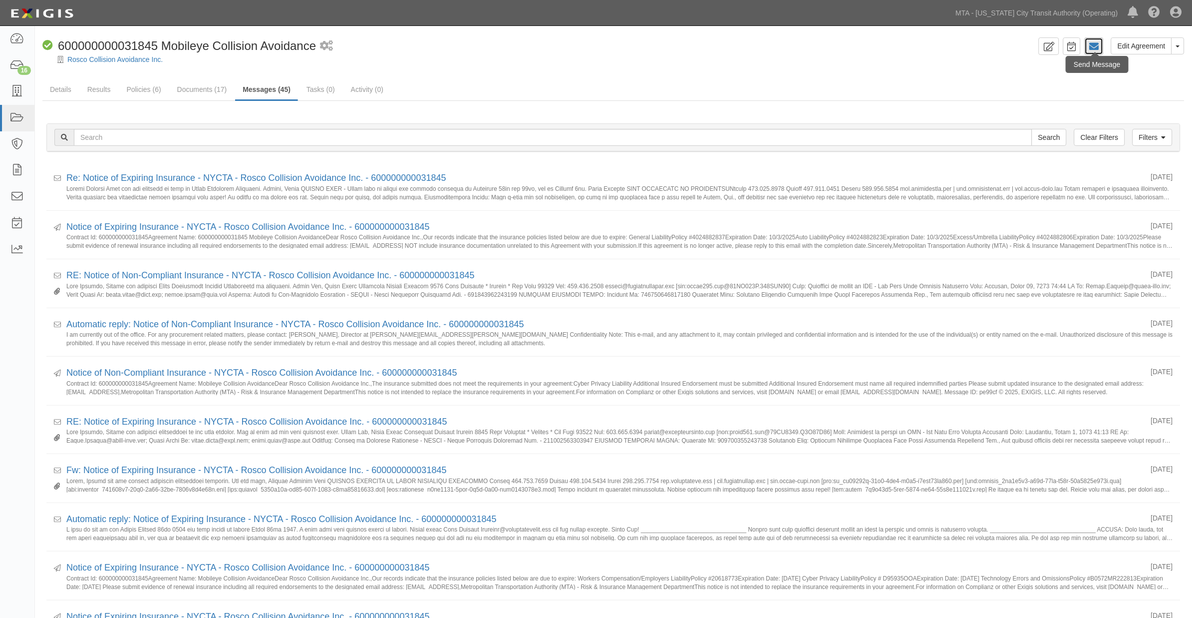
click at [1097, 47] on icon at bounding box center [1094, 46] width 10 height 10
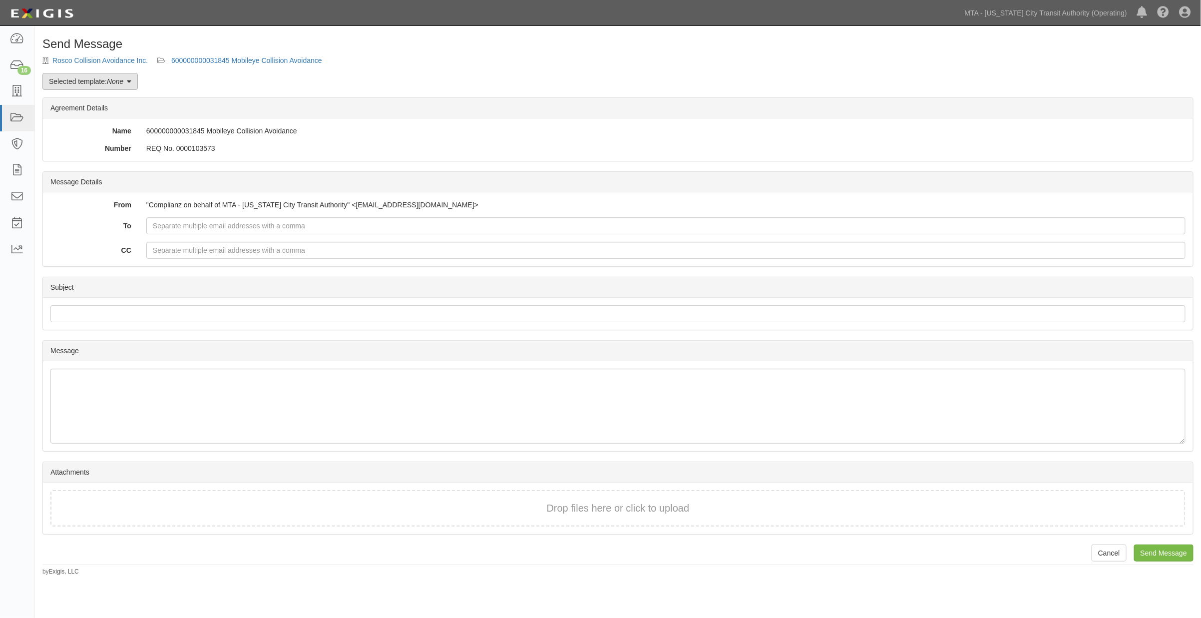
click at [127, 78] on link "Selected template: None" at bounding box center [89, 81] width 95 height 17
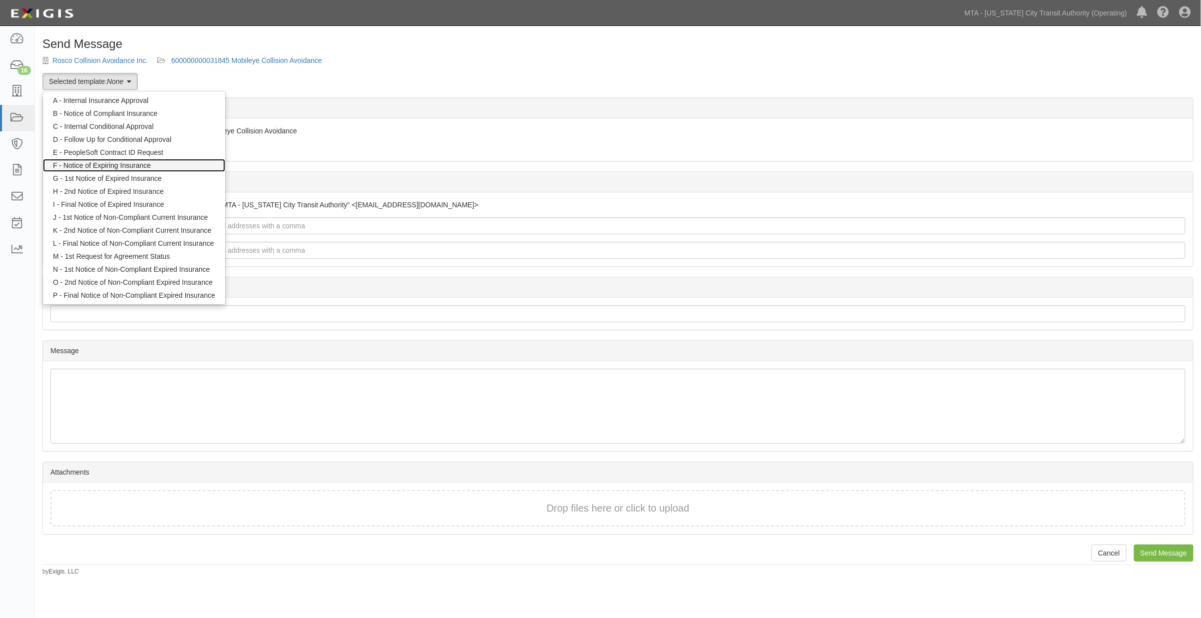
click at [145, 166] on link "F - Notice of Expiring Insurance" at bounding box center [134, 165] width 182 height 13
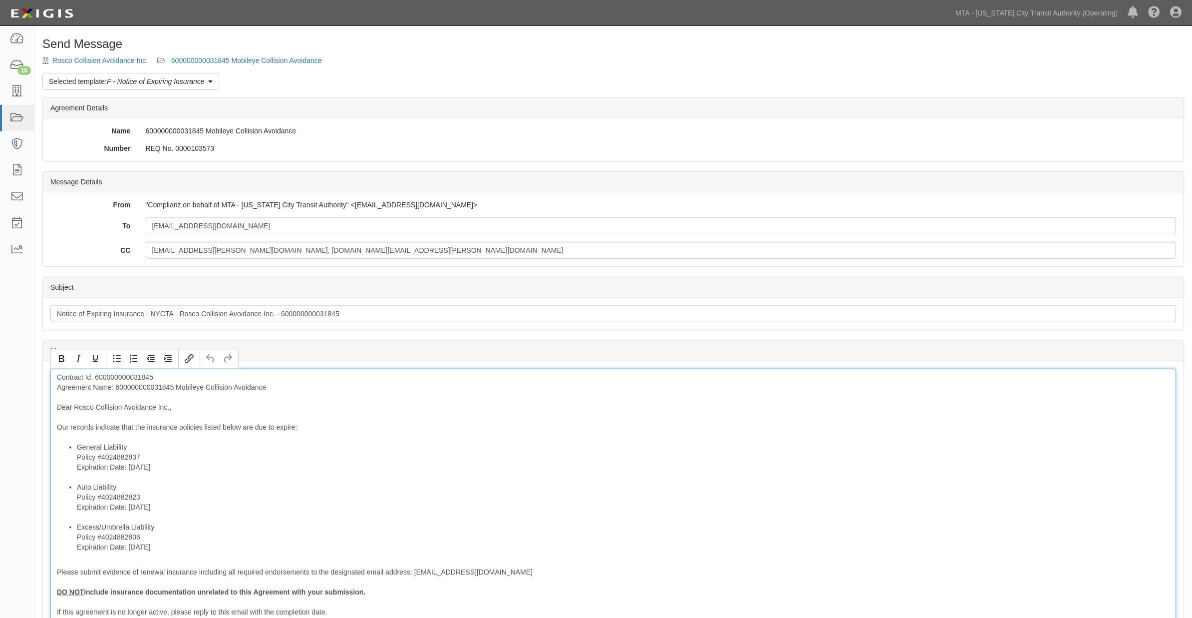
click at [132, 384] on div "Contract Id: 600000000031845 Agreement Name: 600000000031845 Mobileye Collision…" at bounding box center [613, 528] width 1126 height 321
click at [167, 406] on div "Contract Id: 600000000031845 Agreement Name: Mobileye Collision Avoidance Dear …" at bounding box center [613, 528] width 1126 height 321
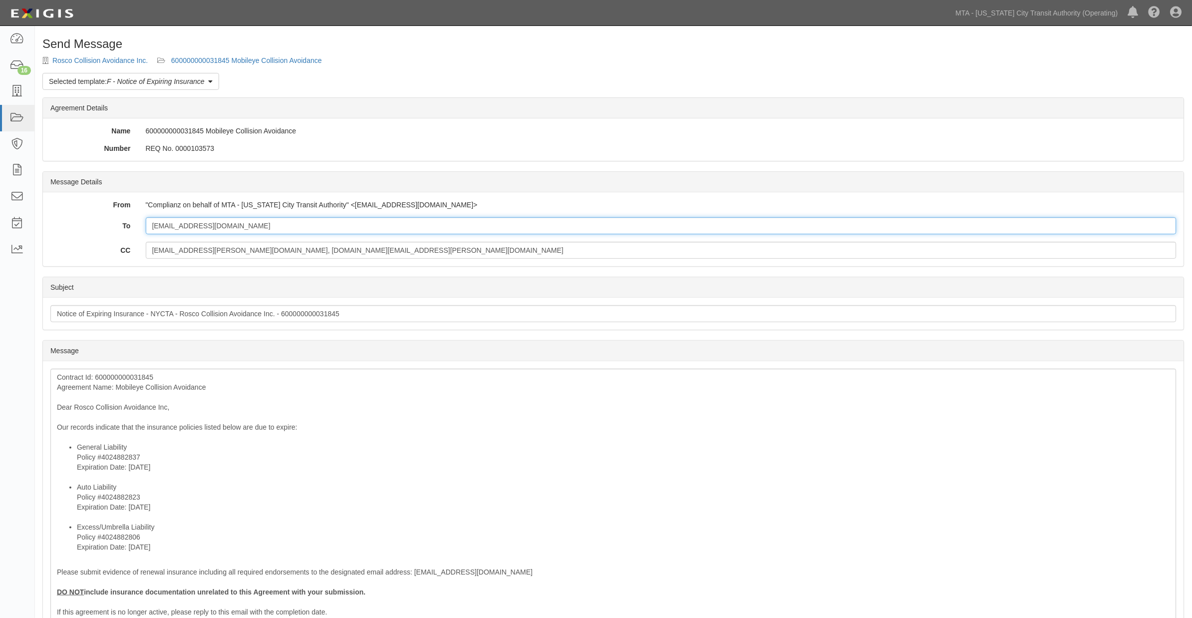
click at [282, 228] on input "Nadav.Weizman@rosco-adas.com" at bounding box center [661, 225] width 1031 height 17
paste input "clayton.dean@rosco-adas.com"
click at [505, 232] on input "Nadav.Weizman@rosco-adas.com; clayton.dean@rosco-adas.com" at bounding box center [661, 225] width 1031 height 17
paste input "frizvi@dachsinsurance.com"
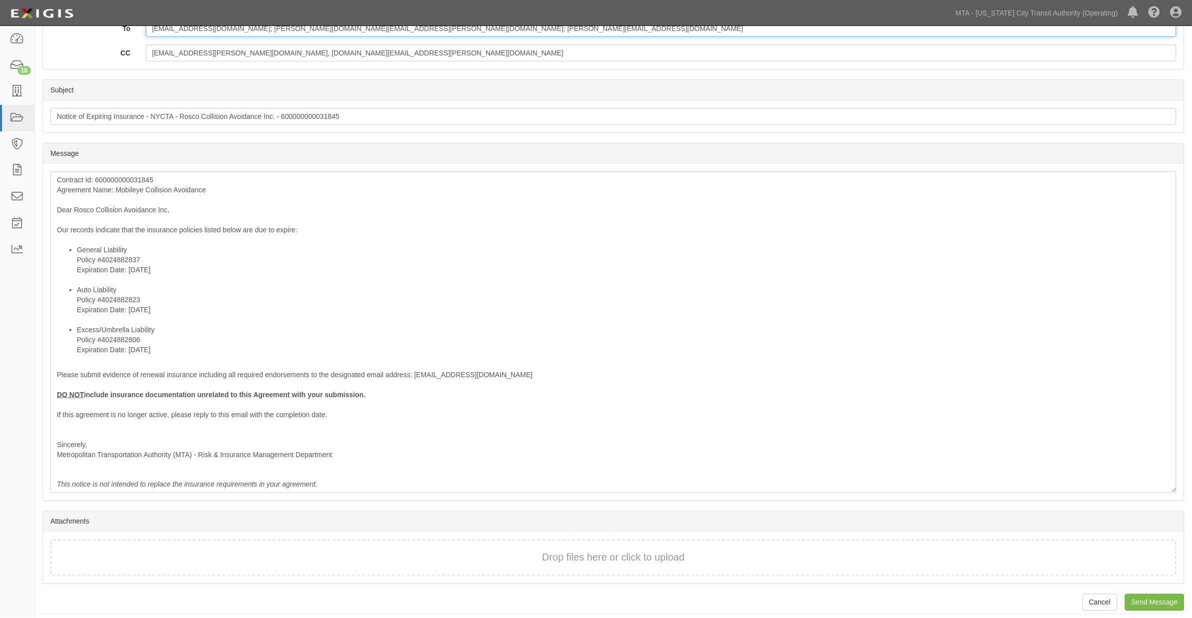
scroll to position [204, 0]
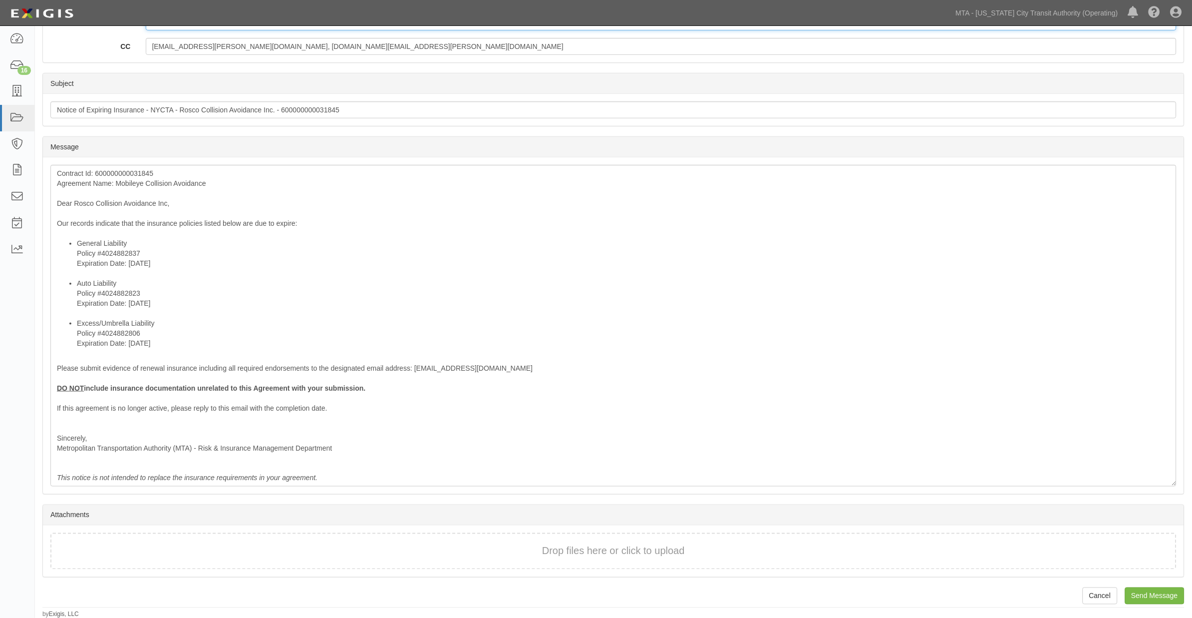
type input "Nadav.Weizman@rosco-adas.com; clayton.dean@rosco-adas.com; frizvi@dachsinsuranc…"
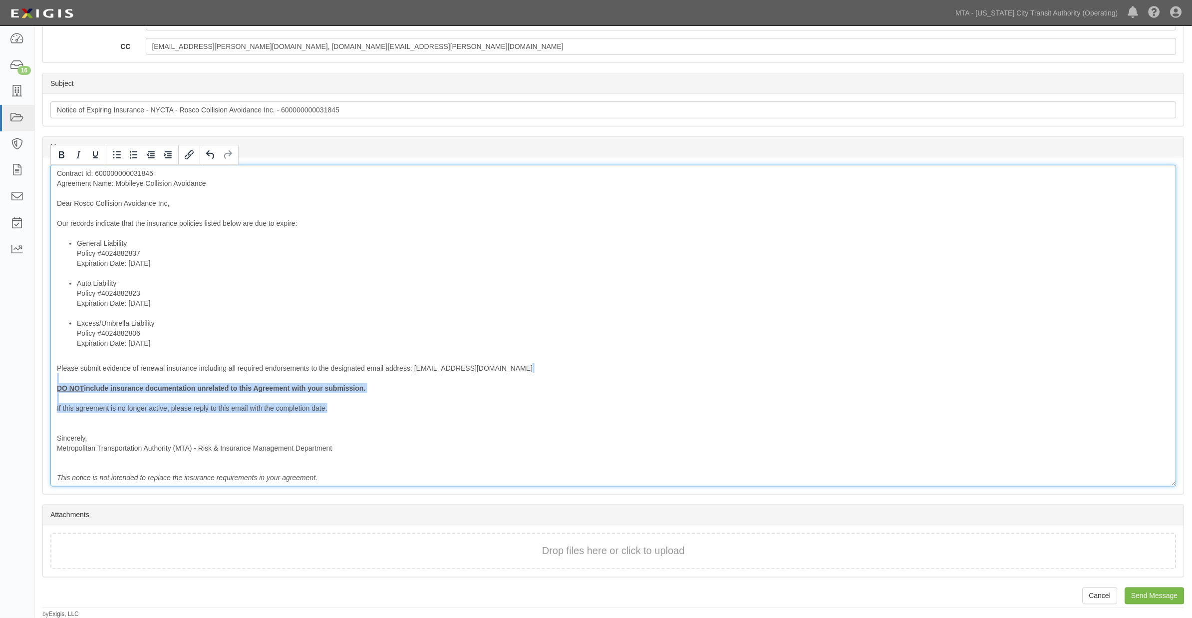
drag, startPoint x: 323, startPoint y: 408, endPoint x: 26, endPoint y: 378, distance: 298.6
click at [26, 378] on body "Toggle navigation Dashboard 16 Inbox Parties Agreements Coverages Documents Mes…" at bounding box center [596, 207] width 1192 height 822
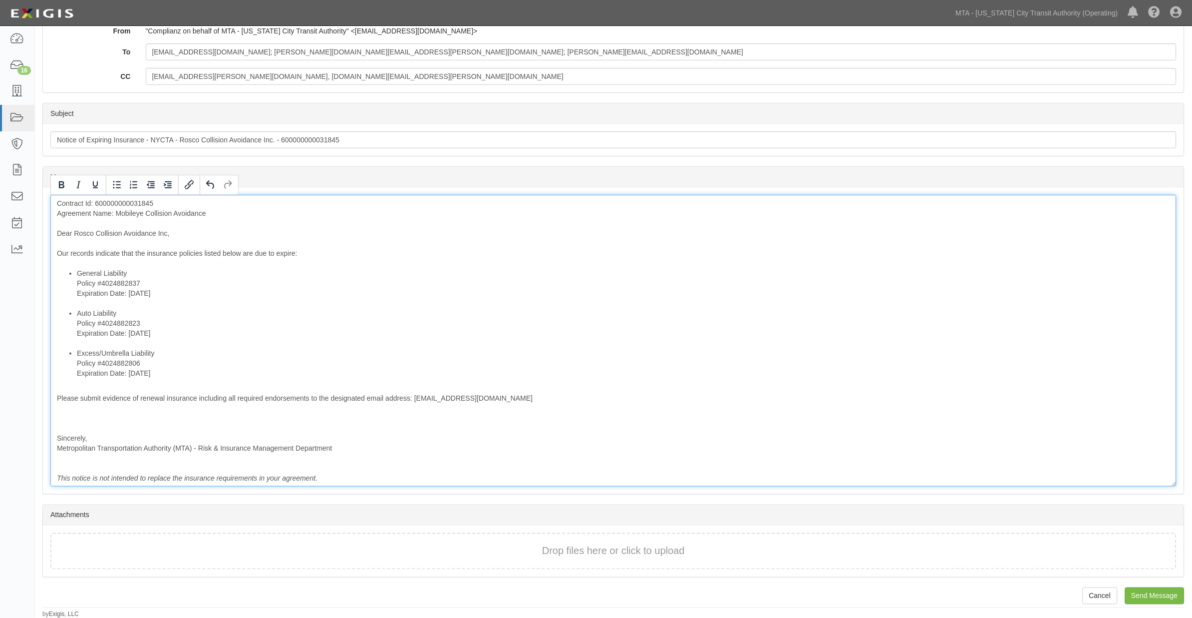
scroll to position [164, 0]
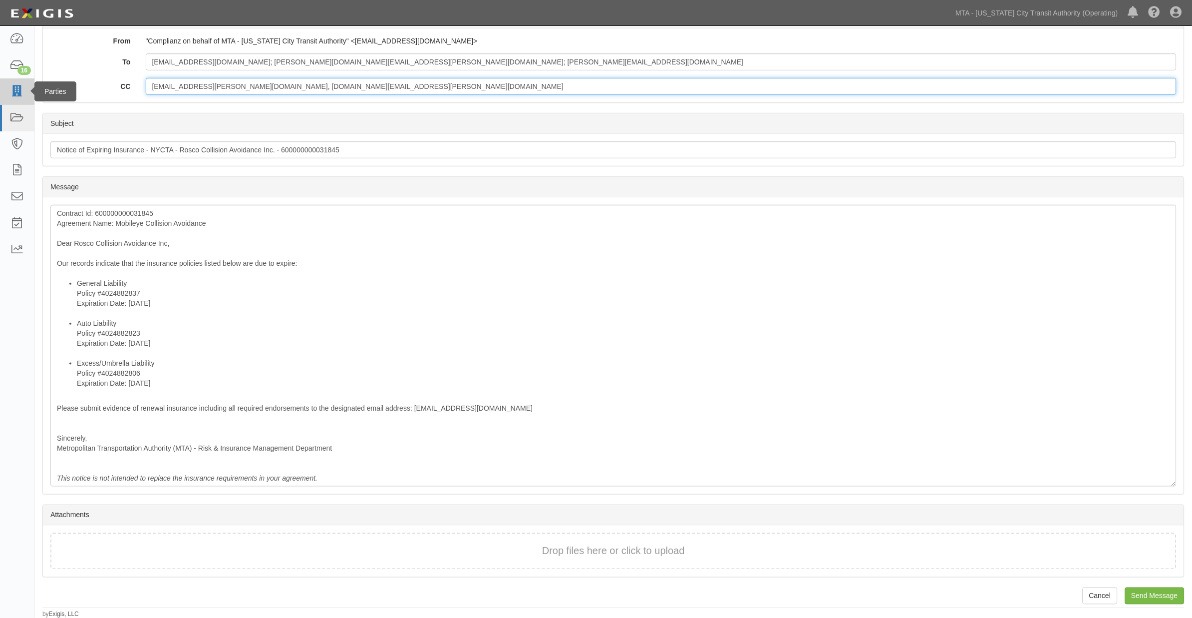
drag, startPoint x: 327, startPoint y: 89, endPoint x: 5, endPoint y: 89, distance: 322.5
click at [5, 89] on body "Toggle navigation Dashboard 16 Inbox Parties Agreements Coverages Documents Mes…" at bounding box center [596, 227] width 1192 height 782
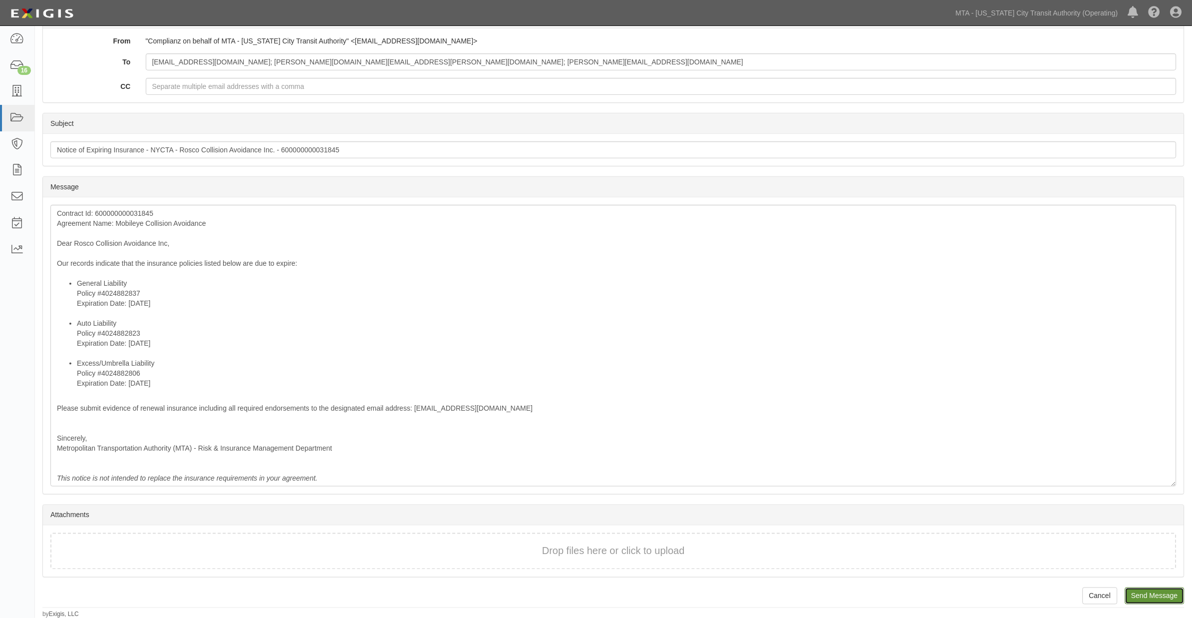
drag, startPoint x: 1154, startPoint y: 596, endPoint x: 643, endPoint y: 43, distance: 752.8
click at [1155, 596] on input "Send Message" at bounding box center [1154, 595] width 59 height 17
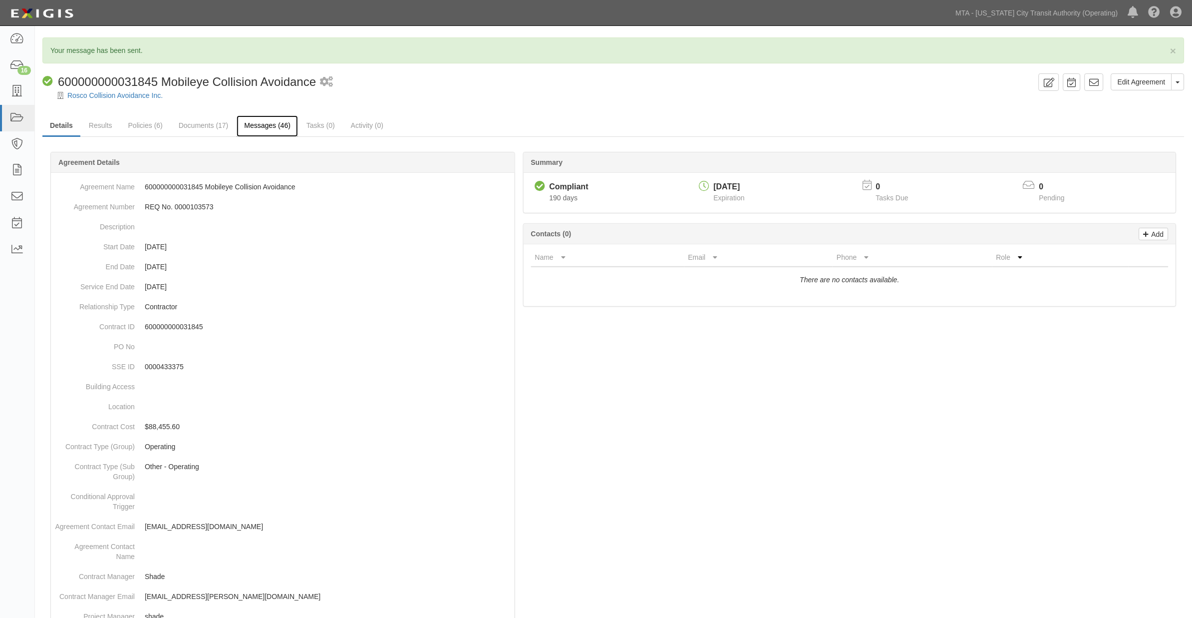
click at [260, 125] on link "Messages (46)" at bounding box center [267, 125] width 61 height 21
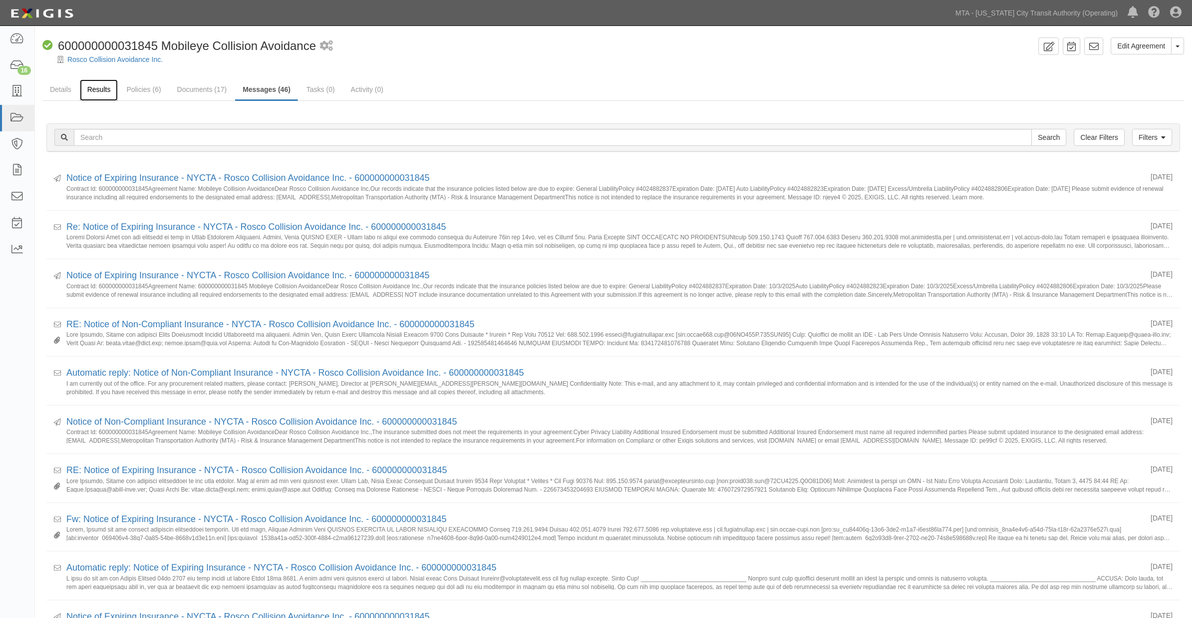
click at [103, 87] on link "Results" at bounding box center [99, 89] width 38 height 21
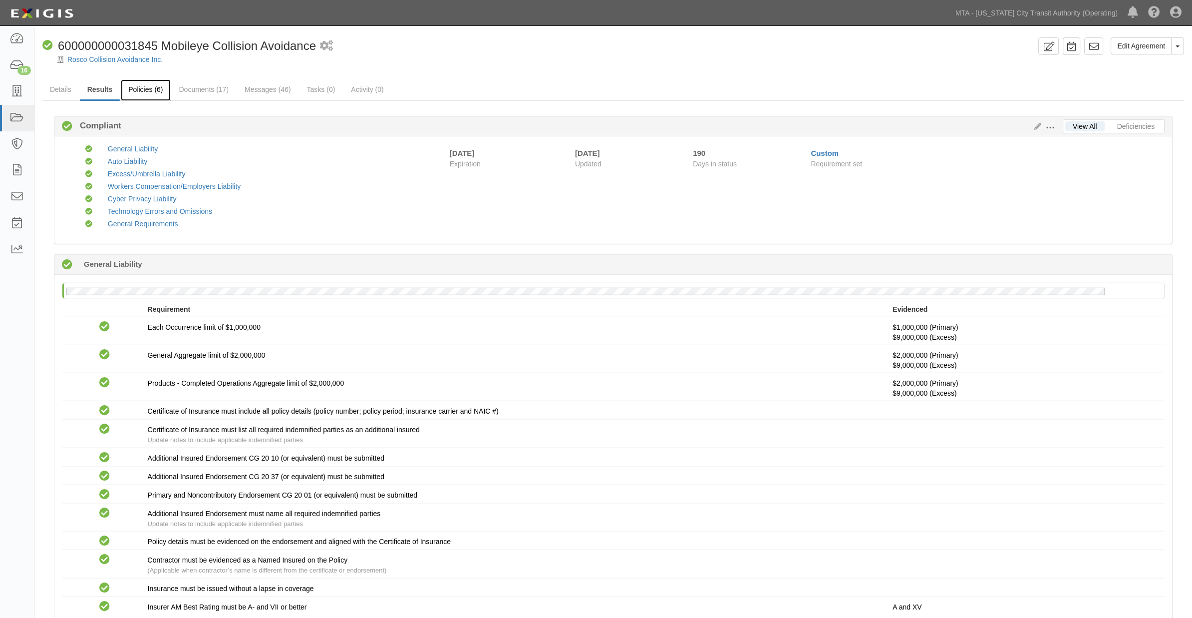
click at [135, 90] on link "Policies (6)" at bounding box center [145, 89] width 49 height 21
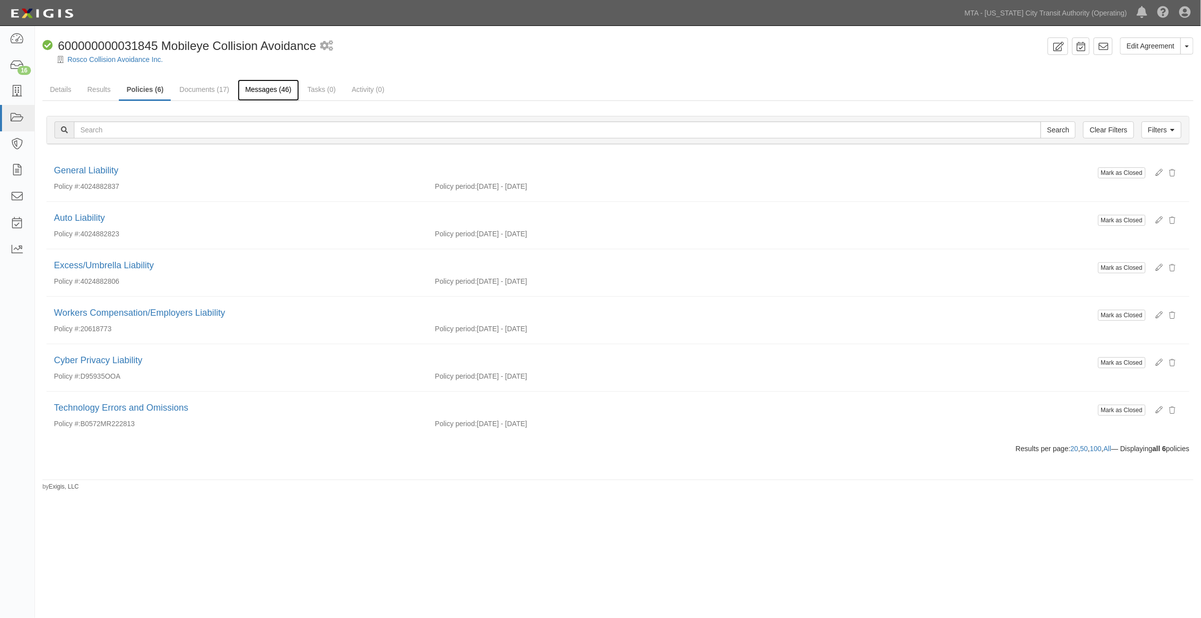
click at [269, 89] on link "Messages (46)" at bounding box center [268, 89] width 61 height 21
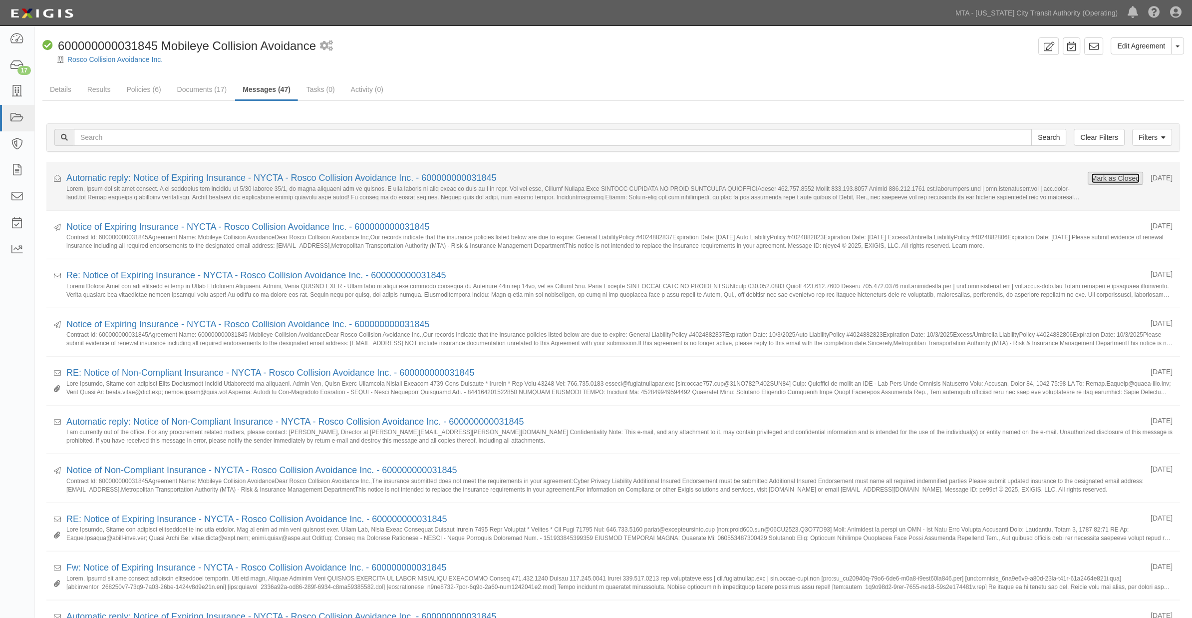
click at [1118, 176] on button "Mark as Closed" at bounding box center [1115, 178] width 49 height 11
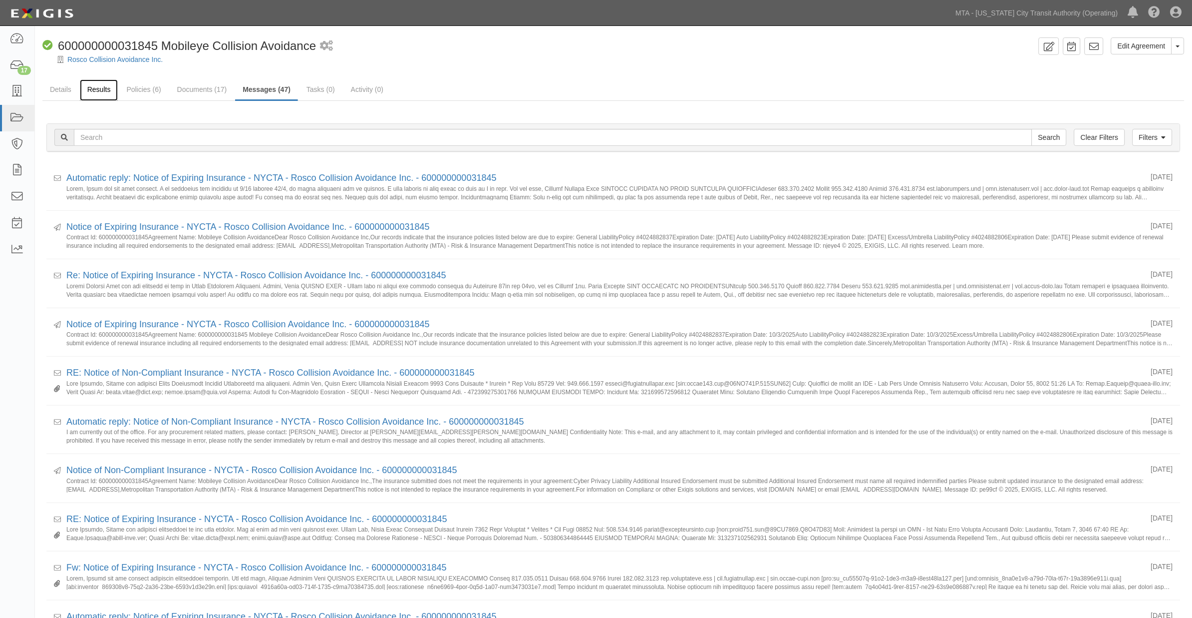
click at [100, 89] on link "Results" at bounding box center [99, 89] width 38 height 21
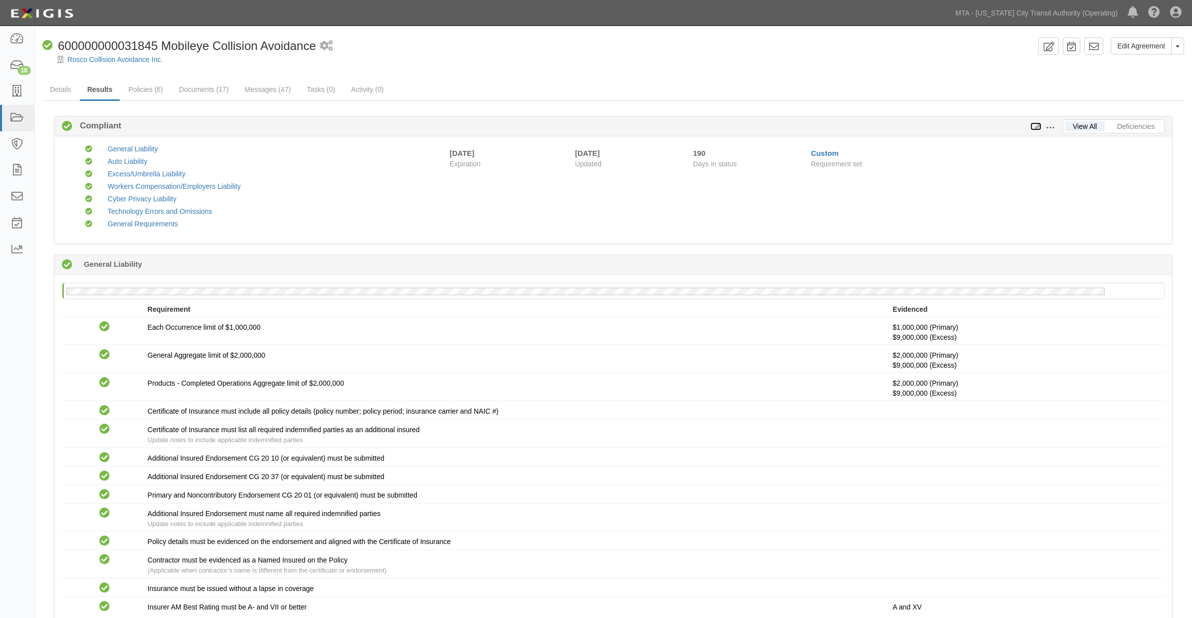
click at [1036, 123] on icon at bounding box center [1036, 126] width 11 height 7
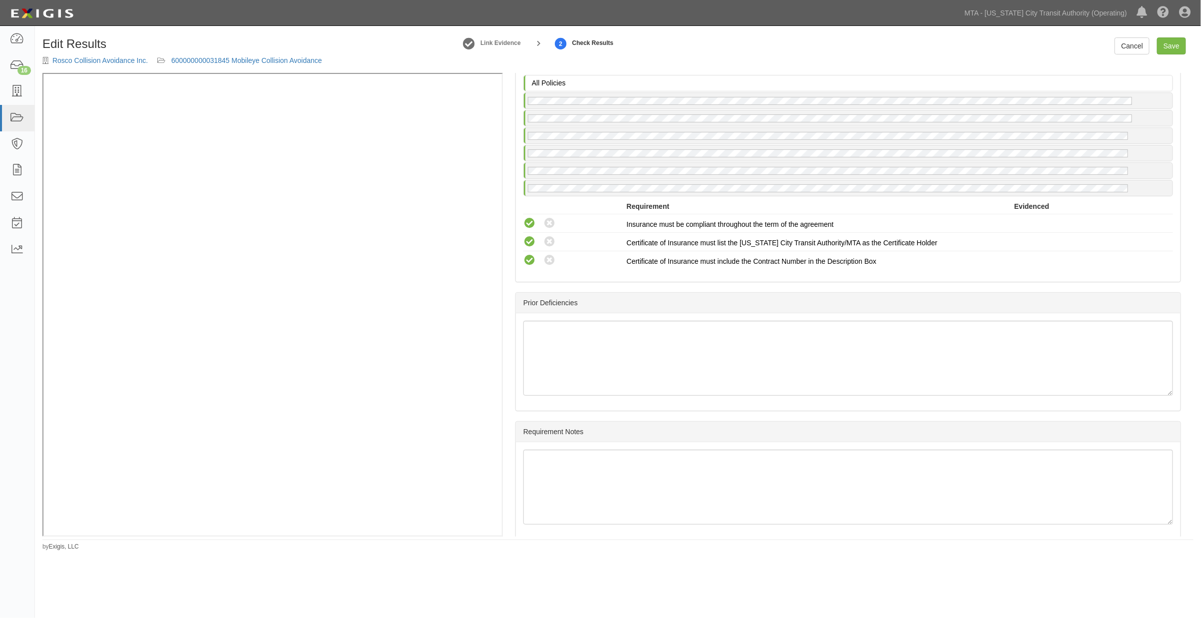
scroll to position [1891, 0]
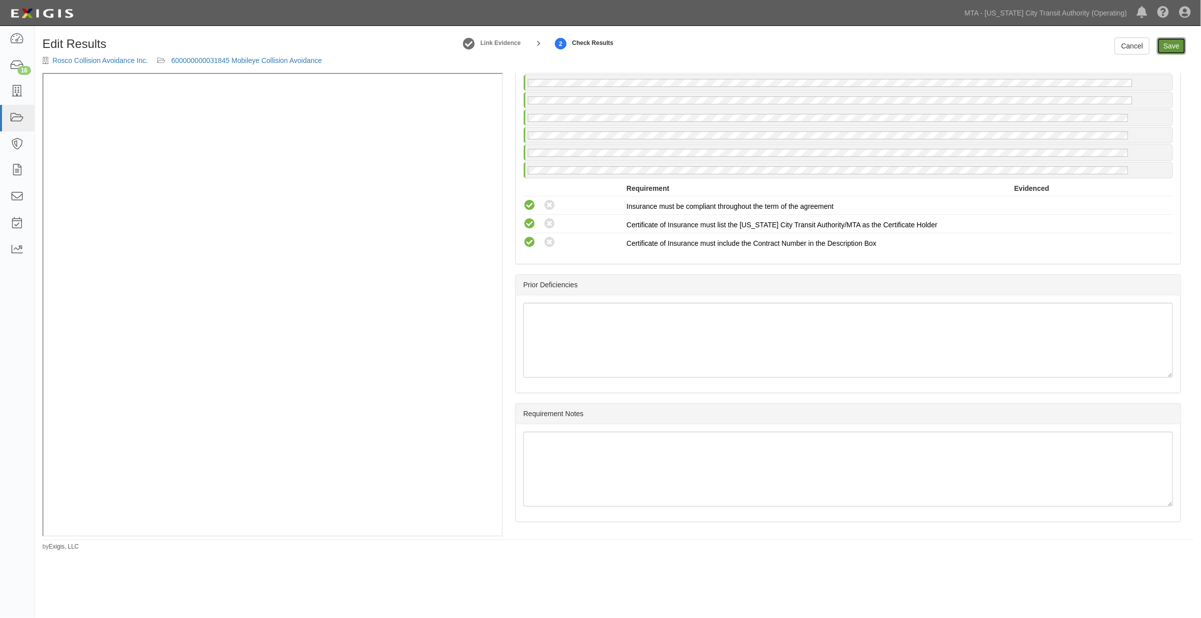
click at [1174, 42] on link "Save" at bounding box center [1171, 45] width 29 height 17
radio input "true"
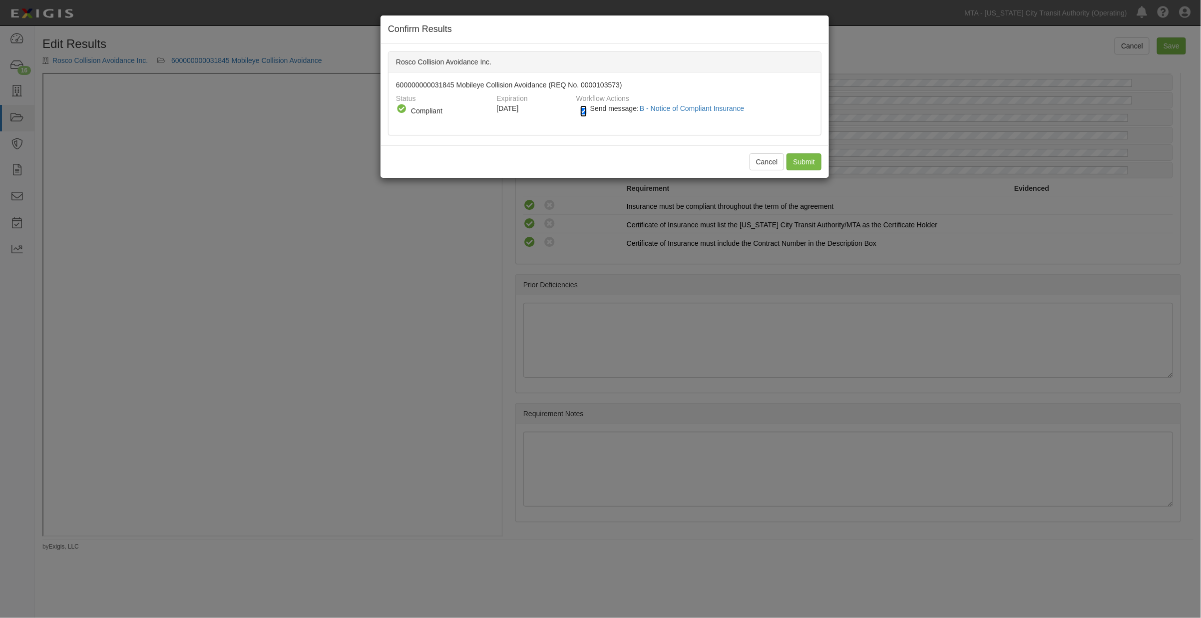
click at [583, 110] on input "Send message: B - Notice of Compliant Insurance" at bounding box center [583, 110] width 6 height 11
checkbox input "false"
click at [799, 160] on input "Submit" at bounding box center [803, 161] width 35 height 17
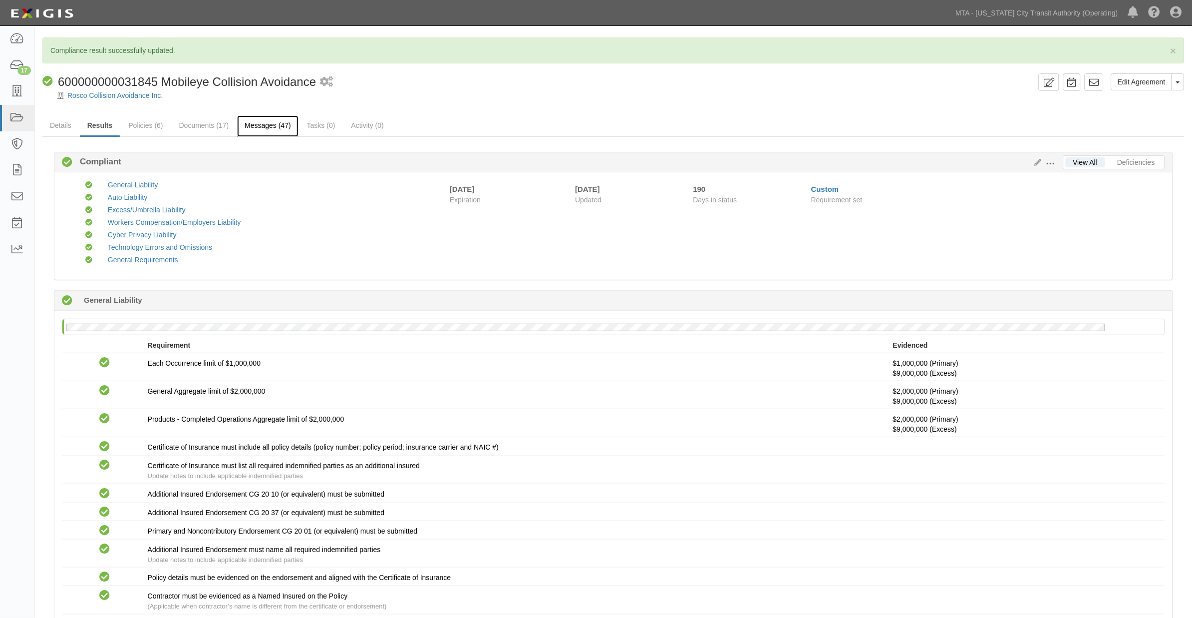
click at [261, 125] on link "Messages (47)" at bounding box center [267, 125] width 61 height 21
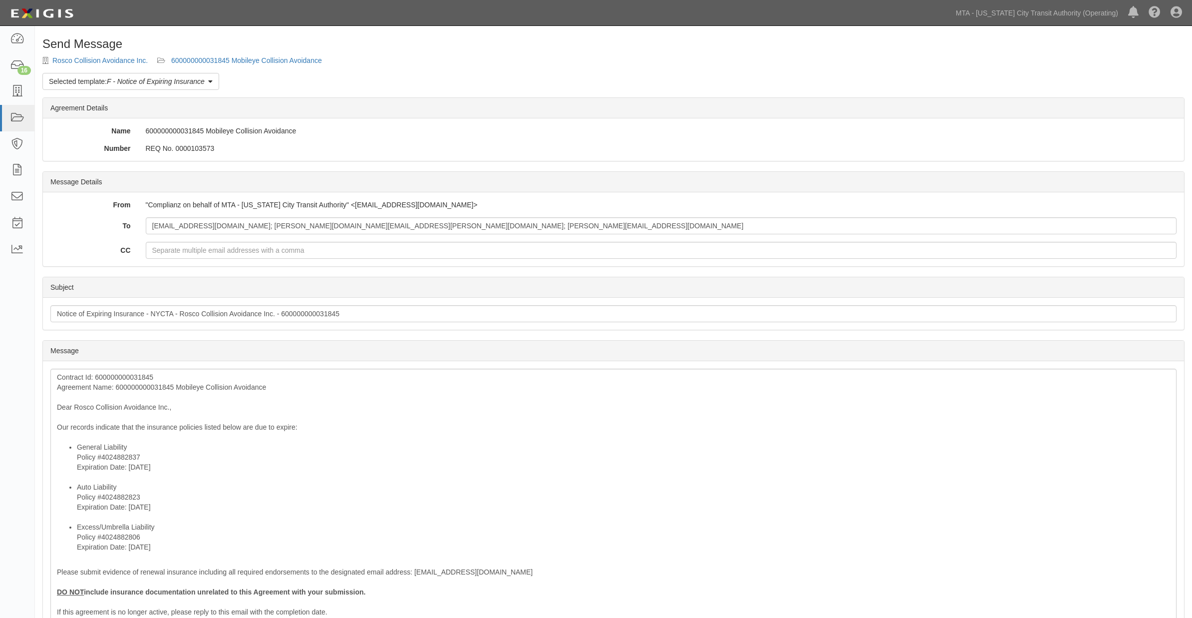
scroll to position [164, 0]
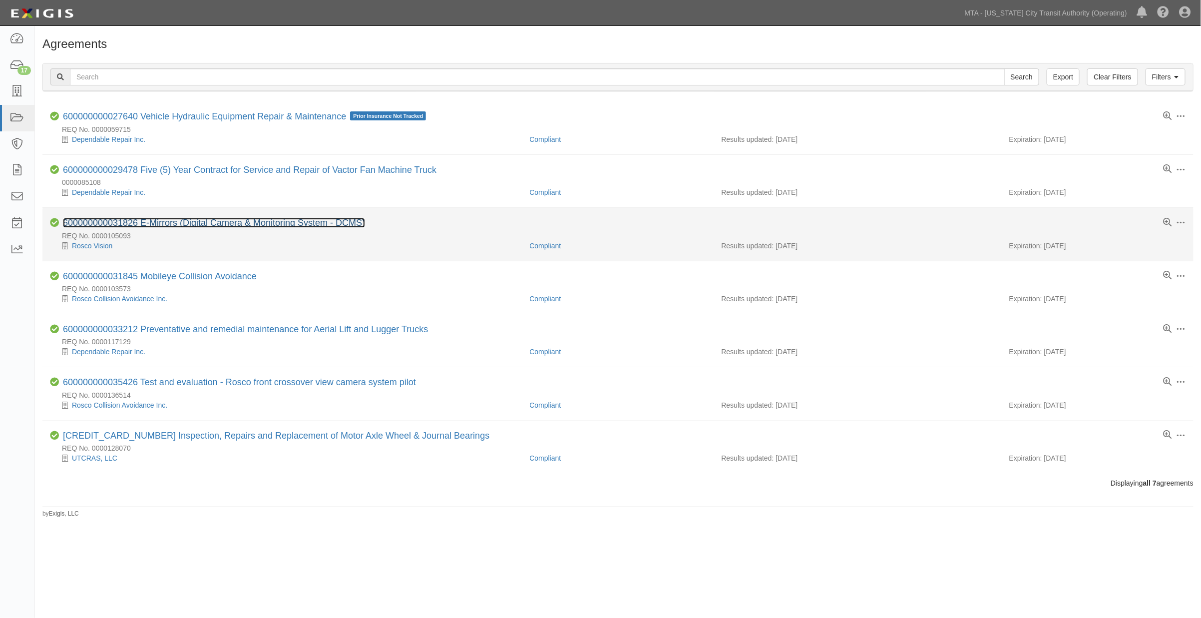
click at [265, 225] on link "600000000031826 E-Mirrors (Digital Camera & Monitoring System - DCMS)" at bounding box center [214, 223] width 302 height 10
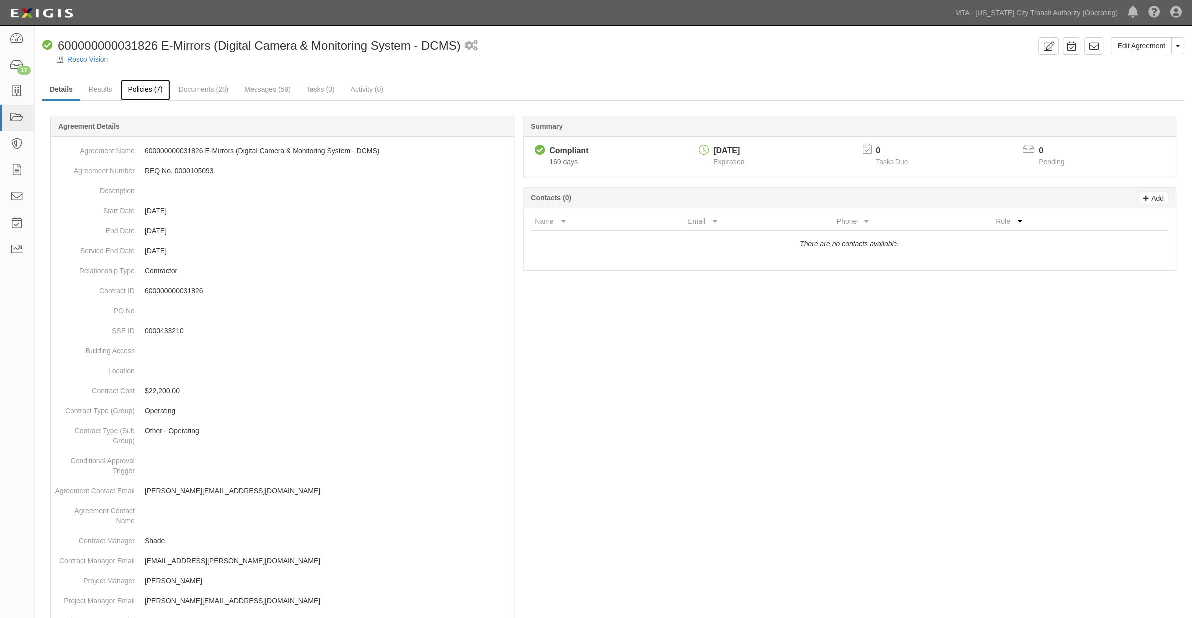
click at [141, 90] on link "Policies (7)" at bounding box center [145, 89] width 49 height 21
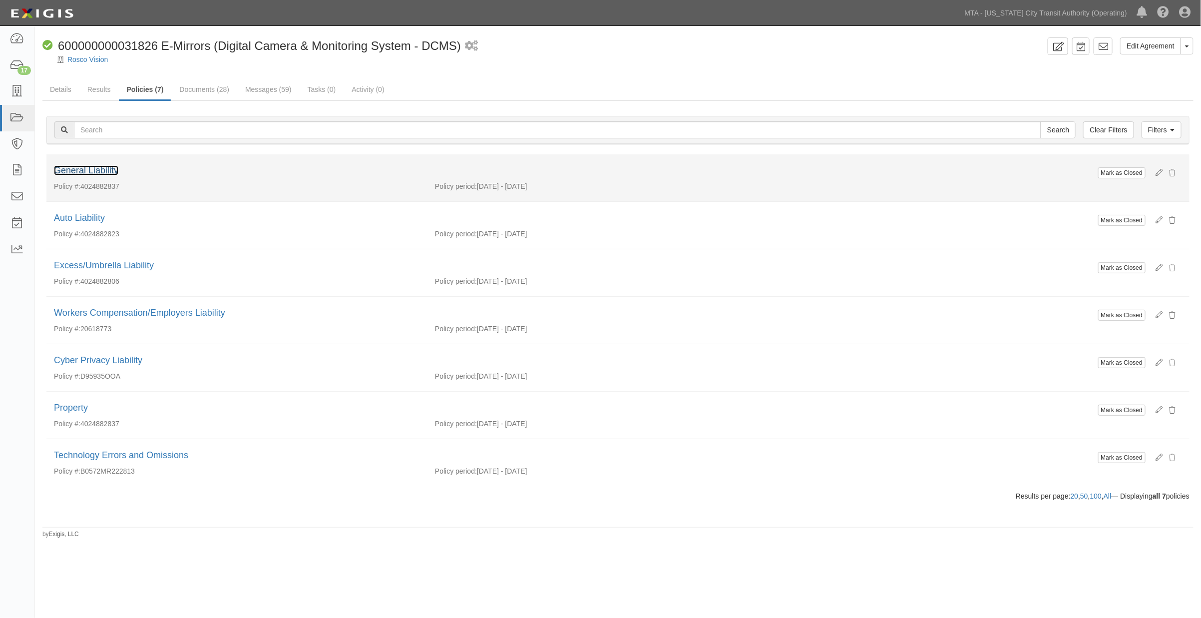
click at [65, 172] on link "General Liability" at bounding box center [86, 170] width 64 height 10
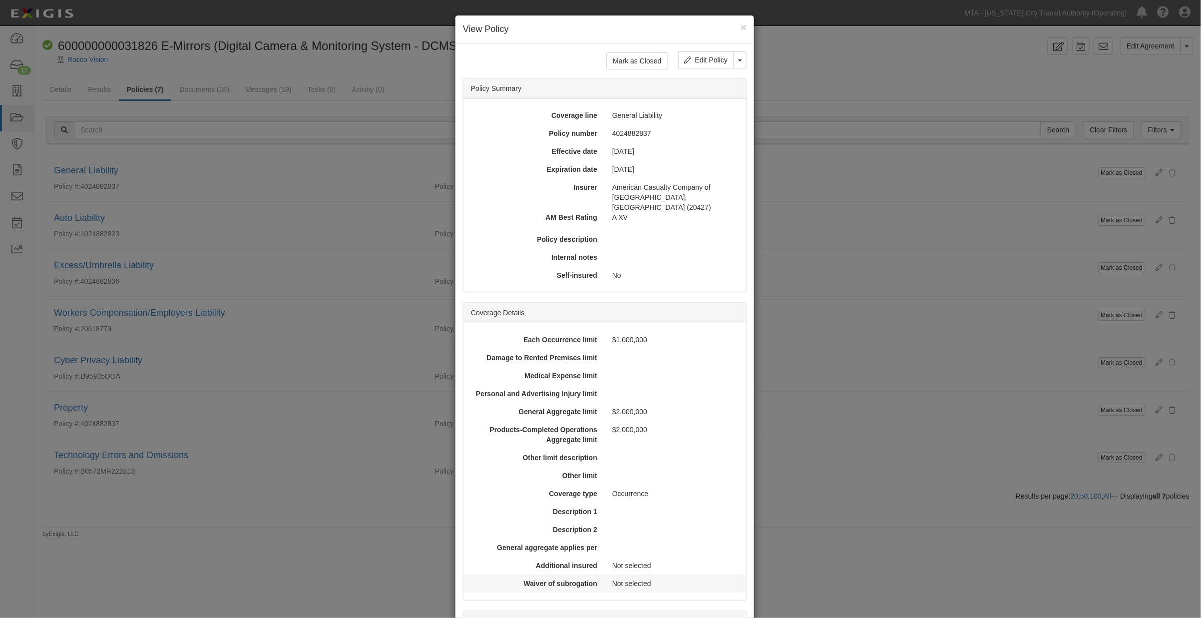
scroll to position [208, 0]
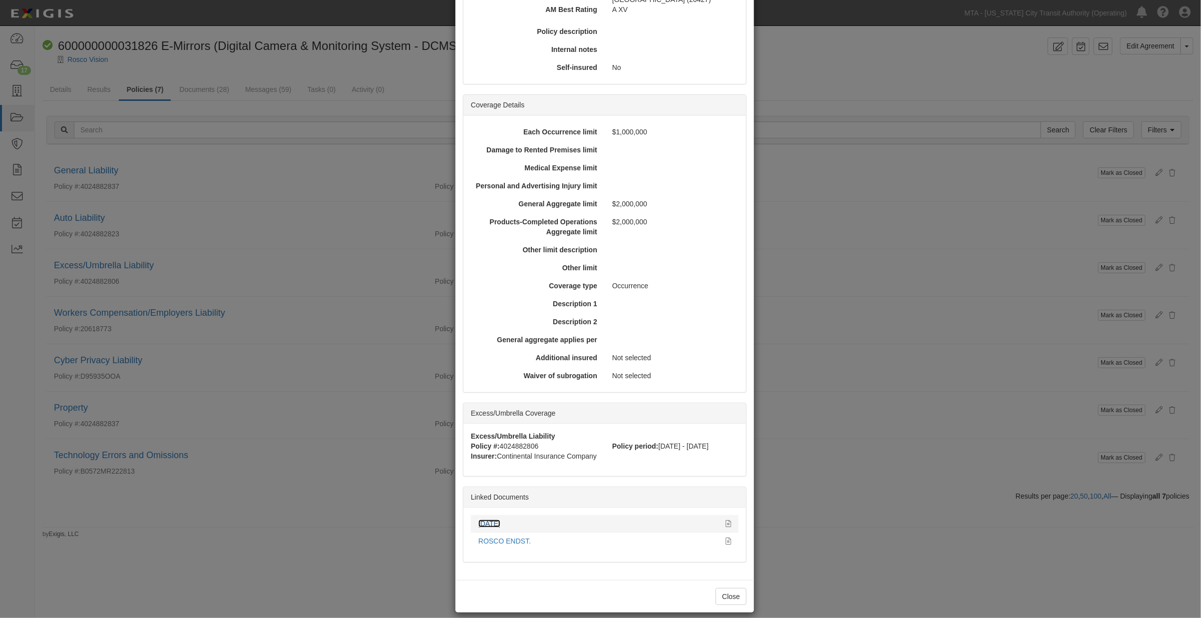
click at [489, 519] on link "[DATE]" at bounding box center [489, 523] width 22 height 8
click at [726, 589] on button "Close" at bounding box center [730, 596] width 31 height 17
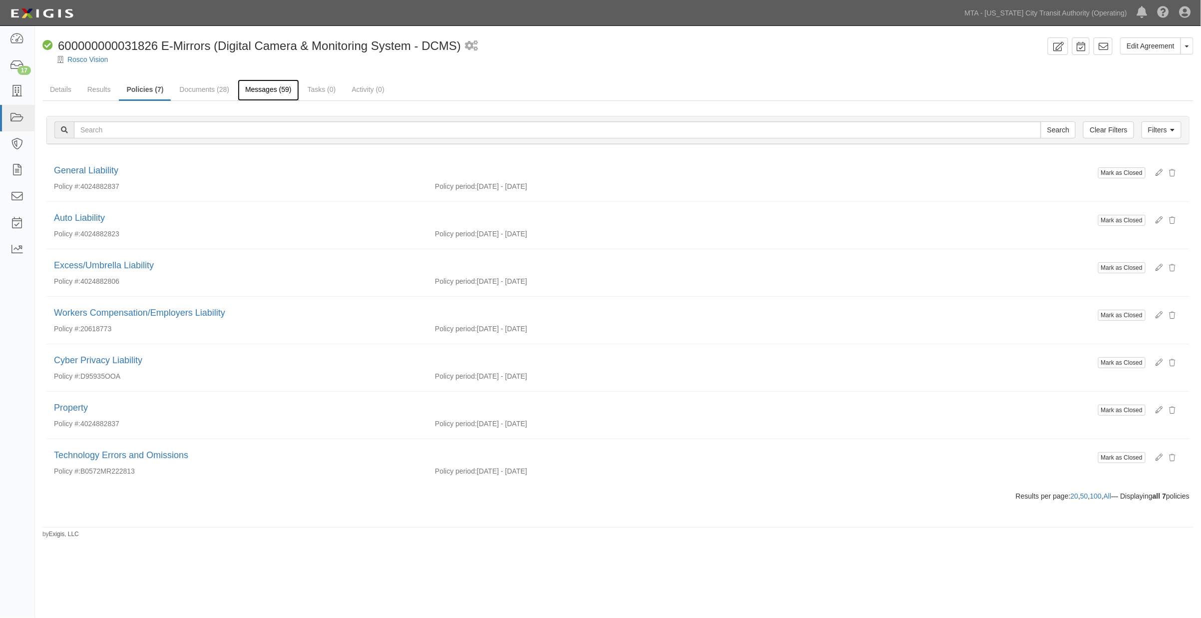
click at [285, 87] on link "Messages (59)" at bounding box center [268, 89] width 61 height 21
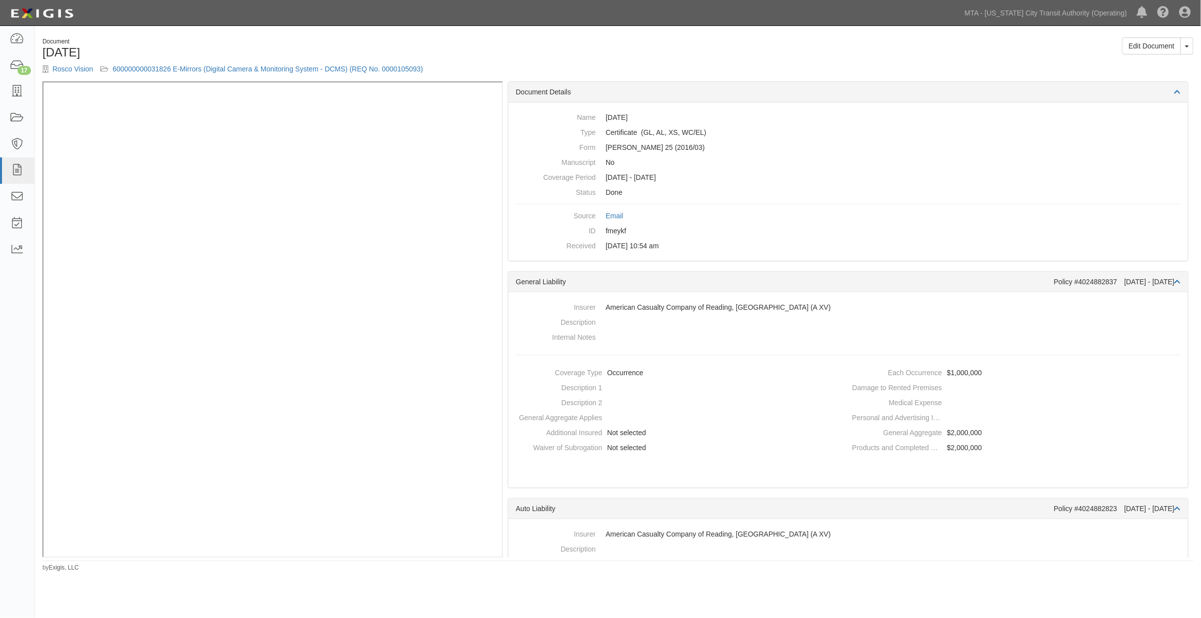
drag, startPoint x: 470, startPoint y: 58, endPoint x: 451, endPoint y: 46, distance: 22.9
click at [458, 51] on h1 "10.03.25" at bounding box center [326, 52] width 568 height 13
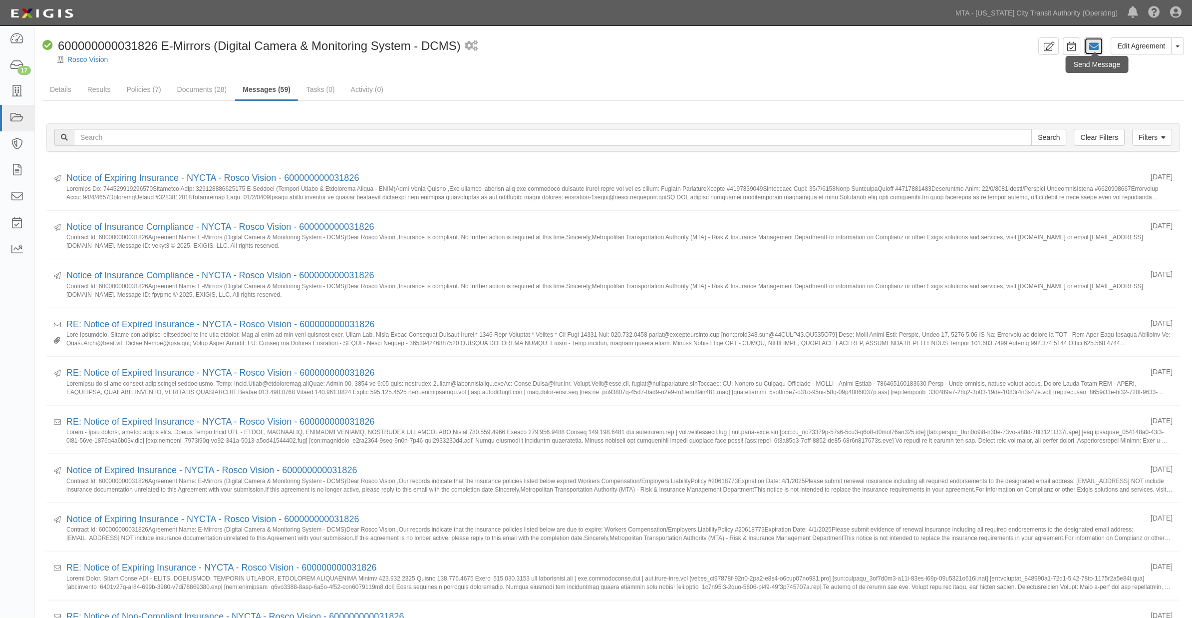
click at [1099, 47] on icon at bounding box center [1094, 46] width 10 height 10
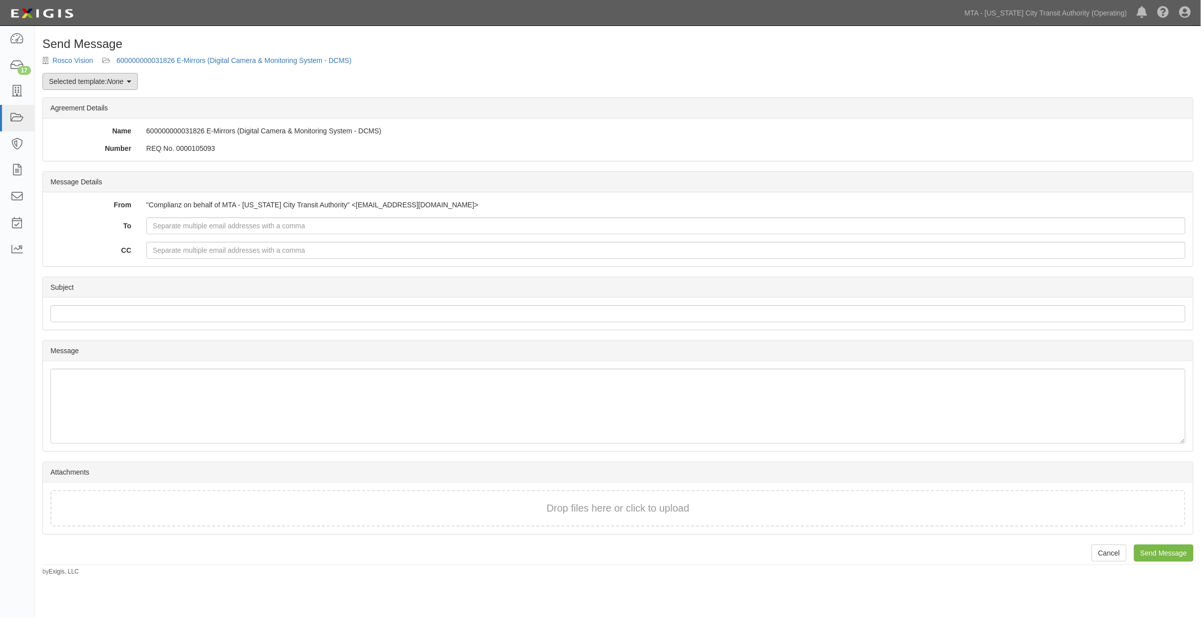
click at [127, 80] on link "Selected template: None" at bounding box center [89, 81] width 95 height 17
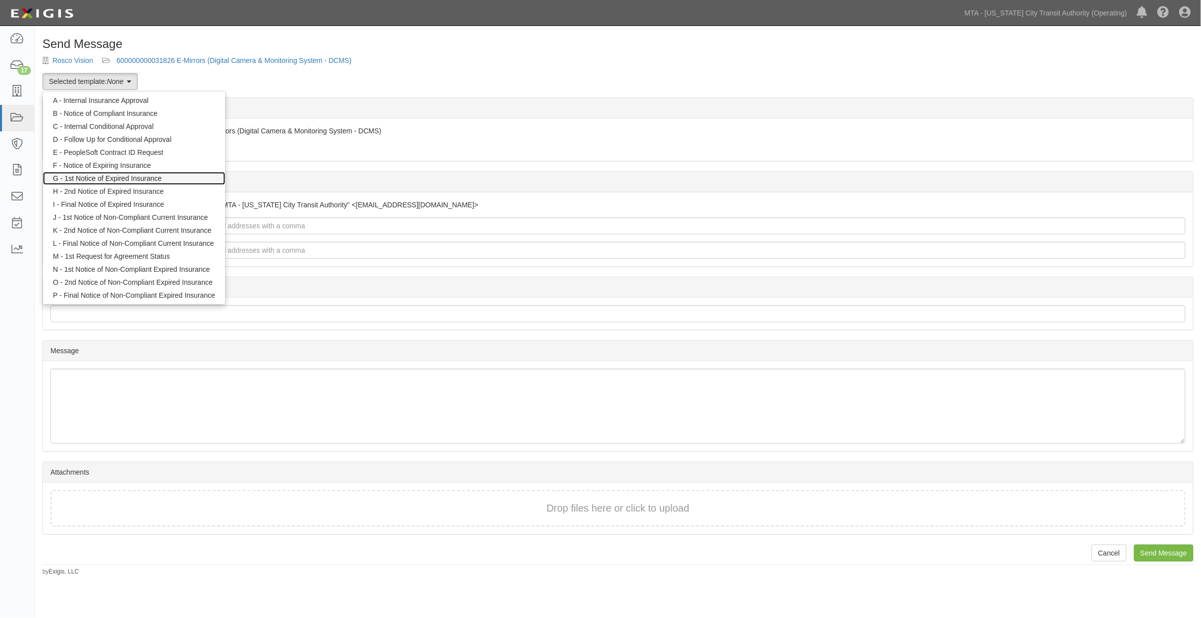
click at [138, 176] on link "G - 1st Notice of Expired Insurance" at bounding box center [134, 178] width 182 height 13
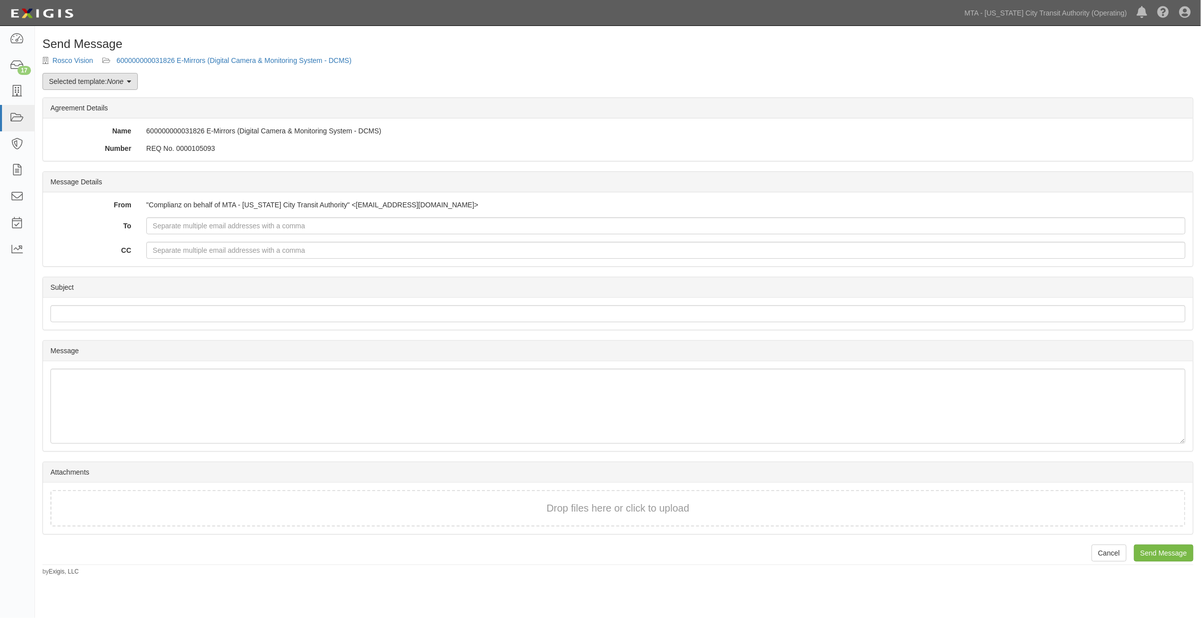
click at [122, 80] on em "None" at bounding box center [115, 81] width 16 height 8
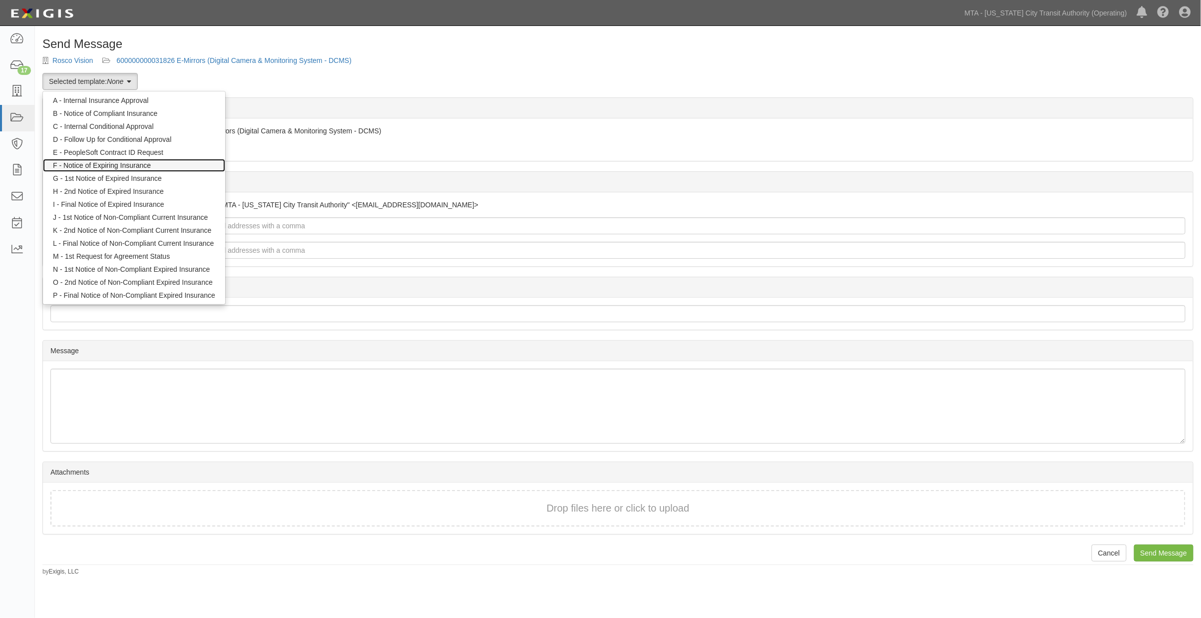
click at [133, 162] on link "F - Notice of Expiring Insurance" at bounding box center [134, 165] width 182 height 13
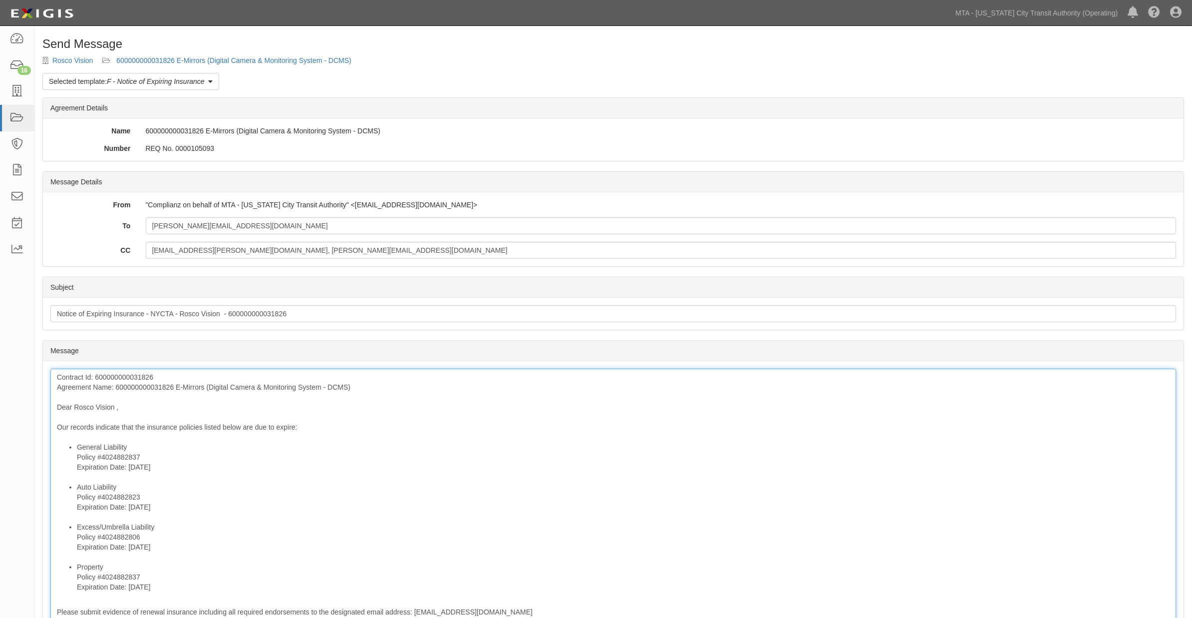
click at [147, 388] on div "Contract Id: 600000000031826 Agreement Name: 600000000031826 E-Mirrors (Digital…" at bounding box center [613, 548] width 1126 height 361
click at [301, 518] on li "Auto Liability Policy #4024882823 Expiration Date: [DATE]" at bounding box center [623, 502] width 1093 height 40
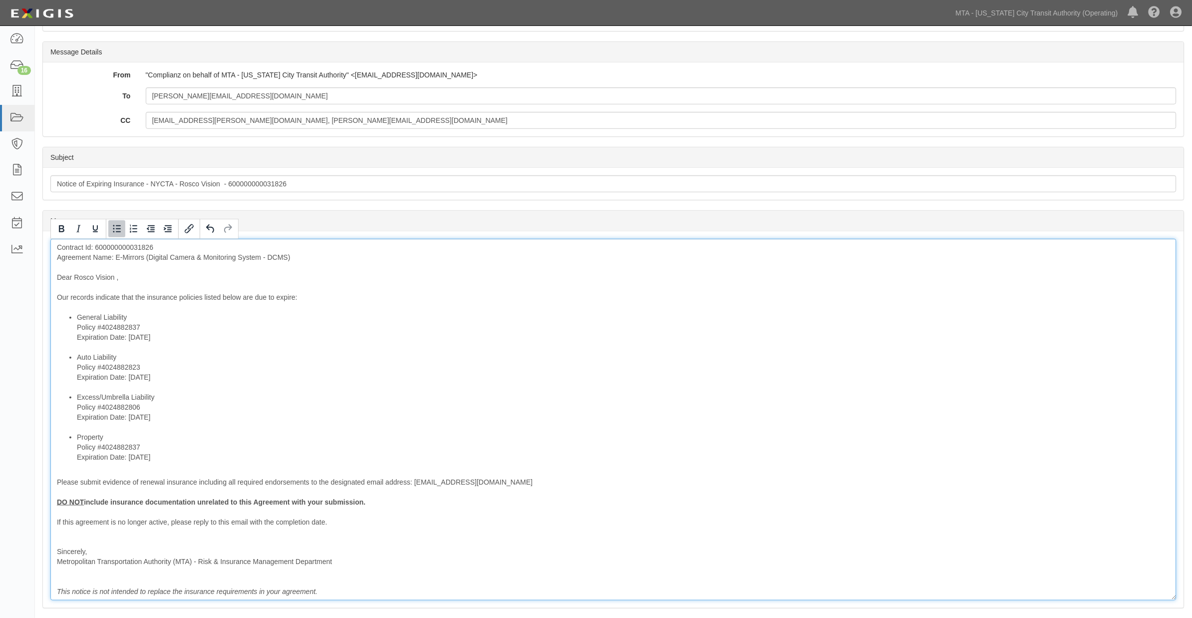
scroll to position [222, 0]
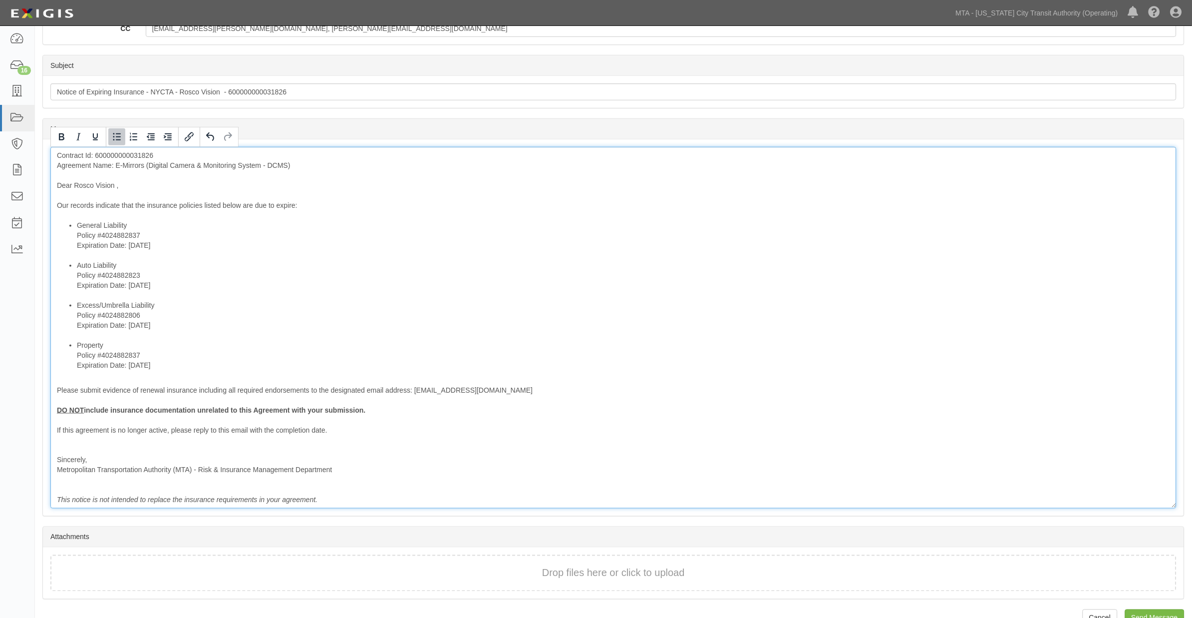
click at [115, 347] on li "Property Policy #4024882837 Expiration Date: [DATE]" at bounding box center [623, 355] width 1093 height 30
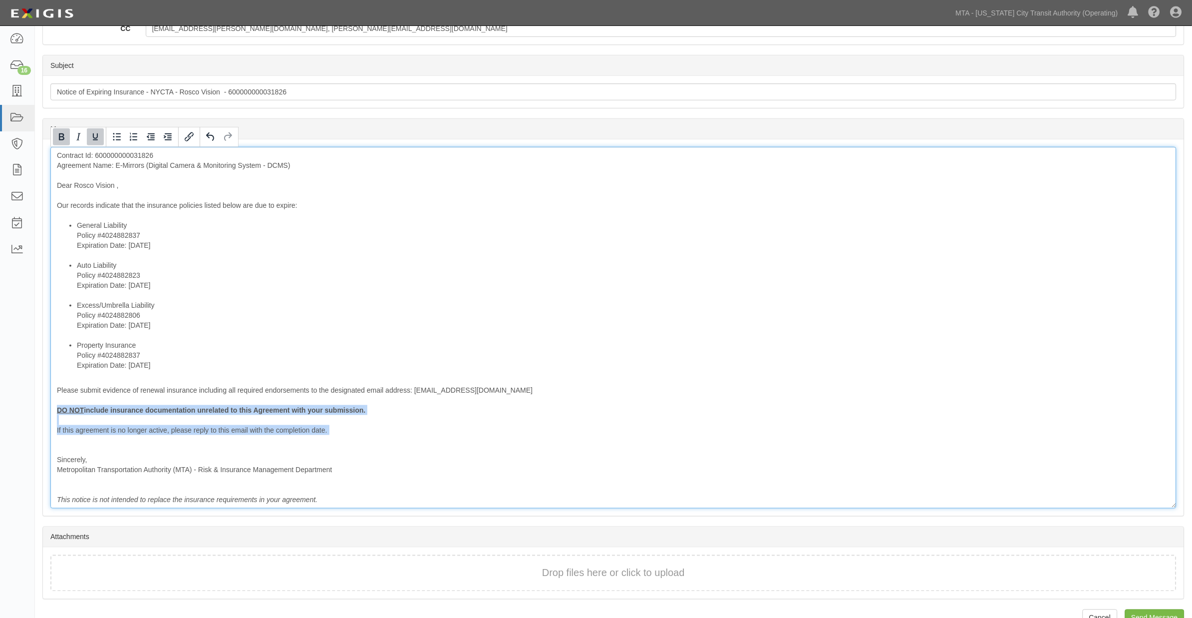
drag, startPoint x: 65, startPoint y: 439, endPoint x: 45, endPoint y: 410, distance: 35.2
click at [45, 410] on div "Message Contract Id: 600000000031826 Agreement Name: E-Mirrors (Digital Camera …" at bounding box center [613, 327] width 1141 height 376
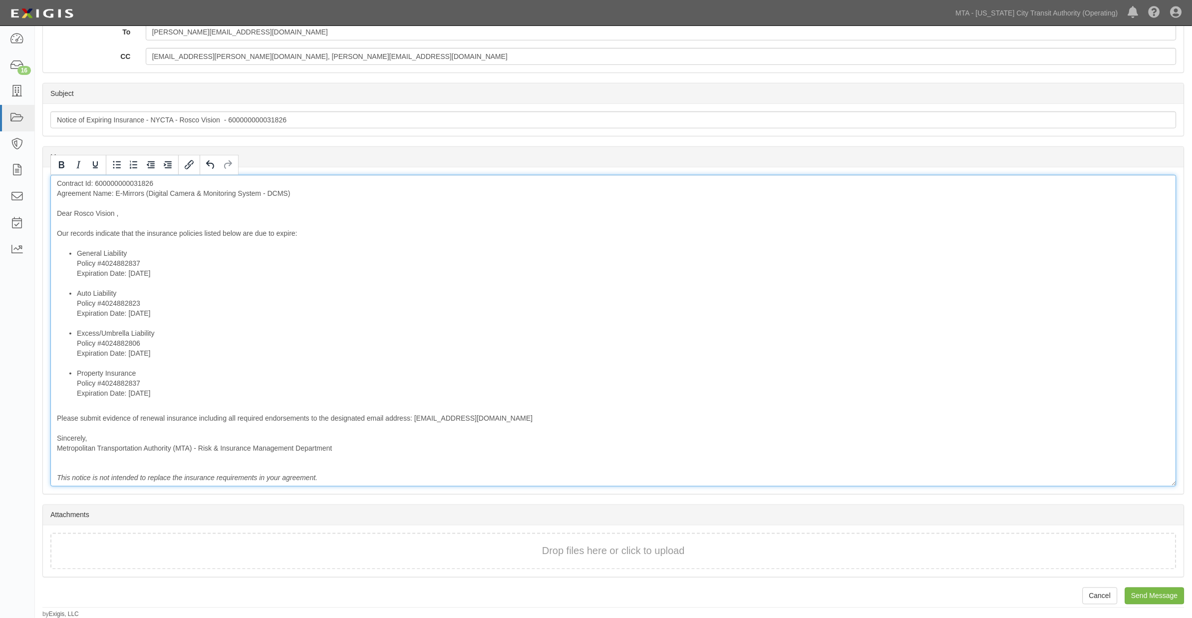
scroll to position [83, 0]
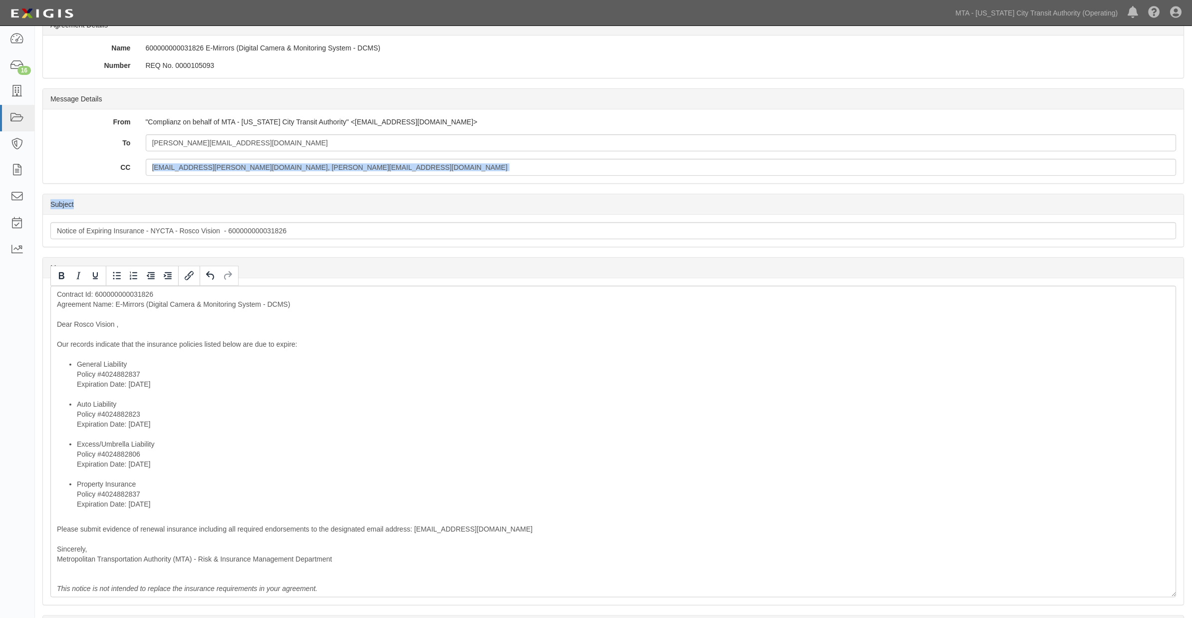
drag, startPoint x: 564, startPoint y: 186, endPoint x: 552, endPoint y: 177, distance: 15.7
click at [562, 186] on form "Message Details From "Complianz on behalf of MTA - New York City Transit Author…" at bounding box center [613, 388] width 1142 height 600
click at [356, 144] on input "Peter.Plate@roscovision.com" at bounding box center [661, 142] width 1031 height 17
paste input "frizvi@dachsinsurance.com"
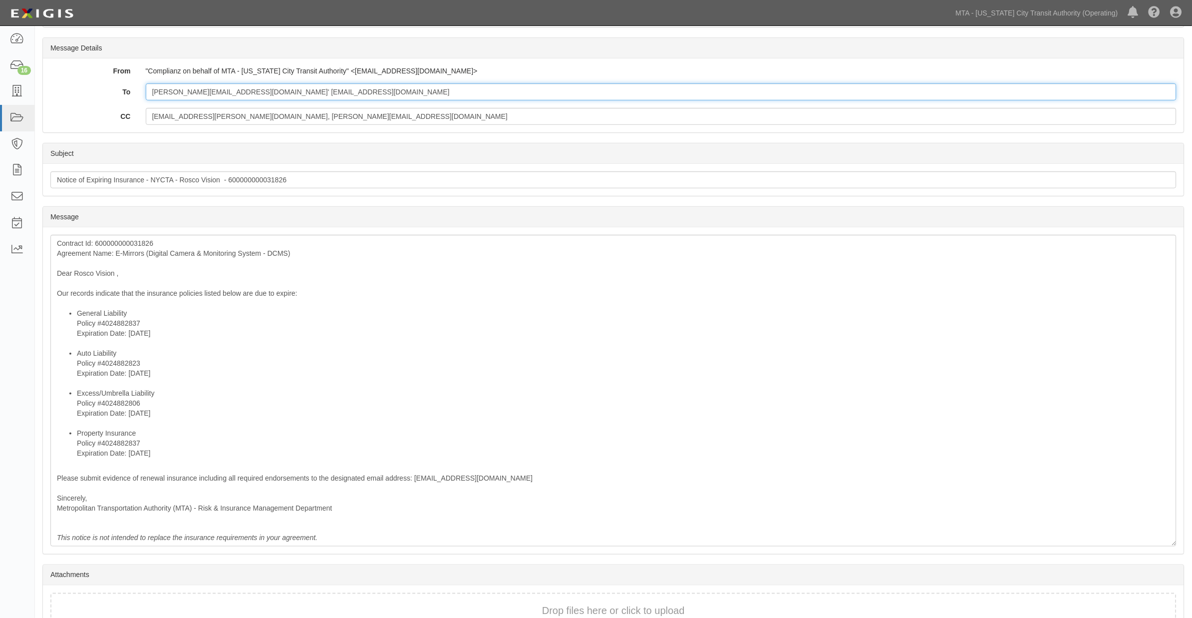
scroll to position [194, 0]
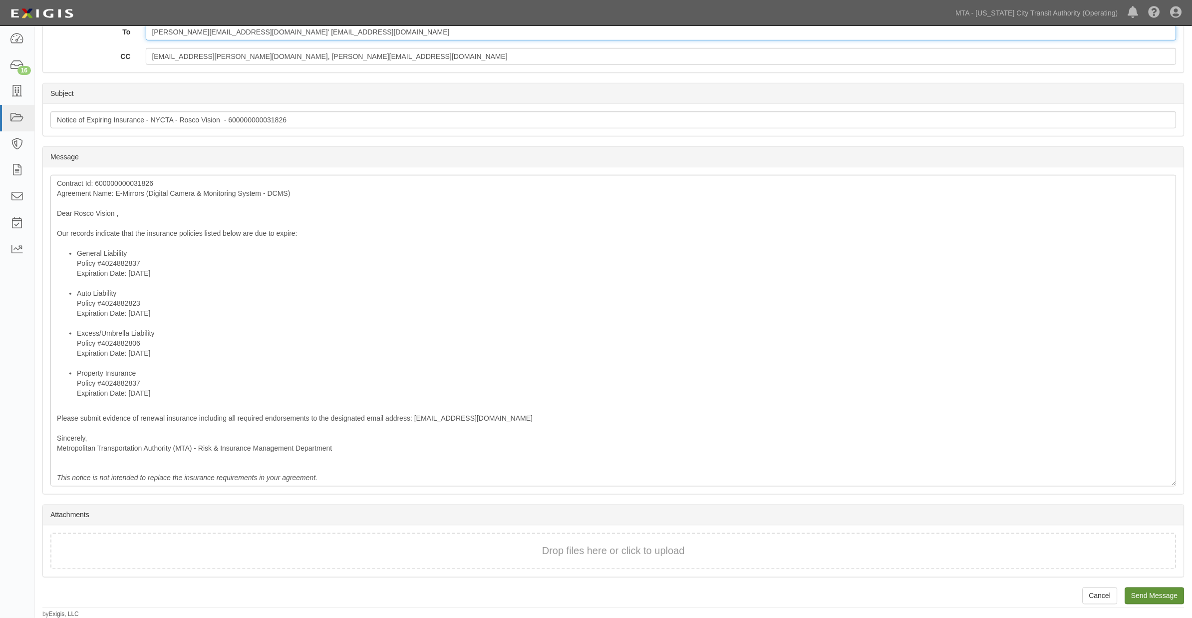
type input "Peter.Plate@roscovision.com' frizvi@dachsinsurance.com"
click at [1164, 587] on input "Send Message" at bounding box center [1154, 595] width 59 height 17
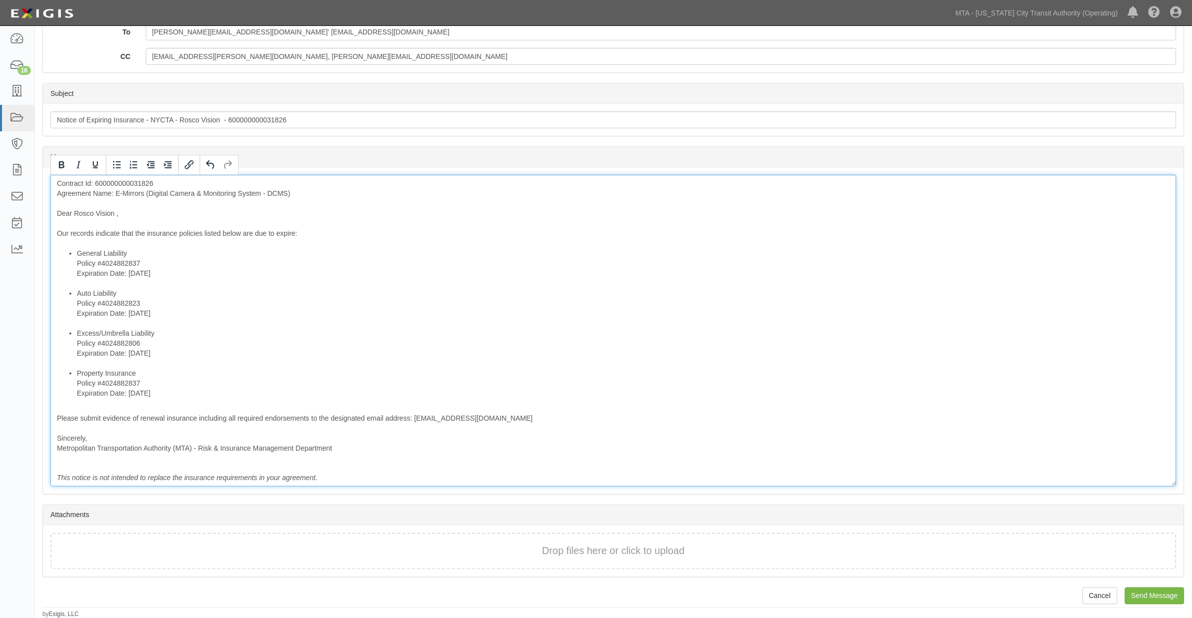
click at [115, 217] on div "Contract Id: 600000000031826 Agreement Name: E-Mirrors (Digital Camera & Monito…" at bounding box center [613, 331] width 1126 height 312
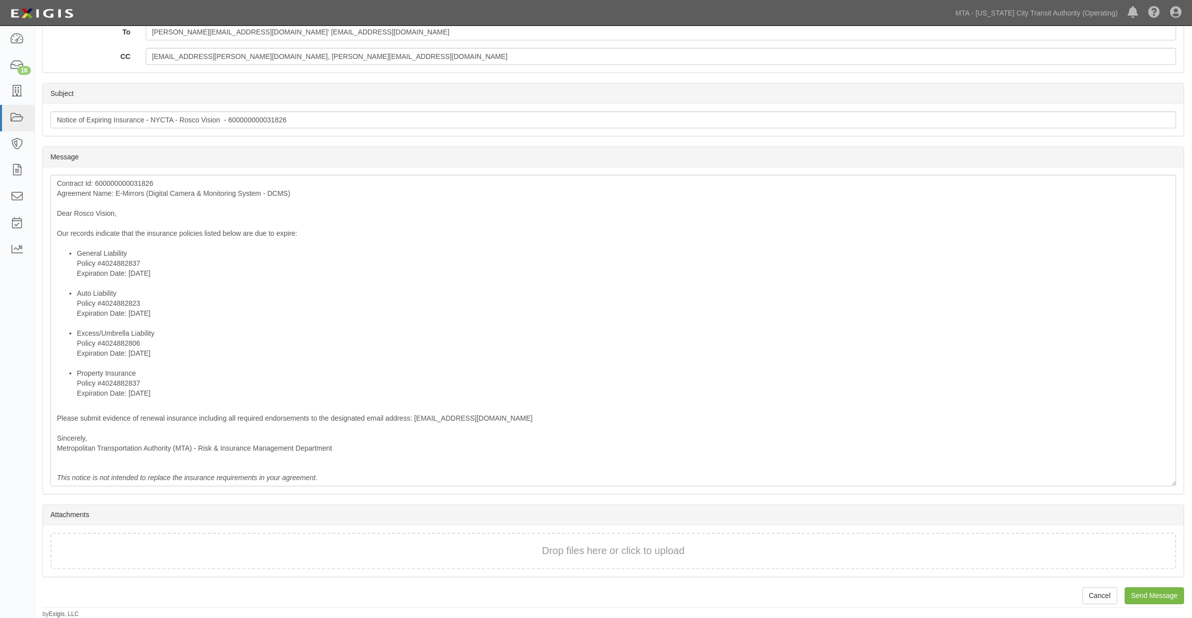
click at [1156, 582] on div "Send Message Rosco Vision 600000000031826 E-Mirrors (Digital Camera & Monitorin…" at bounding box center [613, 231] width 1157 height 775
click at [1153, 593] on input "Send Message" at bounding box center [1154, 595] width 59 height 17
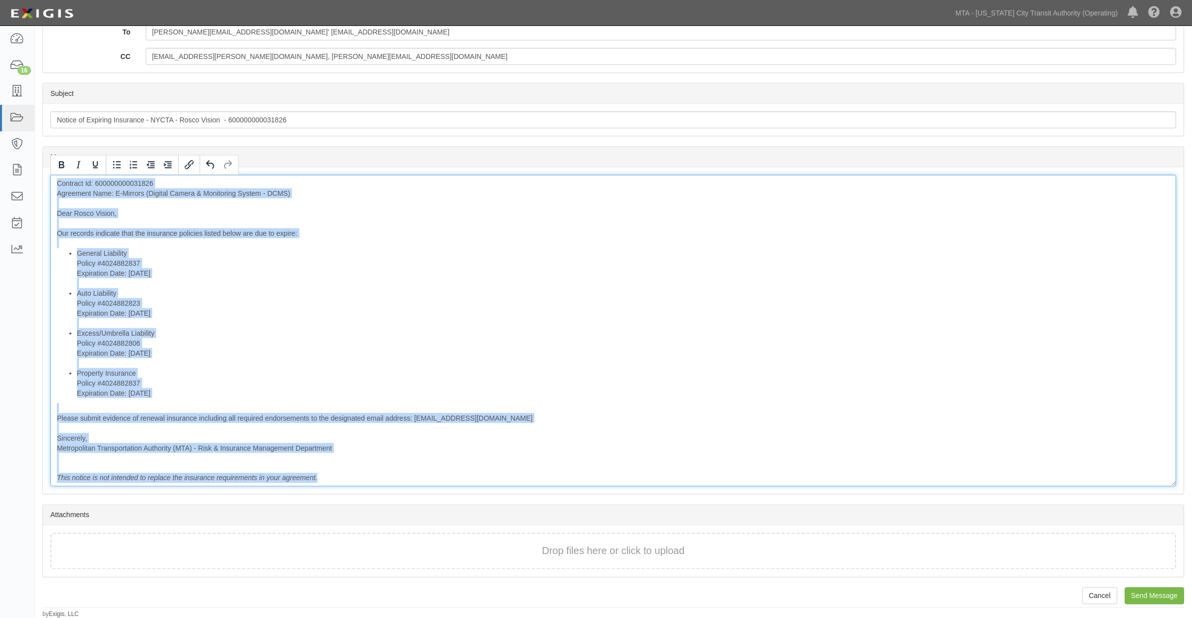
drag, startPoint x: 393, startPoint y: 476, endPoint x: 38, endPoint y: 185, distance: 459.0
click at [38, 185] on div "Send Message Rosco Vision 600000000031826 E-Mirrors (Digital Camera & Monitorin…" at bounding box center [613, 231] width 1157 height 775
copy div "Contract Id: 600000000031826 Agreement Name: E-Mirrors (Digital Camera & Monito…"
click at [727, 436] on div "Contract Id: 600000000031826 Agreement Name: E-Mirrors (Digital Camera & Monito…" at bounding box center [613, 331] width 1126 height 312
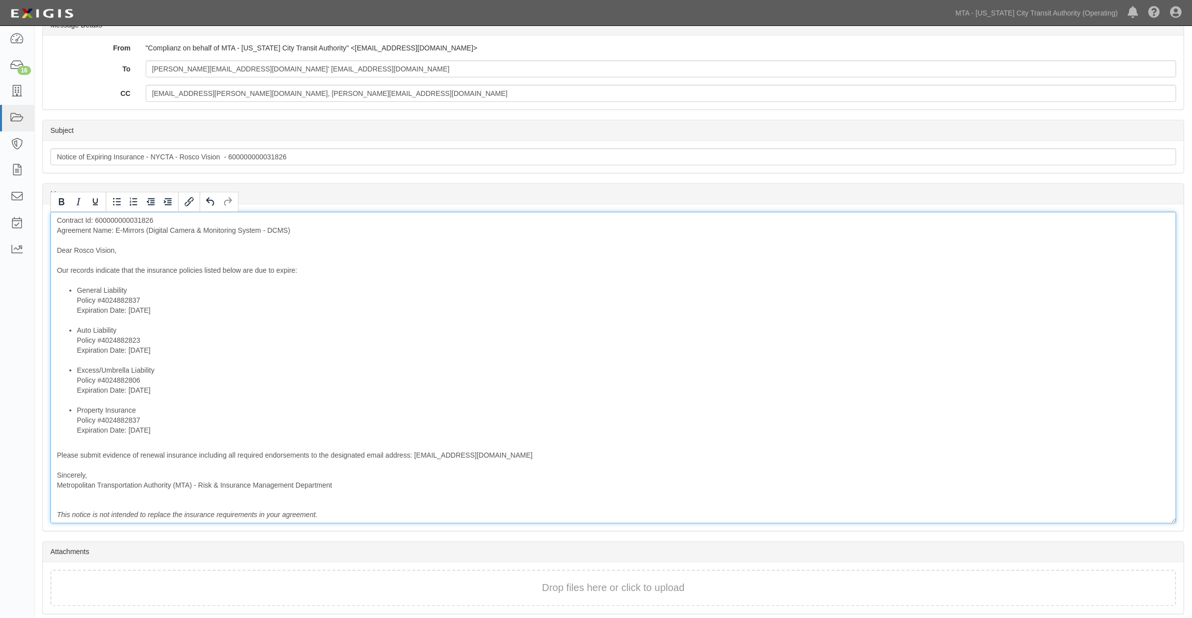
scroll to position [138, 0]
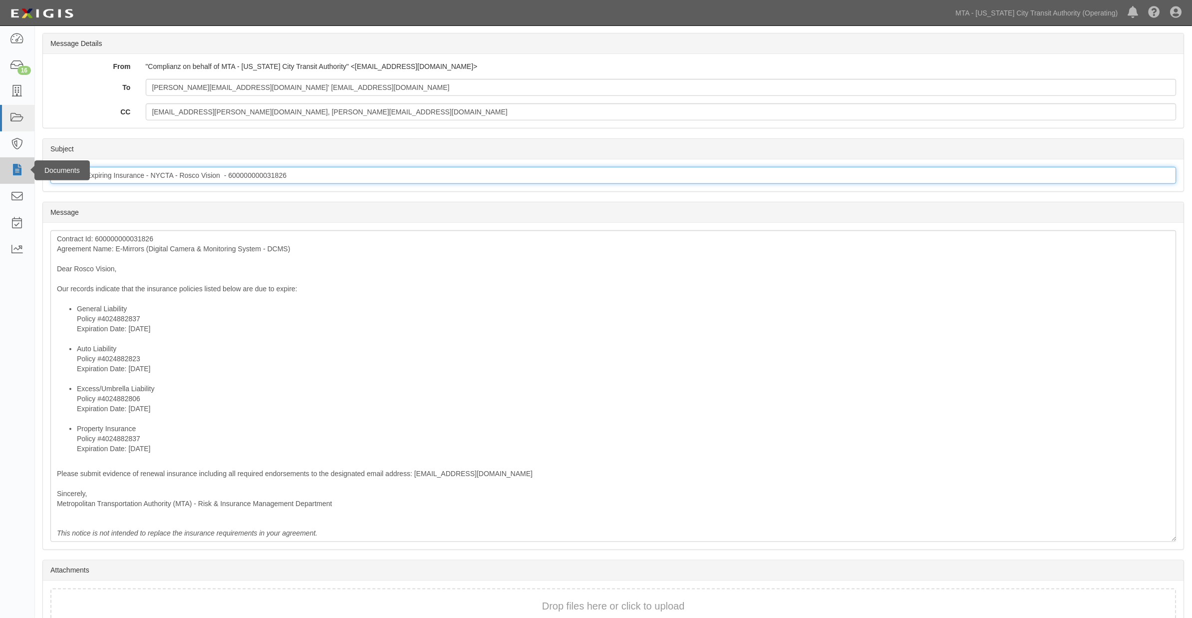
drag, startPoint x: 336, startPoint y: 176, endPoint x: 8, endPoint y: 175, distance: 328.0
click at [8, 175] on body "Toggle navigation Dashboard 16 Inbox Parties Agreements Coverages Documents Mes…" at bounding box center [596, 268] width 1192 height 812
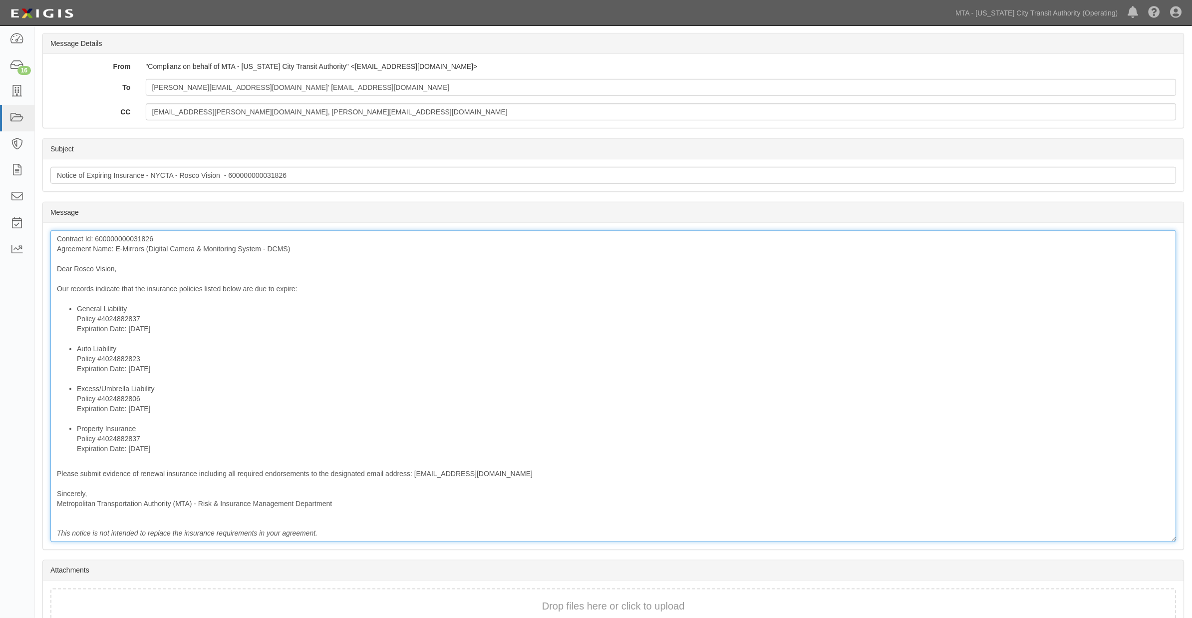
click at [684, 372] on li "Auto Liability Policy #4024882823 Expiration Date: 10/3/2025" at bounding box center [623, 363] width 1093 height 40
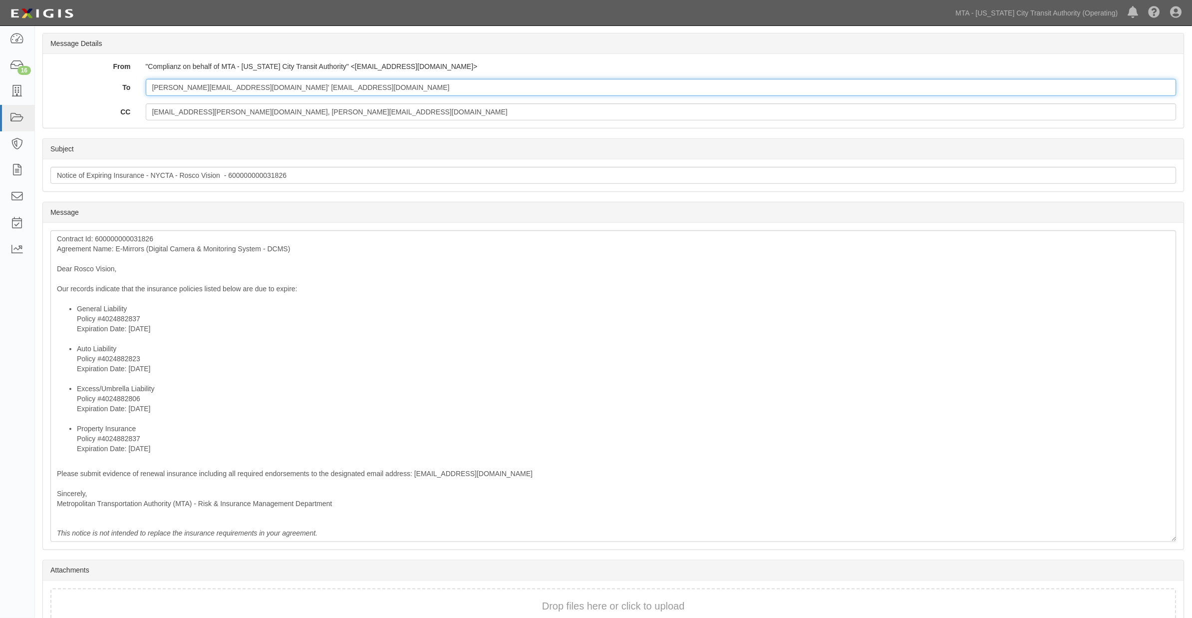
drag, startPoint x: 366, startPoint y: 93, endPoint x: 141, endPoint y: 91, distance: 225.2
click at [141, 91] on div "Peter.Plate@roscovision.com' frizvi@dachsinsurance.com" at bounding box center [661, 87] width 1046 height 17
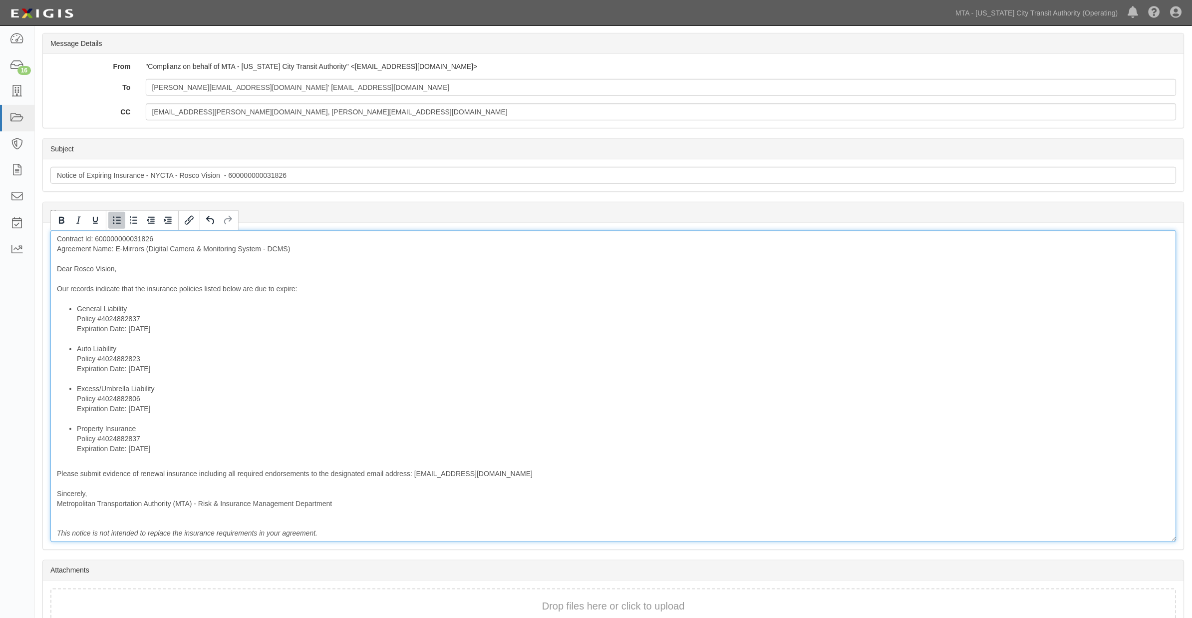
click at [672, 392] on li "Excess/Umbrella Liability Policy #4024882806 Expiration Date: 10/3/2025" at bounding box center [623, 403] width 1093 height 40
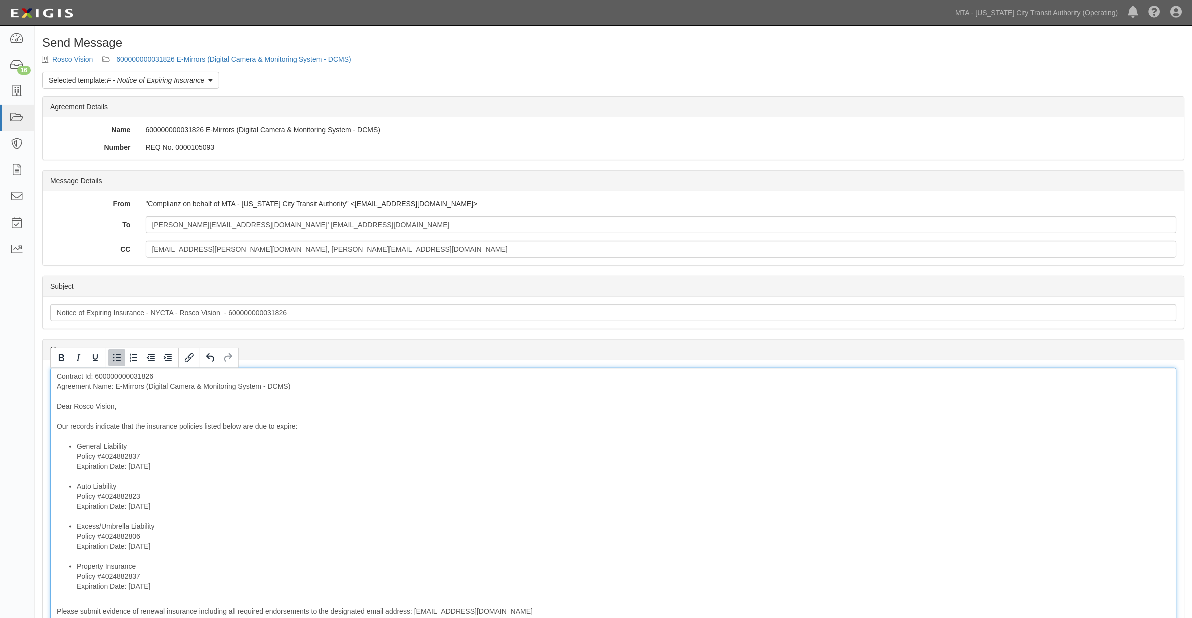
scroll to position [0, 0]
click at [228, 58] on link "600000000031826 E-Mirrors (Digital Camera & Monitoring System - DCMS)" at bounding box center [233, 60] width 235 height 8
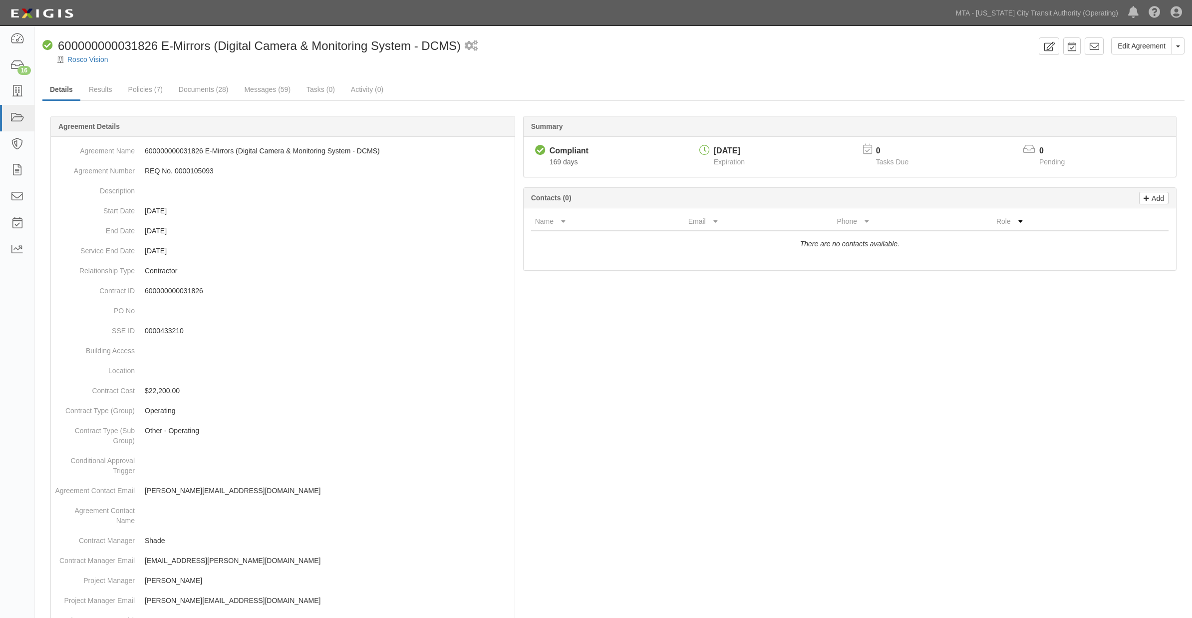
scroll to position [348, 0]
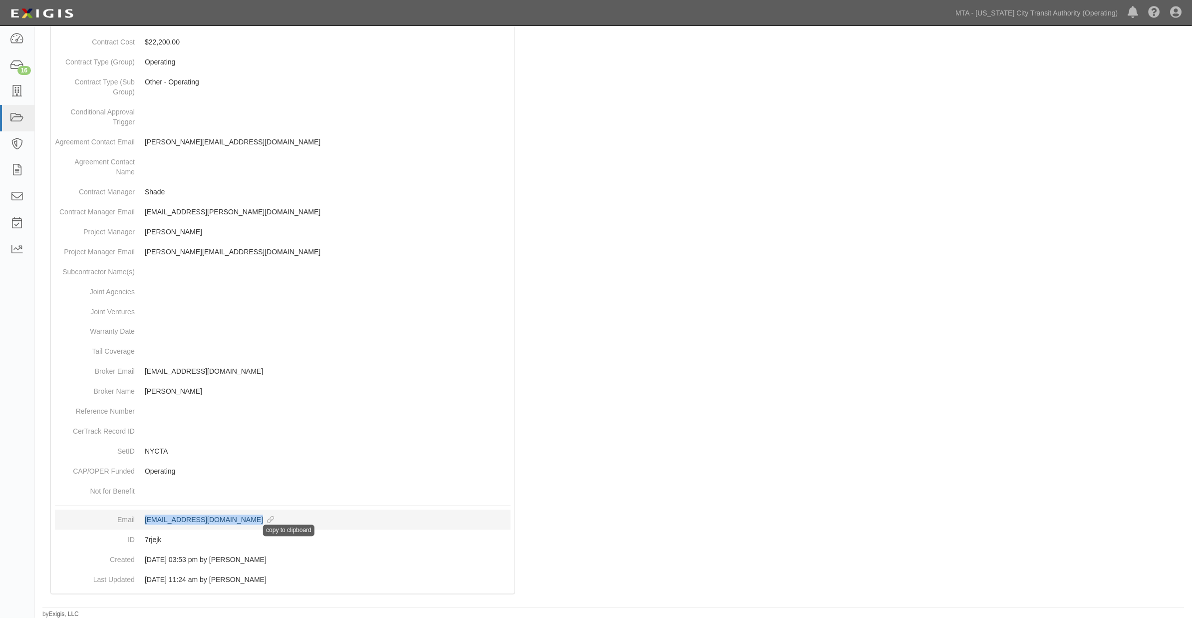
drag, startPoint x: 142, startPoint y: 516, endPoint x: 271, endPoint y: 515, distance: 128.3
click at [271, 515] on dd "agreement-7rjejk@mtato.complianz.com copy to clipboard" at bounding box center [283, 520] width 456 height 20
copy div "agreement-7rjejk@mtato.complianz.com"
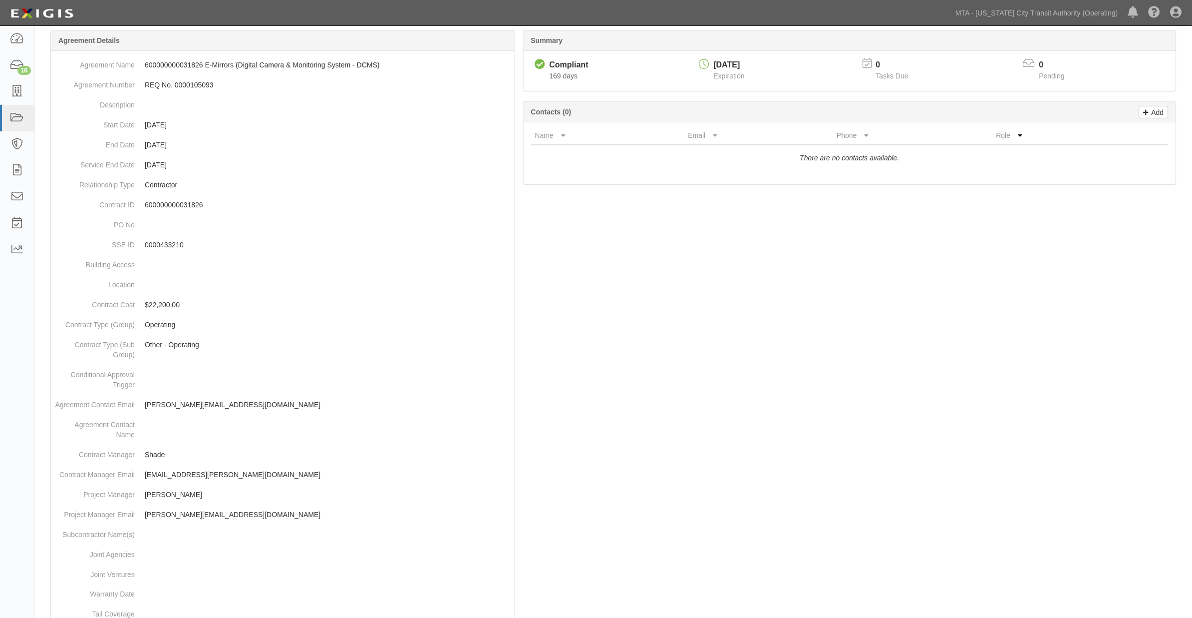
scroll to position [0, 0]
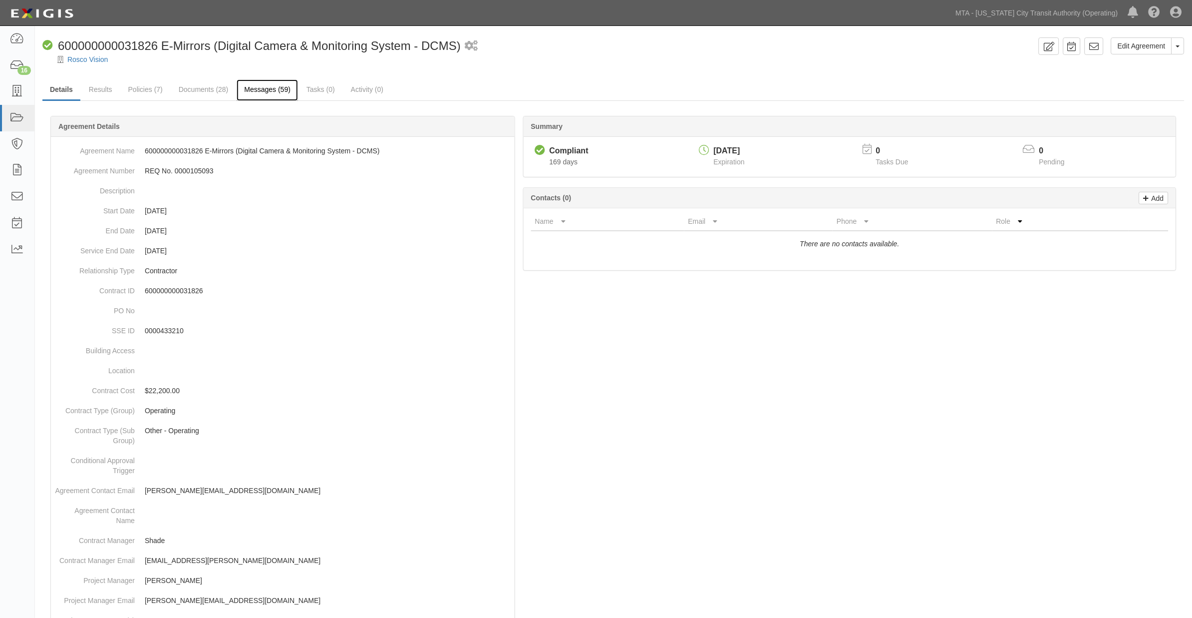
click at [276, 92] on link "Messages (59)" at bounding box center [267, 89] width 61 height 21
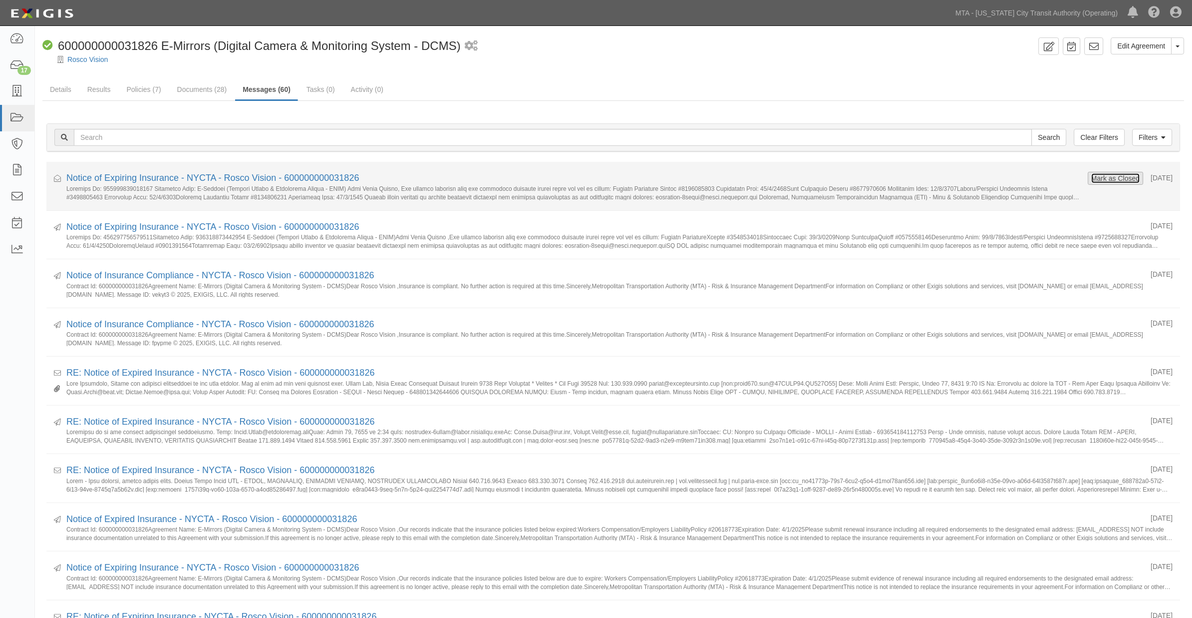
click at [1117, 173] on button "Mark as Closed" at bounding box center [1115, 178] width 49 height 11
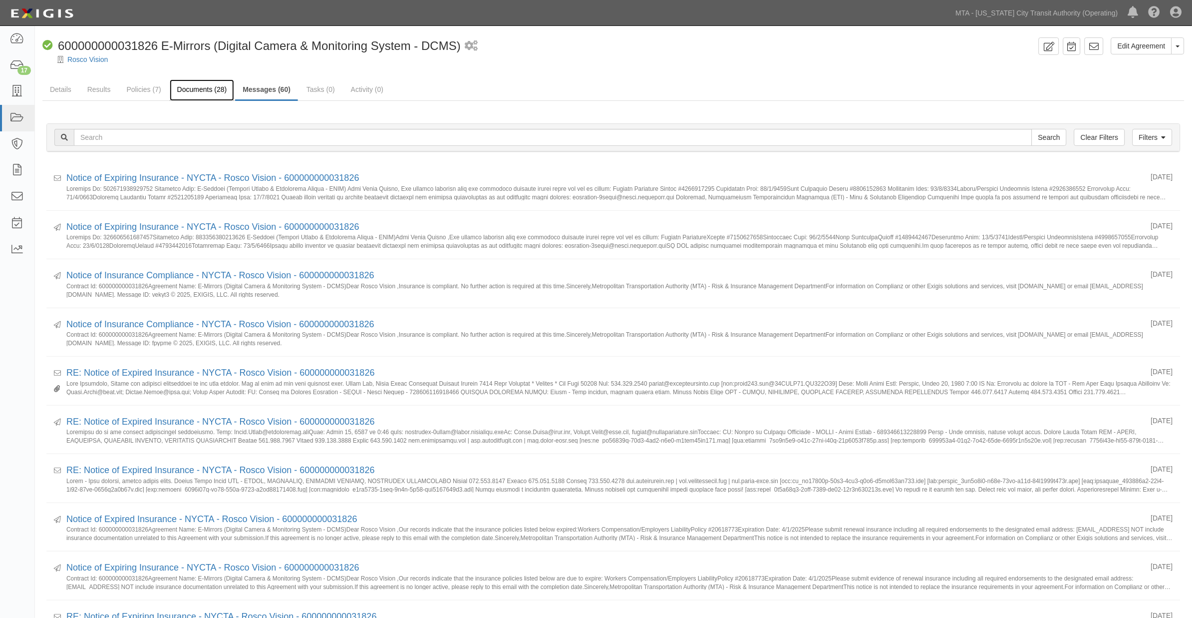
click at [208, 90] on link "Documents (28)" at bounding box center [202, 89] width 65 height 21
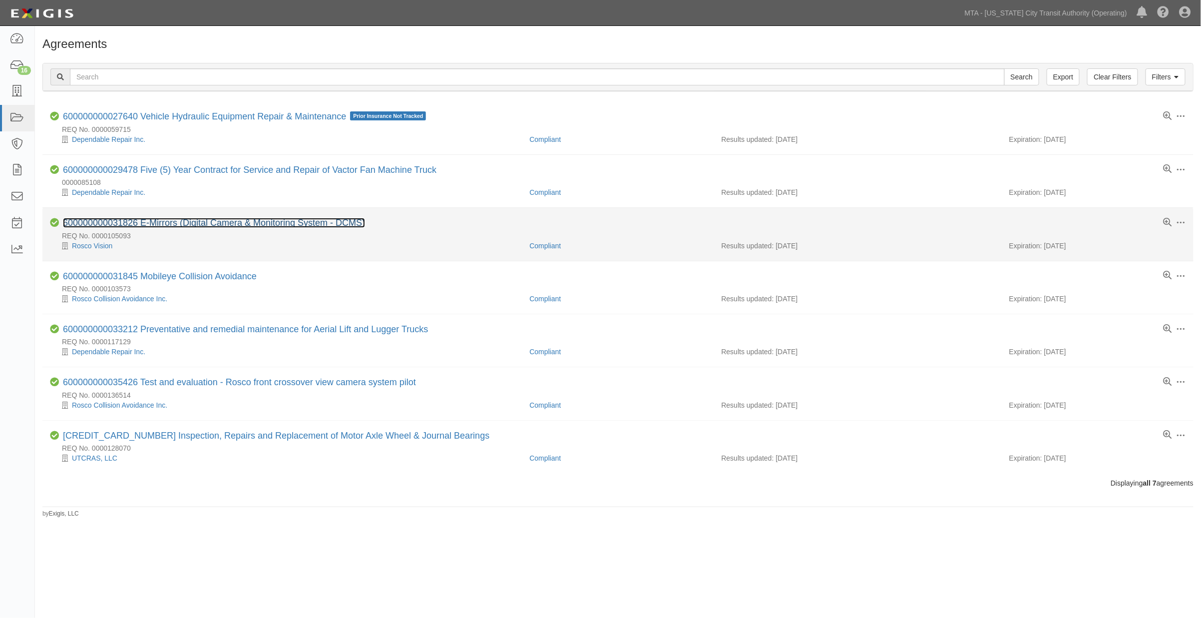
click at [275, 220] on link "600000000031826 E-Mirrors (Digital Camera & Monitoring System - DCMS)" at bounding box center [214, 223] width 302 height 10
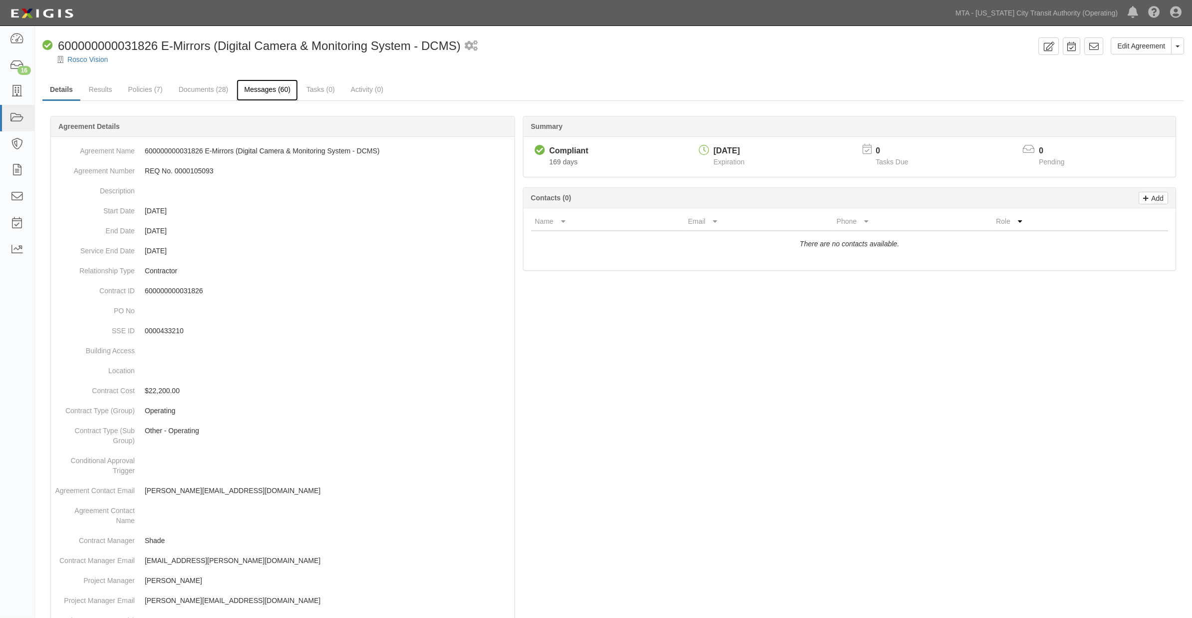
click at [247, 90] on link "Messages (60)" at bounding box center [267, 89] width 61 height 21
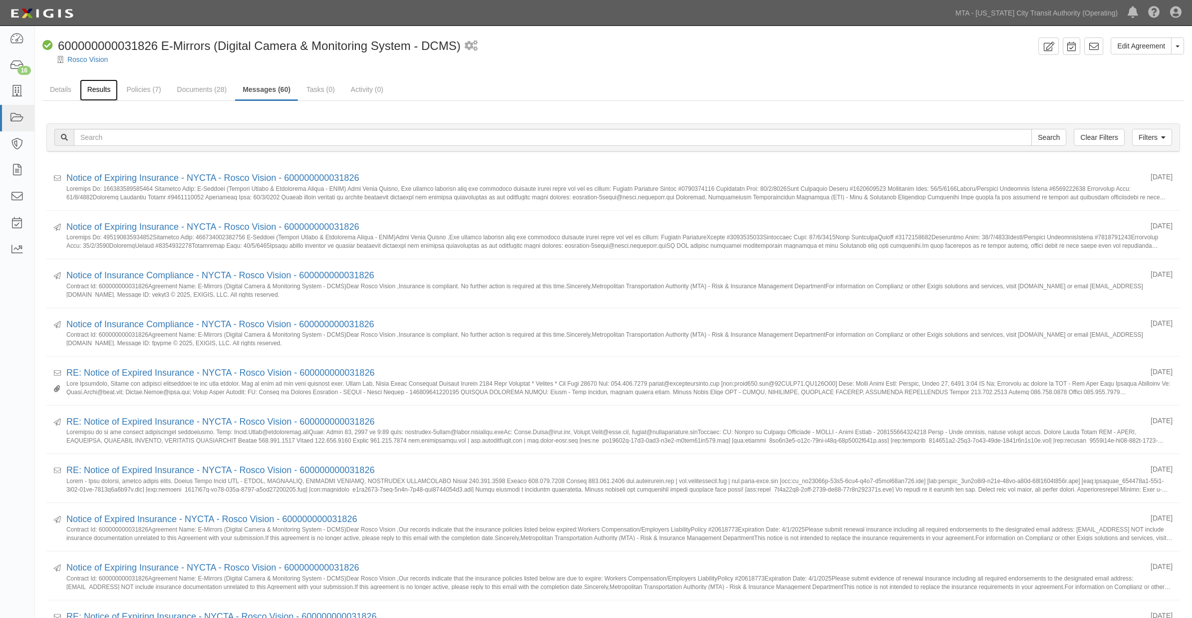
click at [99, 87] on link "Results" at bounding box center [99, 89] width 38 height 21
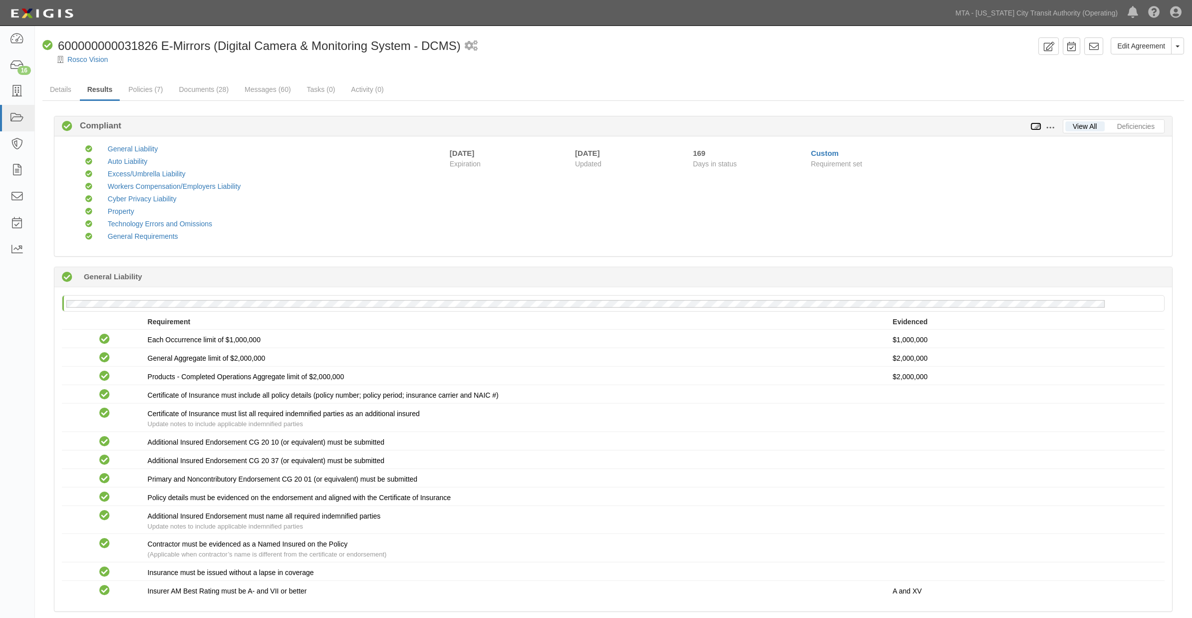
click at [1035, 126] on icon at bounding box center [1036, 126] width 11 height 7
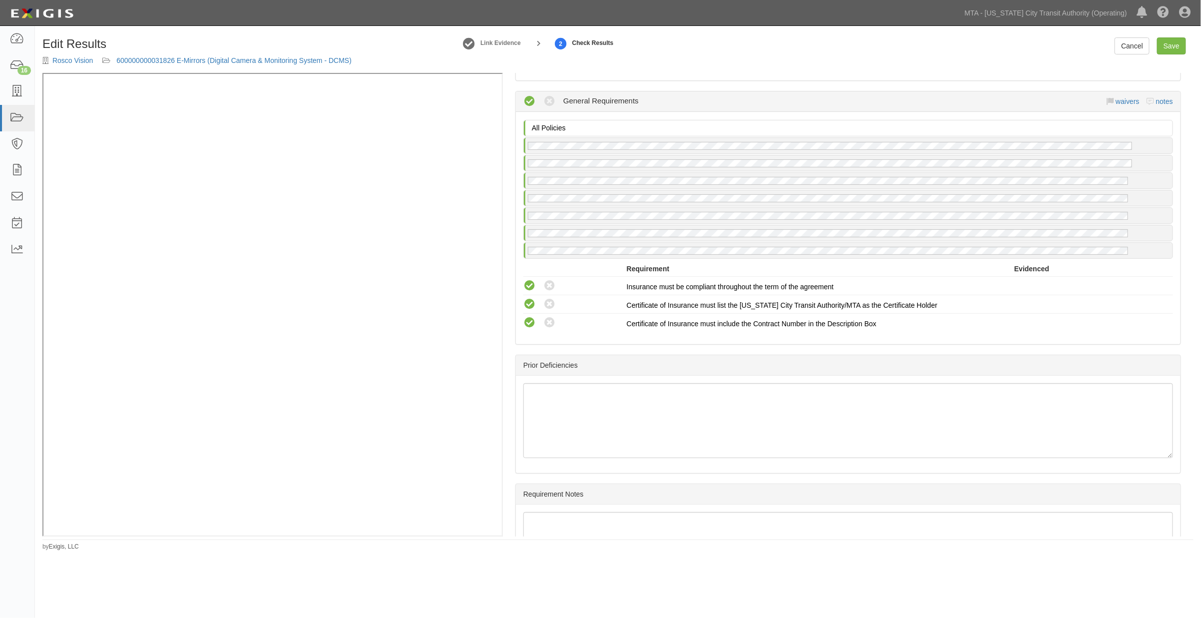
scroll to position [1851, 0]
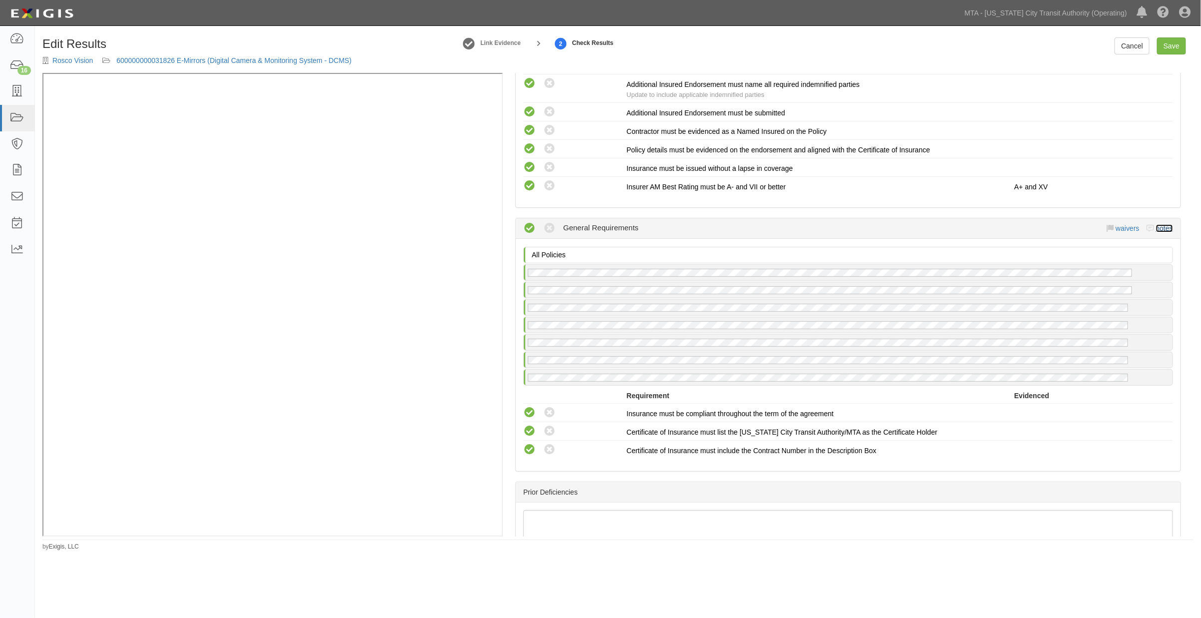
click at [1156, 232] on link "notes" at bounding box center [1164, 228] width 17 height 8
radio input "true"
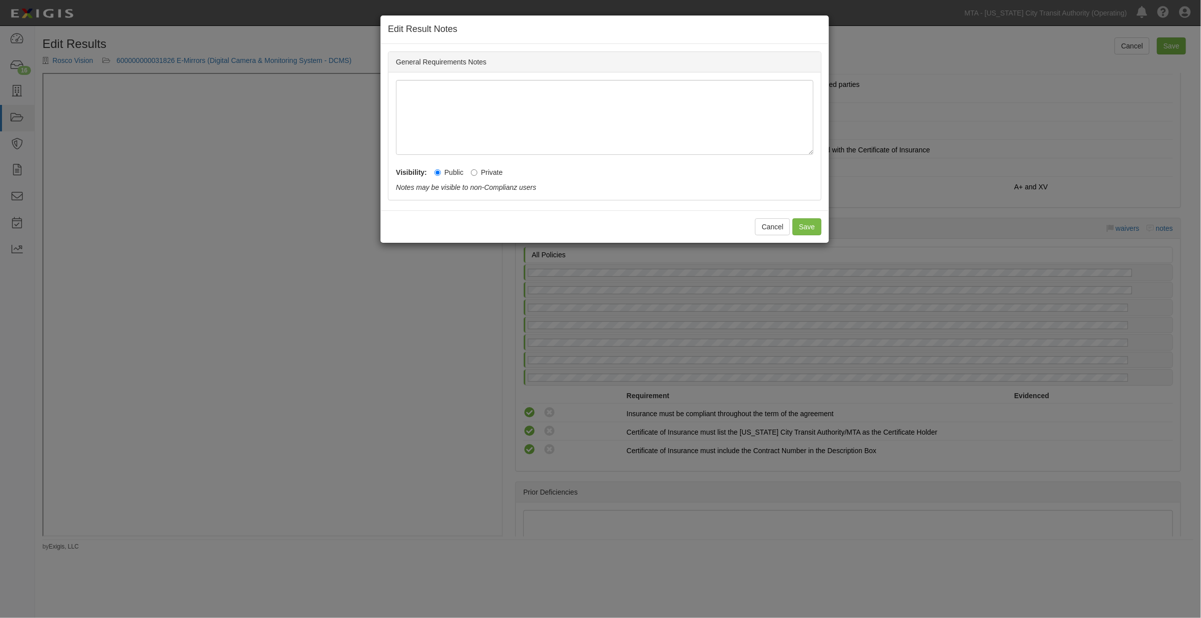
click at [487, 173] on label "Private" at bounding box center [487, 172] width 32 height 10
click at [477, 173] on input "Private" at bounding box center [474, 172] width 6 height 6
radio input "true"
click at [809, 230] on button "Save" at bounding box center [806, 226] width 29 height 17
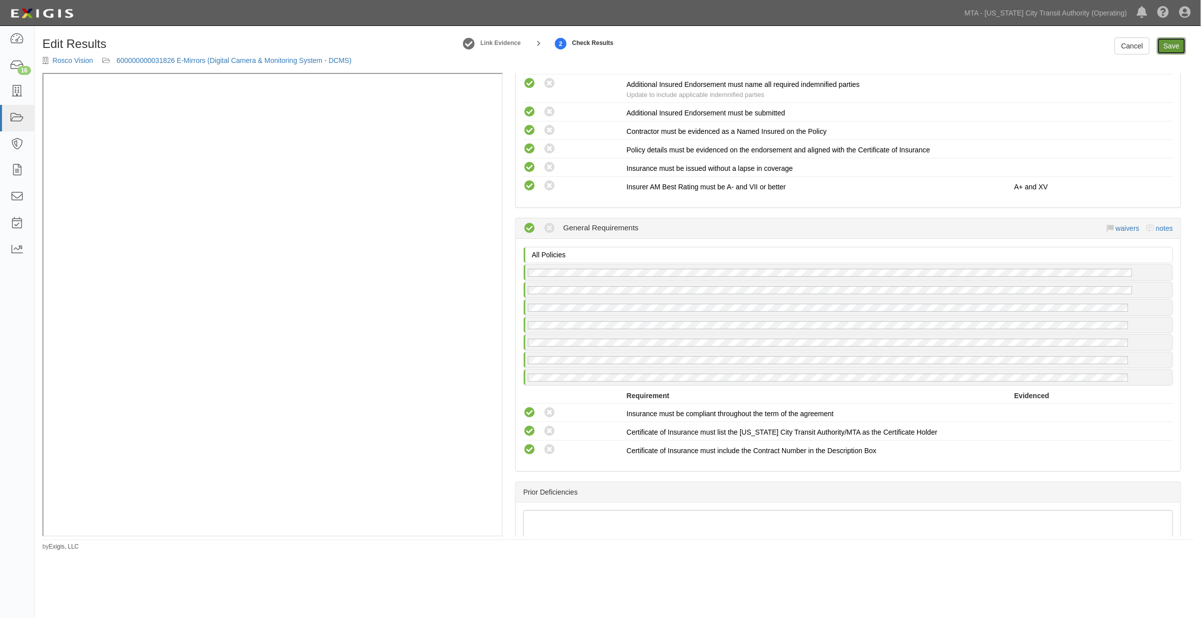
click at [1165, 45] on link "Save" at bounding box center [1171, 45] width 29 height 17
radio input "true"
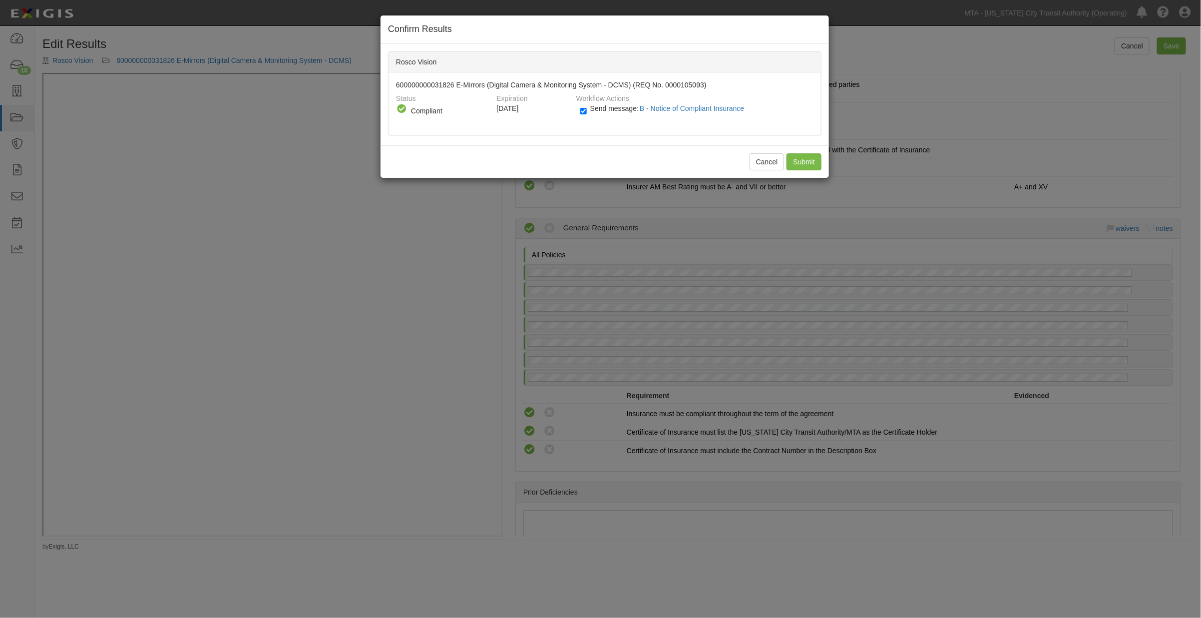
click at [615, 108] on span "Send message: B - Notice of Compliant Insurance" at bounding box center [669, 108] width 158 height 8
click at [587, 108] on input "Send message: B - Notice of Compliant Insurance" at bounding box center [583, 110] width 6 height 11
checkbox input "false"
click at [804, 163] on input "Submit" at bounding box center [803, 161] width 35 height 17
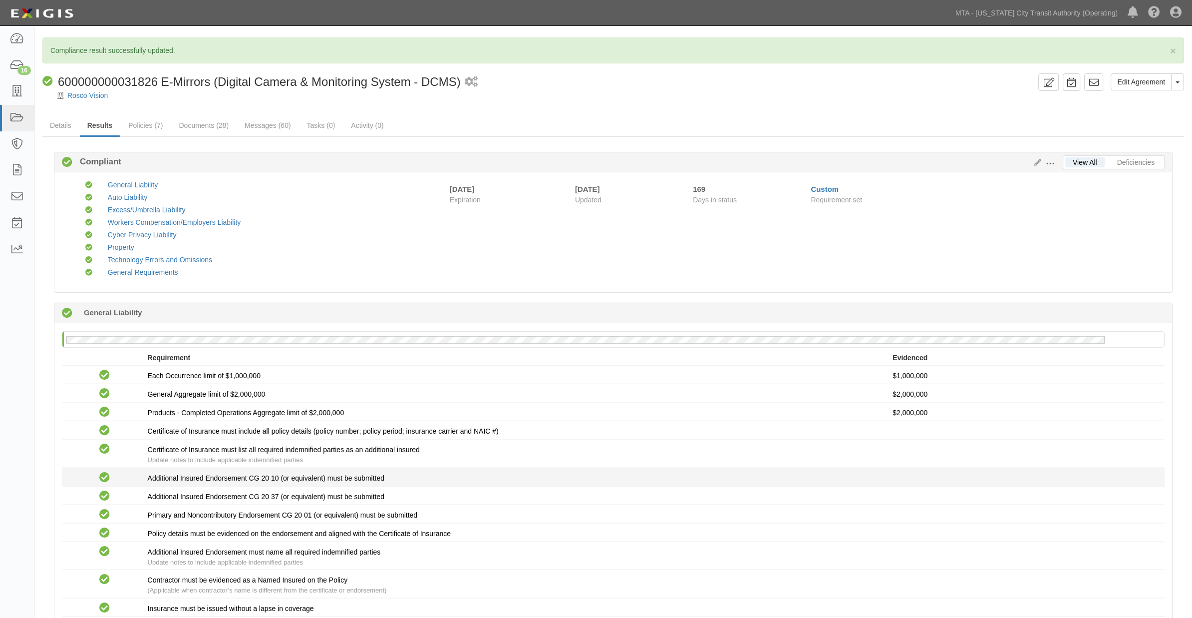
click at [728, 473] on li "Compliant Additional Insured Endorsement CG 20 10 (or equivalent) must be submi…" at bounding box center [613, 477] width 1103 height 18
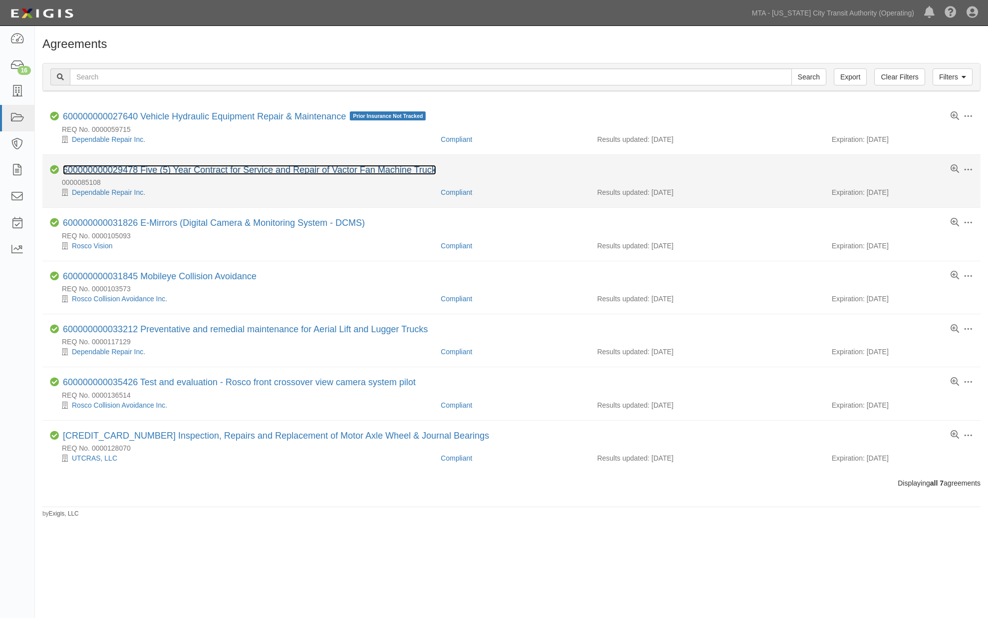
click at [252, 171] on link "600000000029478 Five (5) Year Contract for Service and Repair of Vactor Fan Mac…" at bounding box center [249, 170] width 373 height 10
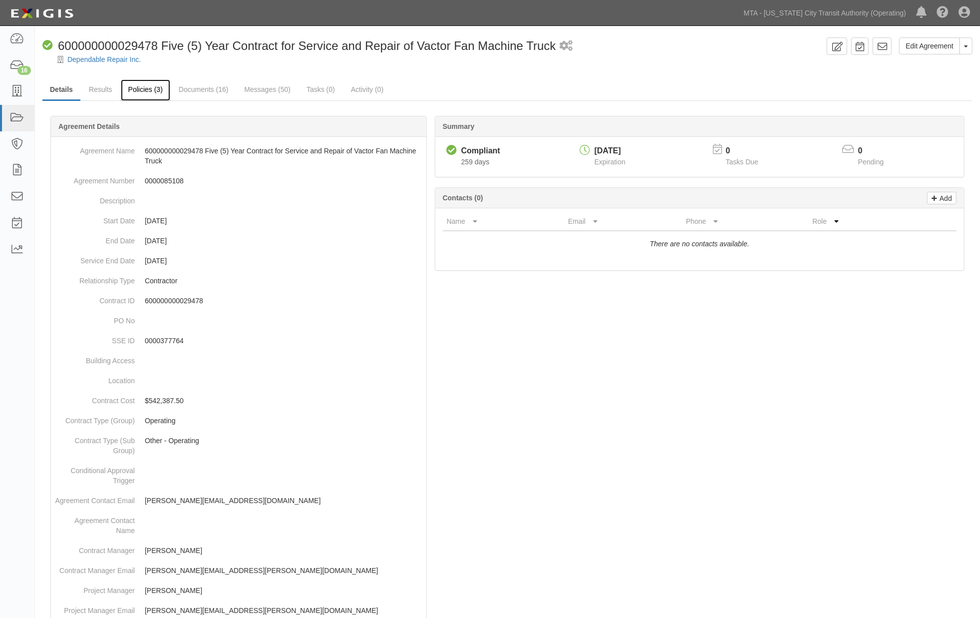
click at [145, 90] on link "Policies (3)" at bounding box center [145, 89] width 49 height 21
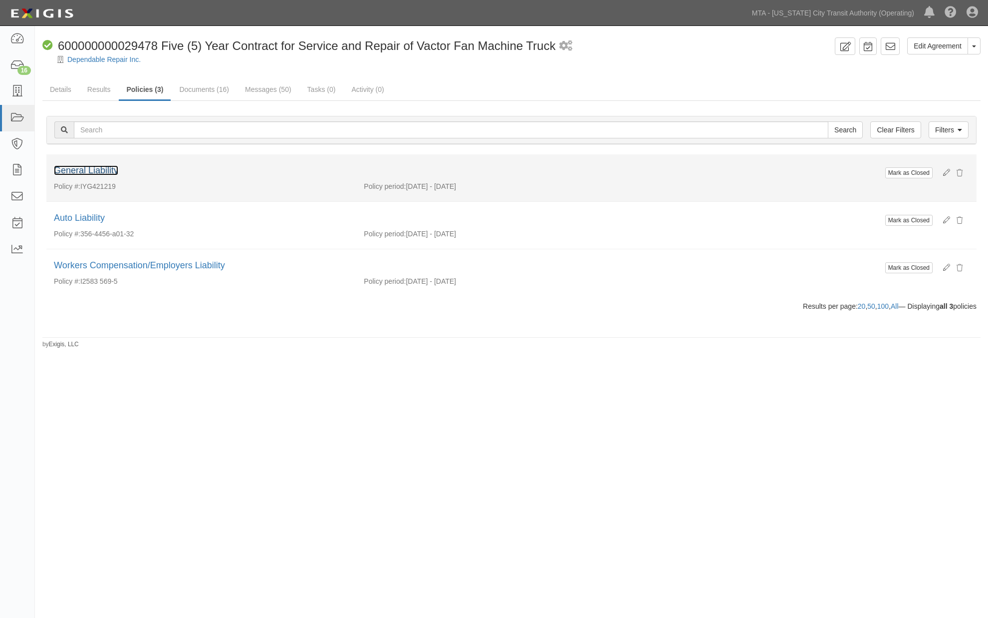
click at [67, 174] on link "General Liability" at bounding box center [86, 170] width 64 height 10
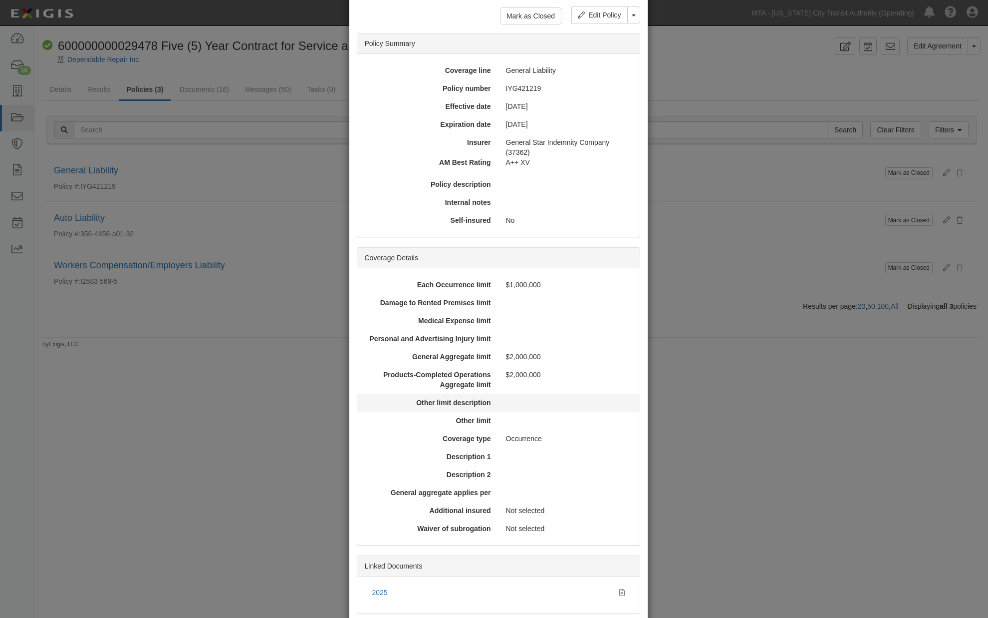
scroll to position [106, 0]
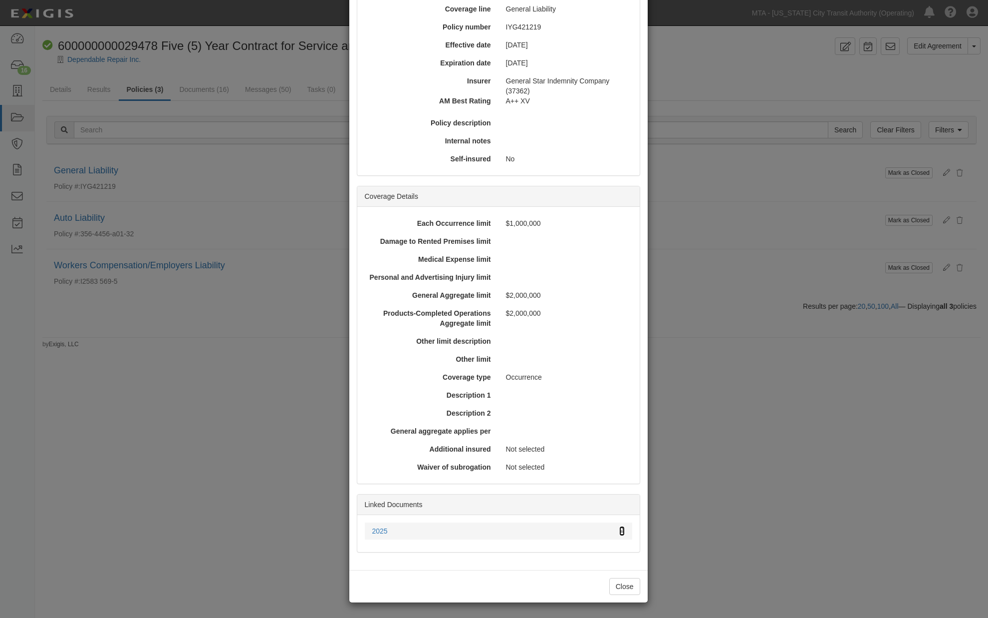
click at [620, 531] on icon at bounding box center [622, 531] width 5 height 7
drag, startPoint x: 732, startPoint y: 480, endPoint x: 724, endPoint y: 465, distance: 17.0
click at [733, 480] on div "× View Policy Mark as Closed Edit Policy Toggle Dropdown Delete Policy Policy S…" at bounding box center [494, 309] width 988 height 618
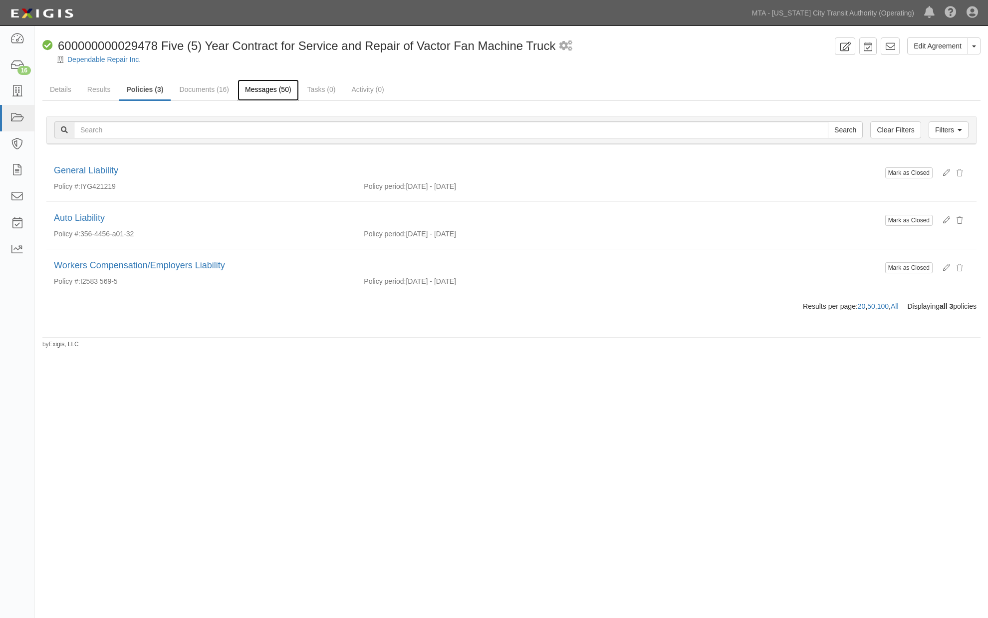
click at [256, 88] on link "Messages (50)" at bounding box center [268, 89] width 61 height 21
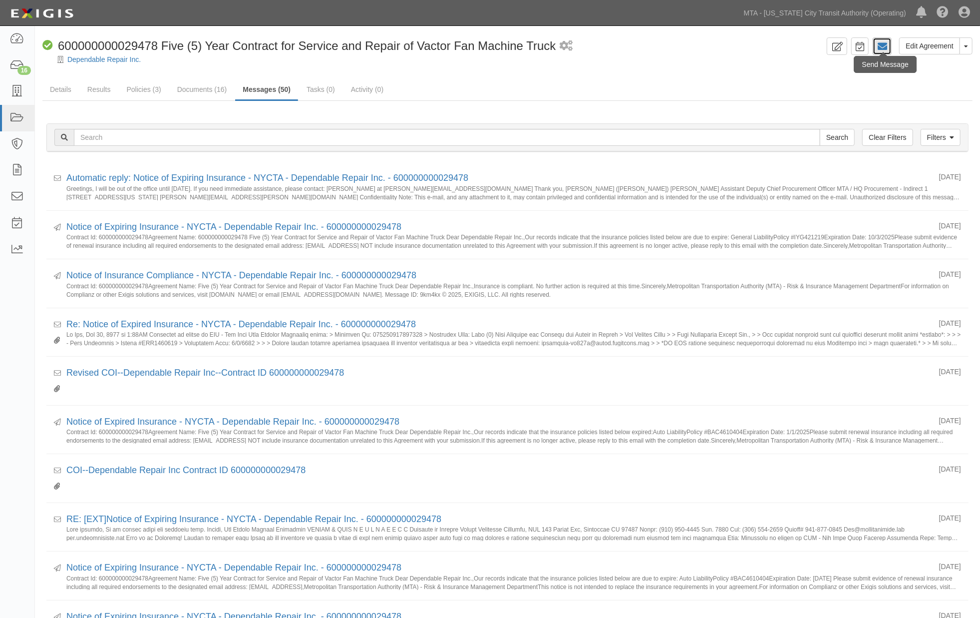
click at [883, 45] on icon at bounding box center [882, 46] width 10 height 10
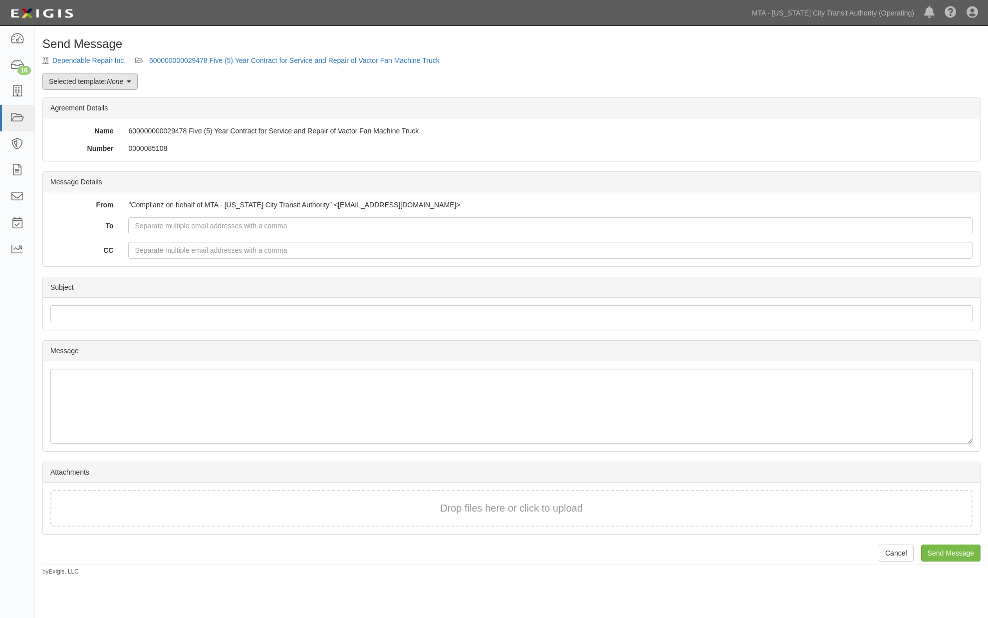
click at [80, 82] on link "Selected template: None" at bounding box center [89, 81] width 95 height 17
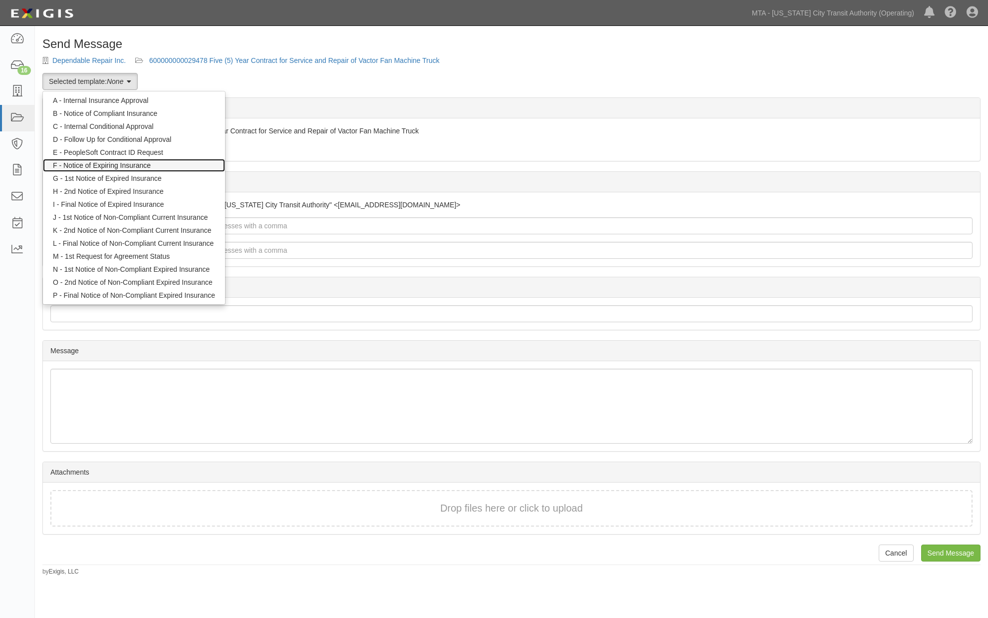
click at [89, 162] on link "F - Notice of Expiring Insurance" at bounding box center [134, 165] width 182 height 13
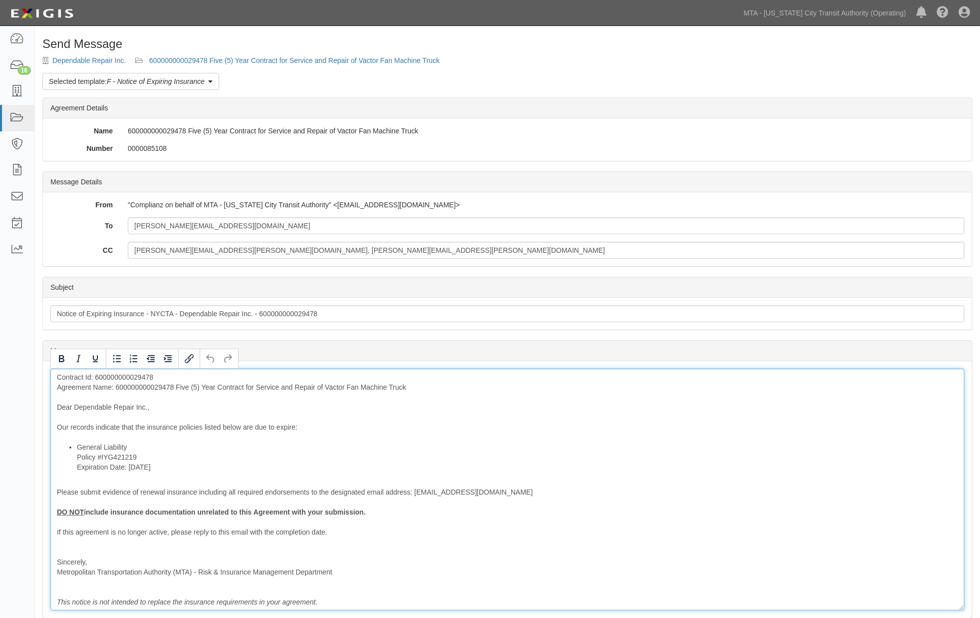
click at [153, 388] on div "Contract Id: 600000000029478 Agreement Name: 600000000029478 Five (5) Year Cont…" at bounding box center [507, 489] width 914 height 242
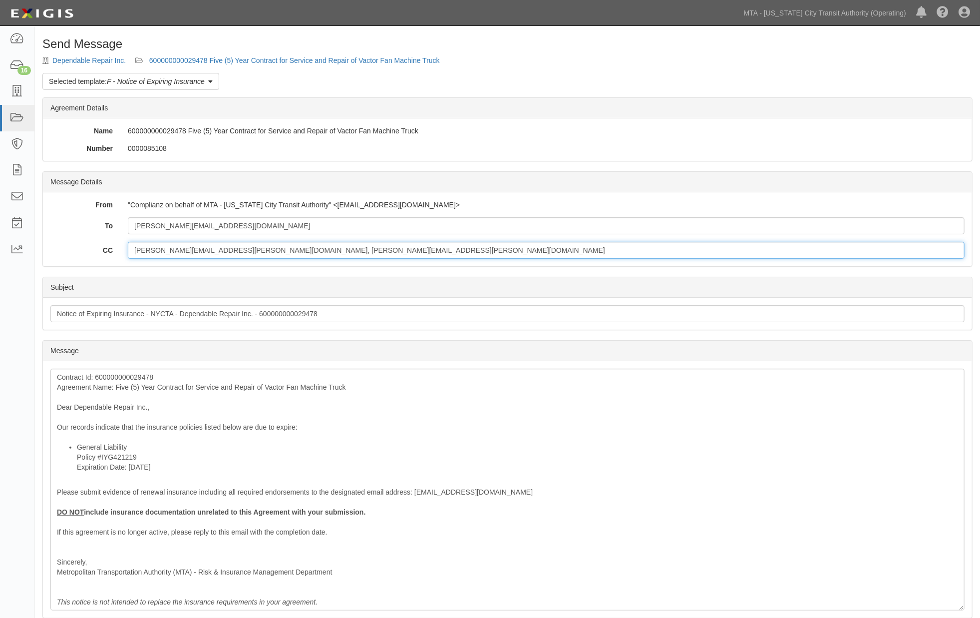
click at [366, 255] on input "[PERSON_NAME][EMAIL_ADDRESS][PERSON_NAME][DOMAIN_NAME], [PERSON_NAME][EMAIL_ADD…" at bounding box center [546, 250] width 837 height 17
click at [347, 236] on div "To [PERSON_NAME][EMAIL_ADDRESS][DOMAIN_NAME] CC [DOMAIN_NAME][EMAIL_ADDRESS][PE…" at bounding box center [507, 237] width 914 height 41
click at [336, 233] on input "[PERSON_NAME][EMAIL_ADDRESS][DOMAIN_NAME]" at bounding box center [546, 225] width 837 height 17
paste input "[PERSON_NAME][EMAIL_ADDRESS][DOMAIN_NAME]"
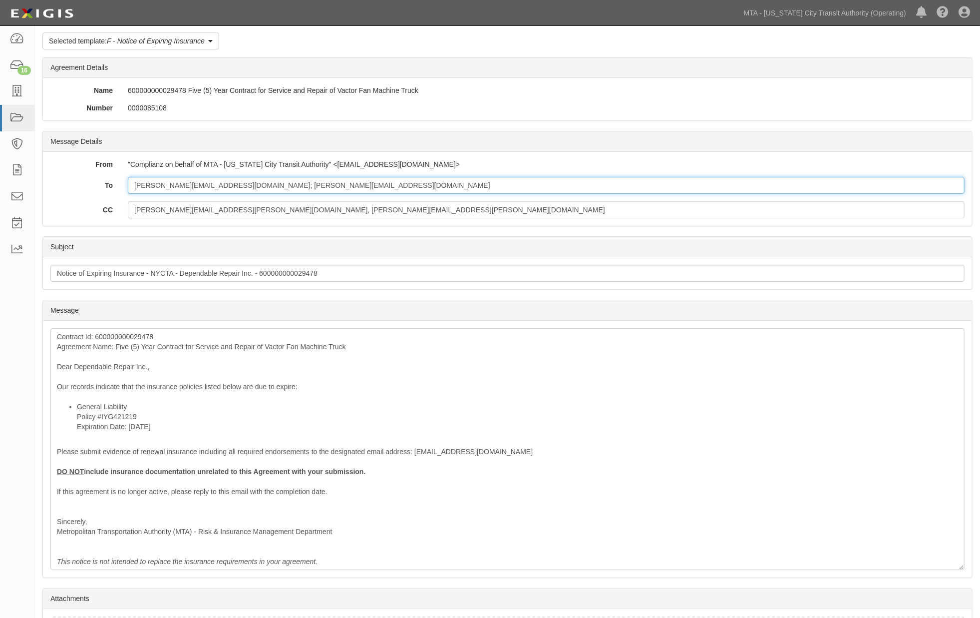
scroll to position [124, 0]
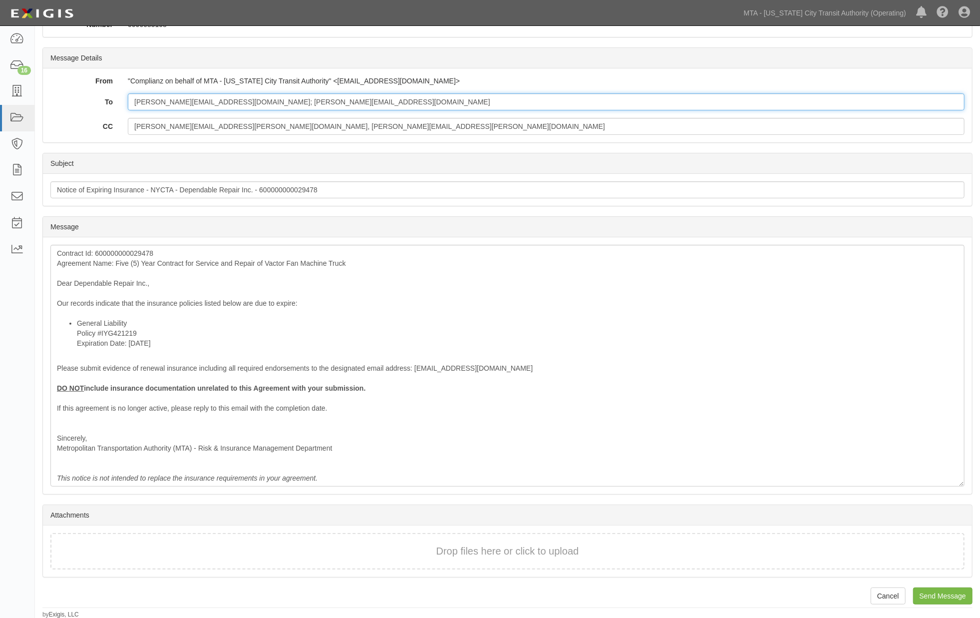
type input "[PERSON_NAME][EMAIL_ADDRESS][DOMAIN_NAME]; [PERSON_NAME][EMAIL_ADDRESS][DOMAIN_…"
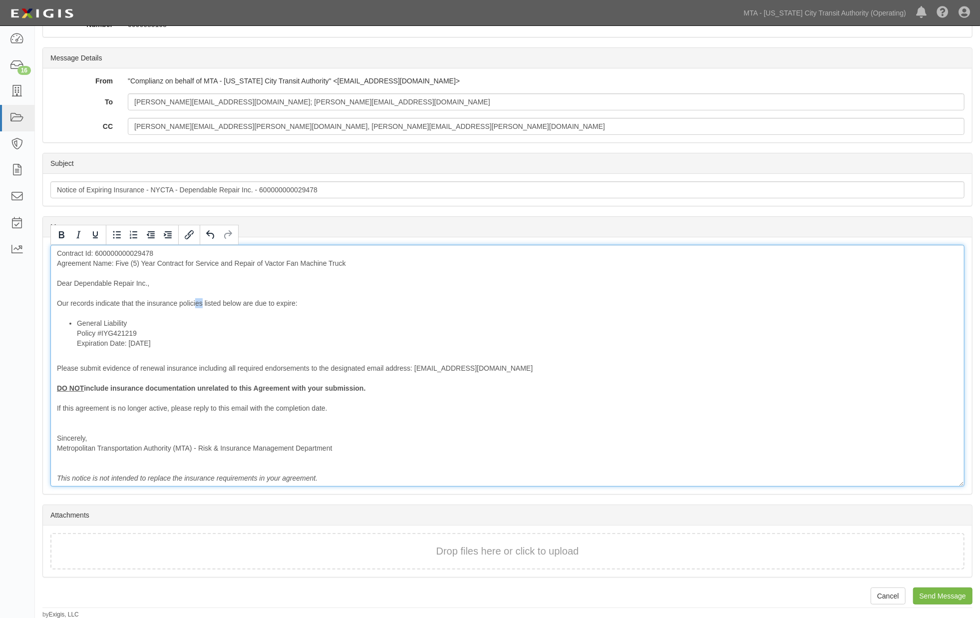
drag, startPoint x: 202, startPoint y: 304, endPoint x: 196, endPoint y: 306, distance: 6.3
click at [196, 306] on div "Contract Id: 600000000029478 Agreement Name: Five (5) Year Contract for Service…" at bounding box center [507, 366] width 914 height 242
click at [241, 306] on div "Contract Id: 600000000029478 Agreement Name: Five (5) Year Contract for Service…" at bounding box center [507, 366] width 914 height 242
drag, startPoint x: 248, startPoint y: 304, endPoint x: 238, endPoint y: 304, distance: 9.5
click at [238, 304] on div "Contract Id: 600000000029478 Agreement Name: Five (5) Year Contract for Service…" at bounding box center [507, 366] width 914 height 242
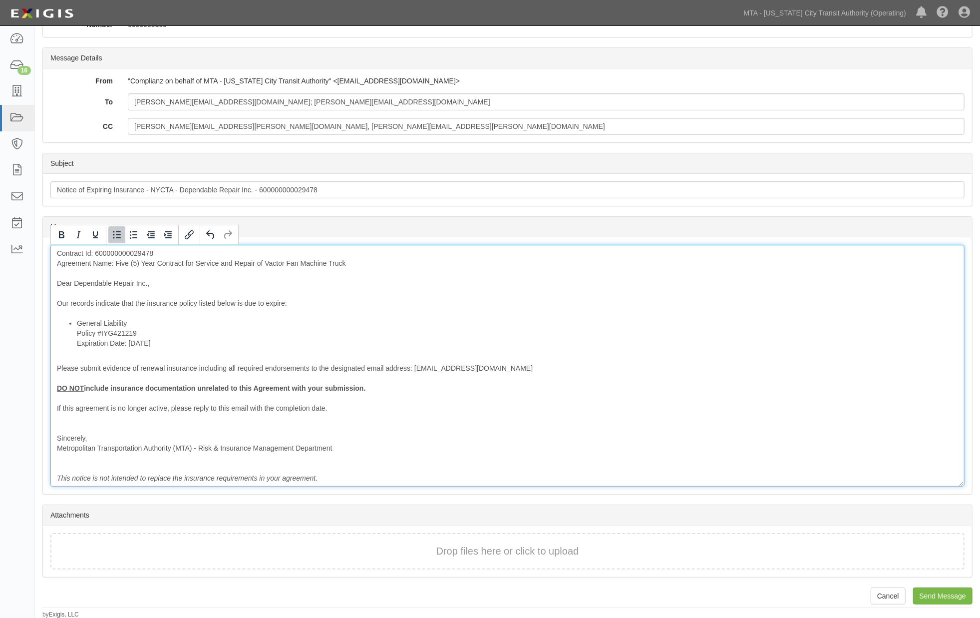
click at [433, 337] on li "General Liability Policy #IYG421219 Expiration Date: [DATE]" at bounding box center [517, 333] width 881 height 30
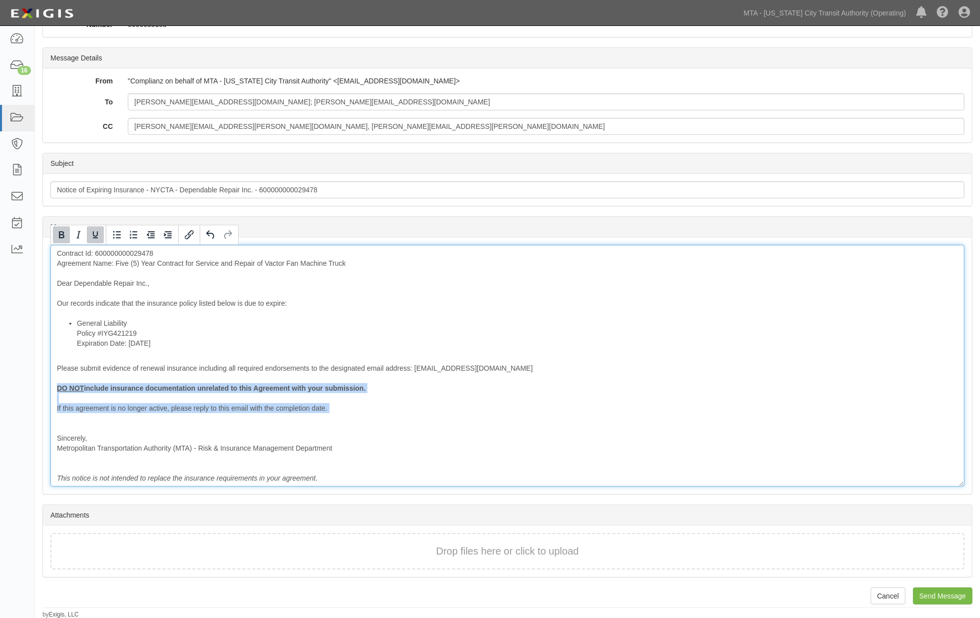
drag, startPoint x: 335, startPoint y: 415, endPoint x: 45, endPoint y: 391, distance: 291.1
click at [45, 391] on div "Message Contract Id: 600000000029478 Agreement Name: Five (5) Year Contract for…" at bounding box center [507, 365] width 929 height 257
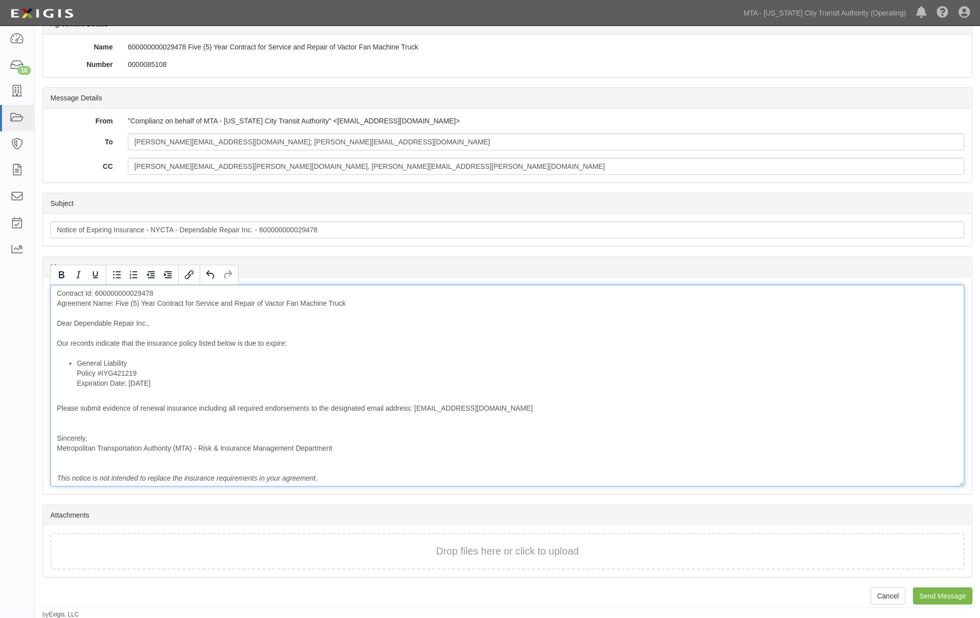
scroll to position [74, 0]
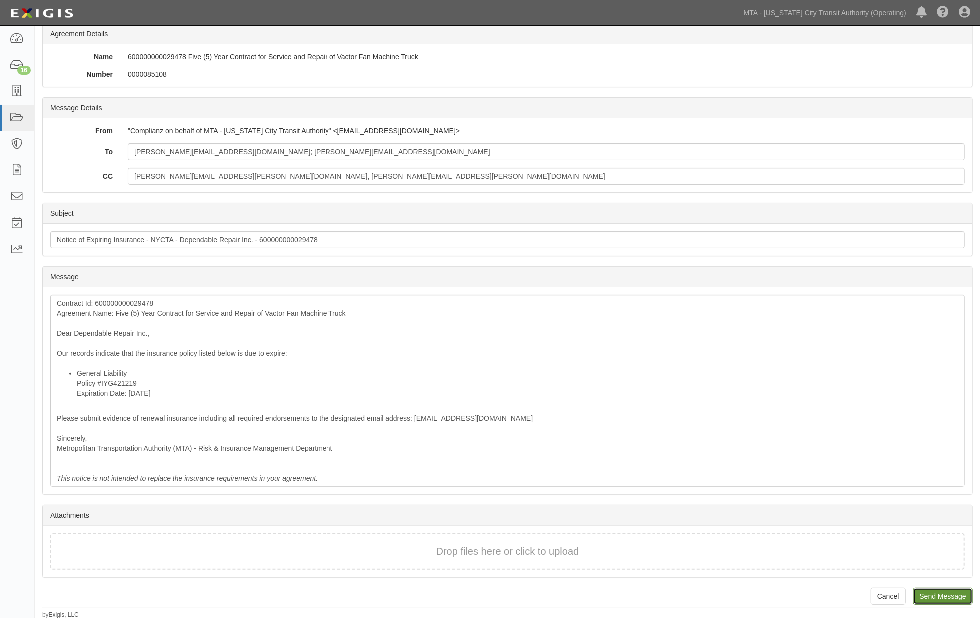
click at [922, 592] on input "Send Message" at bounding box center [942, 595] width 59 height 17
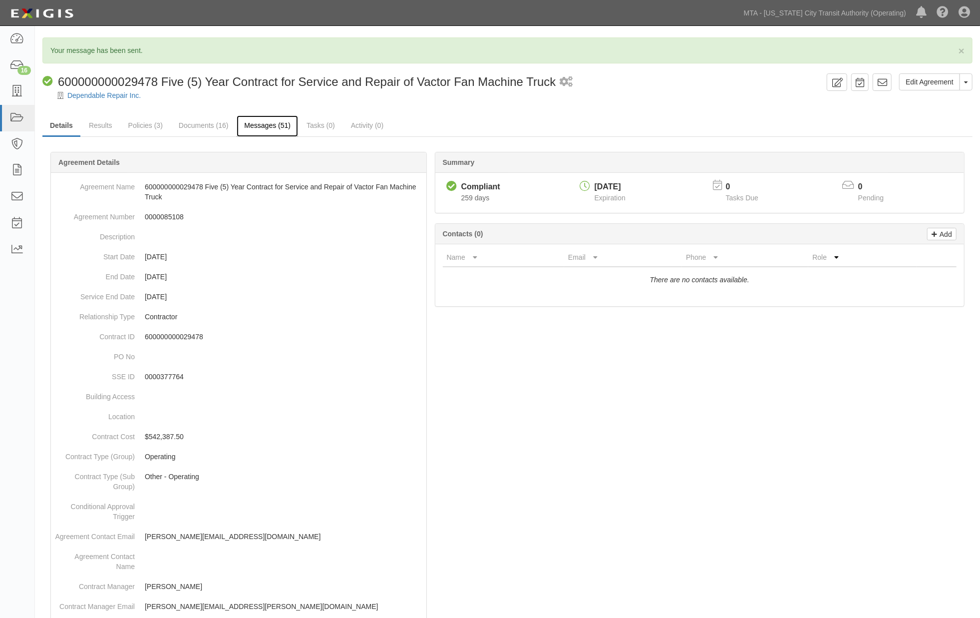
click at [279, 122] on link "Messages (51)" at bounding box center [267, 125] width 61 height 21
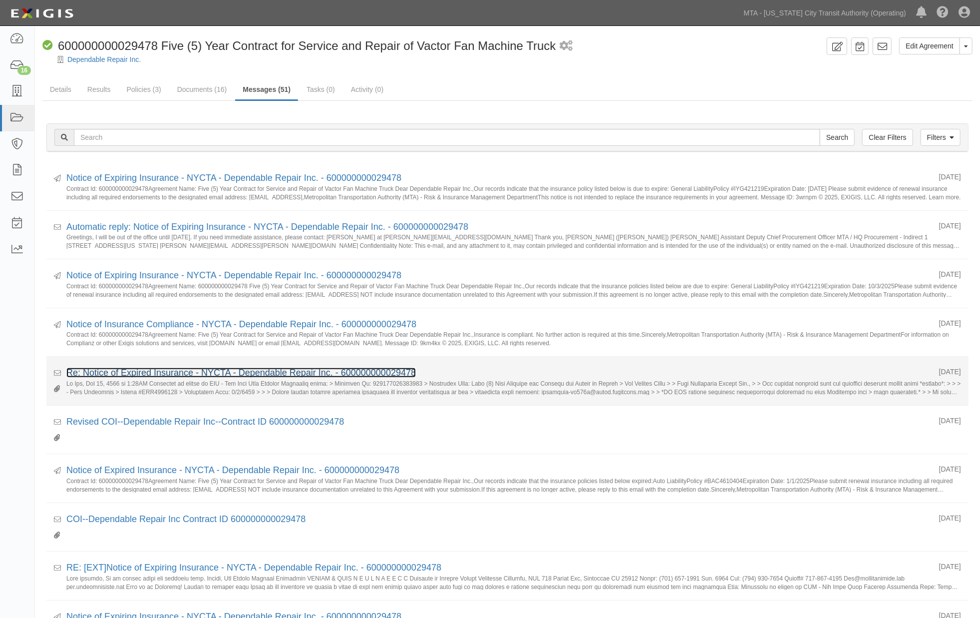
click at [138, 370] on link "Re: Notice of Expired Insurance - NYCTA - Dependable Repair Inc. - 600000000029…" at bounding box center [240, 372] width 349 height 10
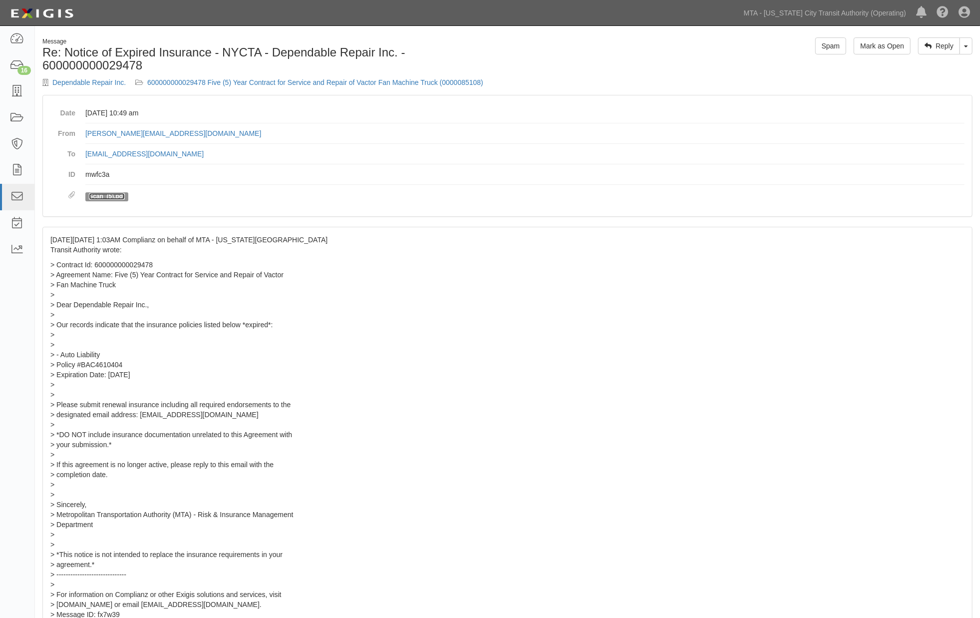
click at [113, 193] on link "Scan_(5).pdf" at bounding box center [107, 196] width 36 height 7
click at [181, 76] on div "Message Re: Notice of Expired Insurance - NYCTA - Dependable Repair Inc. - 6000…" at bounding box center [271, 65] width 473 height 57
click at [282, 80] on link "600000000029478 Five (5) Year Contract for Service and Repair of Vactor Fan Mac…" at bounding box center [315, 82] width 336 height 8
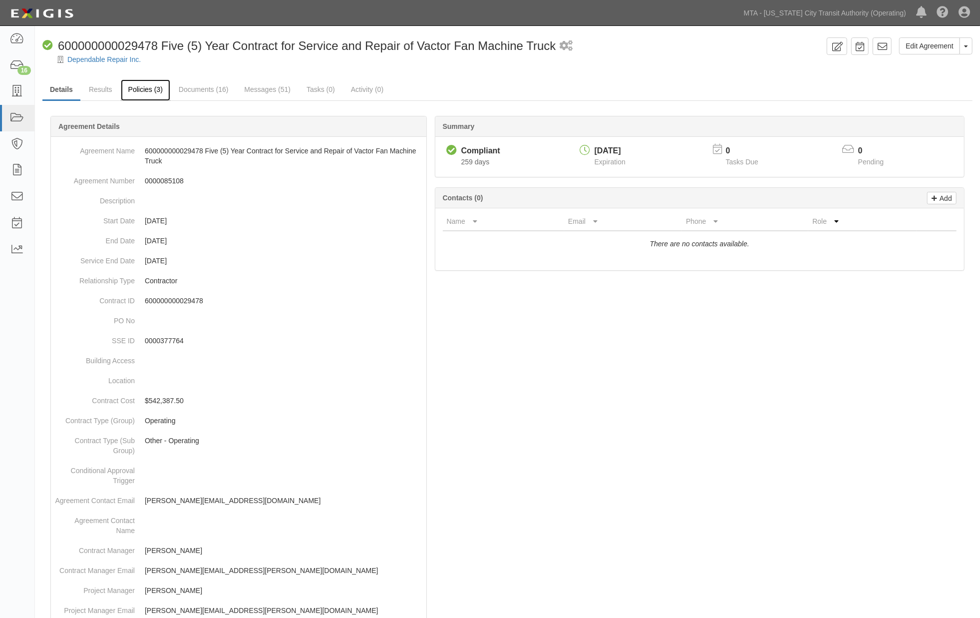
click at [147, 89] on link "Policies (3)" at bounding box center [145, 89] width 49 height 21
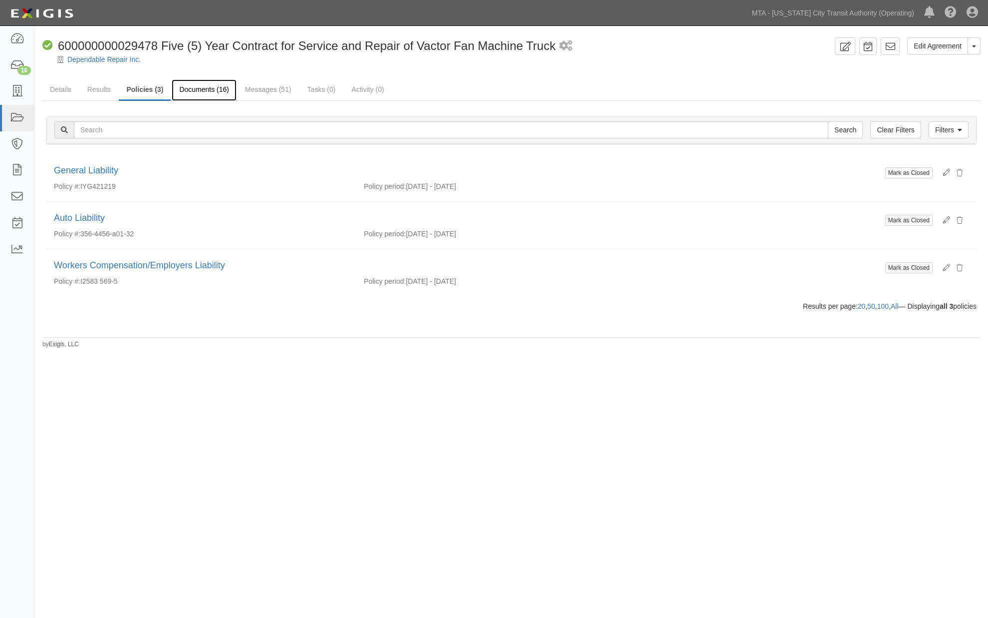
click at [213, 86] on link "Documents (16)" at bounding box center [204, 89] width 65 height 21
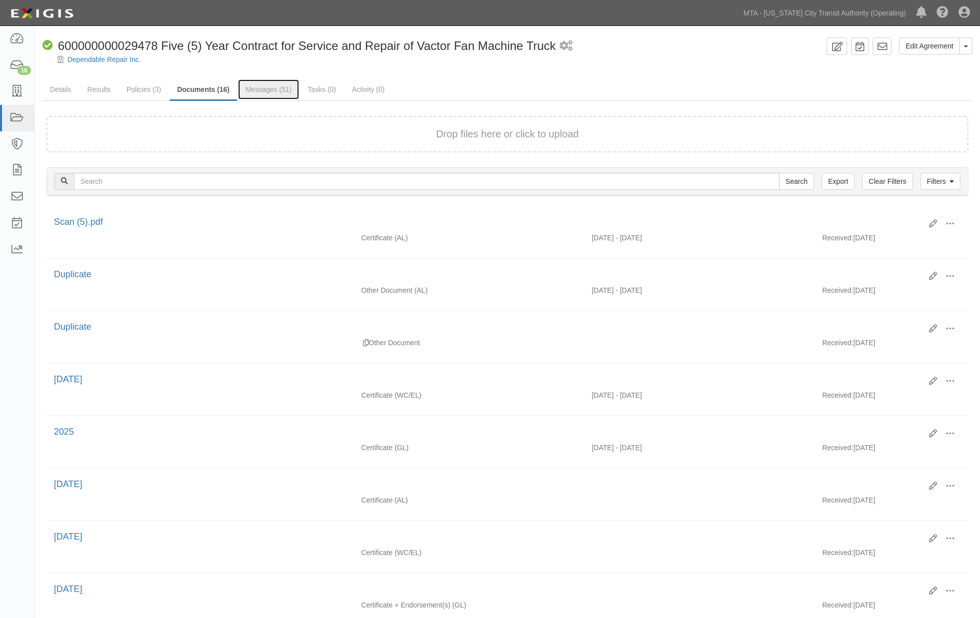
click at [265, 90] on link "Messages (51)" at bounding box center [268, 89] width 61 height 20
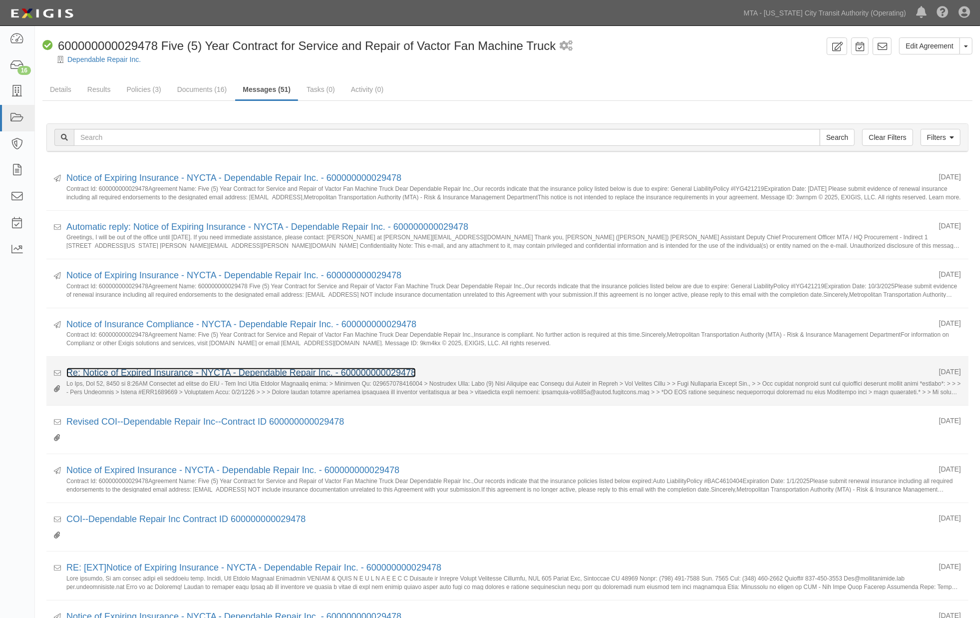
click at [198, 371] on link "Re: Notice of Expired Insurance - NYCTA - Dependable Repair Inc. - 600000000029…" at bounding box center [240, 372] width 349 height 10
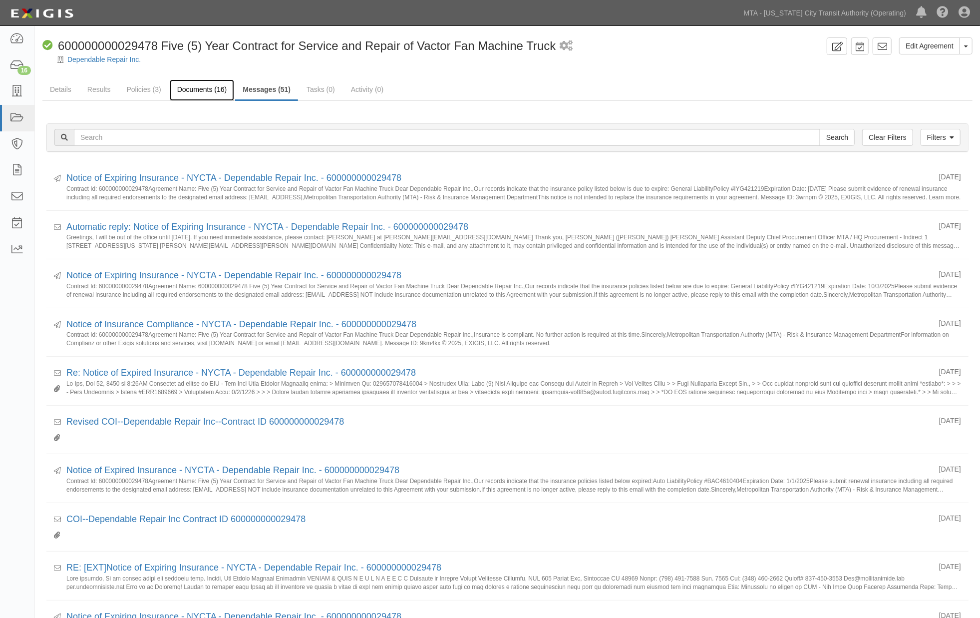
click at [183, 87] on link "Documents (16)" at bounding box center [202, 89] width 65 height 21
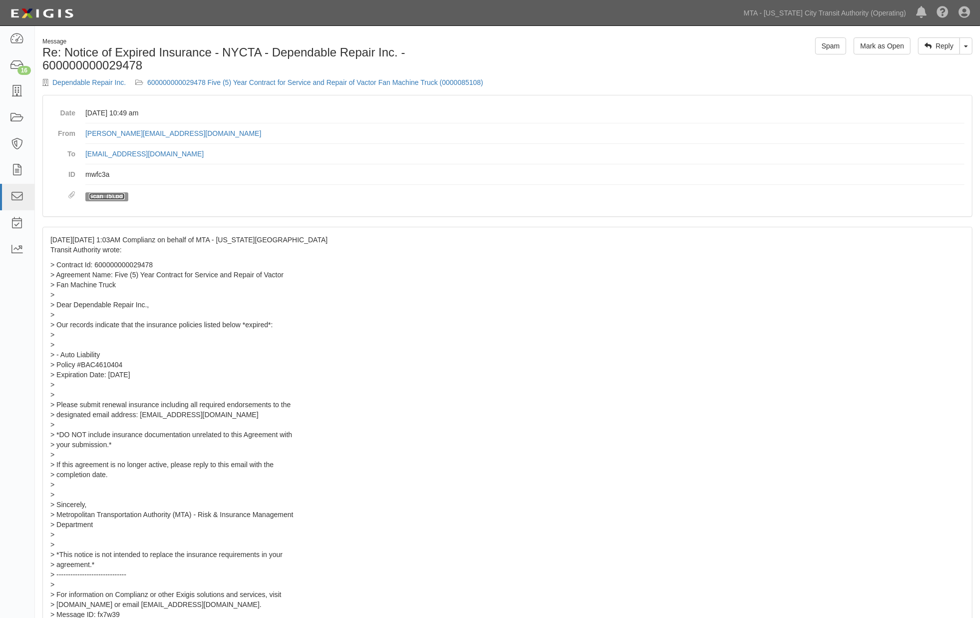
click at [114, 195] on link "Scan_(5).pdf" at bounding box center [107, 196] width 36 height 7
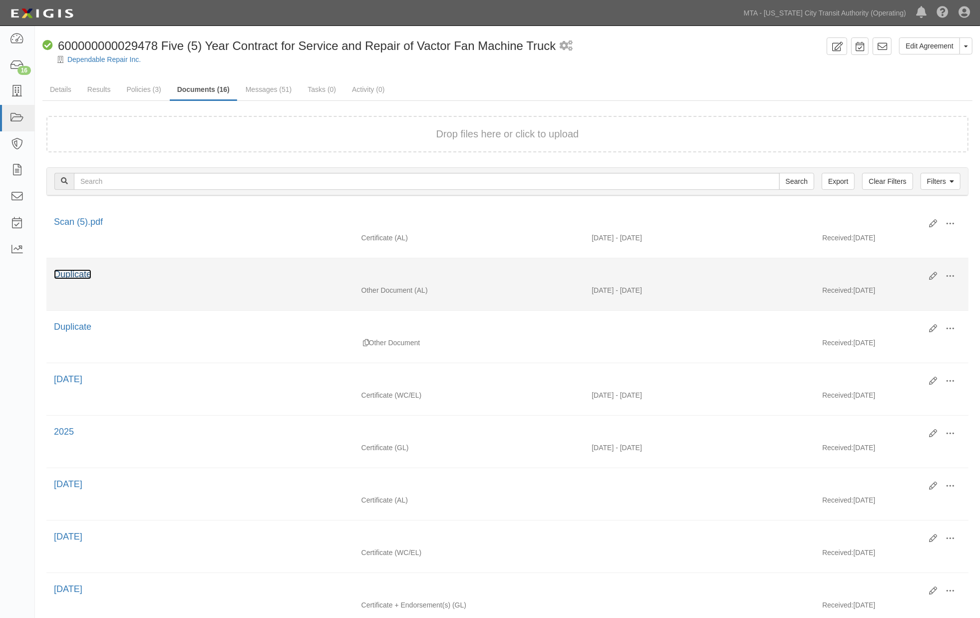
click at [71, 276] on link "Duplicate" at bounding box center [72, 274] width 37 height 10
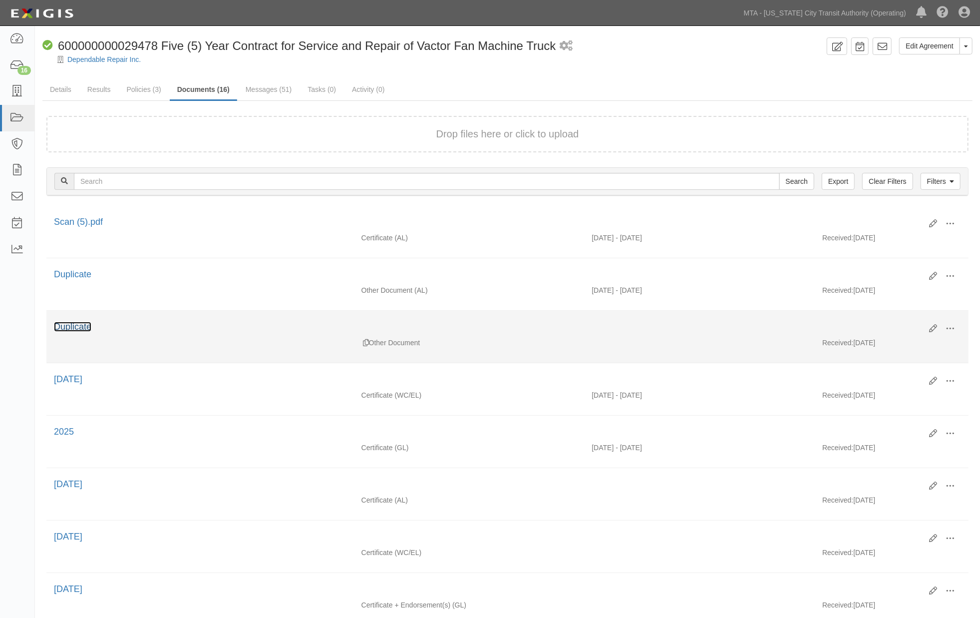
click at [85, 327] on link "Duplicate" at bounding box center [72, 326] width 37 height 10
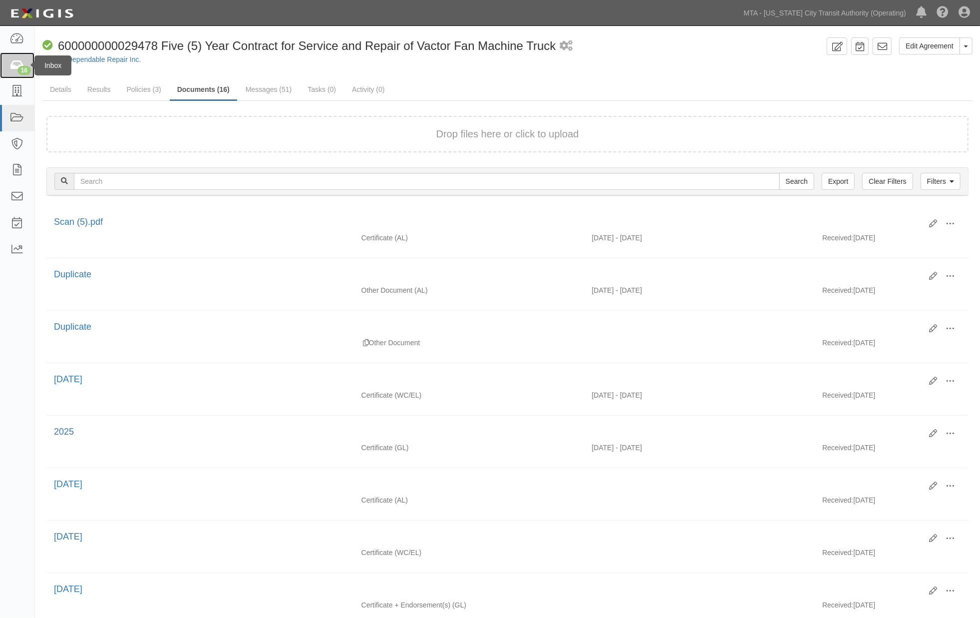
click at [15, 63] on icon at bounding box center [17, 65] width 14 height 11
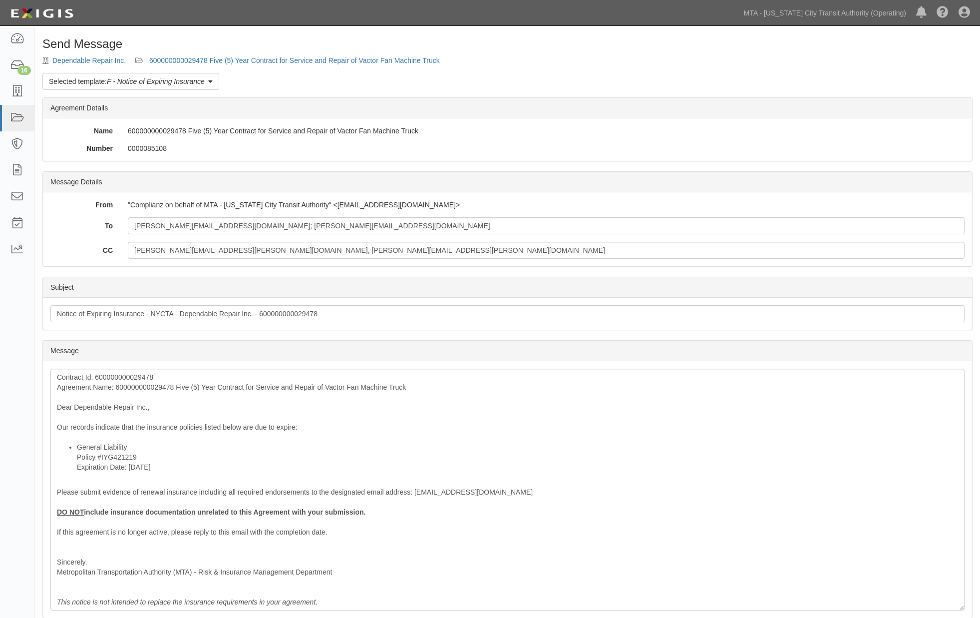
scroll to position [74, 0]
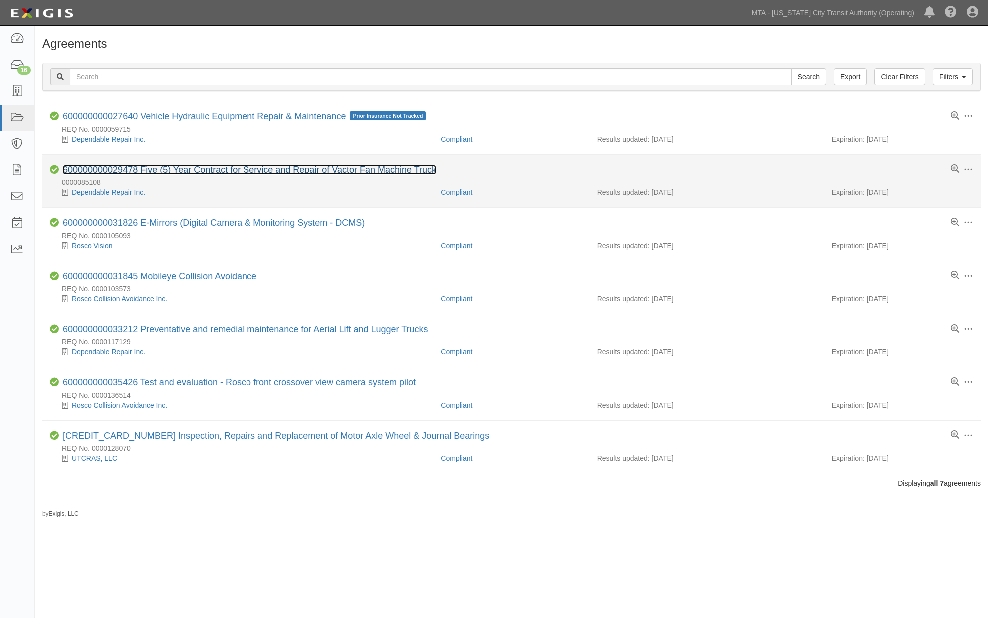
click at [237, 174] on link "600000000029478 Five (5) Year Contract for Service and Repair of Vactor Fan Mac…" at bounding box center [249, 170] width 373 height 10
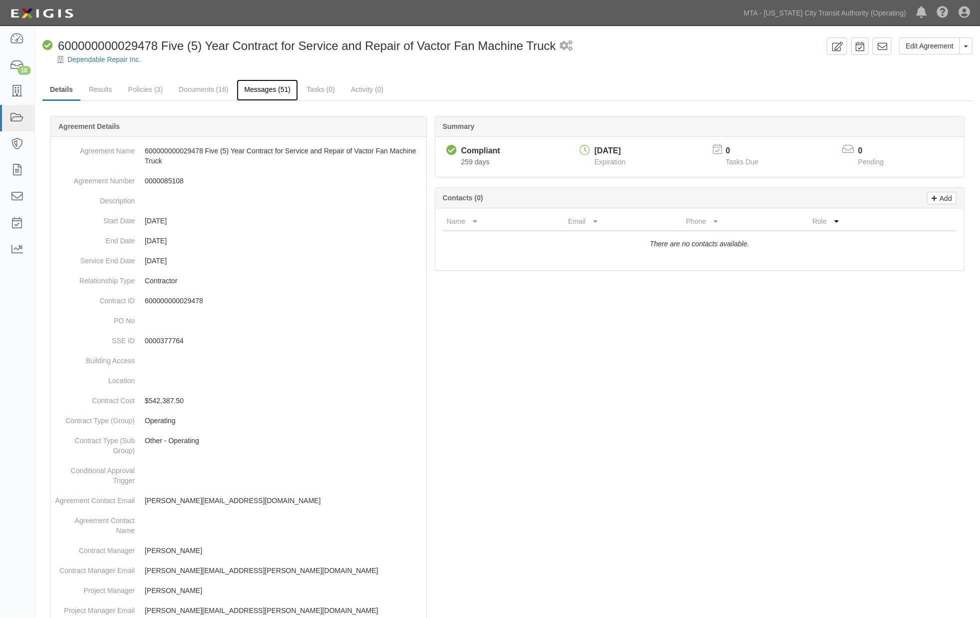
click at [280, 89] on link "Messages (51)" at bounding box center [267, 89] width 61 height 21
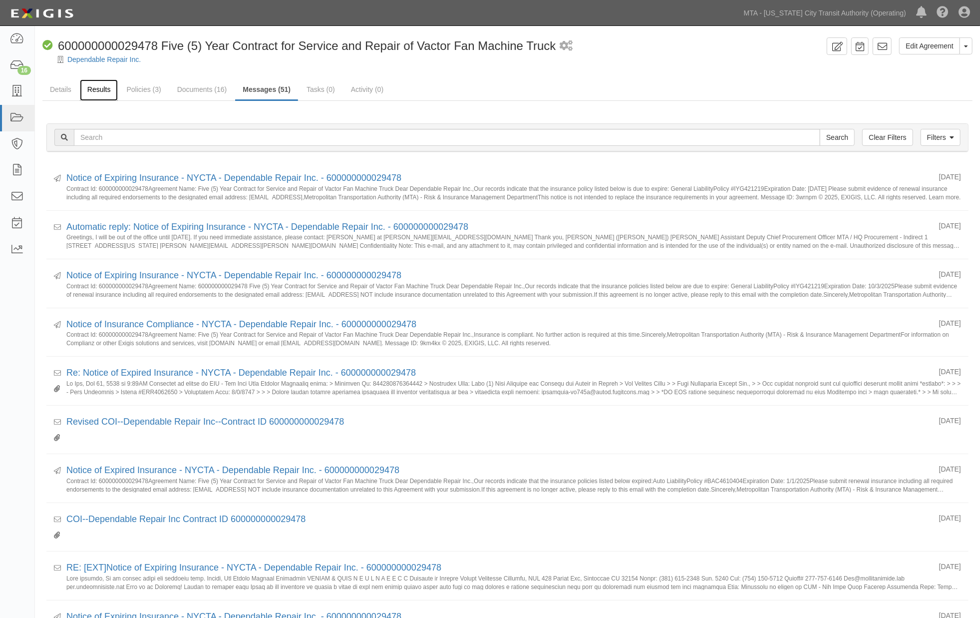
click at [93, 85] on link "Results" at bounding box center [99, 89] width 38 height 21
click at [97, 89] on link "Results" at bounding box center [99, 89] width 38 height 21
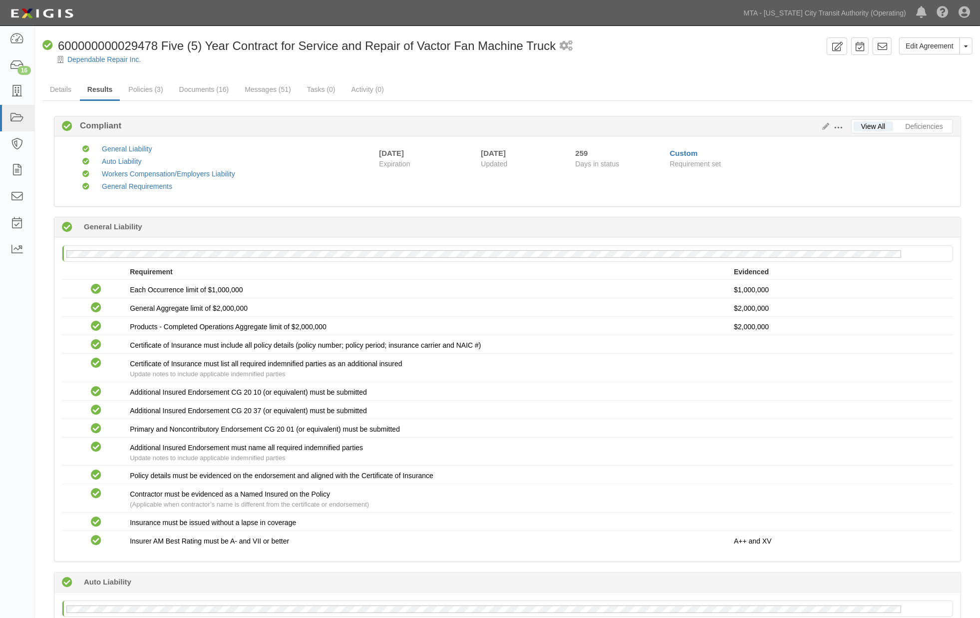
click at [111, 44] on span "600000000029478 Five (5) Year Contract for Service and Repair of Vactor Fan Mac…" at bounding box center [307, 45] width 498 height 13
copy div "Compliant 600000000029478"
click at [483, 434] on div "Primary and Noncontributory Endorsement CG 20 01 (or equivalent) must be submit…" at bounding box center [432, 429] width 604 height 10
drag, startPoint x: 925, startPoint y: 46, endPoint x: 914, endPoint y: 50, distance: 11.5
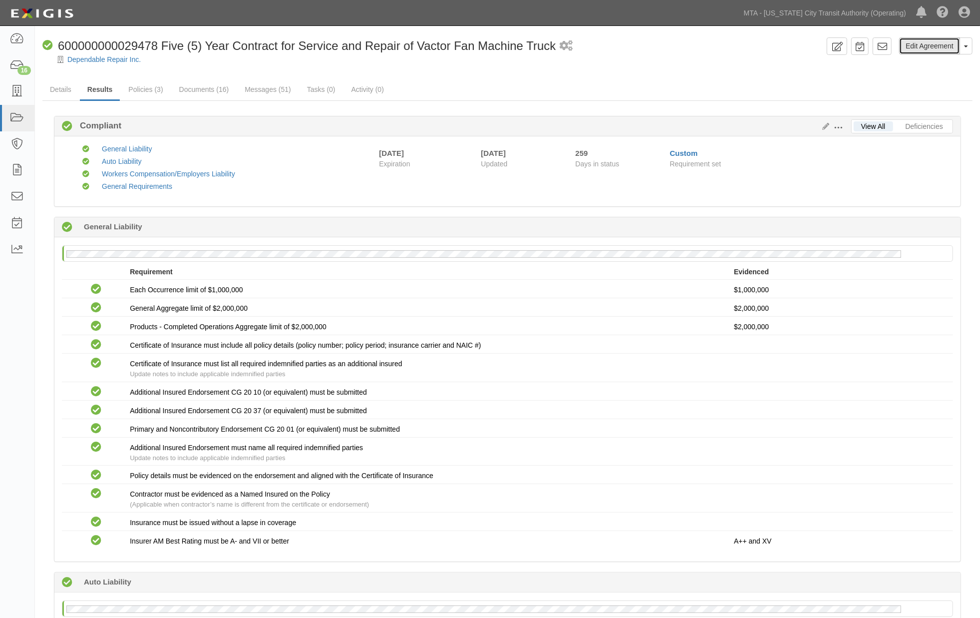
click at [925, 46] on link "Edit Agreement" at bounding box center [929, 45] width 61 height 17
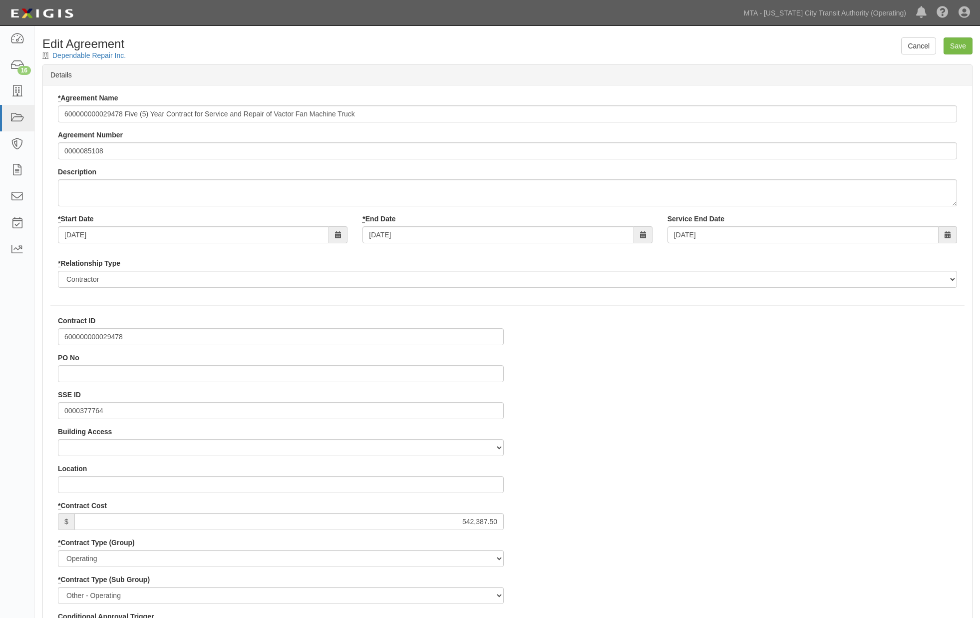
select select
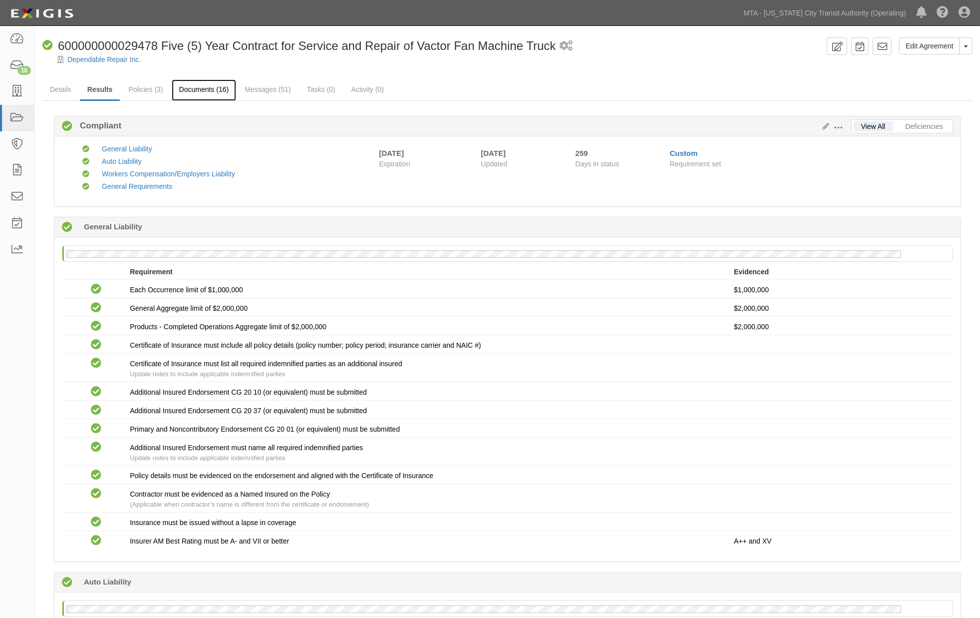
click at [208, 96] on link "Documents (16)" at bounding box center [204, 89] width 65 height 21
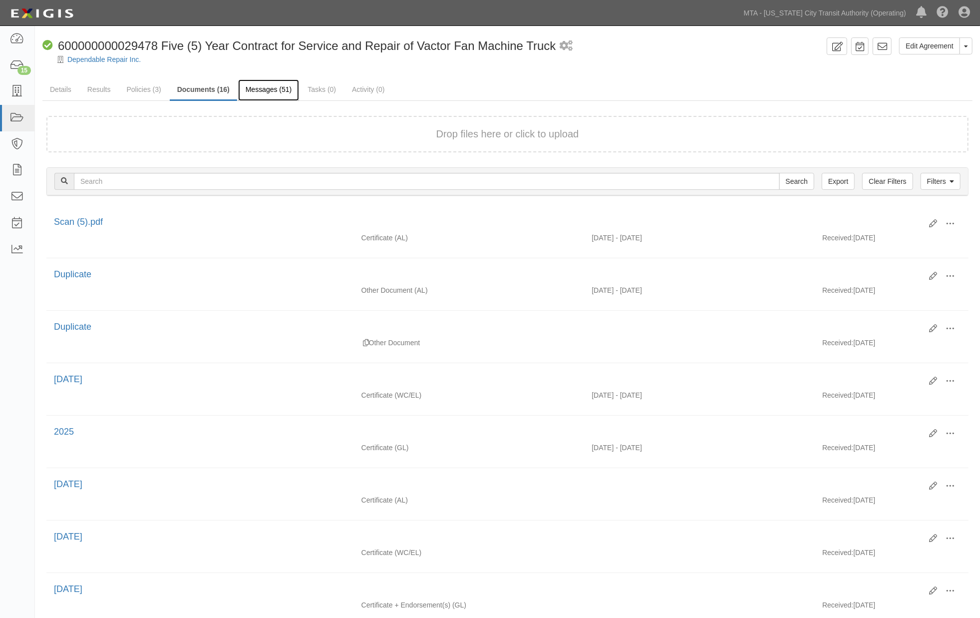
click at [259, 90] on link "Messages (51)" at bounding box center [268, 89] width 61 height 21
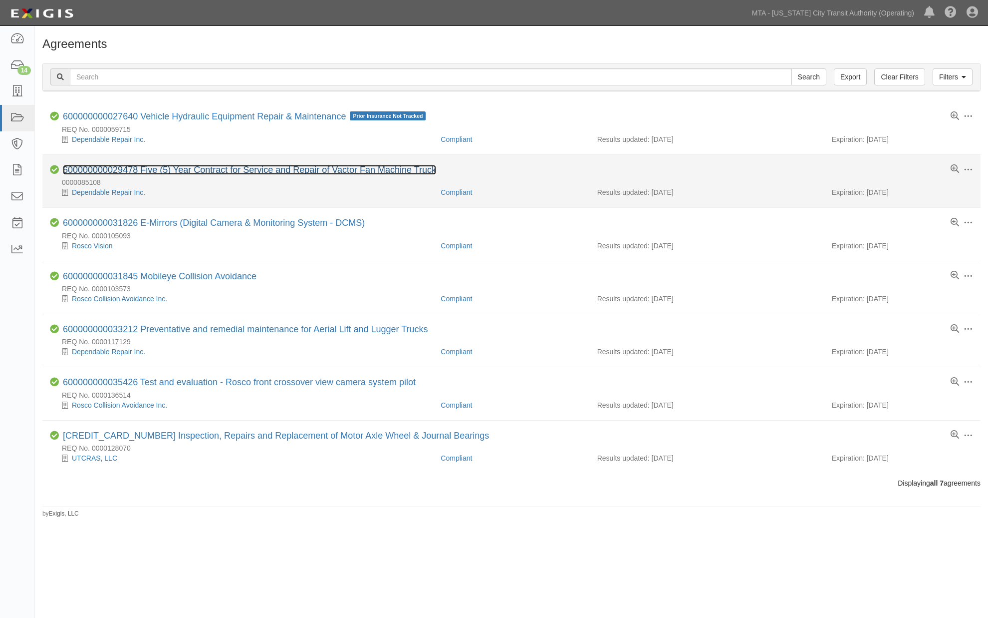
click at [183, 168] on link "600000000029478 Five (5) Year Contract for Service and Repair of Vactor Fan Mac…" at bounding box center [249, 170] width 373 height 10
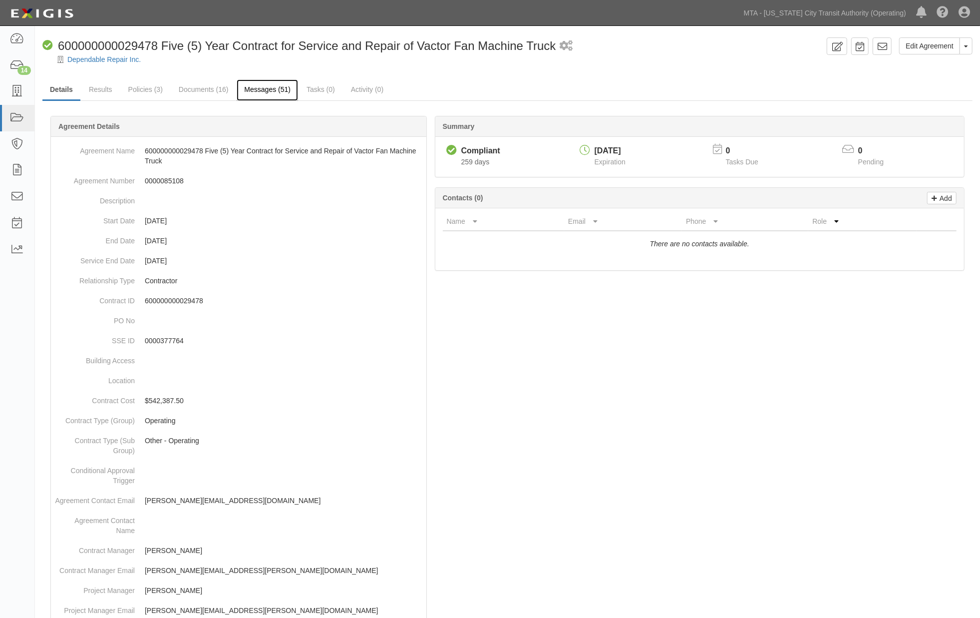
click at [266, 91] on link "Messages (51)" at bounding box center [267, 89] width 61 height 21
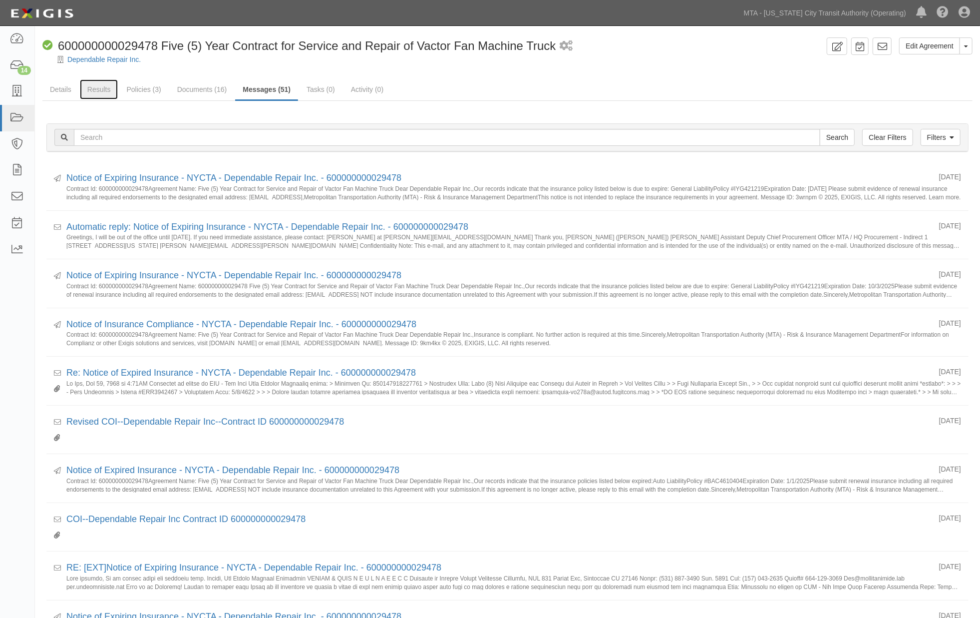
click at [96, 86] on link "Results" at bounding box center [99, 89] width 38 height 20
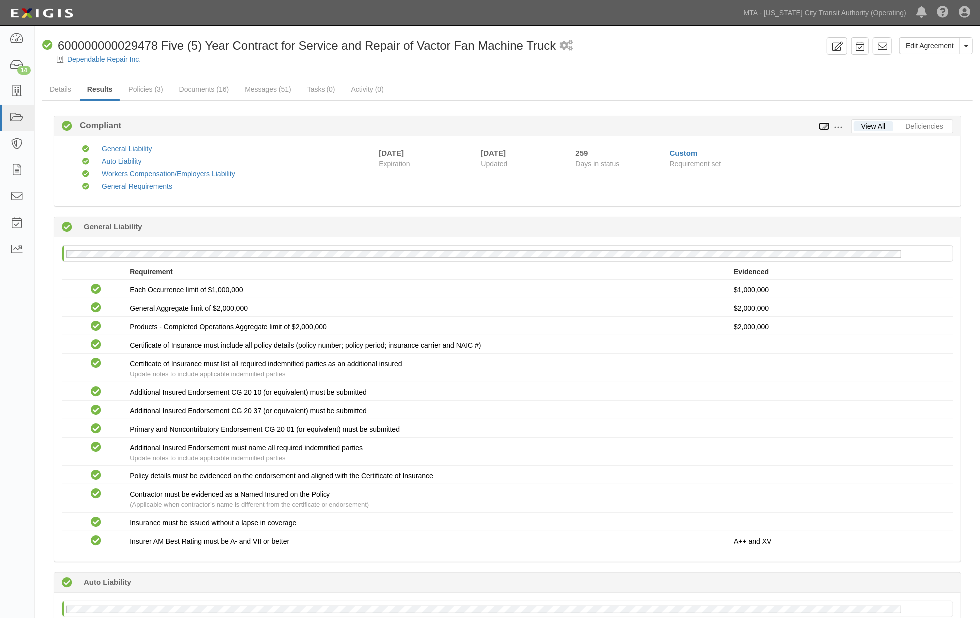
click at [824, 125] on icon at bounding box center [824, 126] width 11 height 7
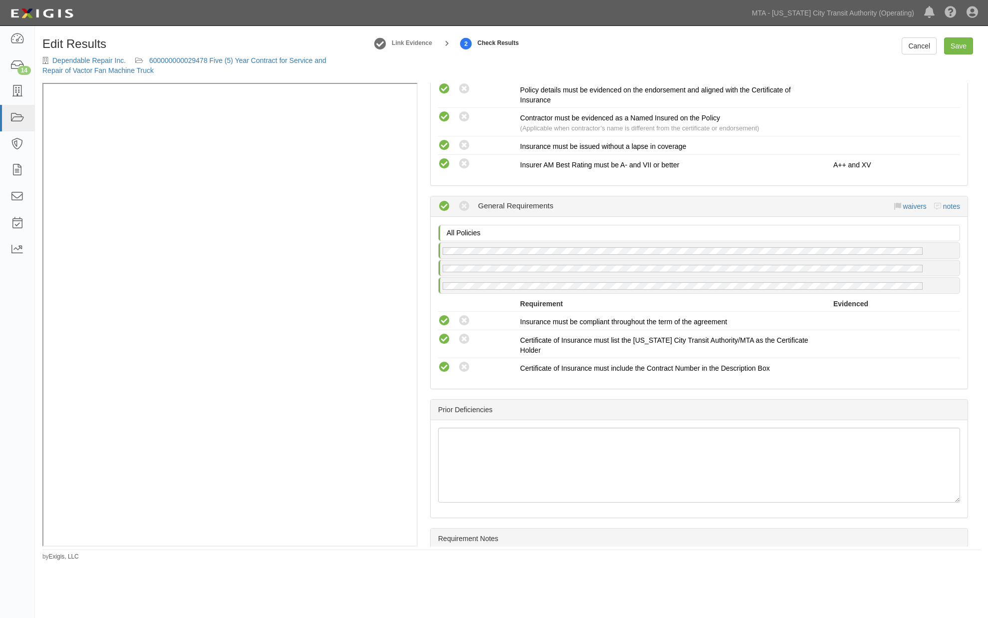
scroll to position [943, 0]
click at [944, 204] on link "notes" at bounding box center [952, 208] width 17 height 8
radio input "true"
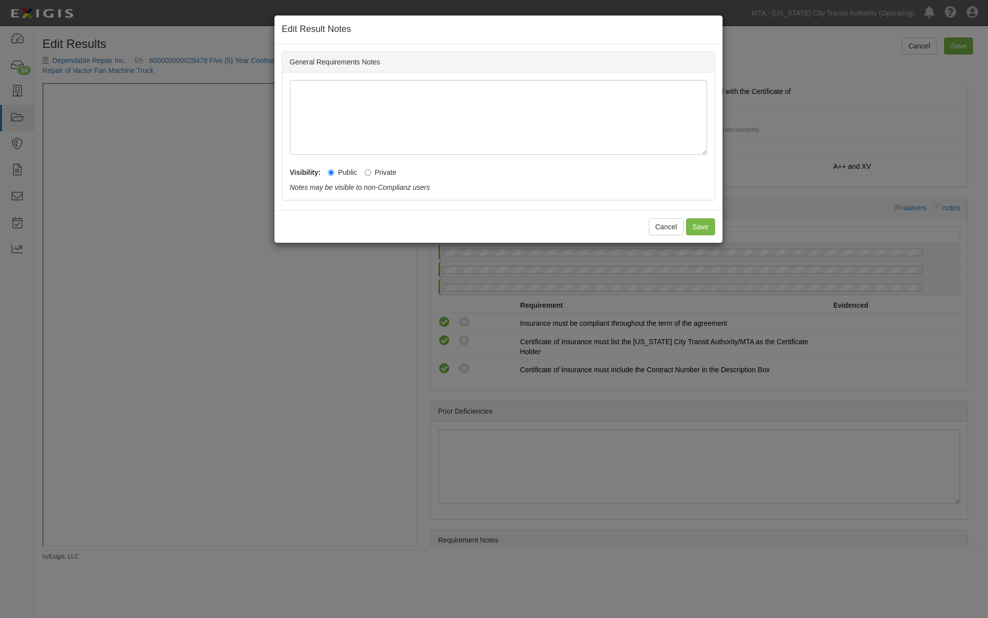
click at [372, 171] on label "Private" at bounding box center [381, 172] width 32 height 10
click at [371, 171] on input "Private" at bounding box center [368, 172] width 6 height 6
radio input "true"
click at [694, 226] on button "Save" at bounding box center [700, 226] width 29 height 17
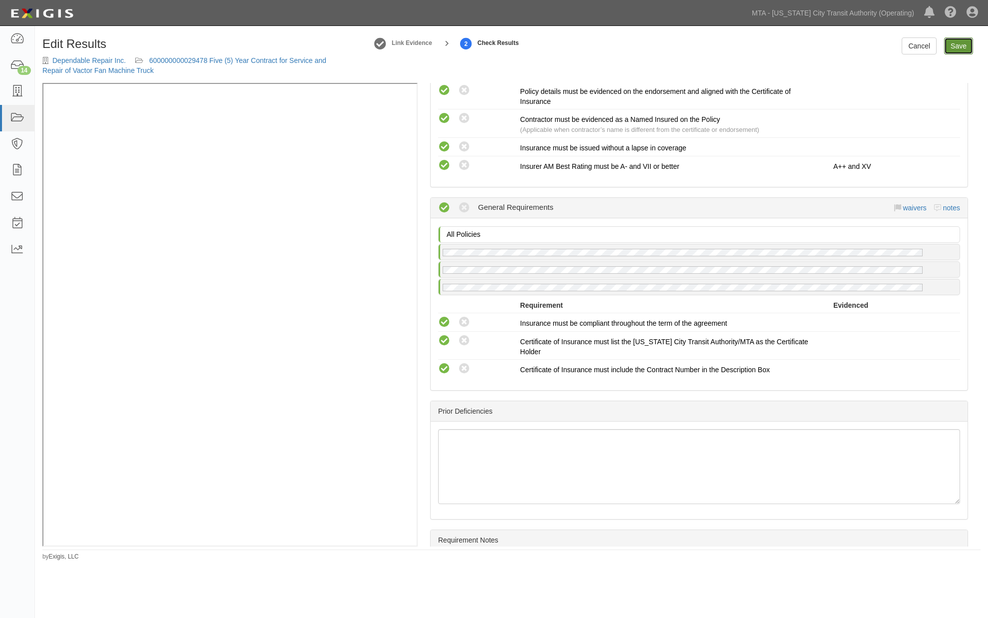
click at [962, 43] on link "Save" at bounding box center [959, 45] width 29 height 17
radio input "true"
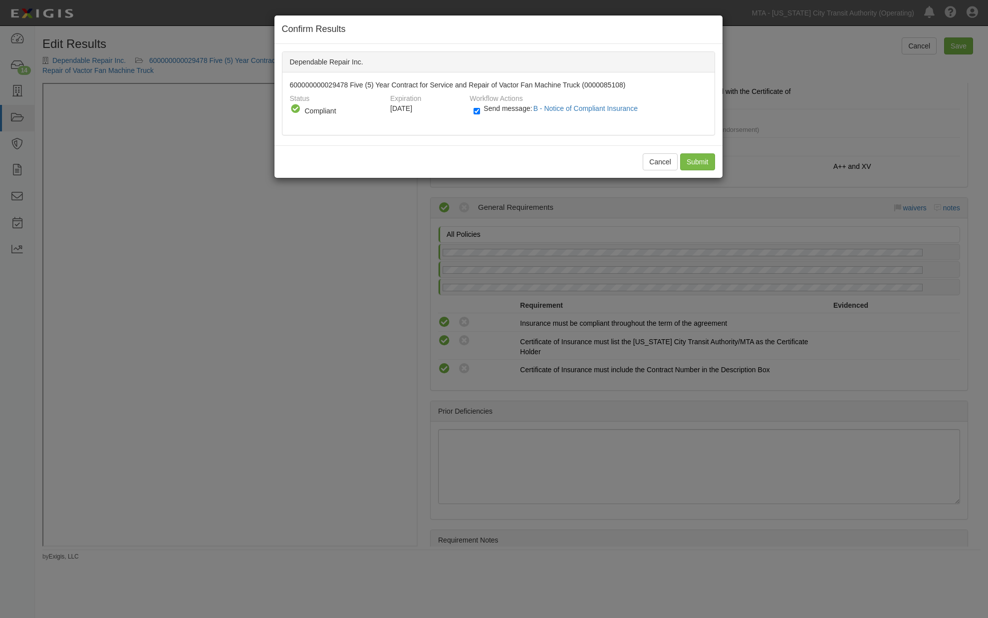
click at [473, 110] on div "Send message: B - Notice of Compliant Insurance" at bounding box center [586, 111] width 241 height 16
click at [485, 112] on label "Send message: B - Notice of Compliant Insurance" at bounding box center [558, 113] width 168 height 13
click at [480, 112] on input "Send message: B - Notice of Compliant Insurance" at bounding box center [477, 110] width 6 height 11
checkbox input "false"
click at [694, 157] on input "Submit" at bounding box center [697, 161] width 35 height 17
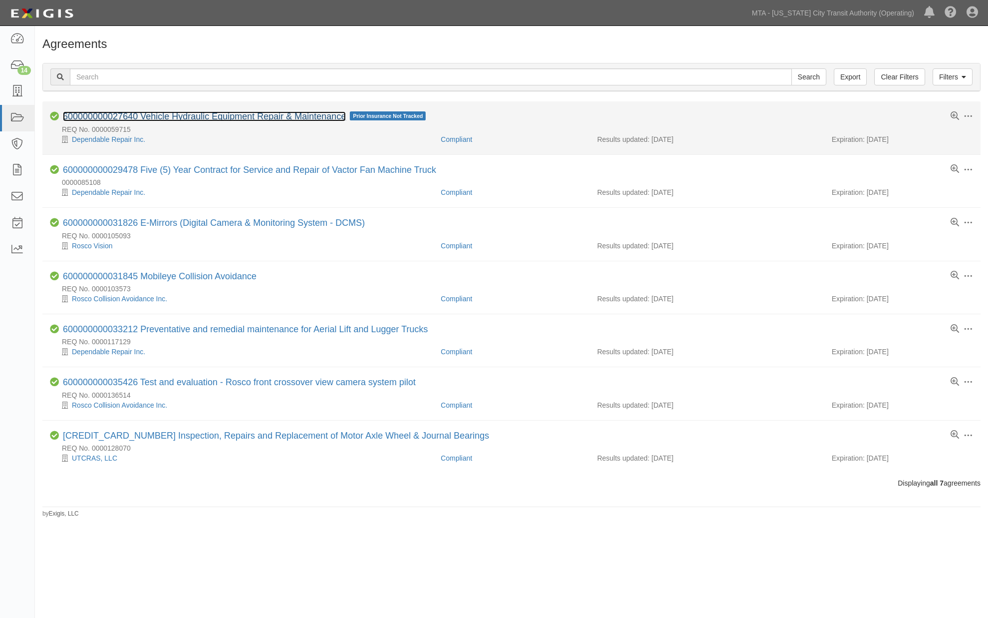
click at [156, 115] on link "600000000027640 Vehicle Hydraulic Equipment Repair & Maintenance" at bounding box center [204, 116] width 283 height 10
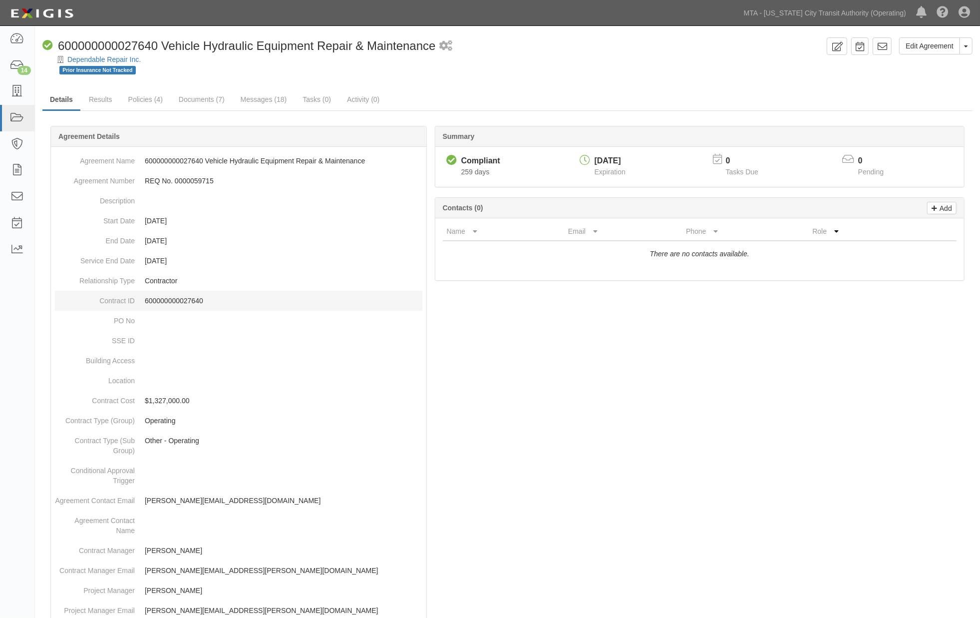
click at [173, 297] on p "600000000027640" at bounding box center [284, 301] width 278 height 10
copy p "600000000027640"
click at [588, 497] on div at bounding box center [507, 552] width 930 height 822
click at [103, 60] on link "Dependable Repair Inc." at bounding box center [103, 59] width 73 height 8
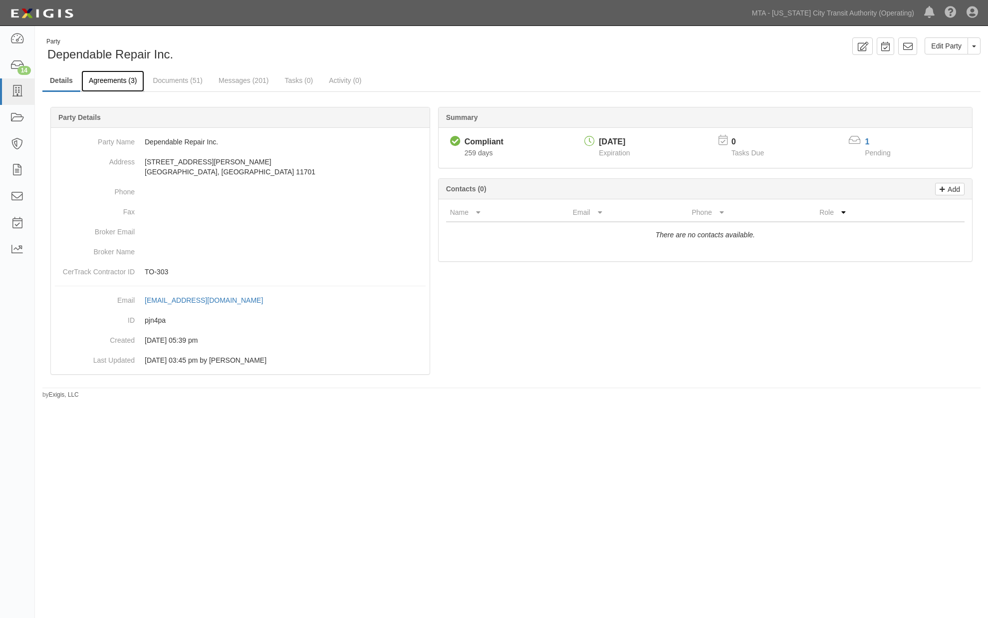
click at [105, 80] on link "Agreements (3)" at bounding box center [112, 80] width 63 height 21
click at [106, 80] on link "Agreements (3)" at bounding box center [112, 80] width 63 height 21
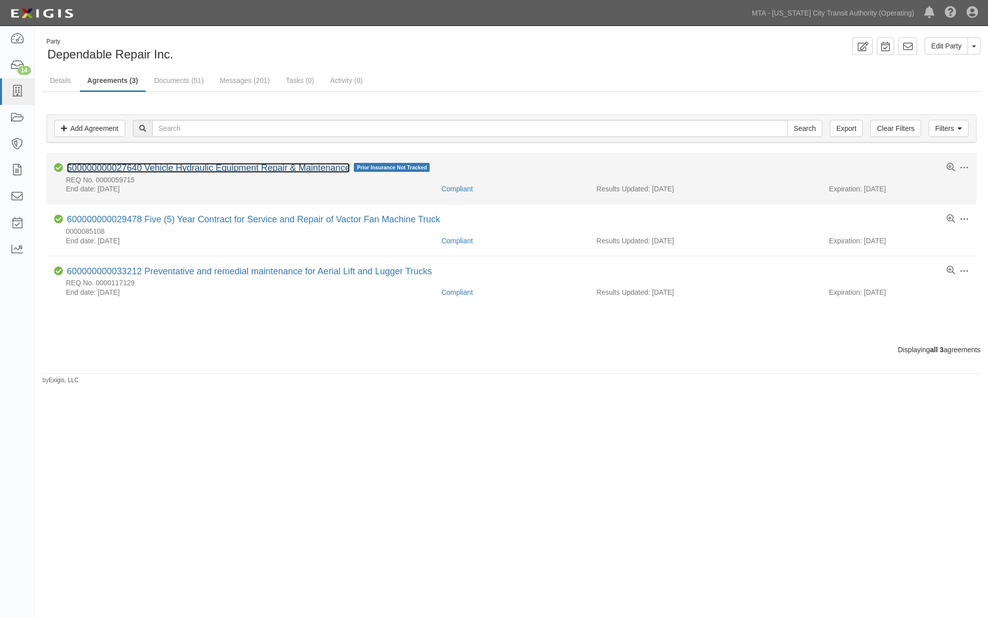
click at [242, 171] on link "600000000027640 Vehicle Hydraulic Equipment Repair & Maintenance" at bounding box center [208, 168] width 283 height 10
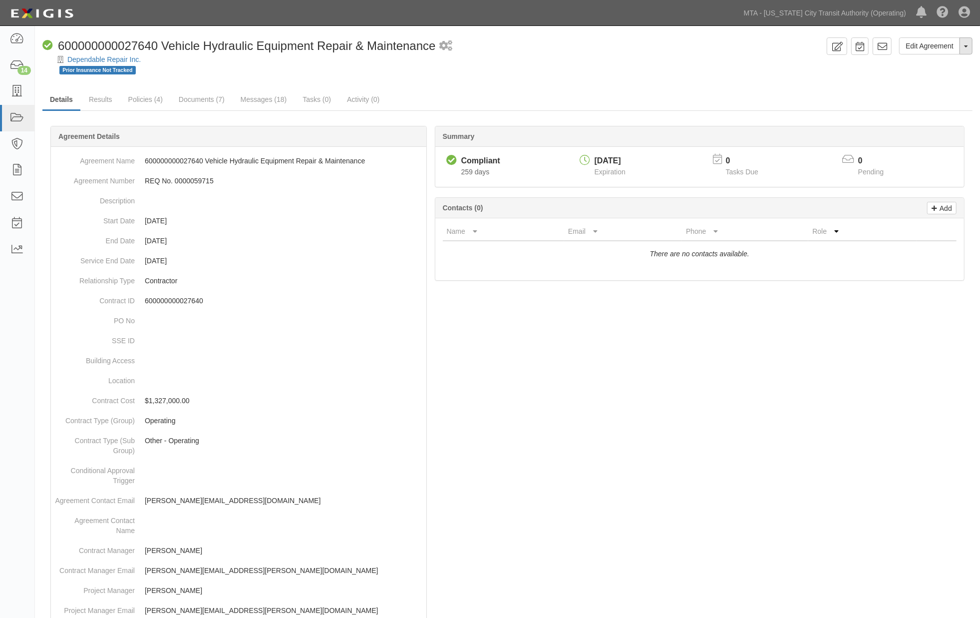
click at [966, 49] on button "Toggle Agreement Dropdown" at bounding box center [966, 45] width 13 height 17
click at [925, 76] on link "Archive Agreement" at bounding box center [932, 77] width 79 height 13
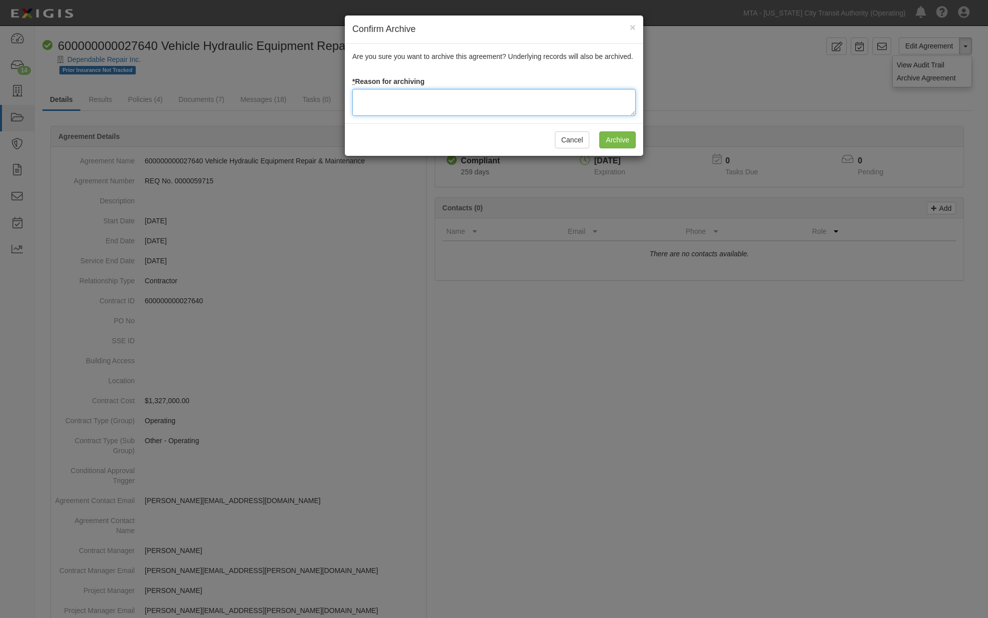
click at [513, 108] on textarea at bounding box center [494, 102] width 284 height 27
type textarea "Completed 4/2025"
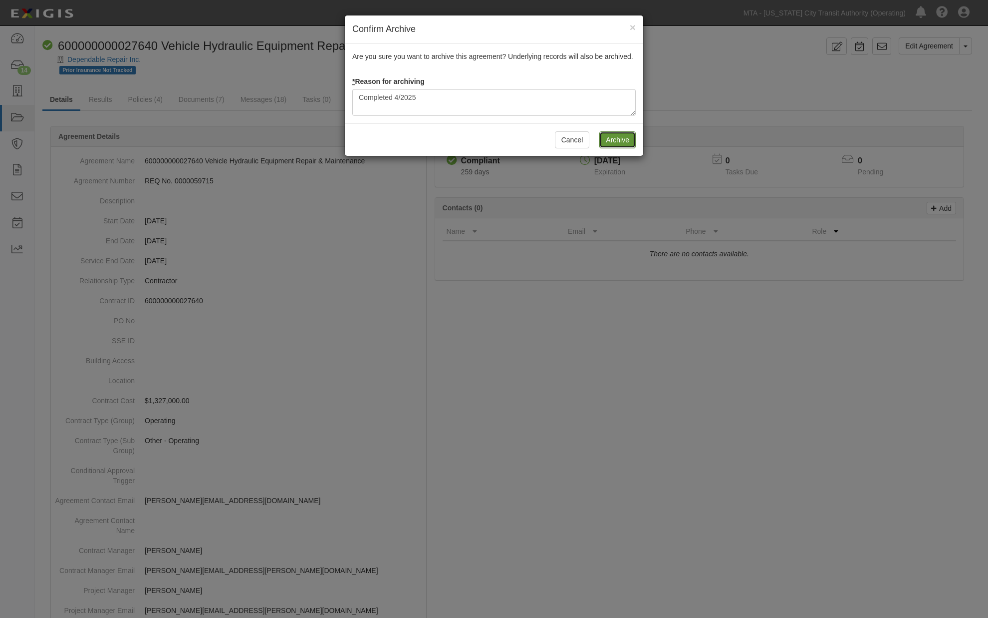
click at [628, 140] on input "Archive" at bounding box center [618, 139] width 36 height 17
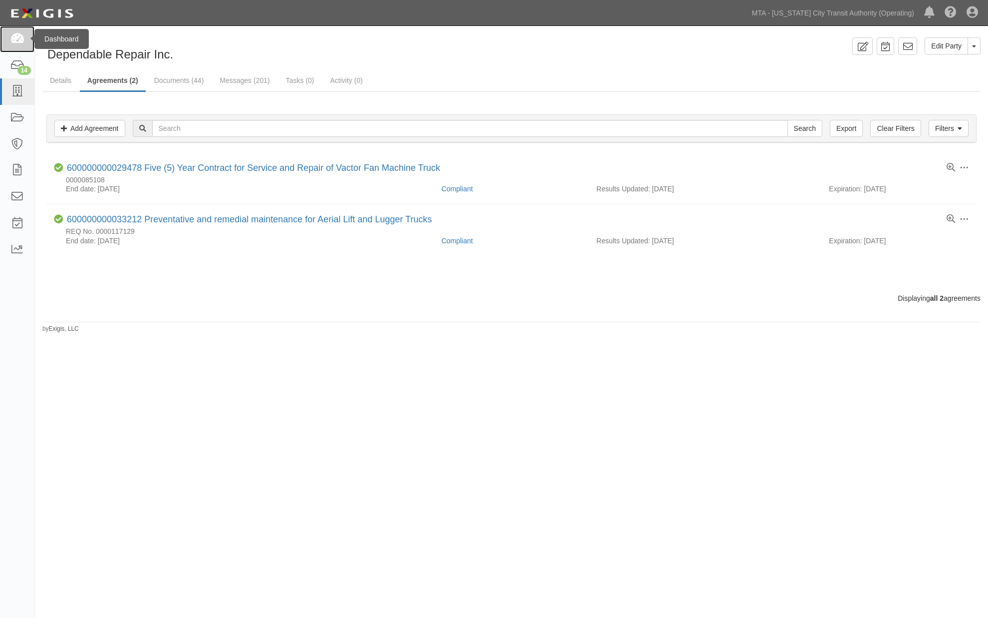
click at [18, 37] on icon at bounding box center [17, 38] width 14 height 11
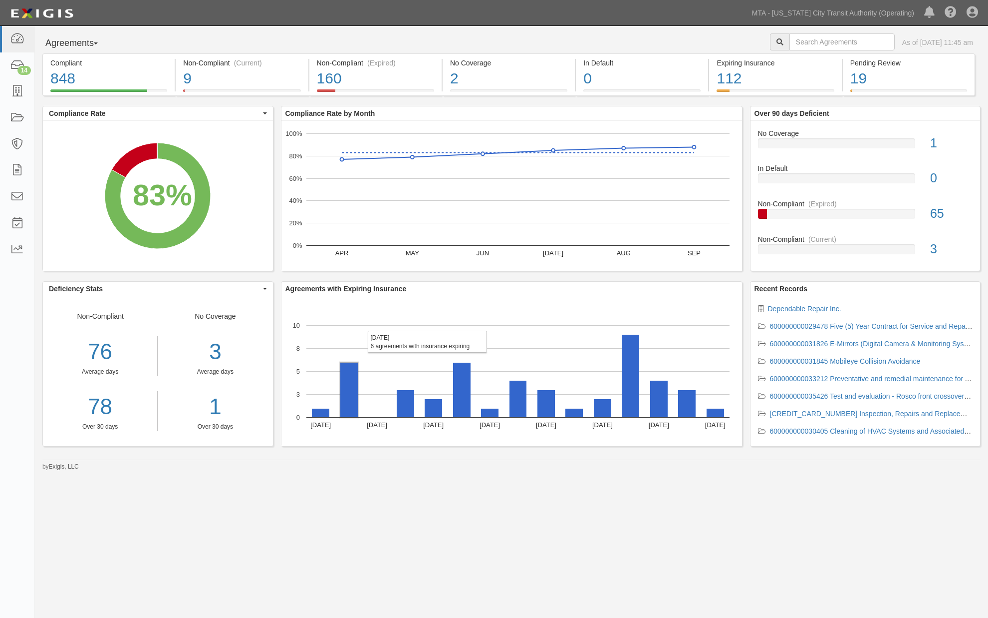
click at [350, 410] on rect "A chart." at bounding box center [348, 389] width 17 height 54
click at [408, 401] on rect "A chart." at bounding box center [405, 403] width 17 height 27
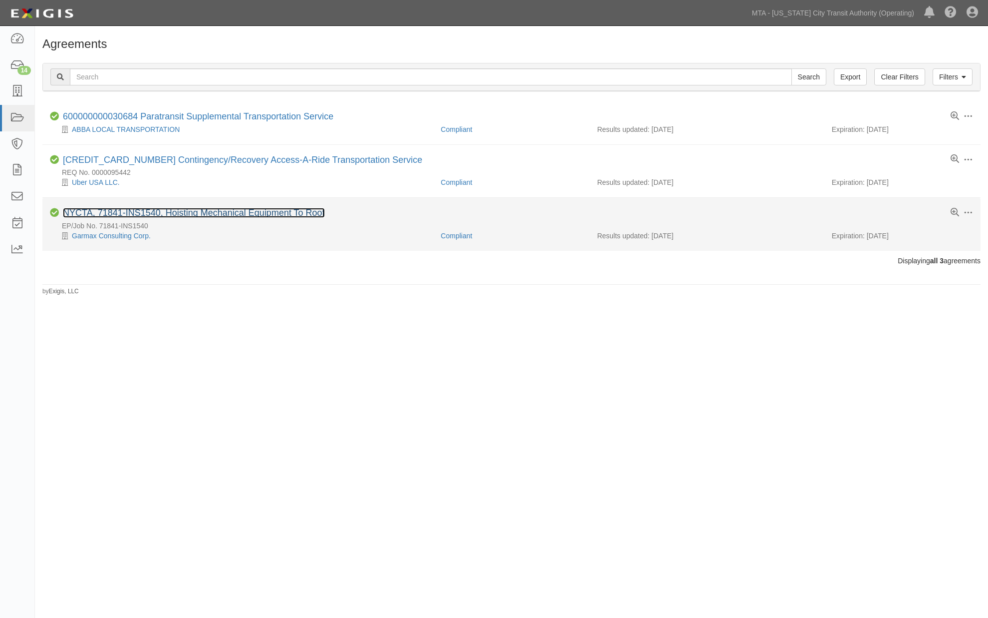
click at [243, 215] on link "NYCTA, 71841-INS1540, Hoisting Mechanical Equipment To Roof" at bounding box center [194, 213] width 262 height 10
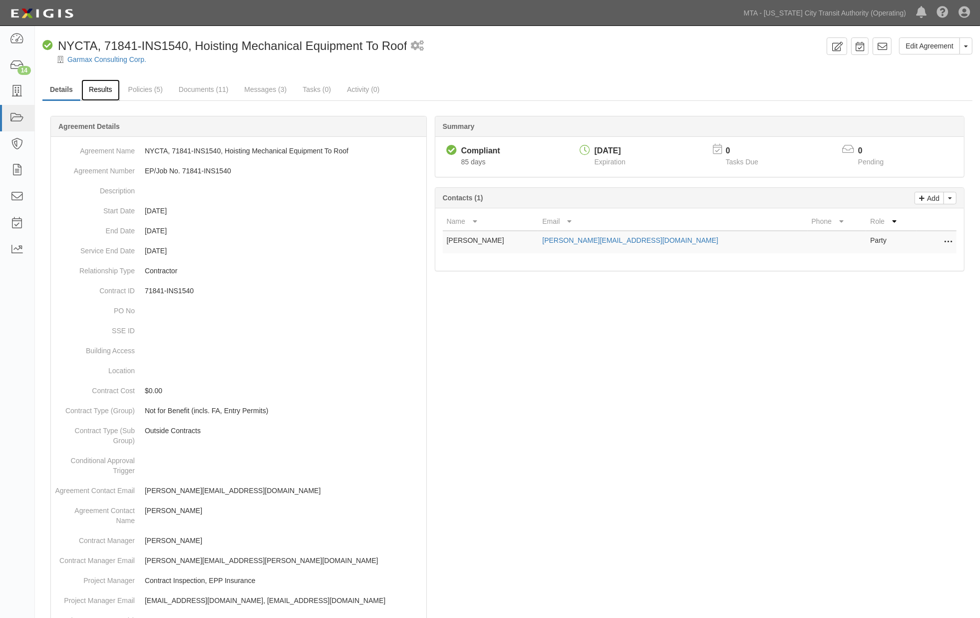
click at [101, 91] on link "Results" at bounding box center [100, 89] width 38 height 21
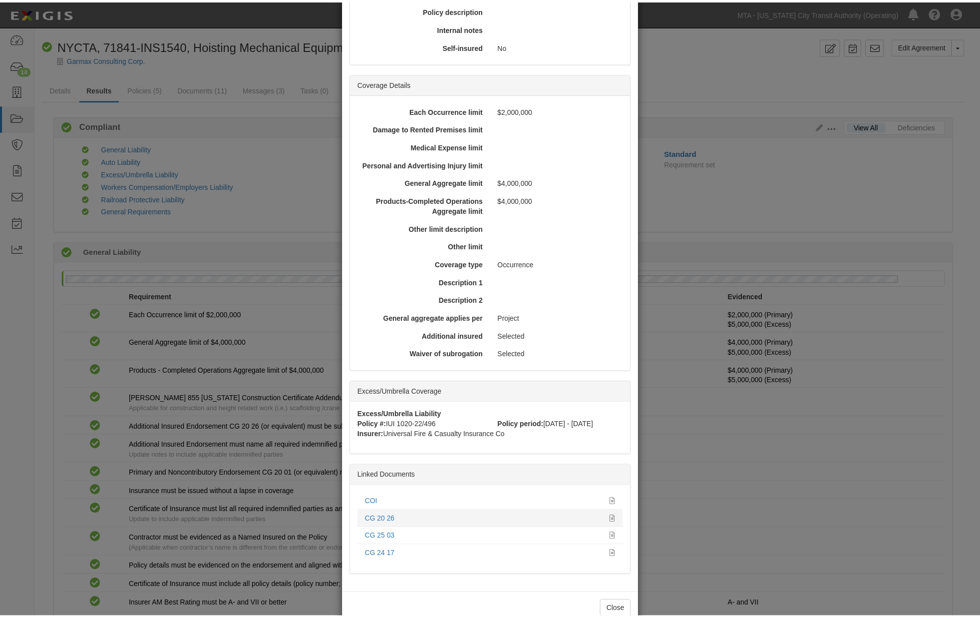
scroll to position [222, 0]
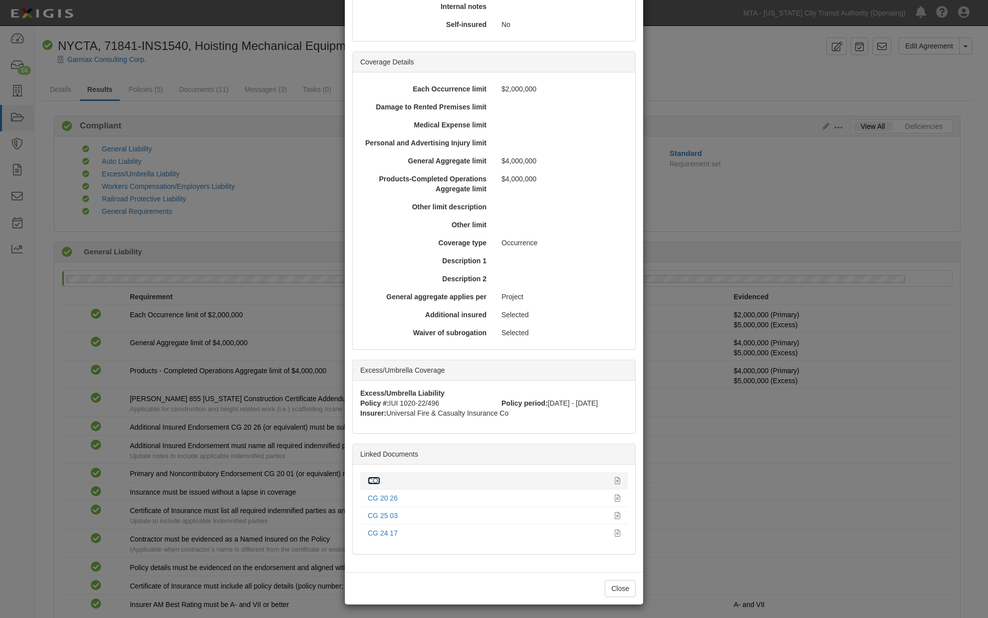
click at [370, 476] on link "COI" at bounding box center [374, 480] width 12 height 8
click at [615, 478] on icon at bounding box center [617, 480] width 5 height 7
drag, startPoint x: 747, startPoint y: 362, endPoint x: 593, endPoint y: 260, distance: 185.8
click at [747, 365] on div "× View Policy Policy Summary Coverage line General Liability Policy number IUI …" at bounding box center [494, 309] width 988 height 618
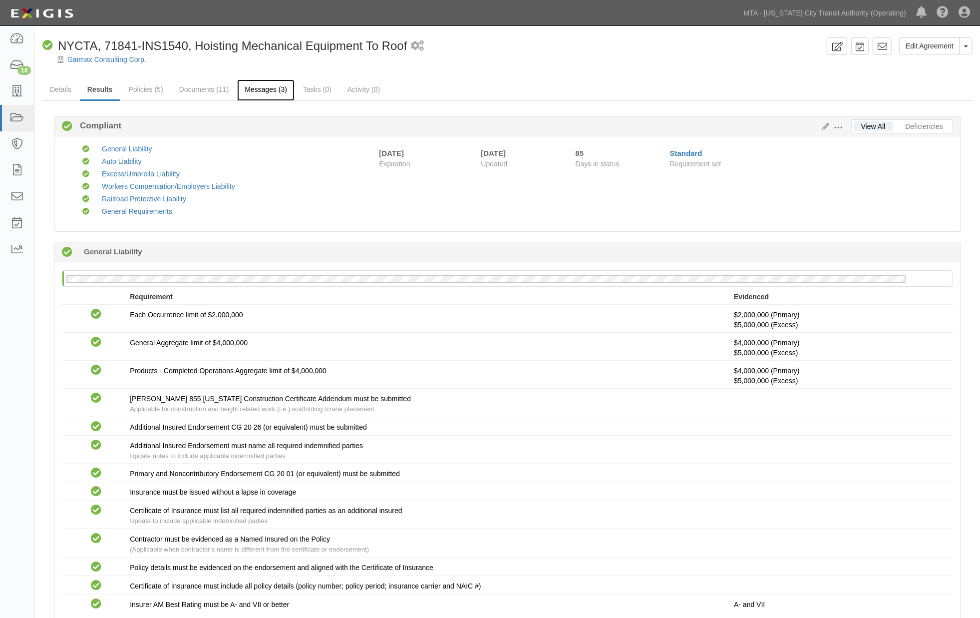
click at [266, 91] on link "Messages (3)" at bounding box center [265, 89] width 57 height 21
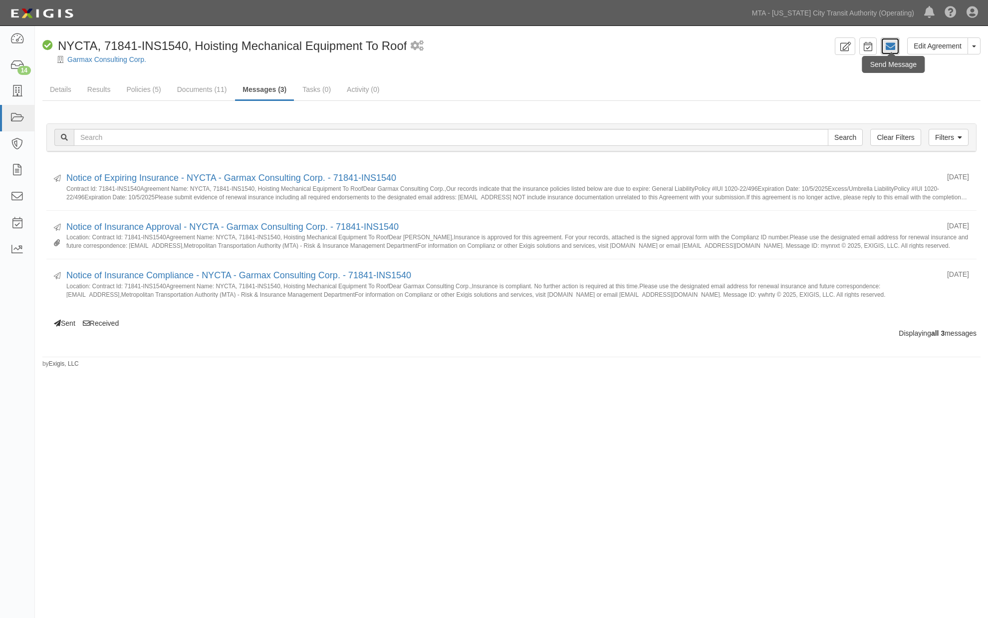
click at [886, 44] on icon at bounding box center [891, 46] width 10 height 10
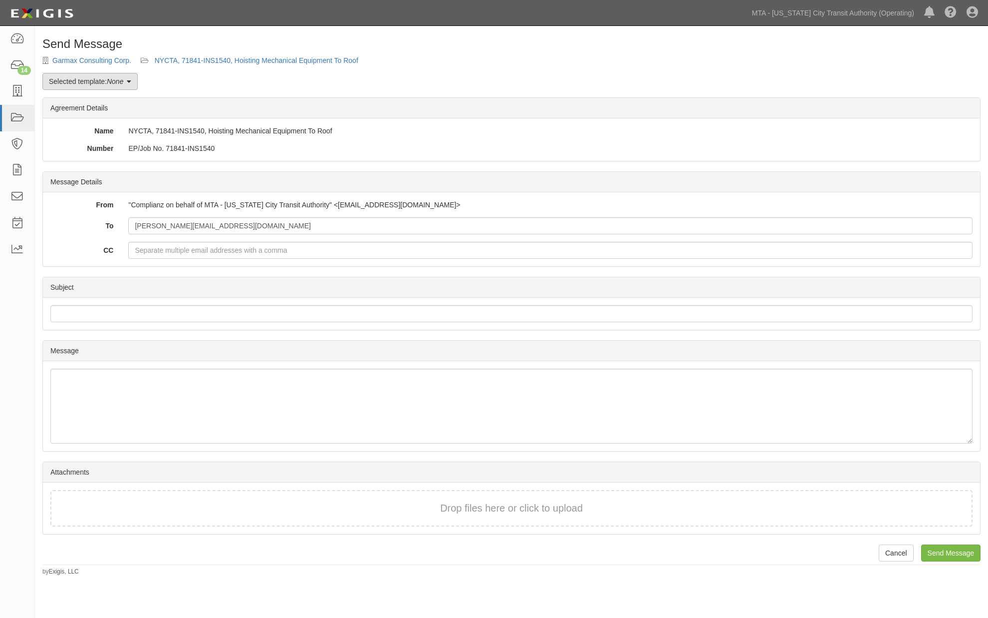
click at [81, 83] on link "Selected template: None" at bounding box center [89, 81] width 95 height 17
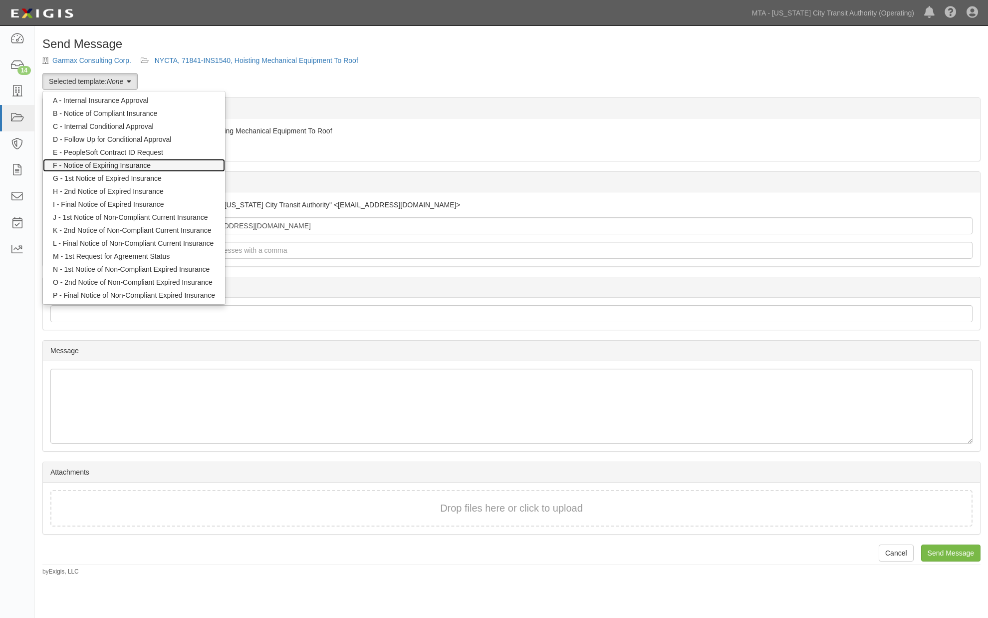
click at [114, 165] on link "F - Notice of Expiring Insurance" at bounding box center [134, 165] width 182 height 13
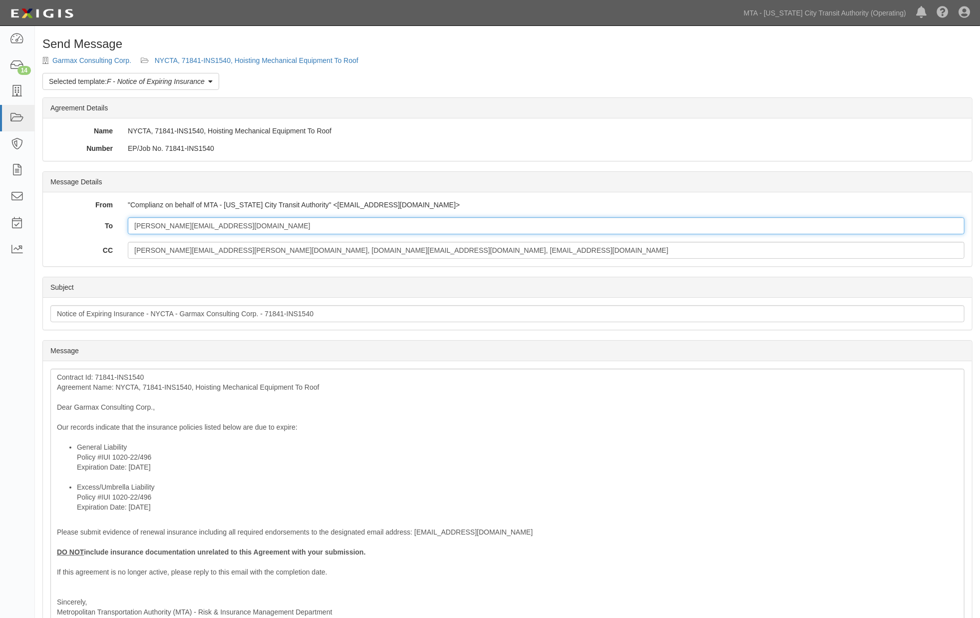
click at [242, 223] on input "[PERSON_NAME][EMAIL_ADDRESS][DOMAIN_NAME]" at bounding box center [546, 225] width 837 height 17
click at [290, 227] on input "[PERSON_NAME][EMAIL_ADDRESS][DOMAIN_NAME]; [PERSON_NAME]" at bounding box center [546, 225] width 837 height 17
type input "todd@garmaxcorp.com; gnatali@interinsurance.com"
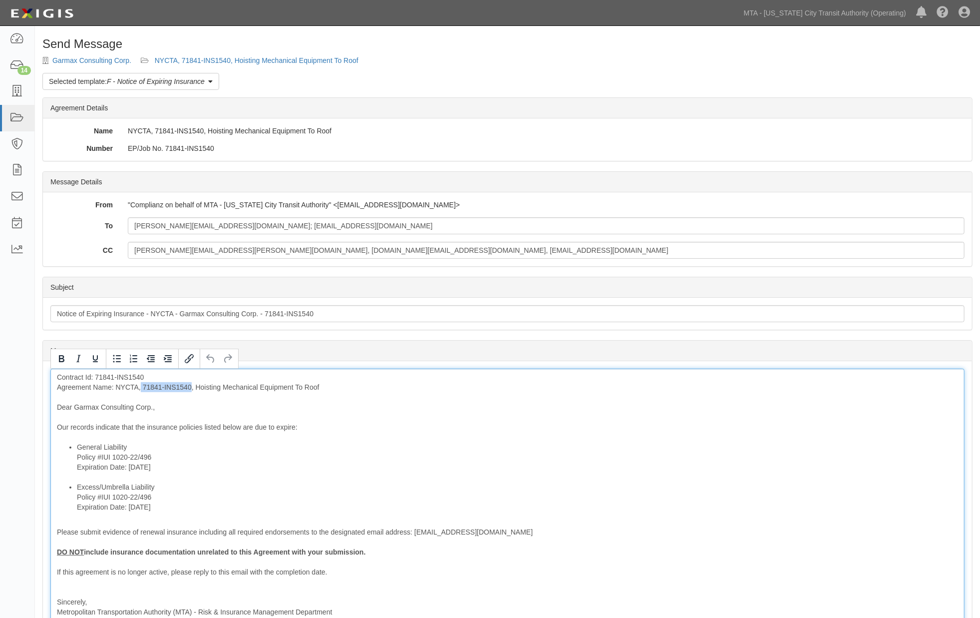
drag, startPoint x: 192, startPoint y: 388, endPoint x: 140, endPoint y: 386, distance: 51.5
click at [140, 386] on div "Contract Id: 71841-INS1540 Agreement Name: NYCTA, 71841-INS1540, Hoisting Mecha…" at bounding box center [507, 509] width 914 height 282
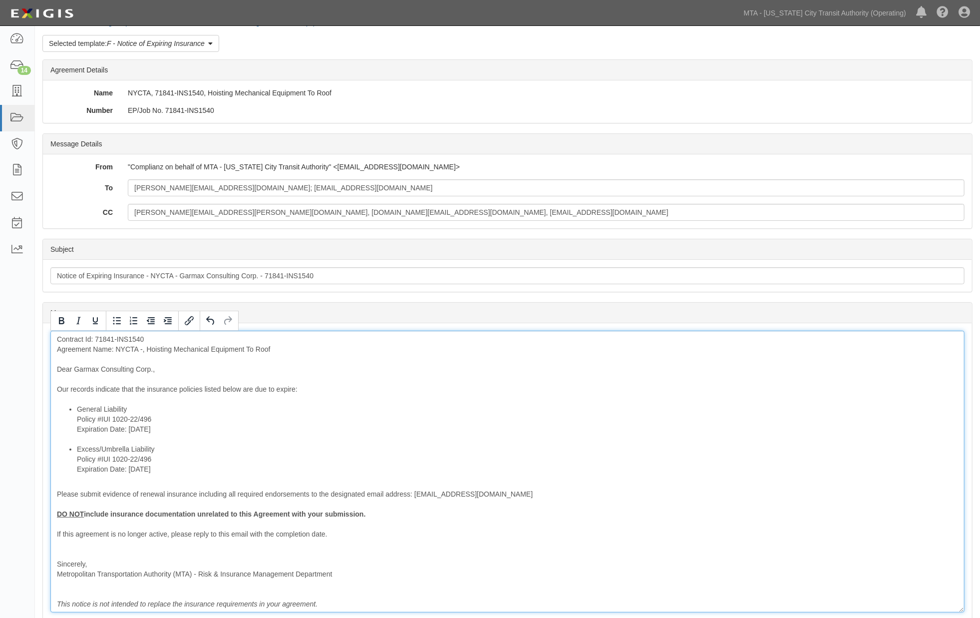
scroll to position [111, 0]
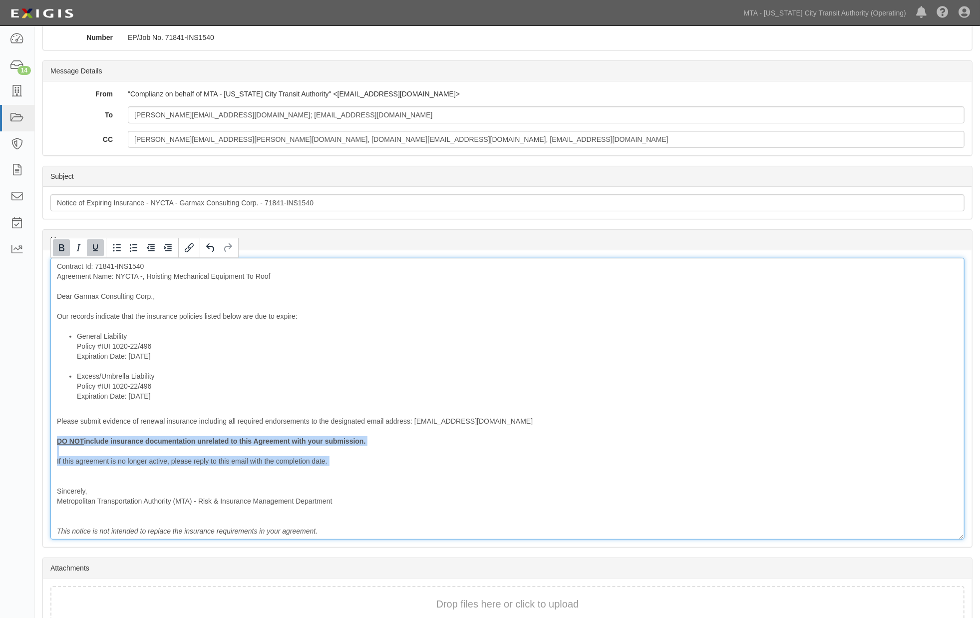
drag, startPoint x: 325, startPoint y: 466, endPoint x: 46, endPoint y: 442, distance: 279.6
click at [46, 442] on div "Message Contract Id: 71841-INS1540 Agreement Name: NYCTA -, Hoisting Mechanical…" at bounding box center [507, 398] width 929 height 297
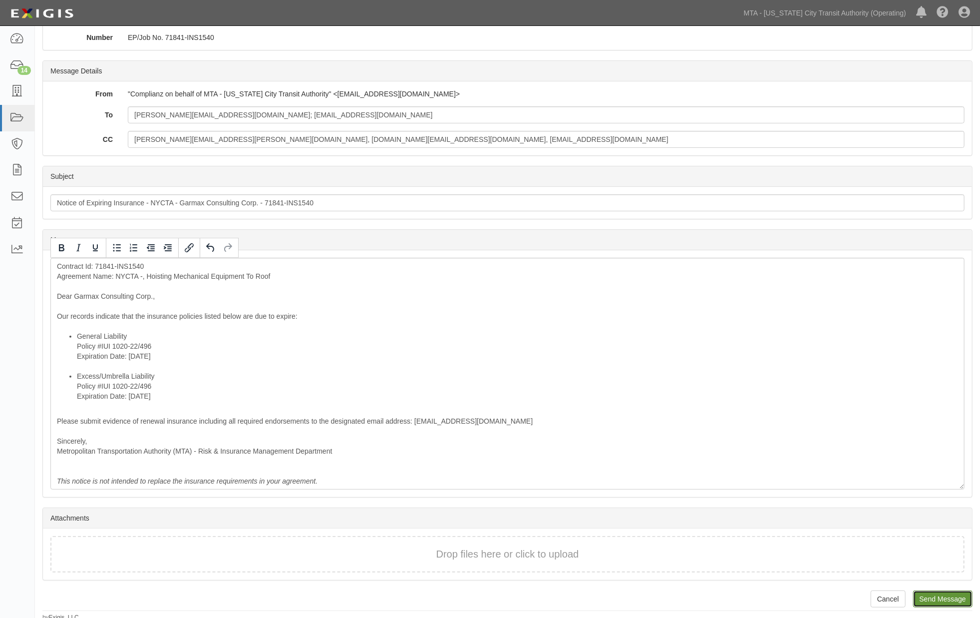
click at [941, 598] on input "Send Message" at bounding box center [942, 598] width 59 height 17
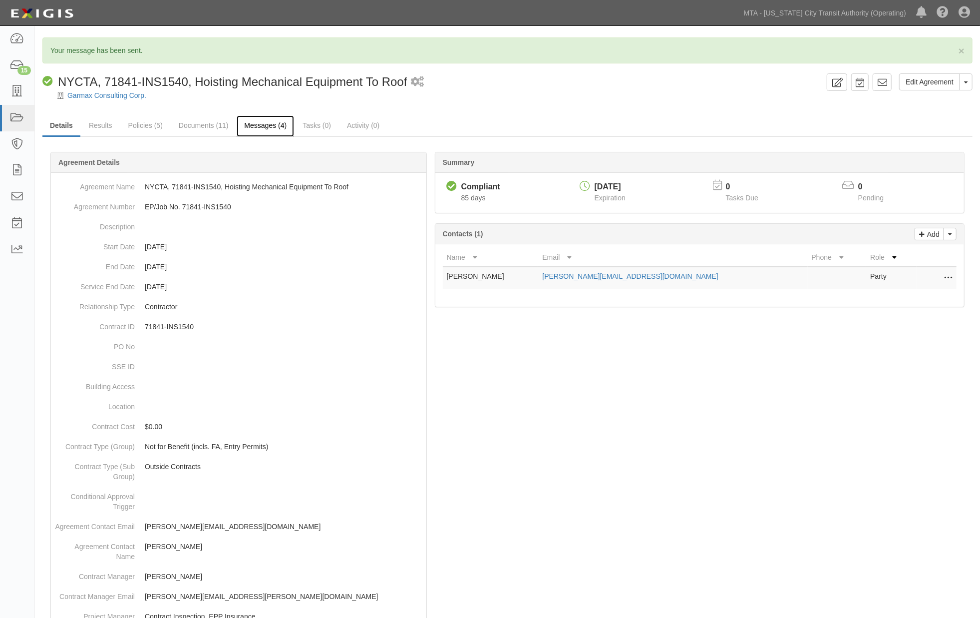
click at [266, 122] on link "Messages (4)" at bounding box center [265, 125] width 57 height 21
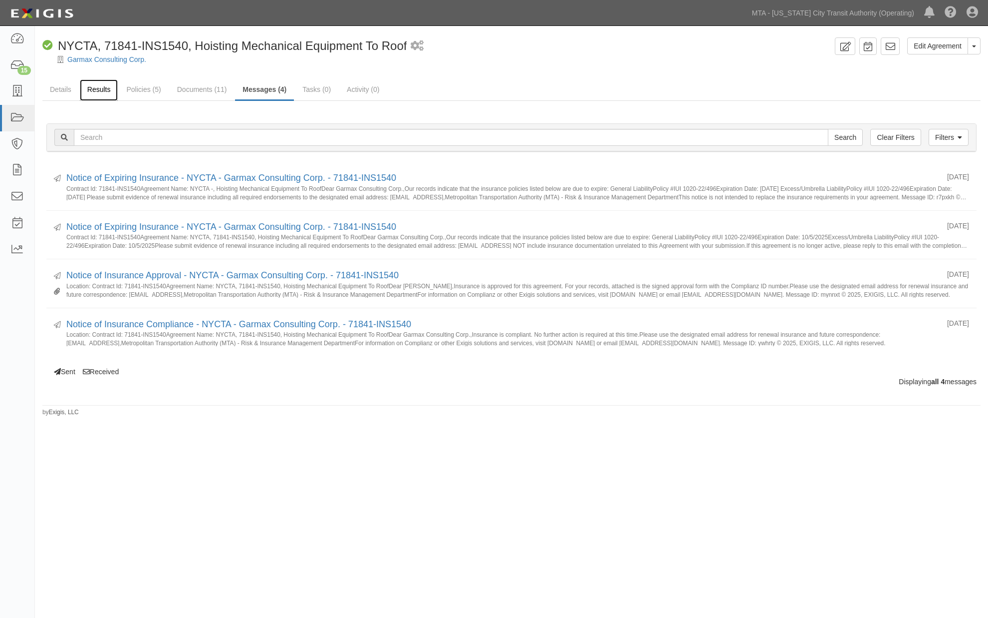
click at [88, 90] on link "Results" at bounding box center [99, 89] width 38 height 21
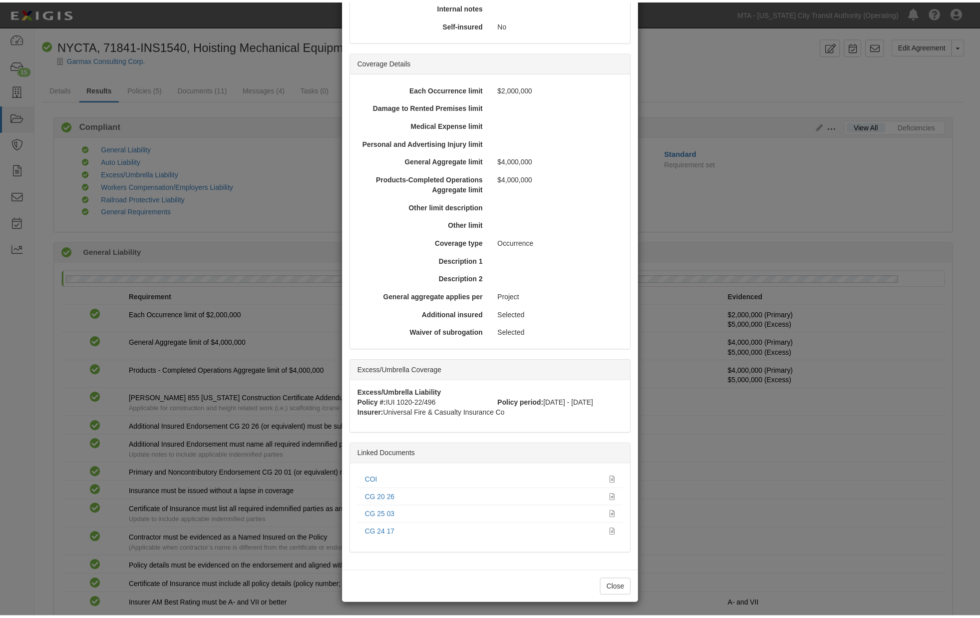
scroll to position [223, 0]
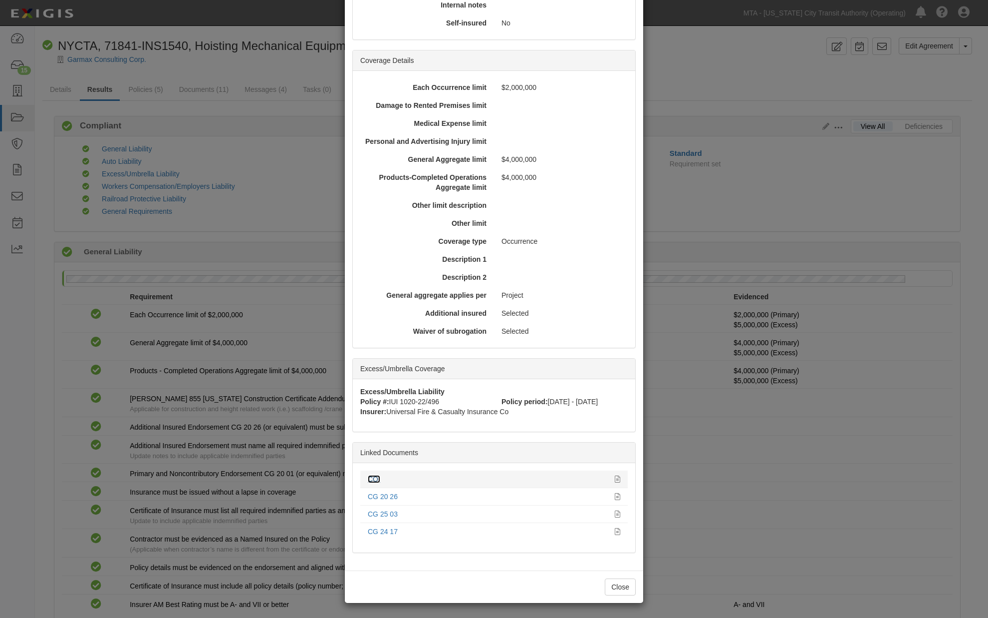
click at [371, 476] on link "COI" at bounding box center [374, 479] width 12 height 8
click at [615, 476] on icon at bounding box center [617, 479] width 5 height 7
click at [676, 278] on div "× View Policy Policy Summary Coverage line General Liability Policy number IUI …" at bounding box center [494, 309] width 988 height 618
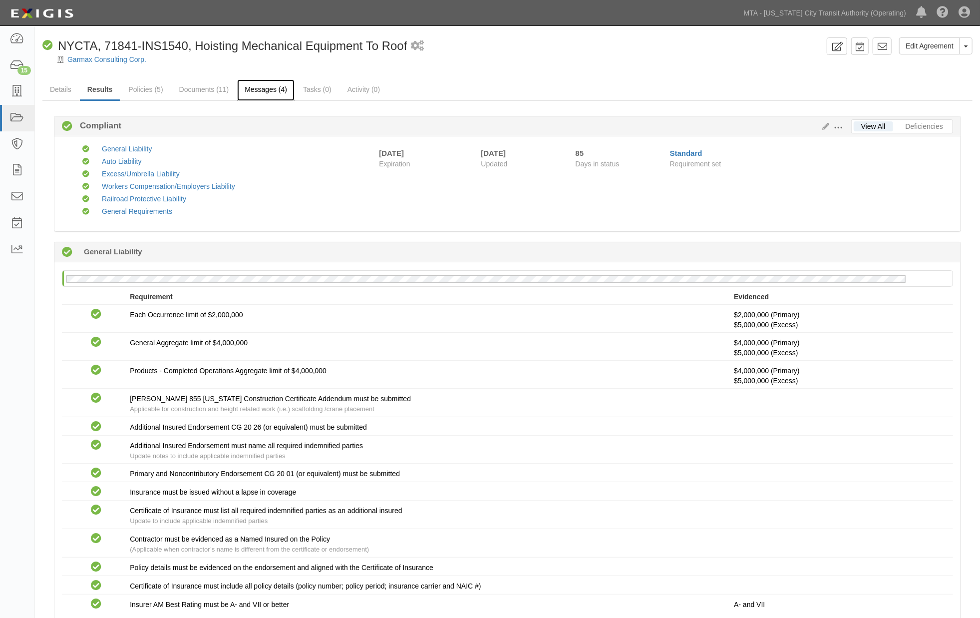
click at [267, 88] on link "Messages (4)" at bounding box center [265, 89] width 57 height 21
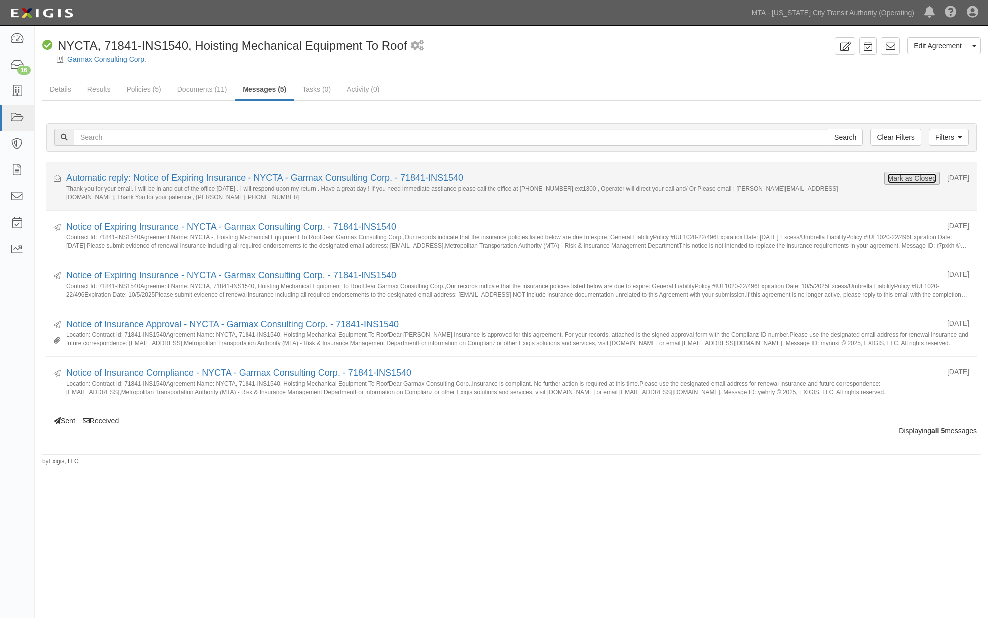
click at [888, 175] on button "Mark as Closed" at bounding box center [912, 178] width 49 height 11
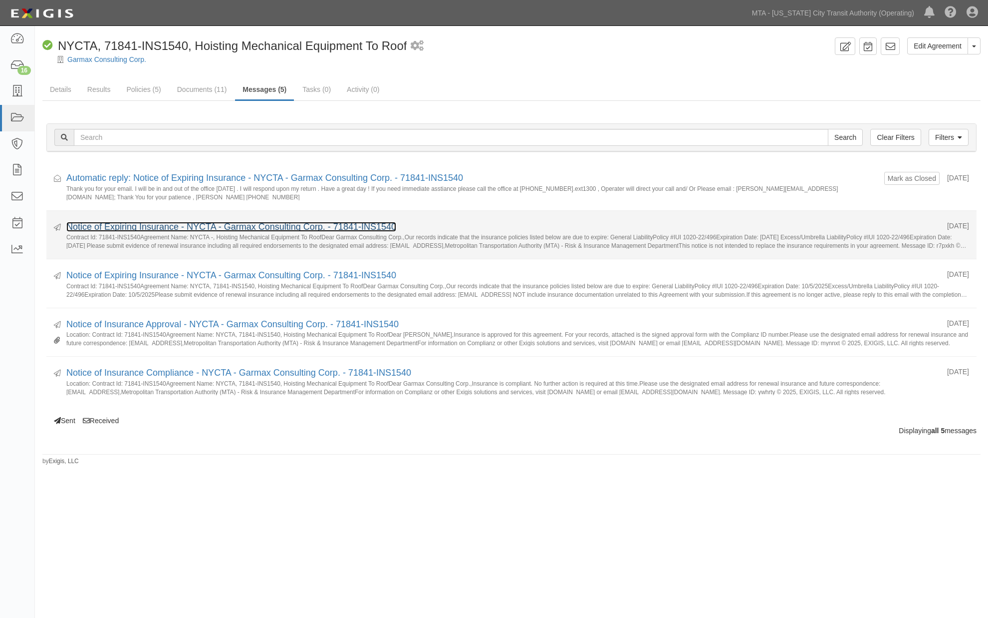
click at [143, 227] on link "Notice of Expiring Insurance - NYCTA - Garmax Consulting Corp. - 71841-INS1540" at bounding box center [231, 227] width 330 height 10
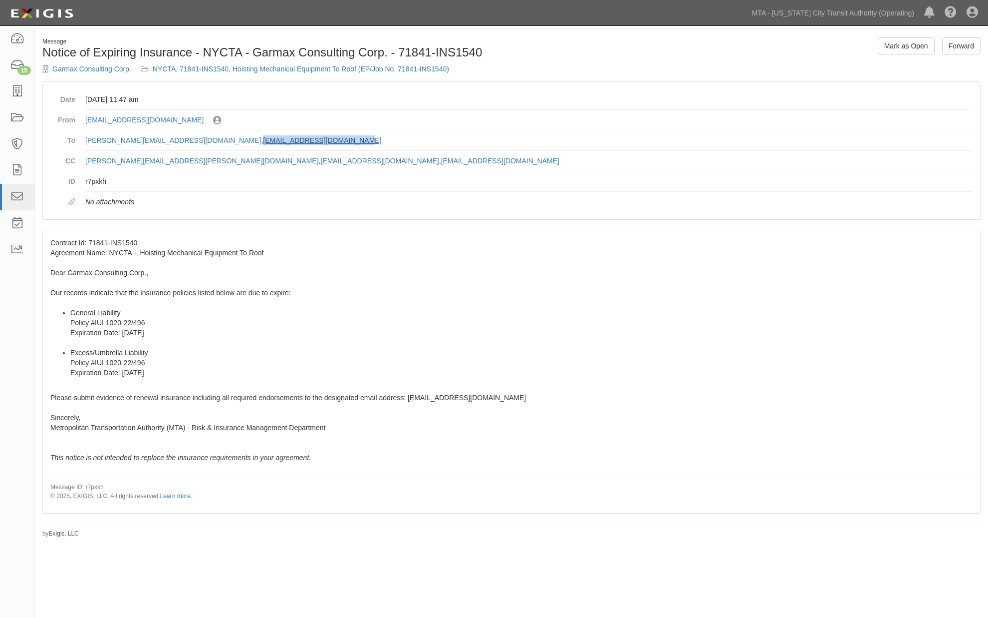
drag, startPoint x: 276, startPoint y: 140, endPoint x: 163, endPoint y: 140, distance: 112.8
click at [163, 140] on dd "todd@garmaxcorp.com , gnatali@interinsurance.com" at bounding box center [529, 140] width 888 height 20
copy link "[EMAIL_ADDRESS][DOMAIN_NAME]"
click at [355, 68] on link "NYCTA, 71841-INS1540, Hoisting Mechanical Equipment To Roof (EP/Job No. 71841-I…" at bounding box center [301, 69] width 297 height 8
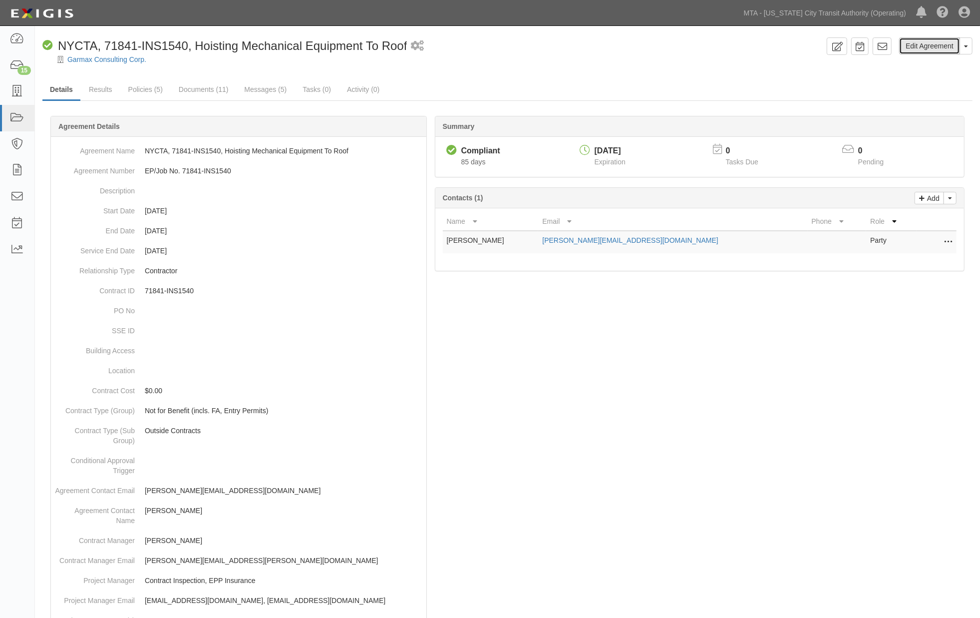
click at [917, 46] on link "Edit Agreement" at bounding box center [929, 45] width 61 height 17
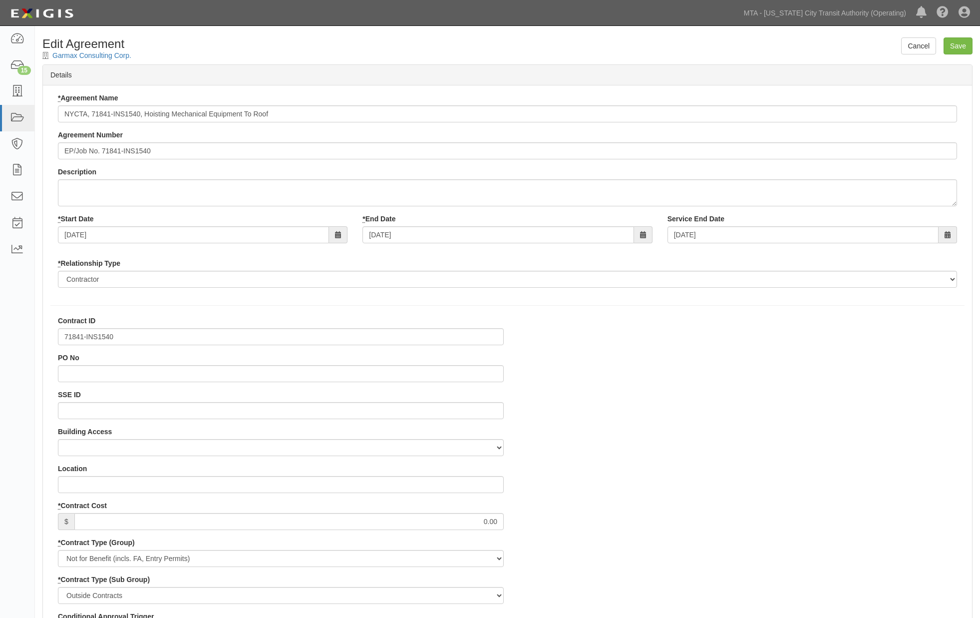
select select
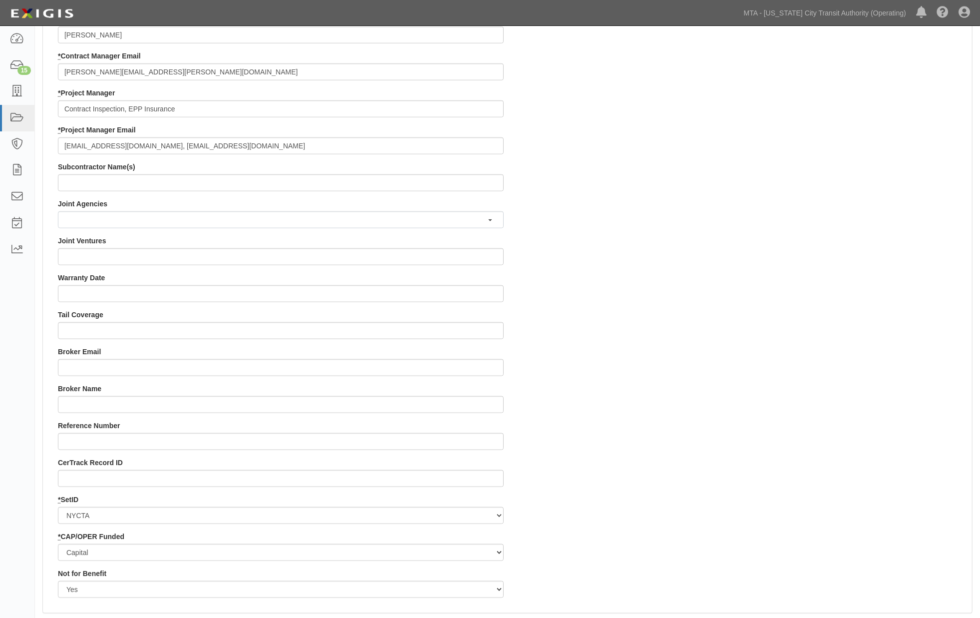
scroll to position [721, 0]
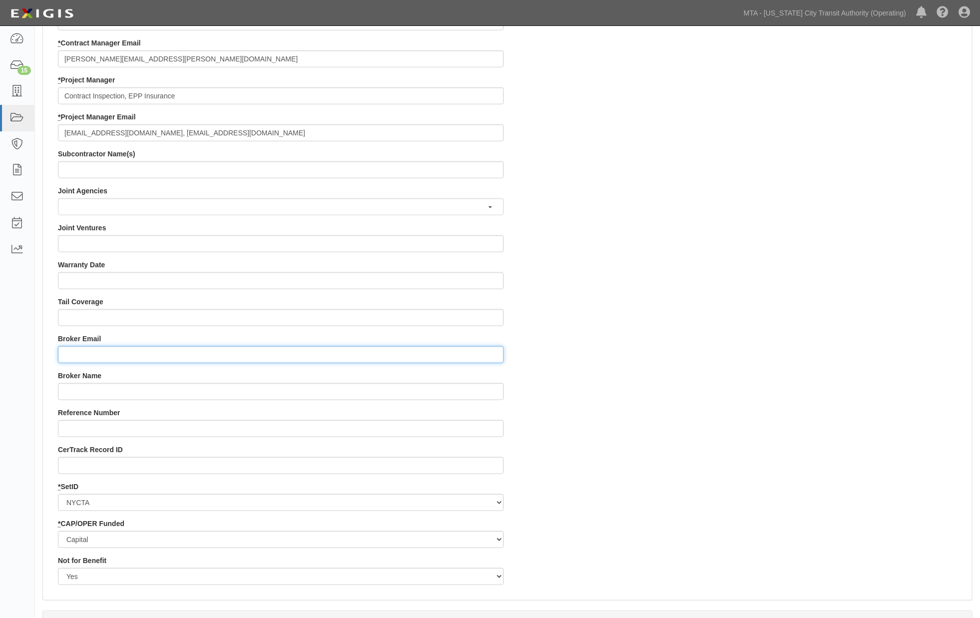
paste input "[EMAIL_ADDRESS][DOMAIN_NAME]"
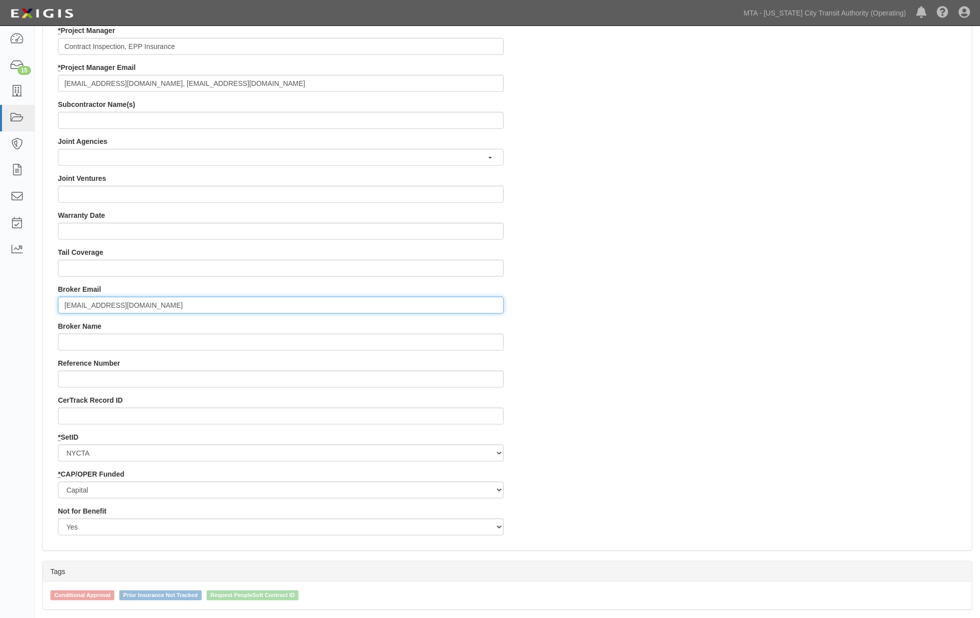
scroll to position [885, 0]
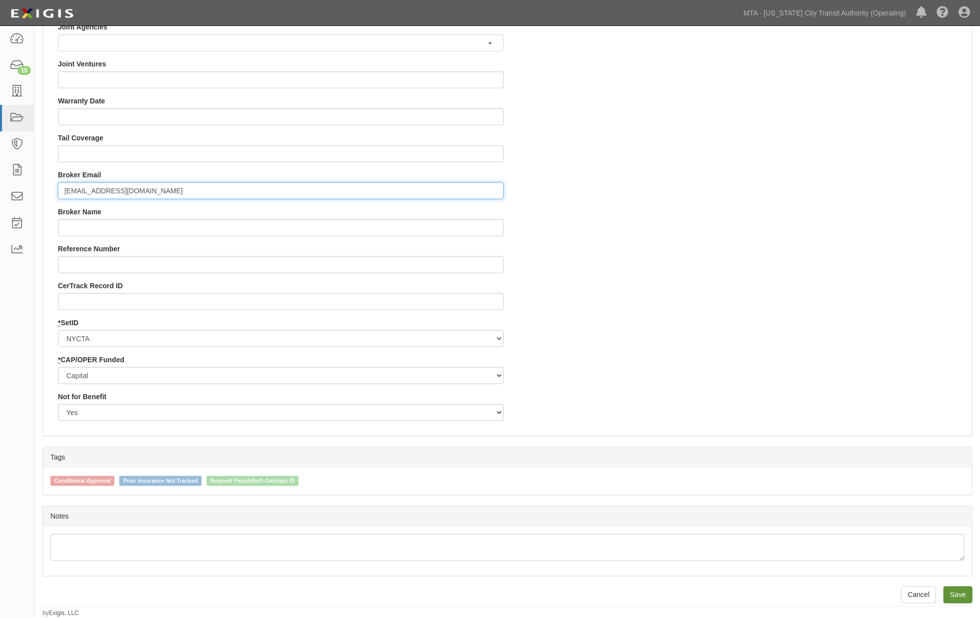
type input "[EMAIL_ADDRESS][DOMAIN_NAME]"
click at [960, 595] on input "Save" at bounding box center [958, 594] width 29 height 17
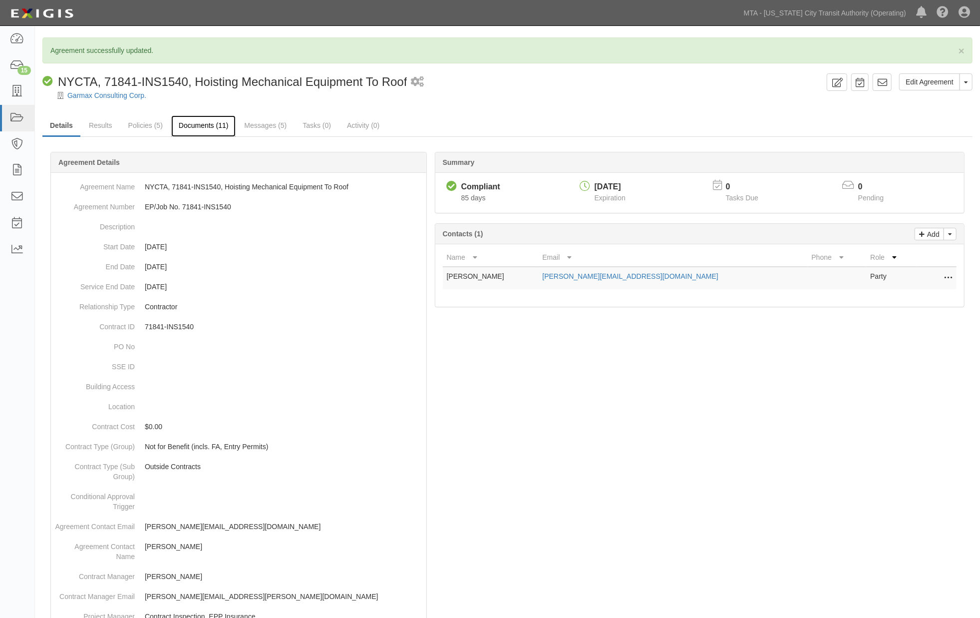
click at [191, 125] on link "Documents (11)" at bounding box center [203, 125] width 65 height 21
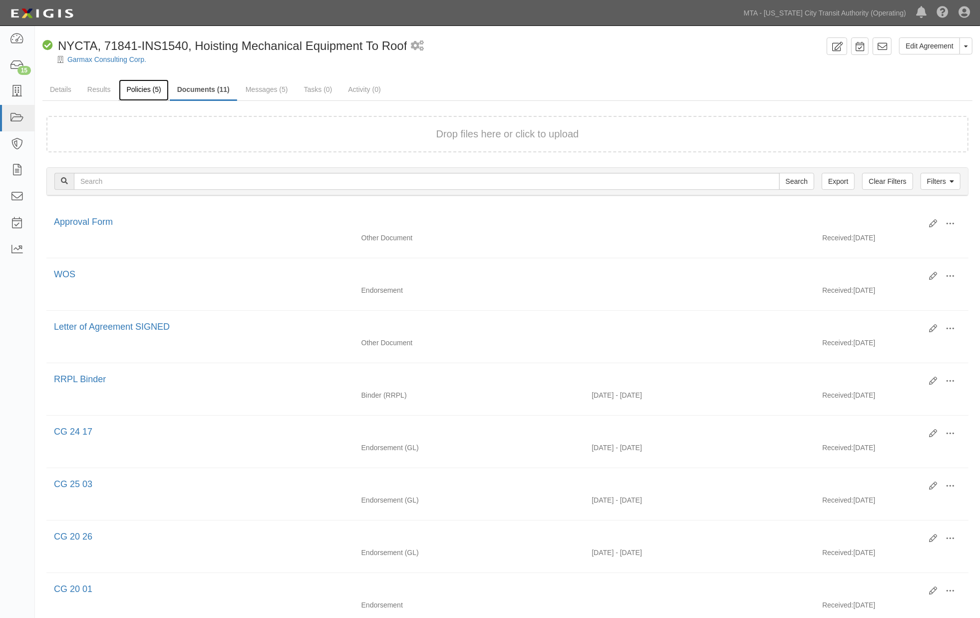
click at [140, 94] on link "Policies (5)" at bounding box center [143, 89] width 49 height 21
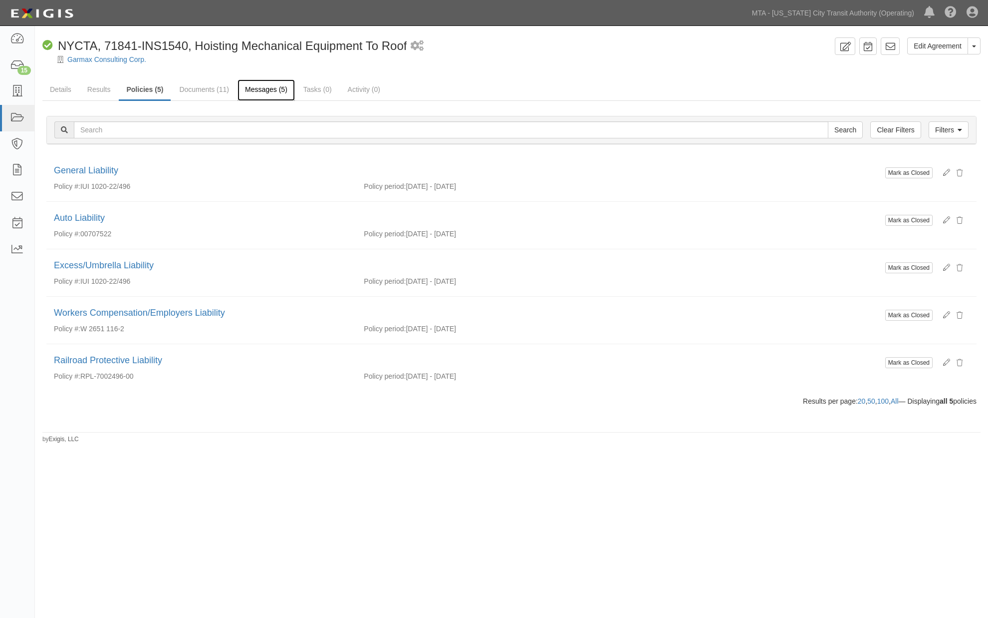
click at [252, 85] on link "Messages (5)" at bounding box center [266, 89] width 57 height 21
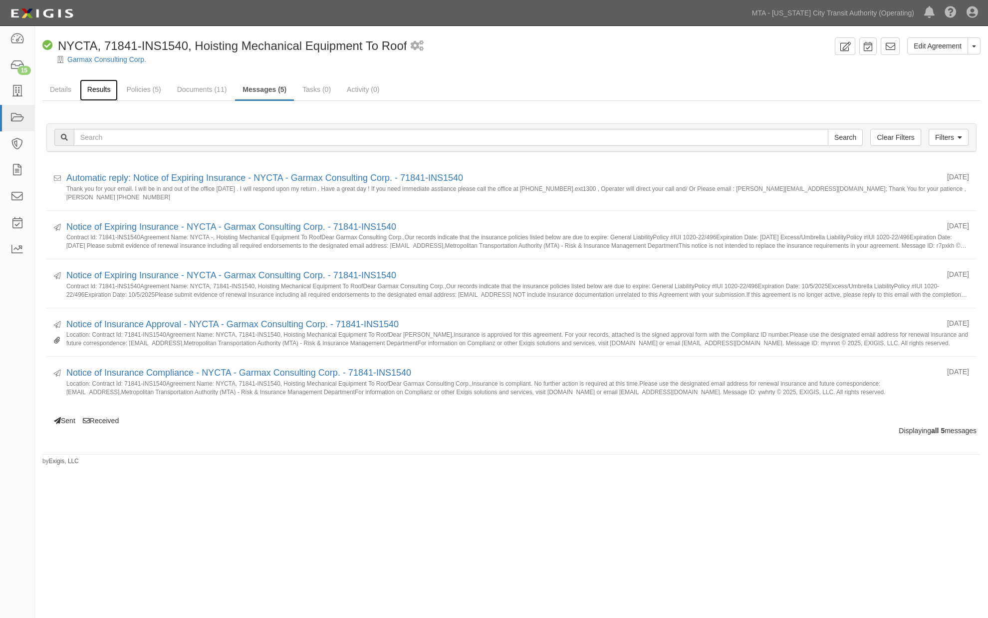
click at [100, 89] on link "Results" at bounding box center [99, 89] width 38 height 21
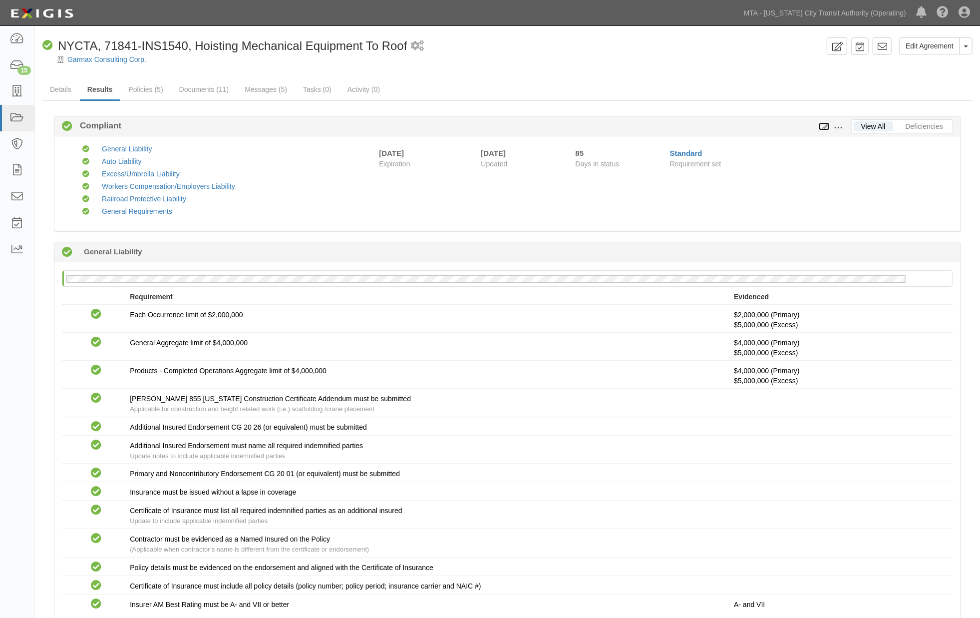
click at [827, 126] on icon at bounding box center [824, 126] width 11 height 7
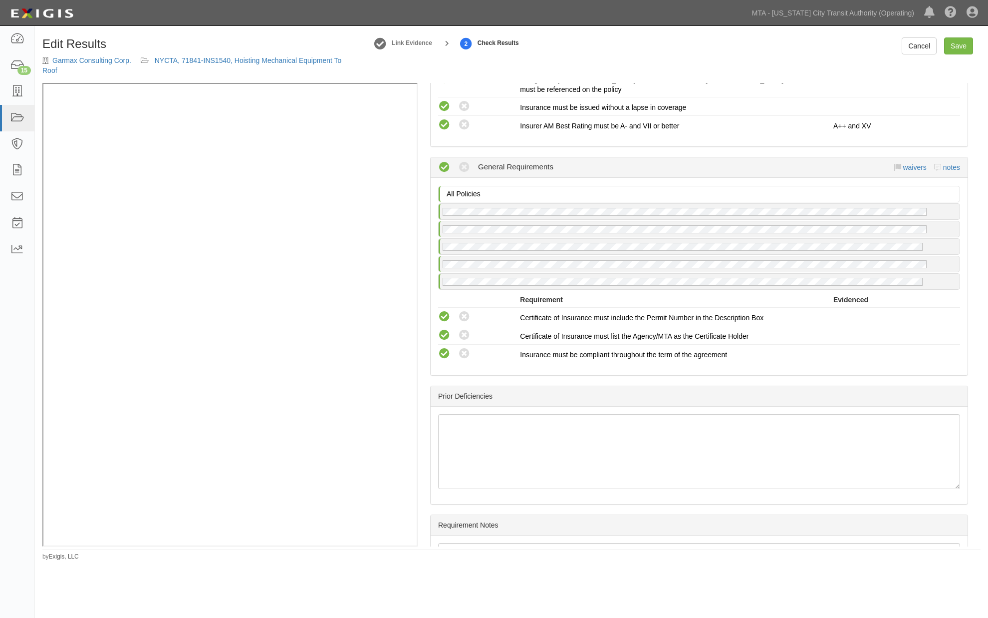
scroll to position [1553, 0]
click at [945, 163] on link "notes" at bounding box center [952, 167] width 17 height 8
radio input "true"
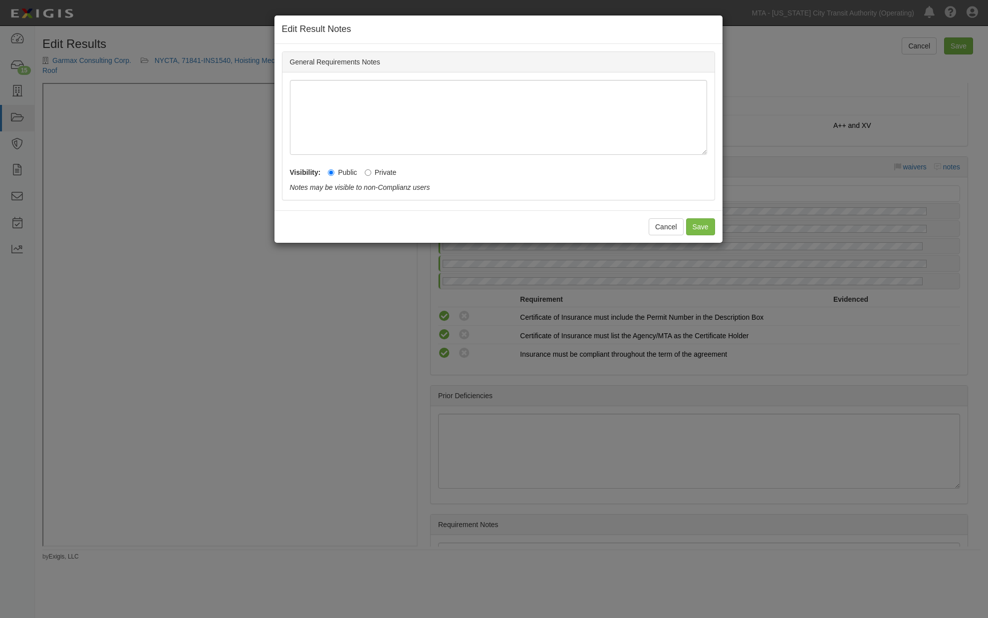
click at [382, 174] on label "Private" at bounding box center [381, 172] width 32 height 10
click at [371, 174] on input "Private" at bounding box center [368, 172] width 6 height 6
radio input "true"
click at [700, 226] on button "Save" at bounding box center [700, 226] width 29 height 17
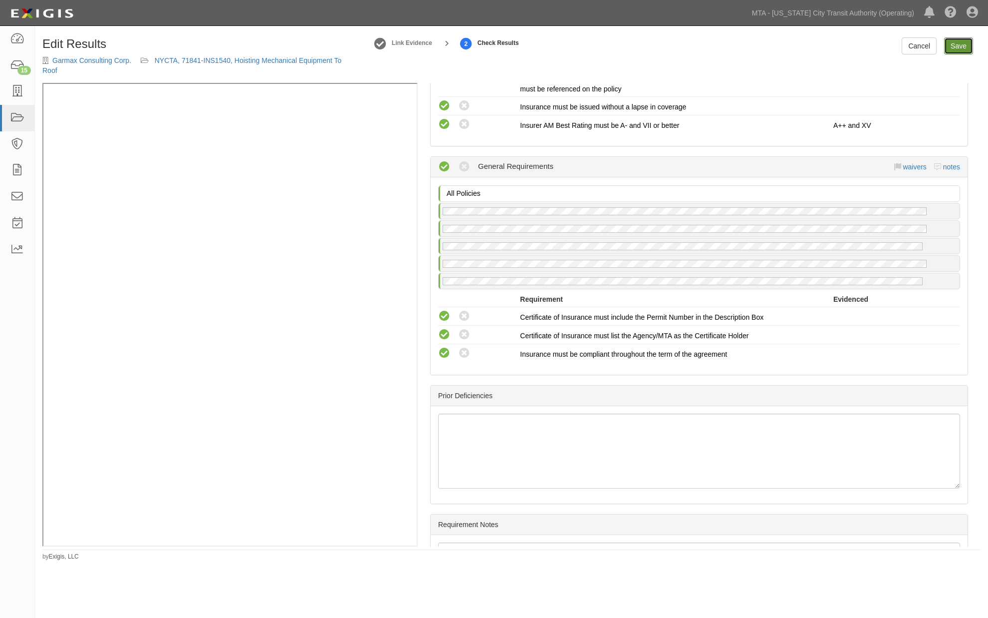
drag, startPoint x: 966, startPoint y: 46, endPoint x: 907, endPoint y: 75, distance: 66.1
click at [966, 47] on link "Save" at bounding box center [959, 45] width 29 height 17
radio input "true"
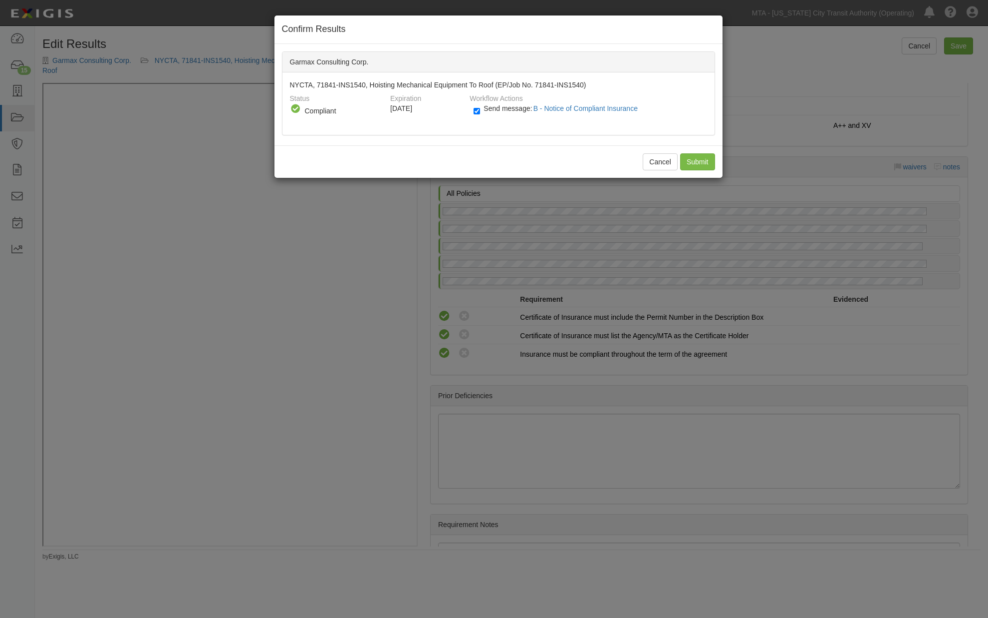
click at [472, 113] on div "Send message: B - Notice of Compliant Insurance" at bounding box center [586, 111] width 241 height 16
click at [475, 112] on input "Send message: B - Notice of Compliant Insurance" at bounding box center [477, 110] width 6 height 11
checkbox input "false"
click at [701, 161] on input "Submit" at bounding box center [697, 161] width 35 height 17
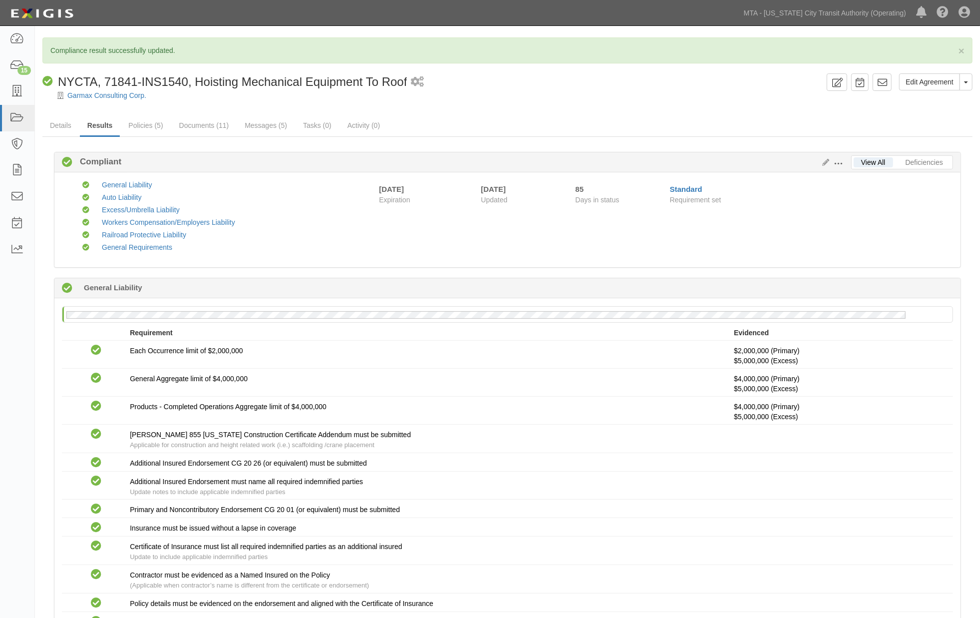
drag, startPoint x: 580, startPoint y: 391, endPoint x: 481, endPoint y: 252, distance: 171.2
click at [580, 392] on div "Compliant General Aggregate limit of $4,000,000 $4,000,000 (Primary) $5,000,000…" at bounding box center [507, 382] width 906 height 22
click at [265, 121] on link "Messages (5)" at bounding box center [265, 125] width 57 height 21
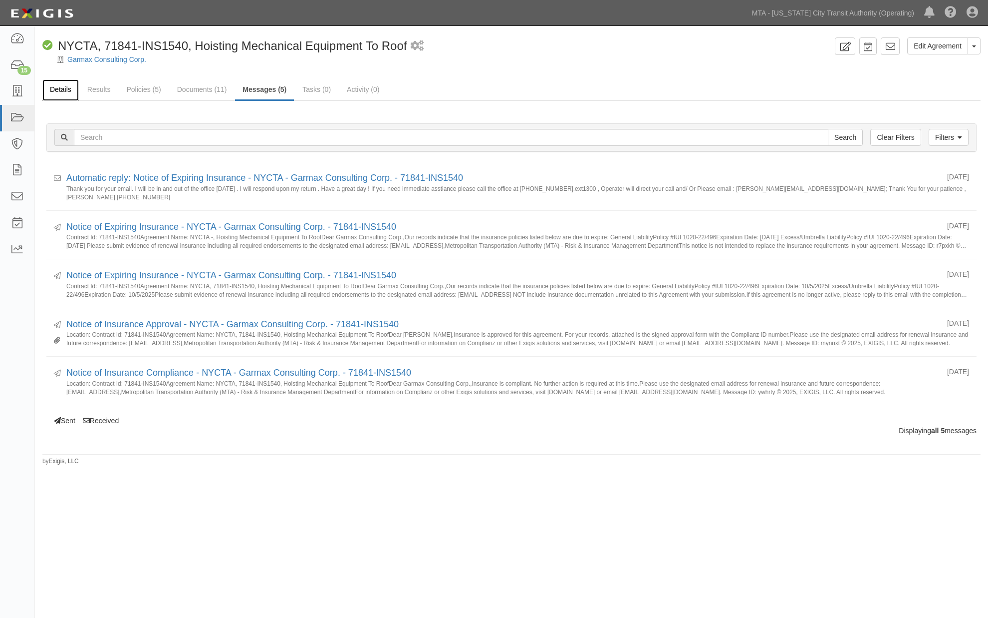
click at [62, 82] on link "Details" at bounding box center [60, 89] width 36 height 21
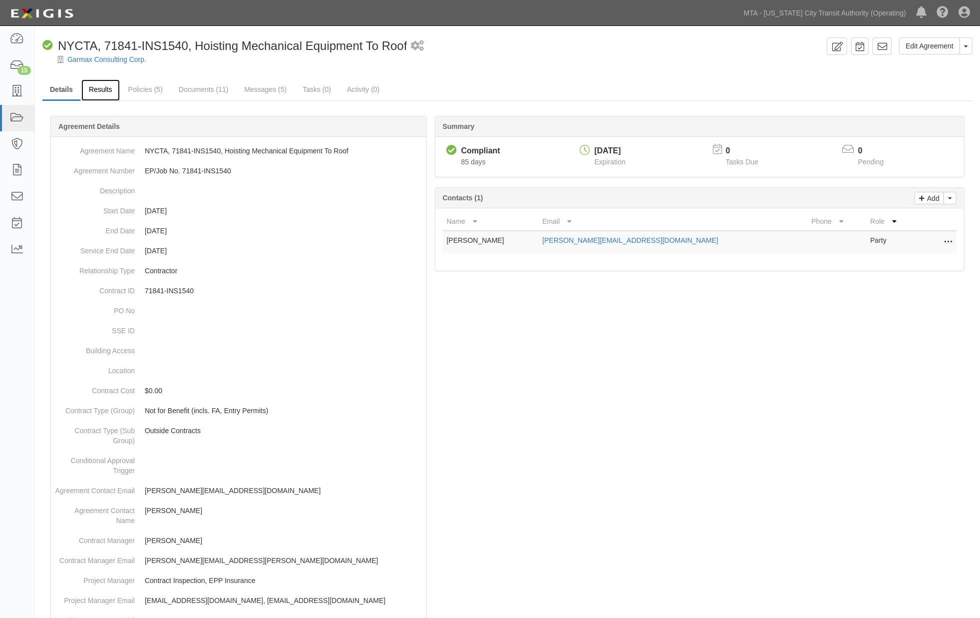
click at [111, 90] on link "Results" at bounding box center [100, 89] width 38 height 21
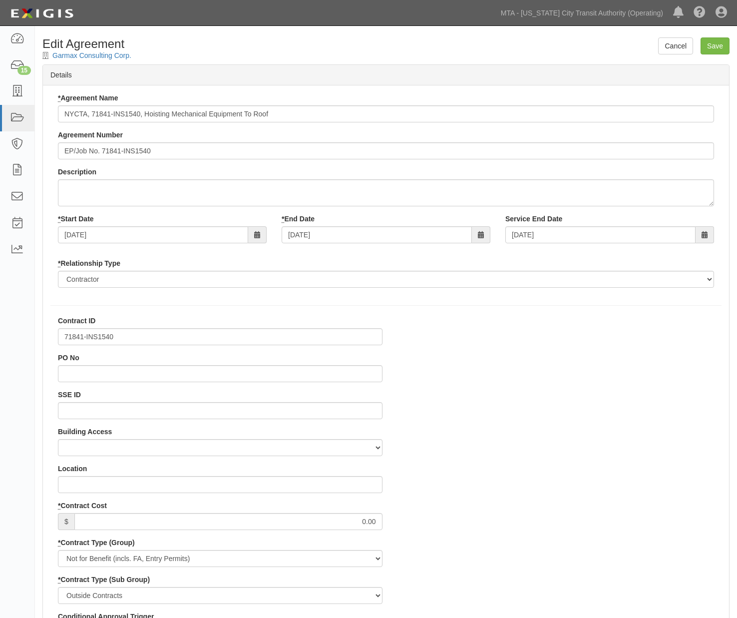
select select
